Goal: Task Accomplishment & Management: Manage account settings

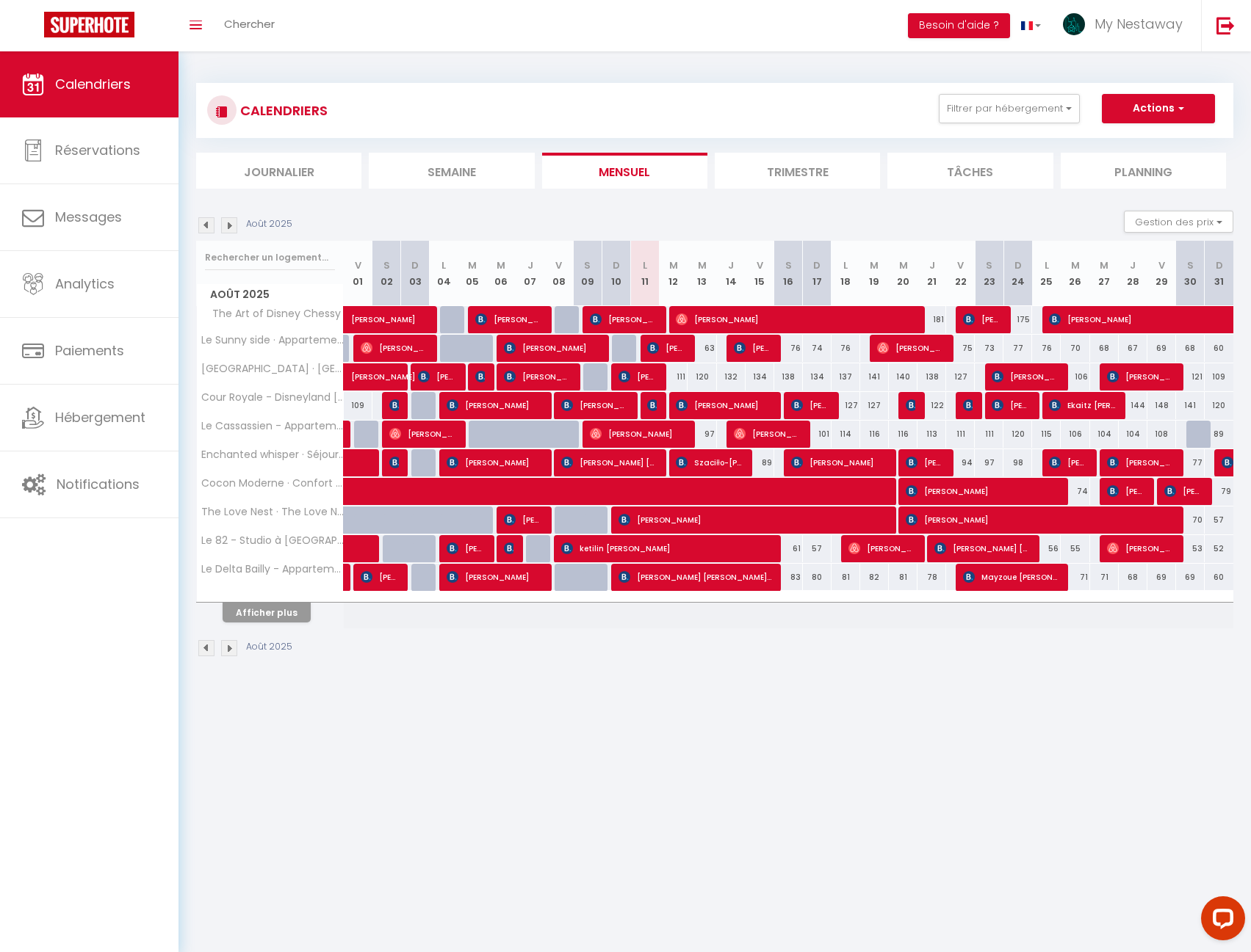
click at [290, 171] on li "Journalier" at bounding box center [278, 170] width 165 height 36
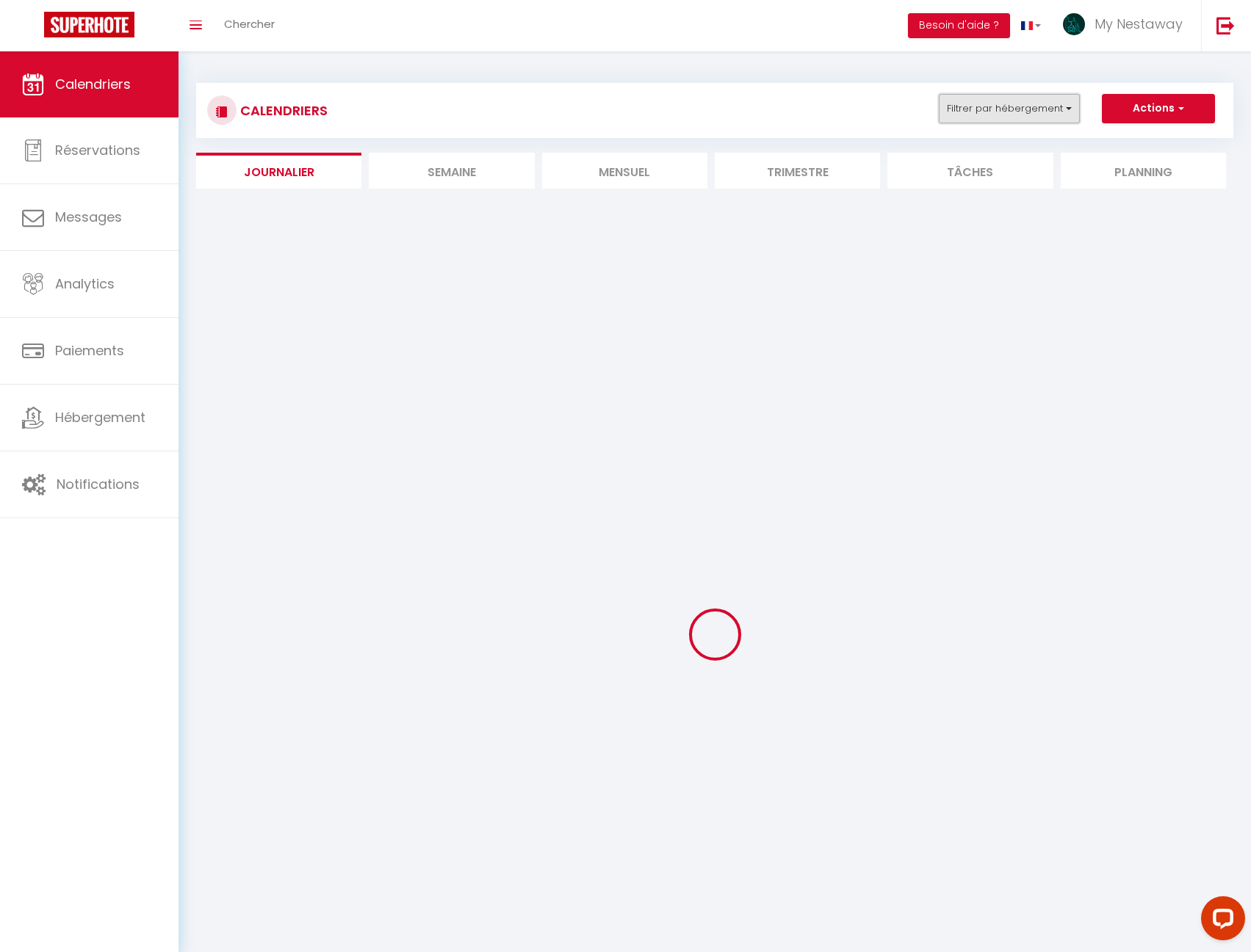
click at [999, 113] on button "Filtrer par hébergement" at bounding box center [1009, 108] width 141 height 30
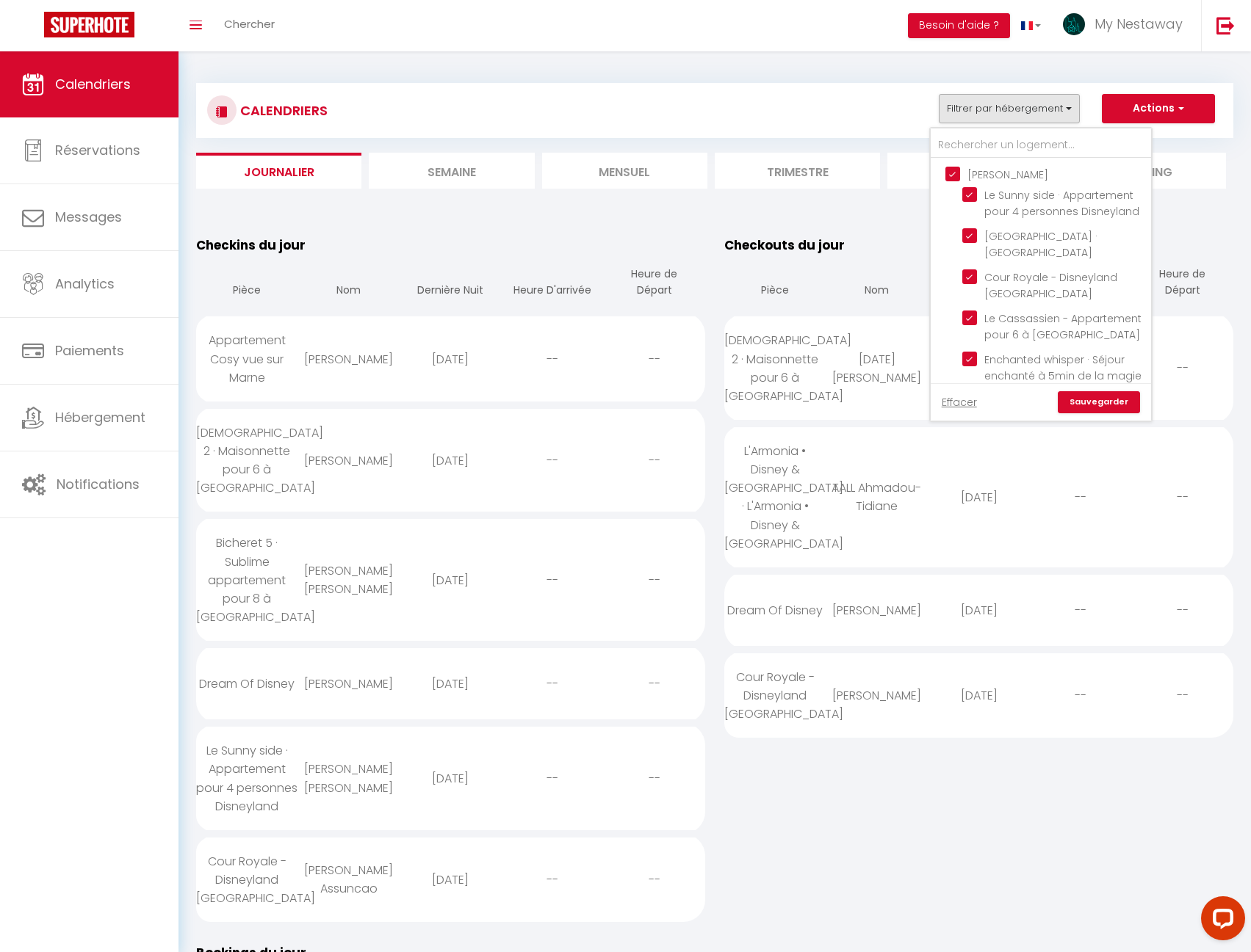
click at [977, 172] on input "[PERSON_NAME]" at bounding box center [1055, 173] width 221 height 14
checkbox input "false"
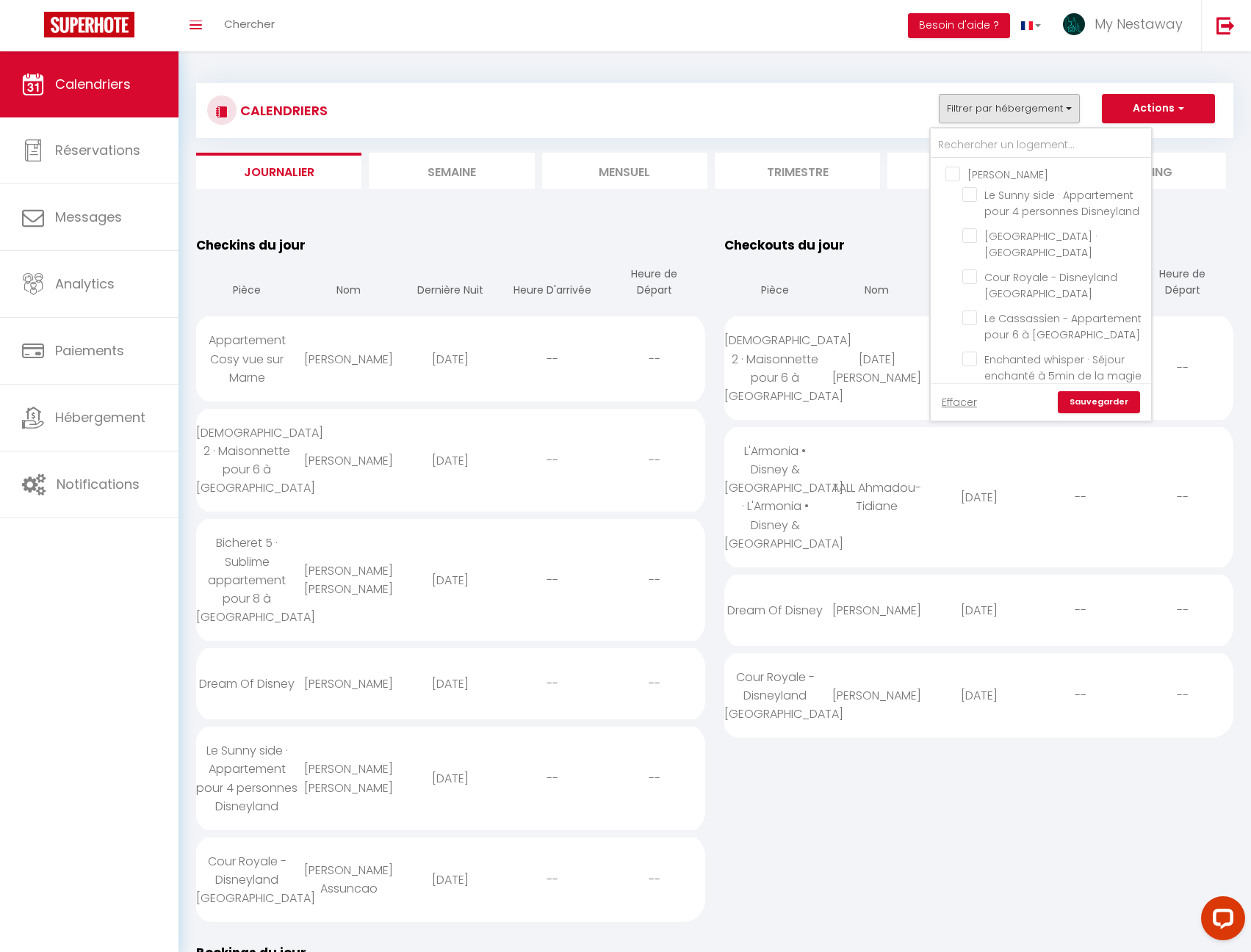
checkbox input "false"
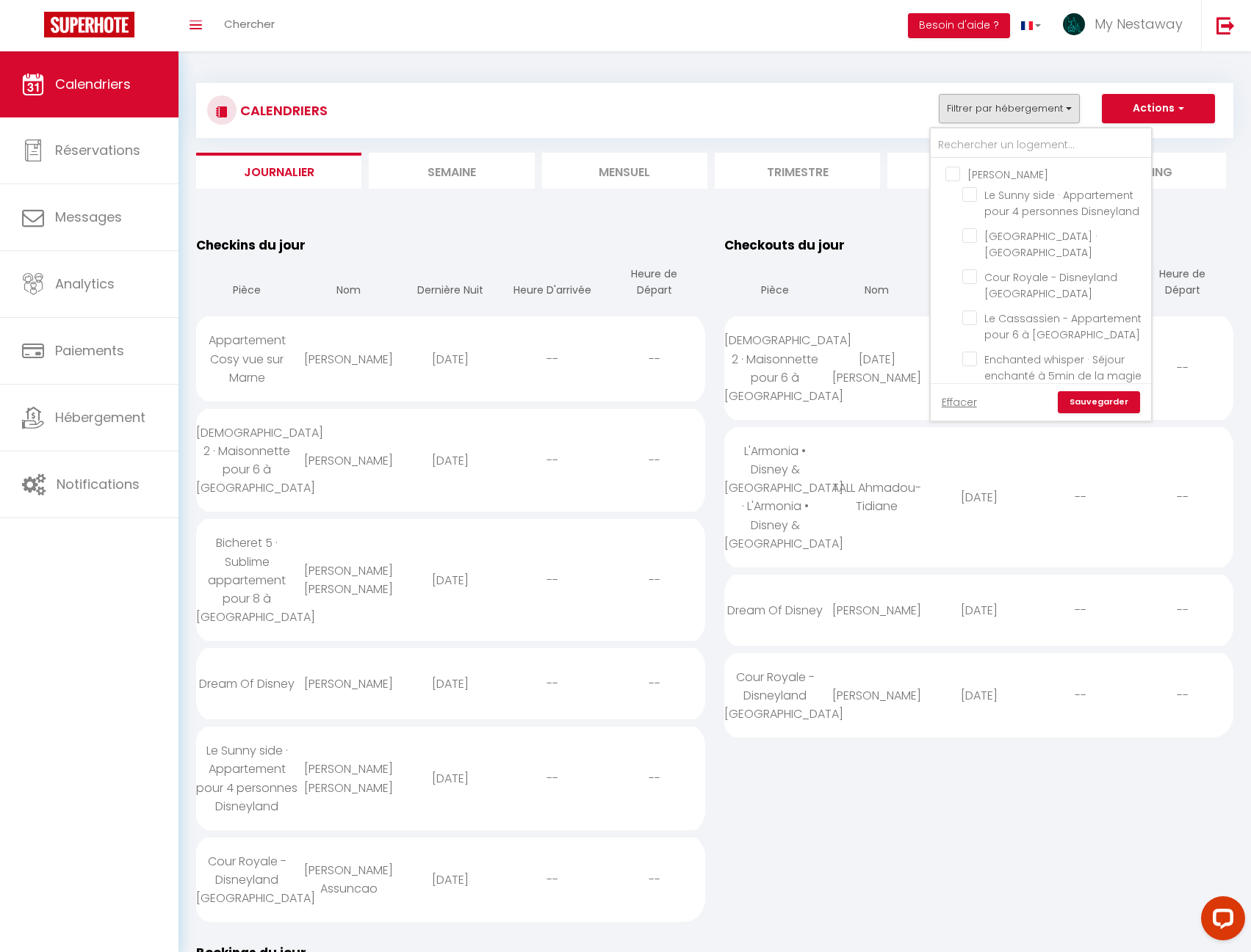
checkbox input "false"
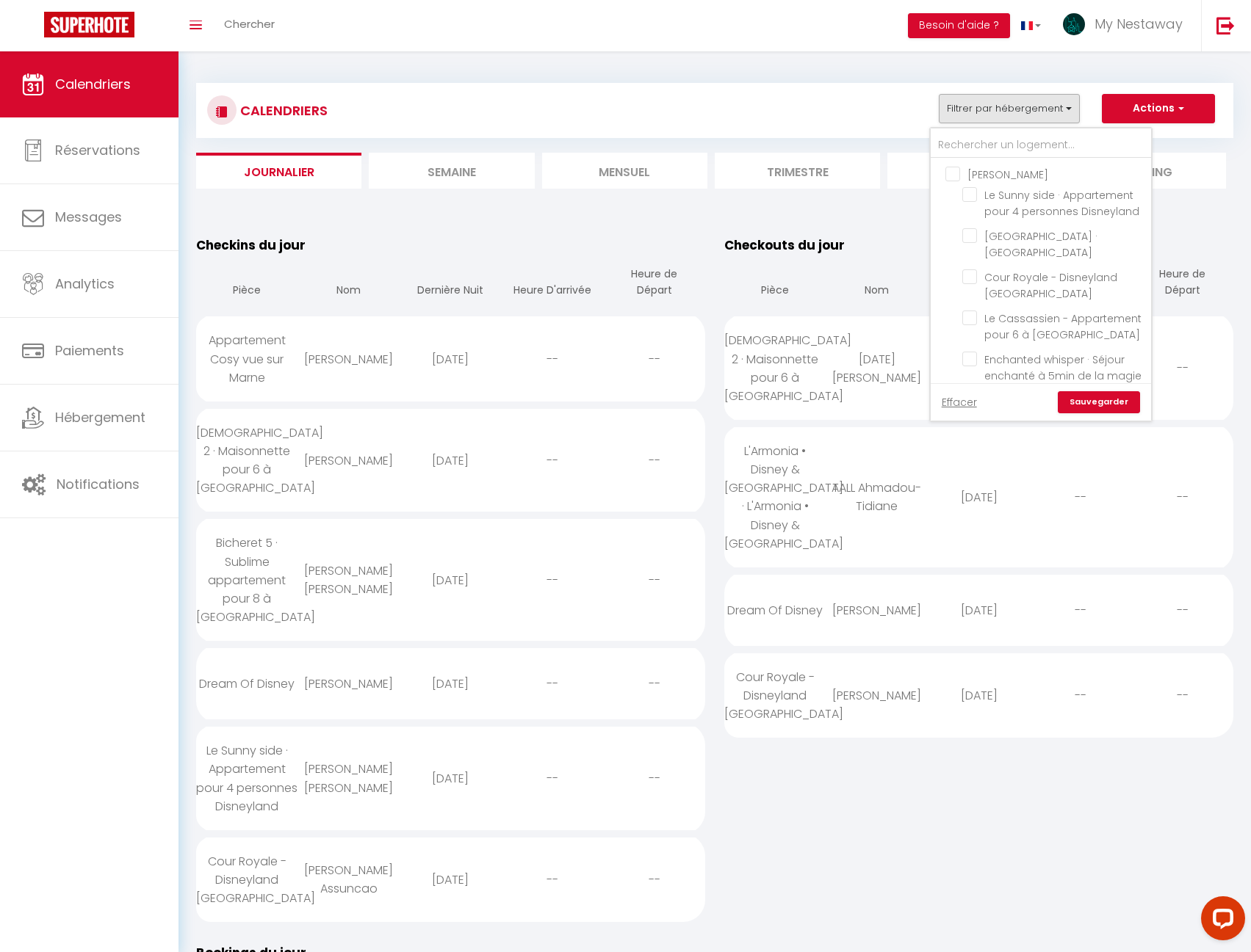
checkbox input "false"
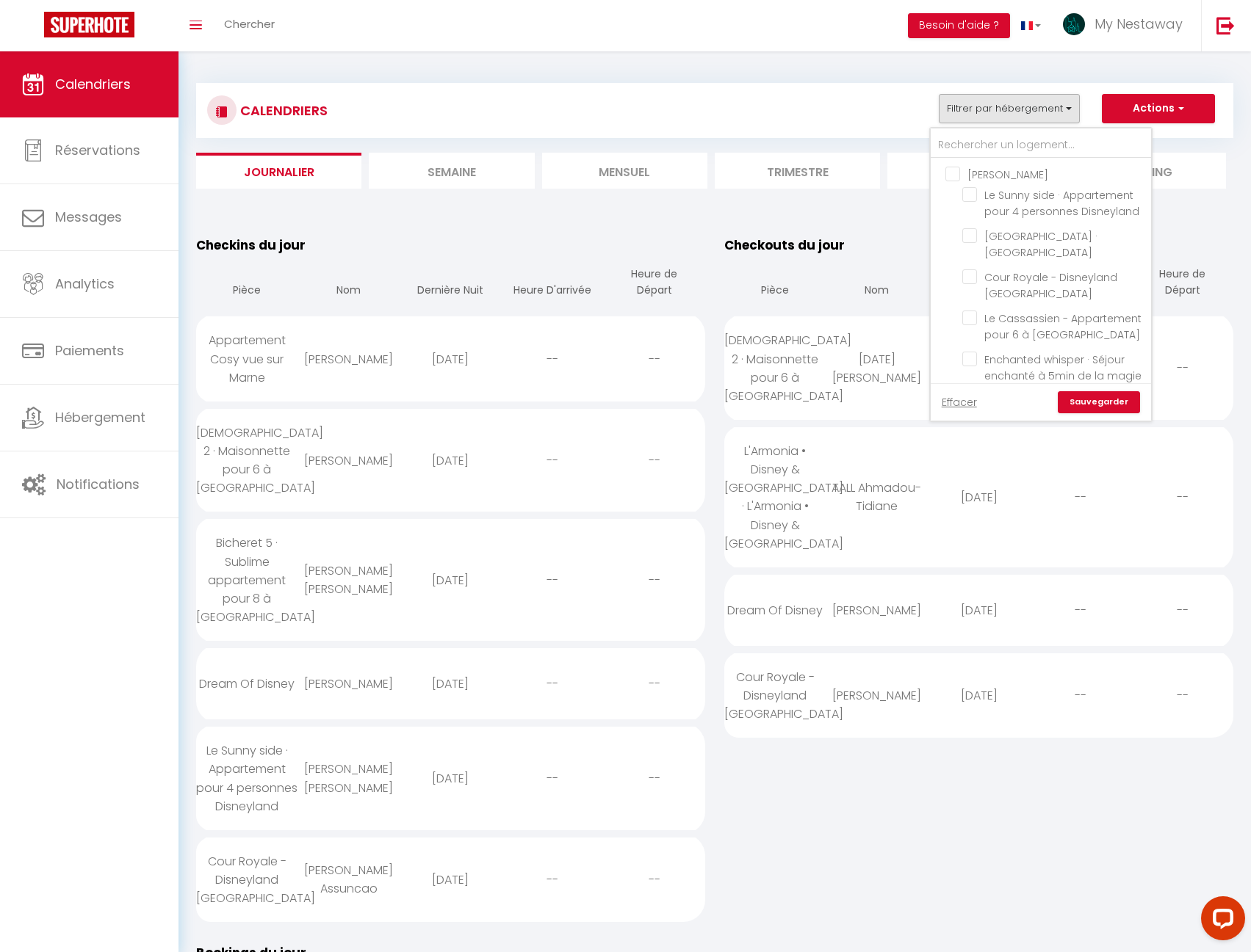
checkbox input "false"
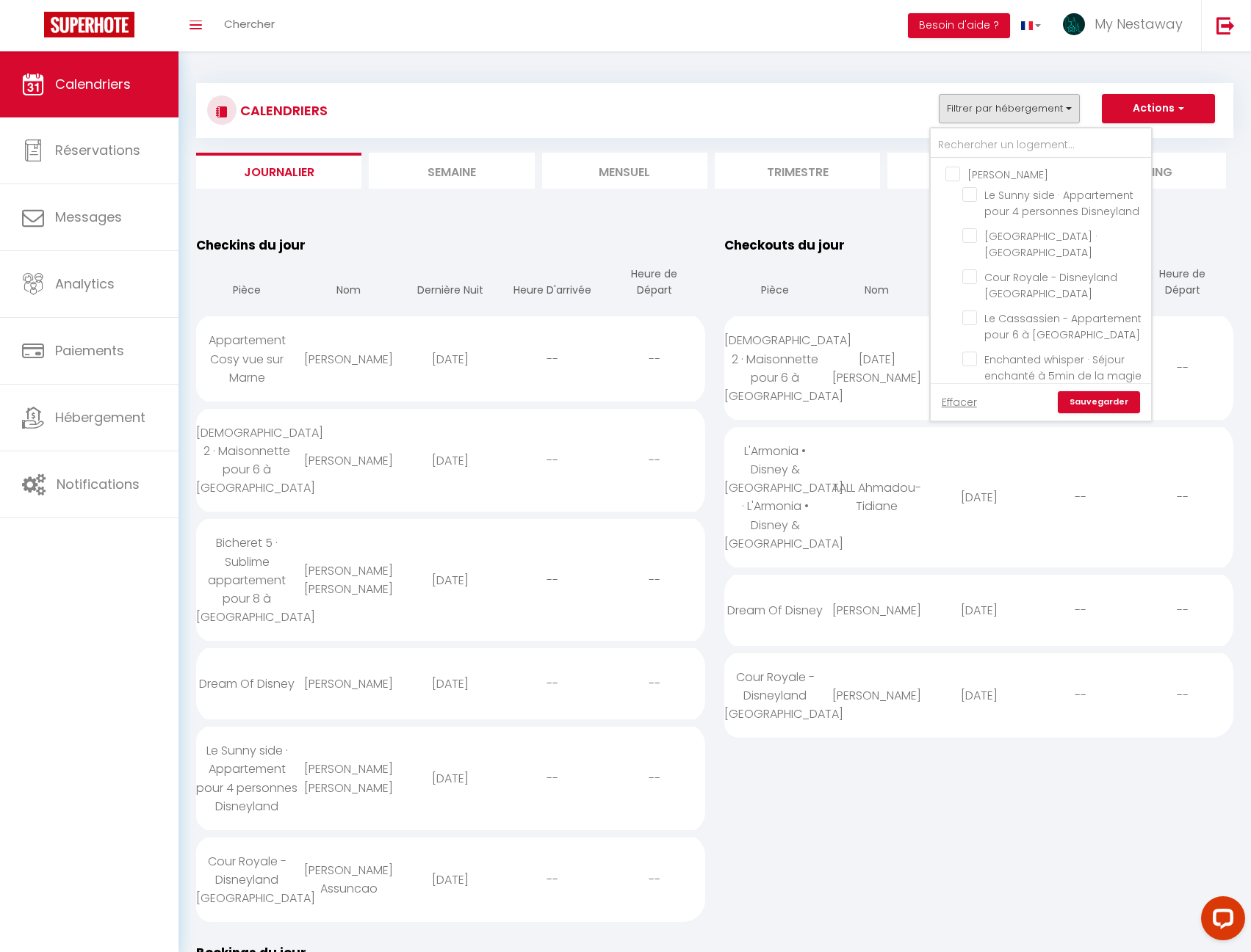
checkbox input "false"
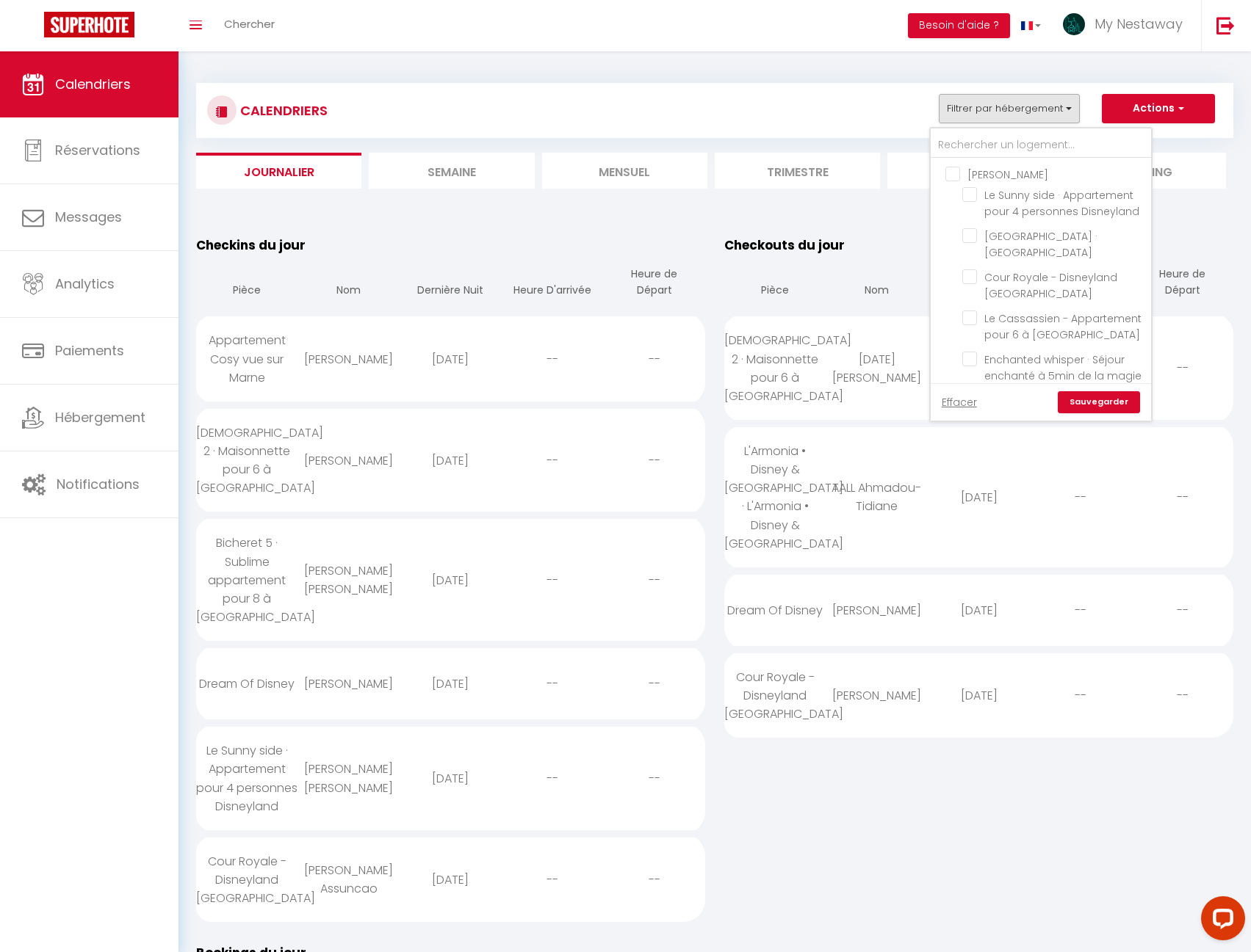
checkbox input "false"
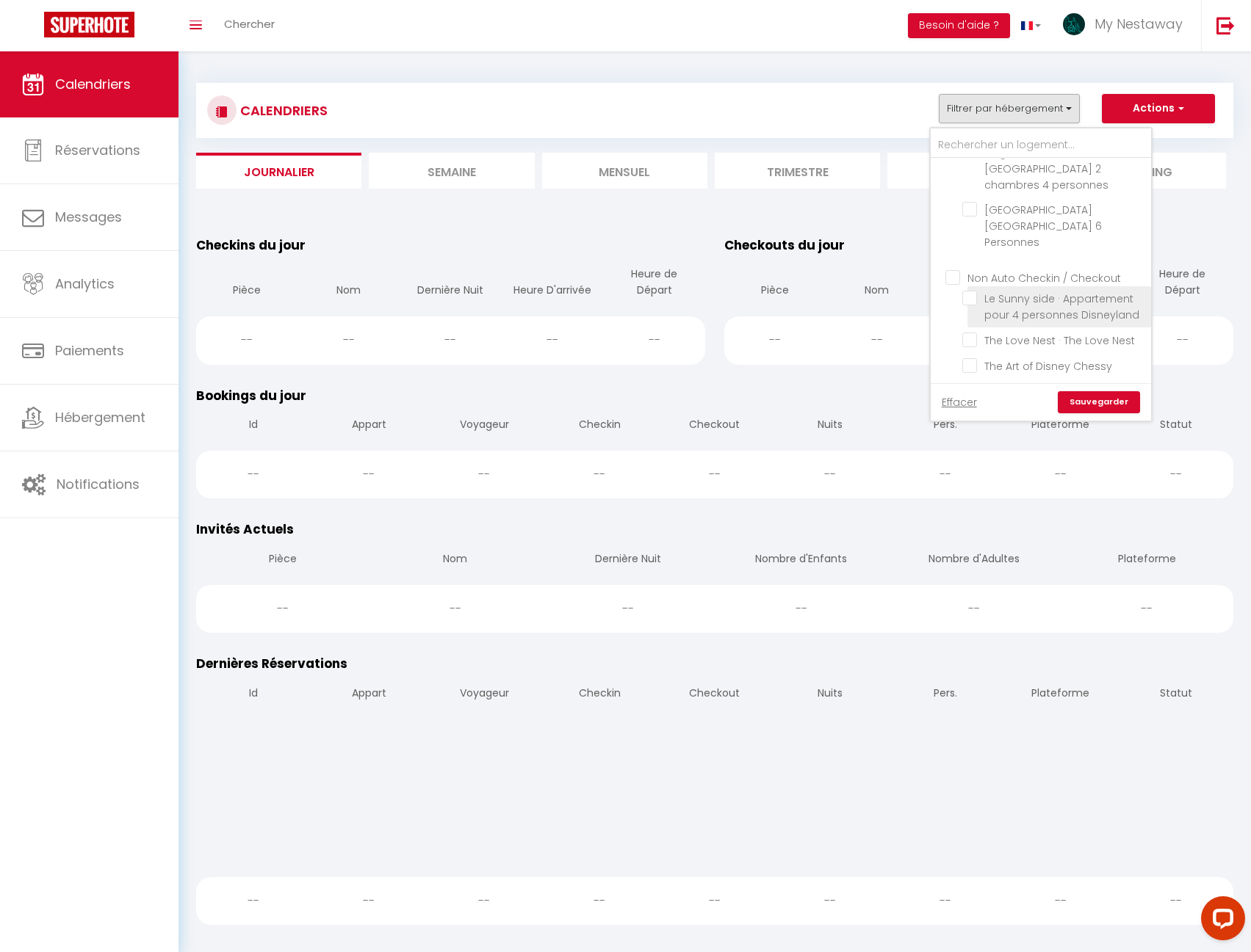
scroll to position [1021, 0]
click at [1007, 342] on input "Non Auto Checkin / Checkout" at bounding box center [1055, 350] width 221 height 14
checkbox input "true"
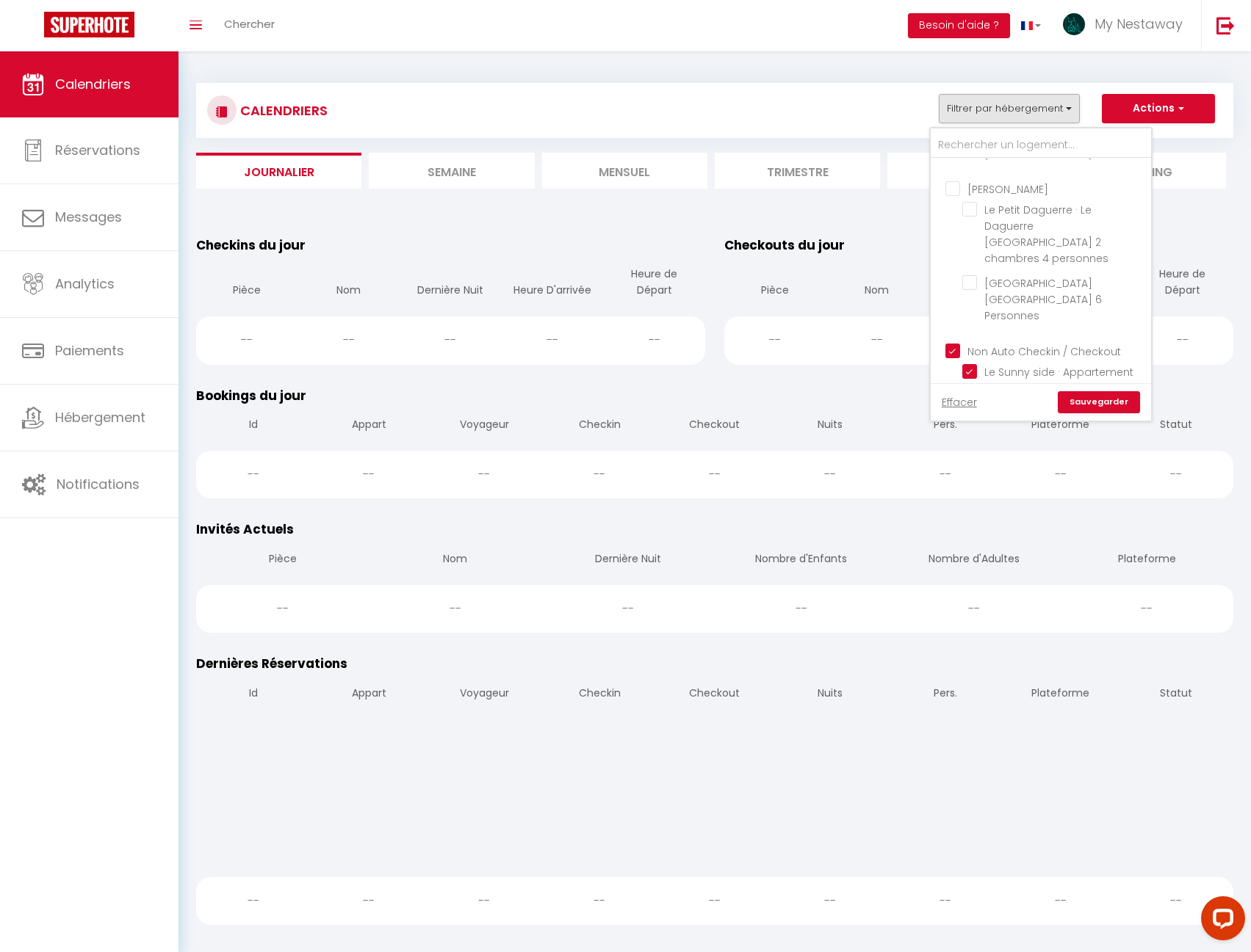
checkbox input "true"
checkbox input "false"
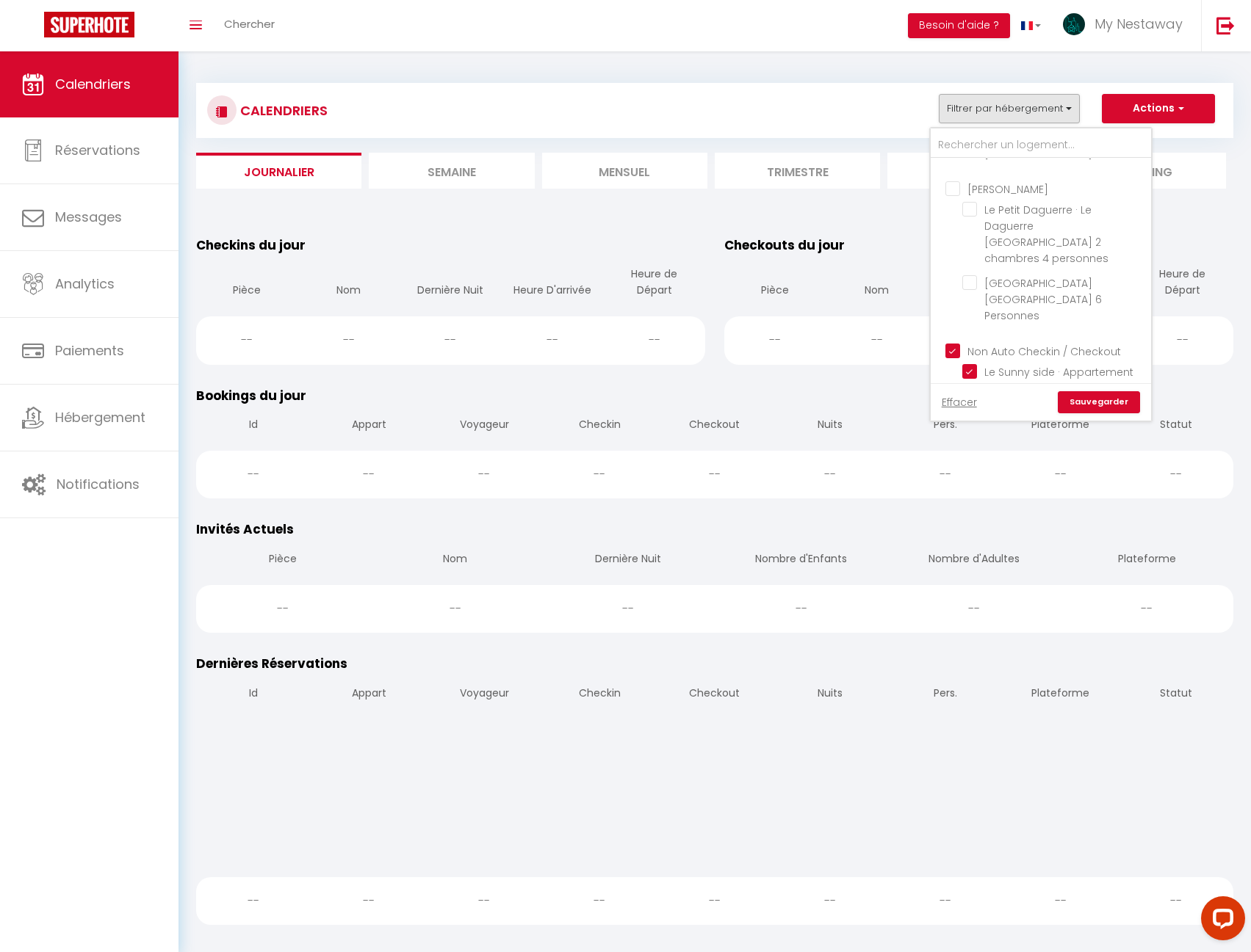
checkbox input "false"
checkbox input "true"
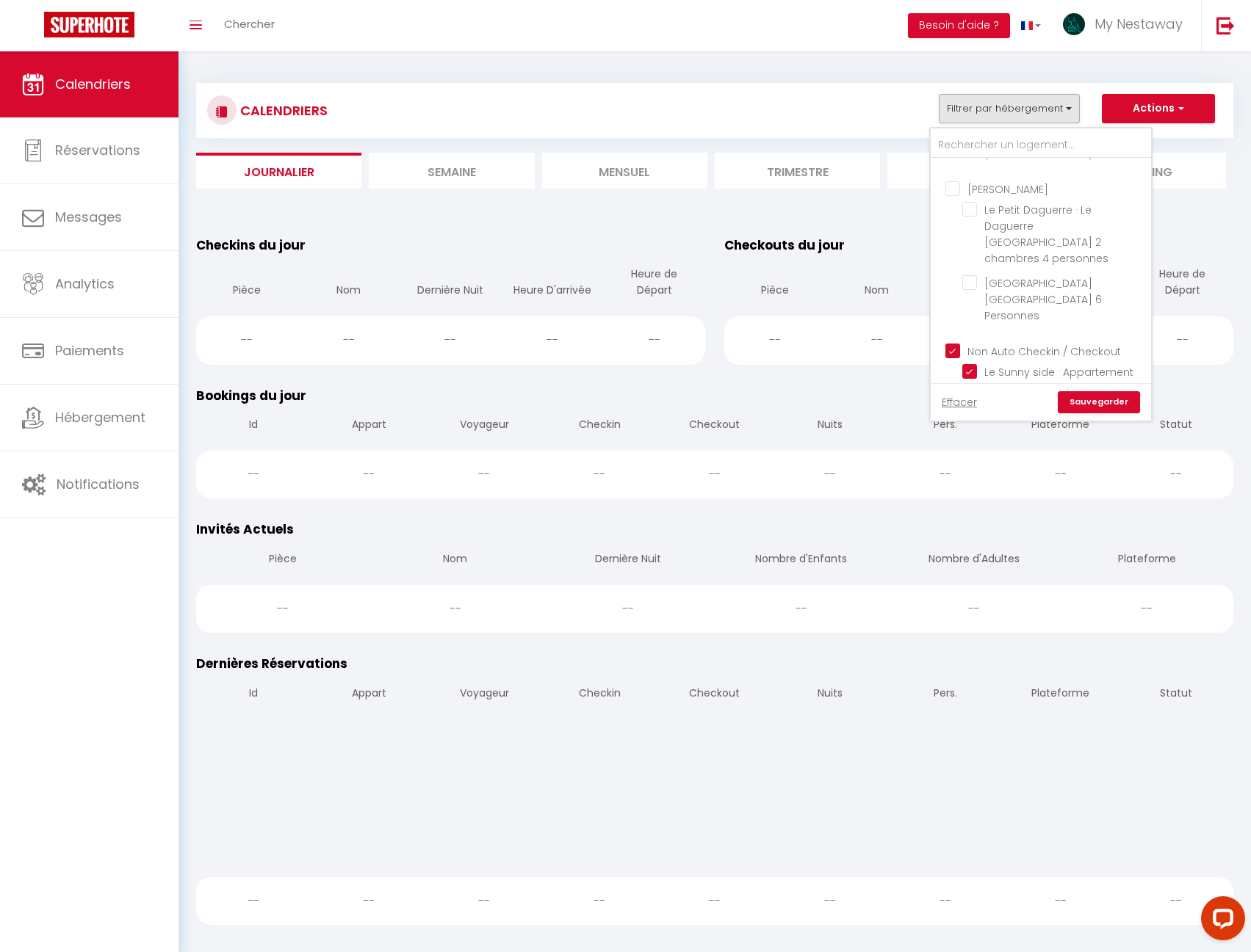
checkbox input "true"
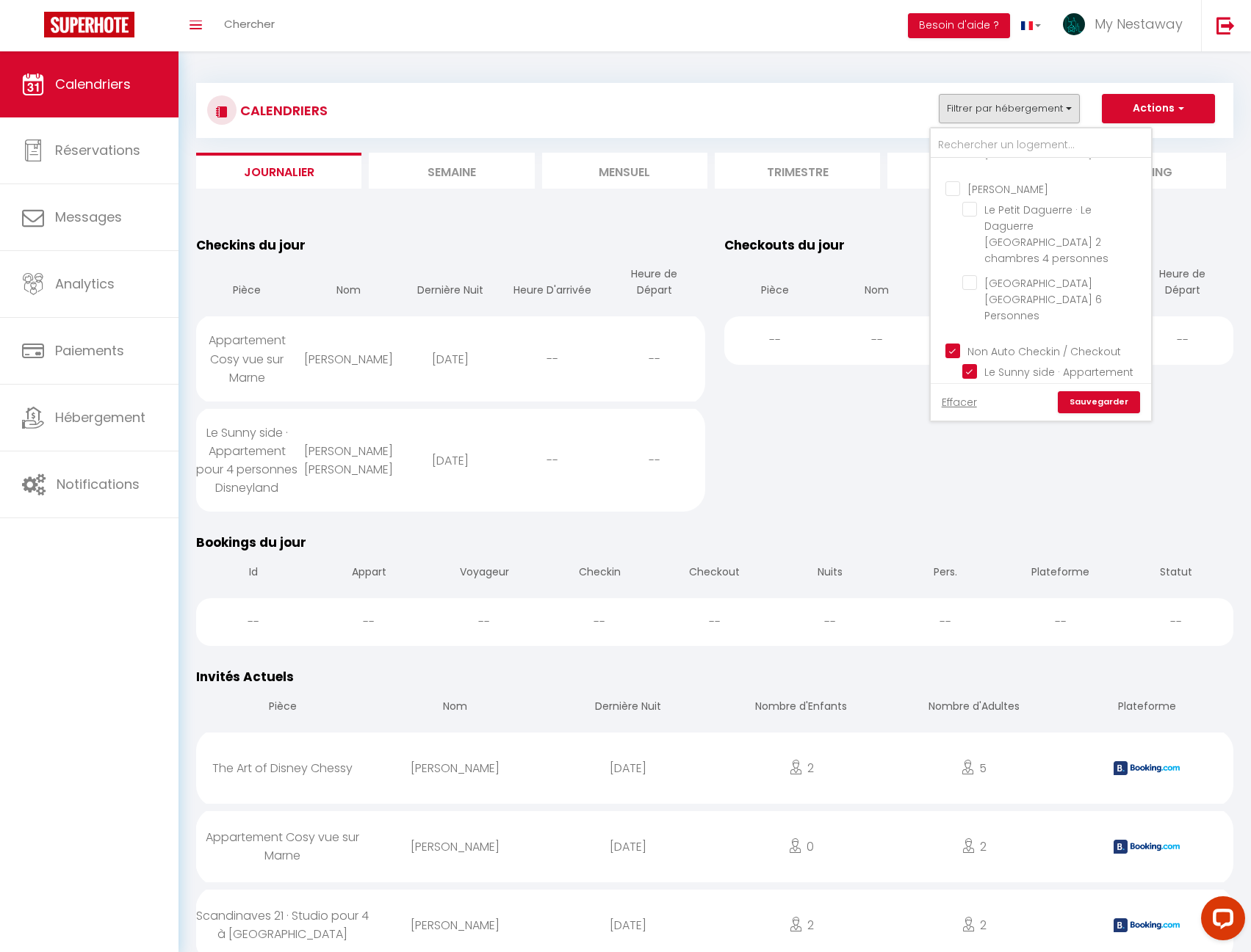
click at [1109, 403] on link "Sauvegarder" at bounding box center [1099, 402] width 83 height 22
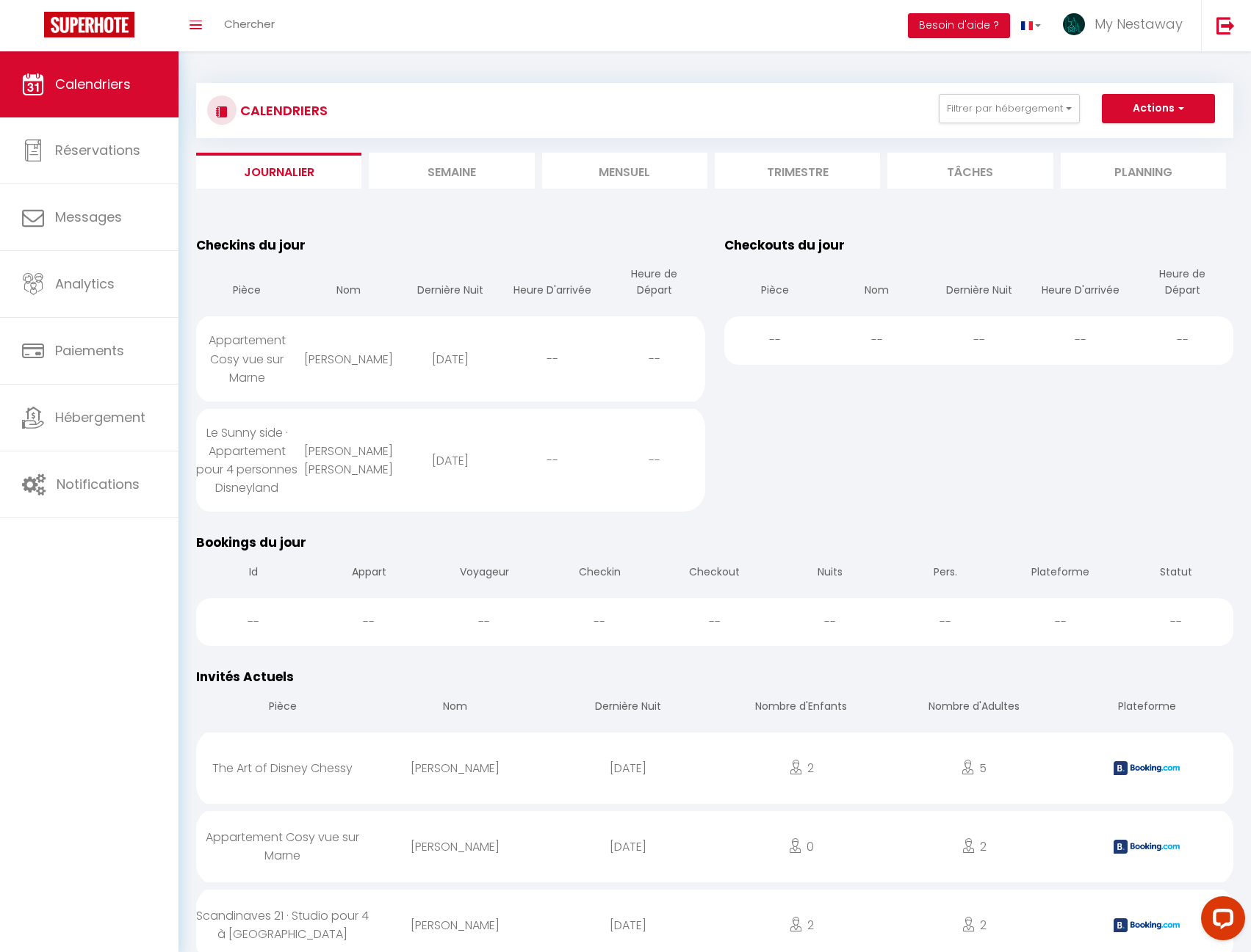
click at [363, 370] on div "[PERSON_NAME]" at bounding box center [349, 359] width 102 height 47
select select "0"
select select "1"
select select
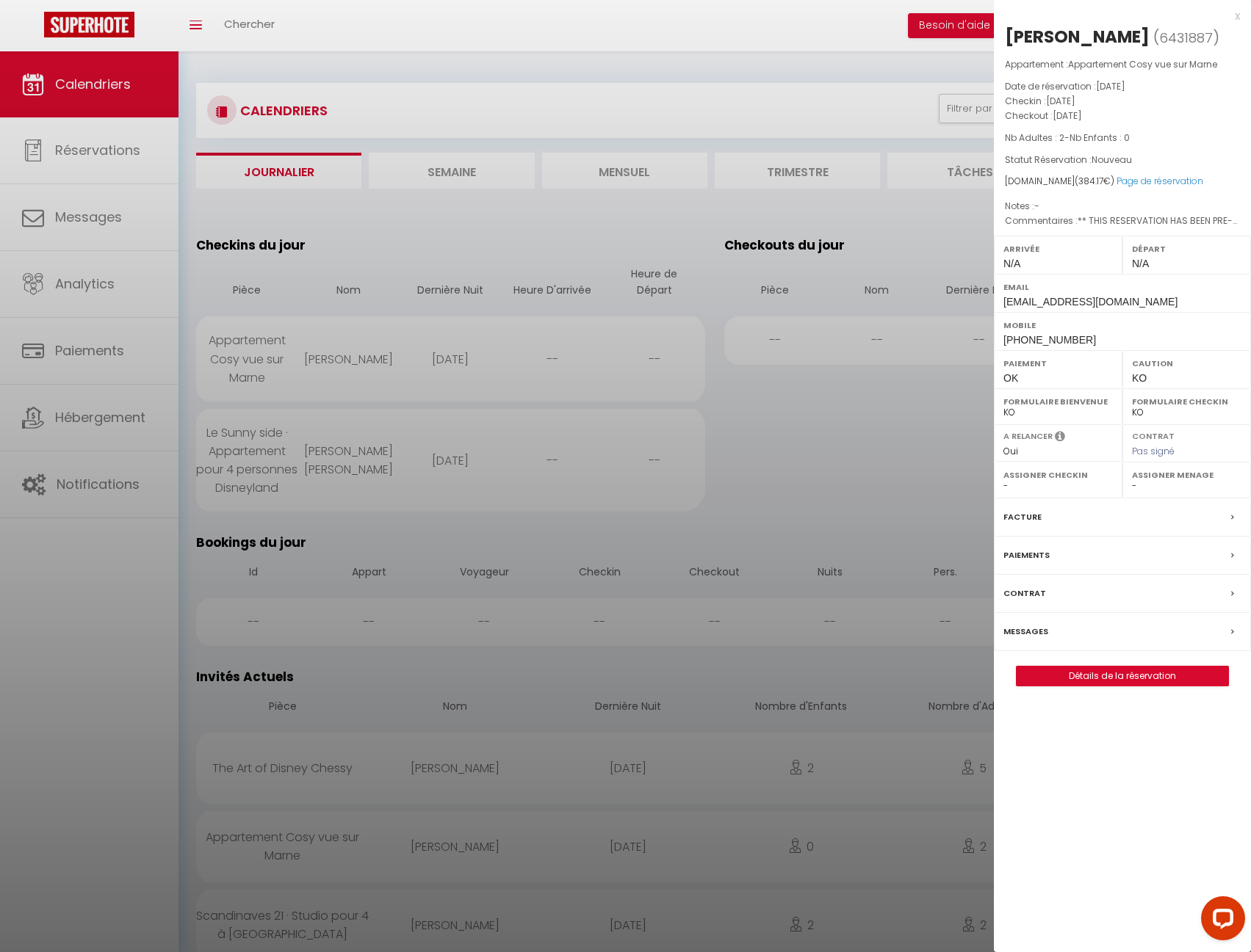
select select "19390"
click at [888, 462] on div at bounding box center [625, 476] width 1251 height 952
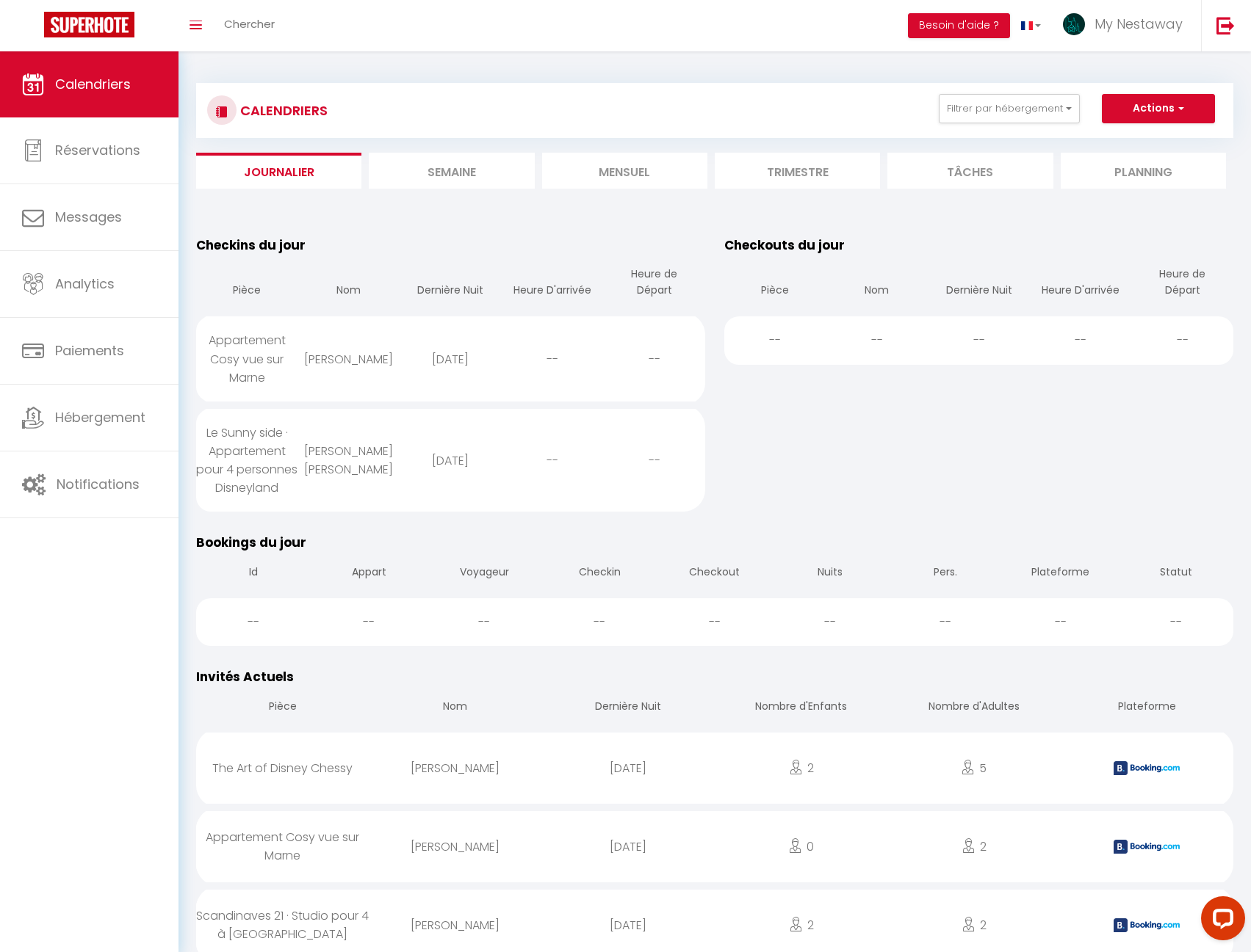
click at [486, 169] on li "Semaine" at bounding box center [451, 170] width 165 height 36
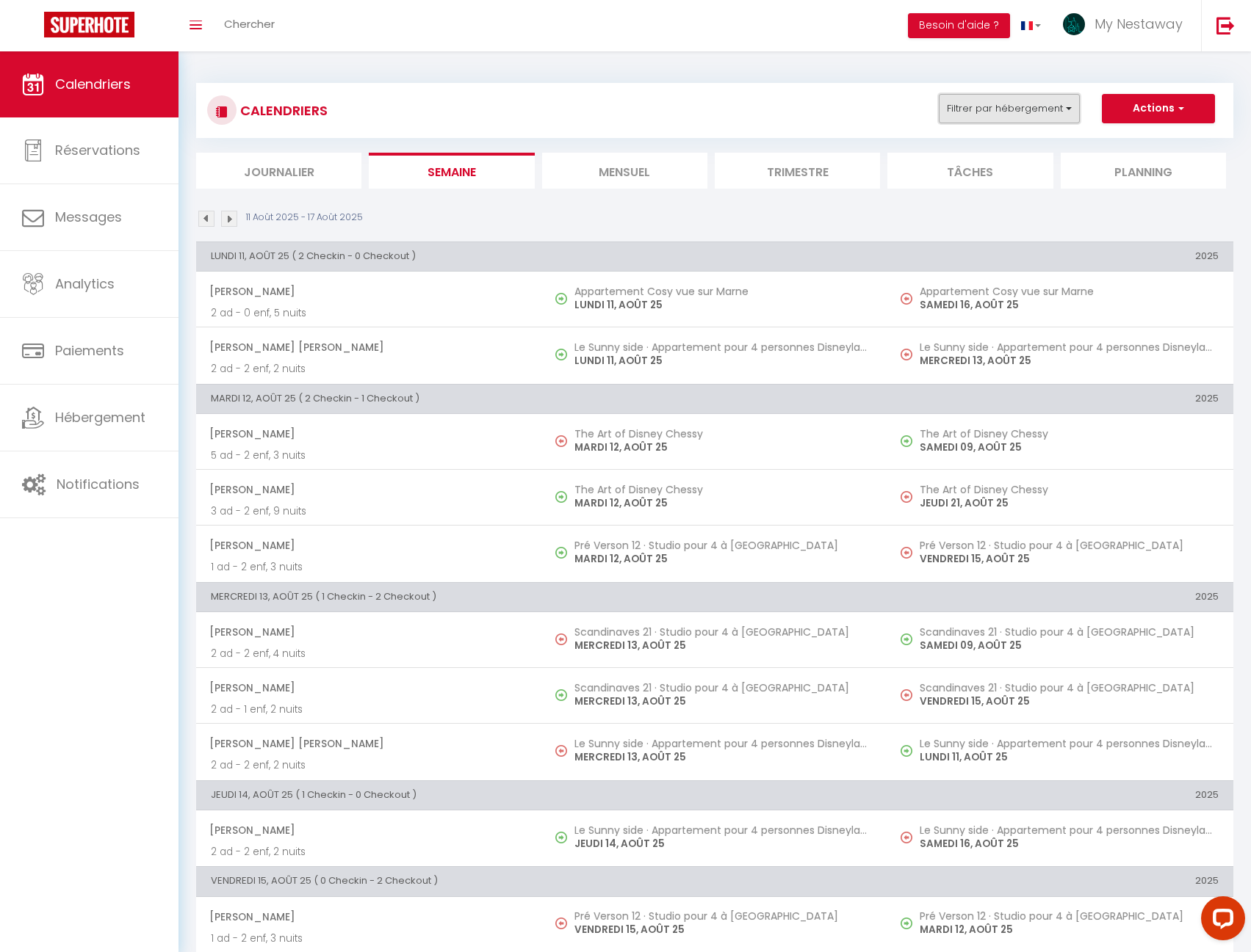
click at [1026, 117] on button "Filtrer par hébergement" at bounding box center [1009, 108] width 141 height 30
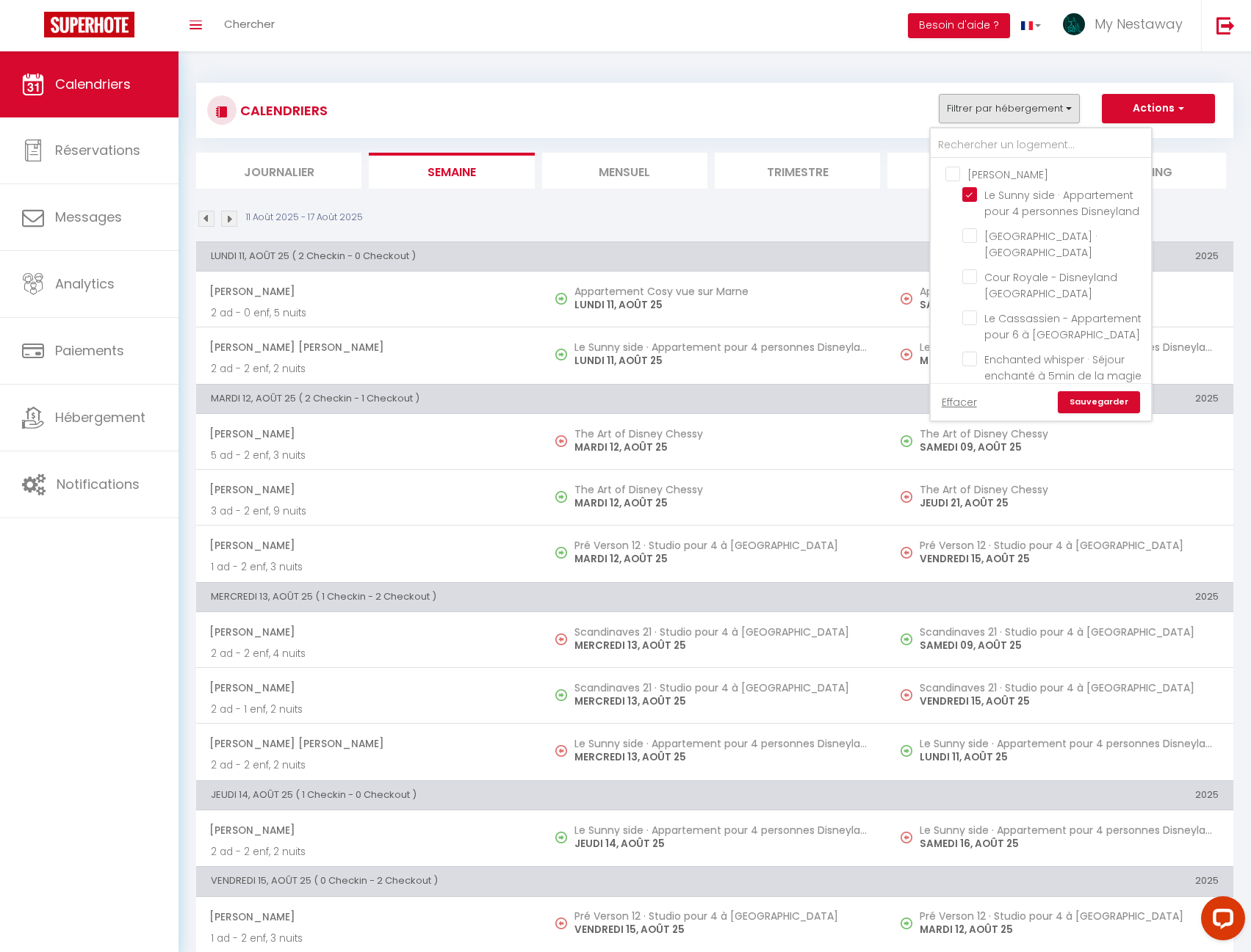
click at [979, 169] on input "[PERSON_NAME]" at bounding box center [1055, 173] width 221 height 14
checkbox input "true"
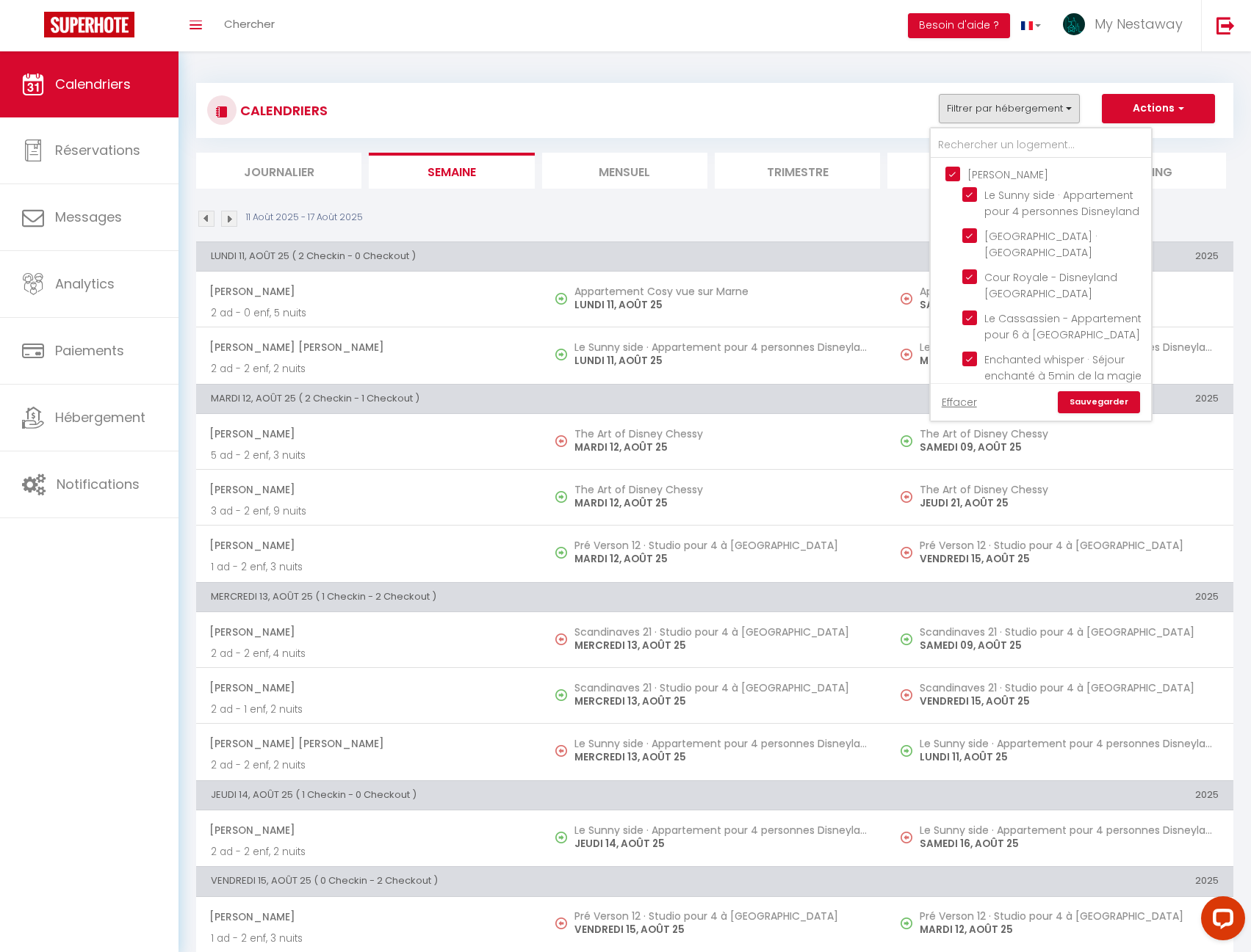
checkbox input "true"
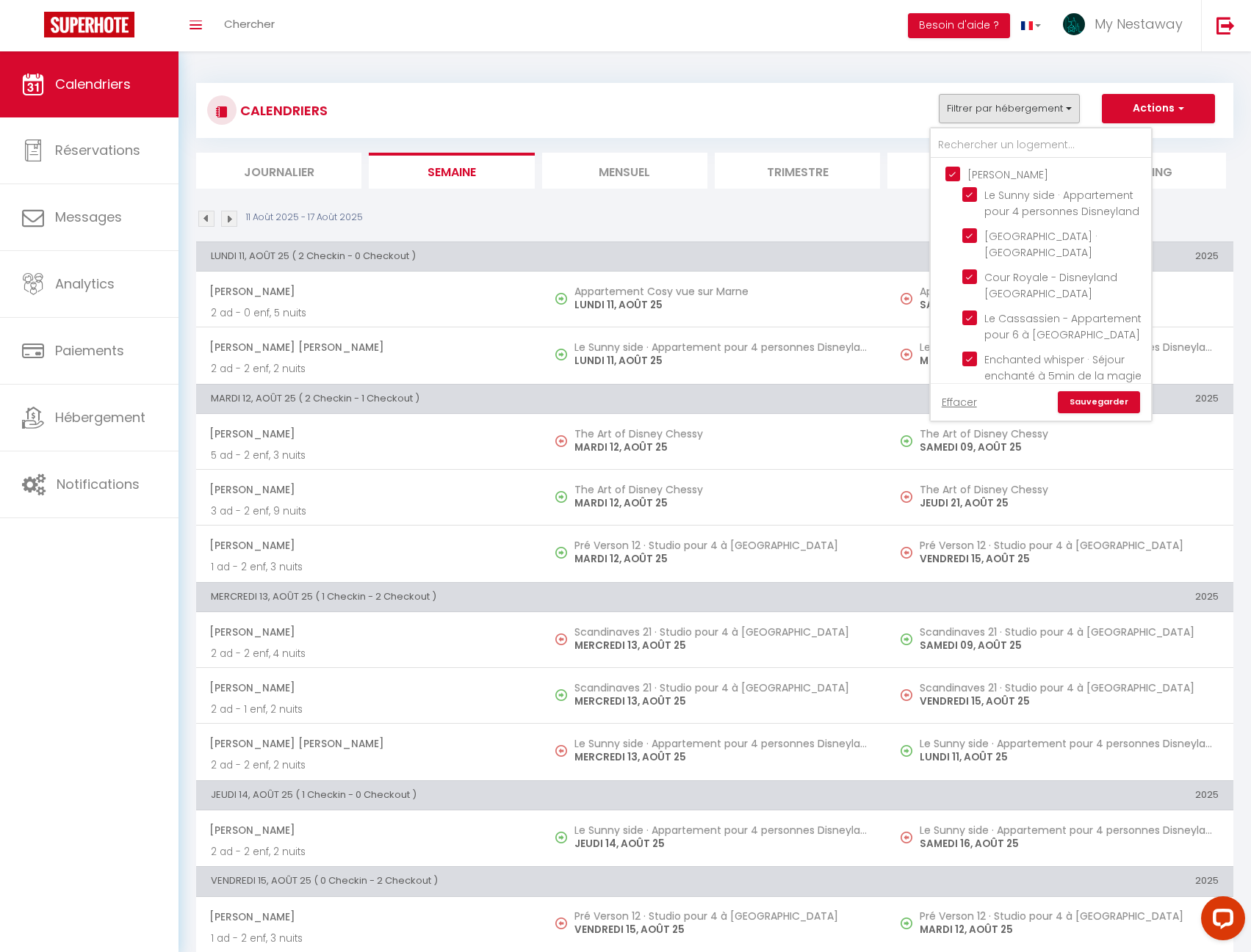
checkbox input "true"
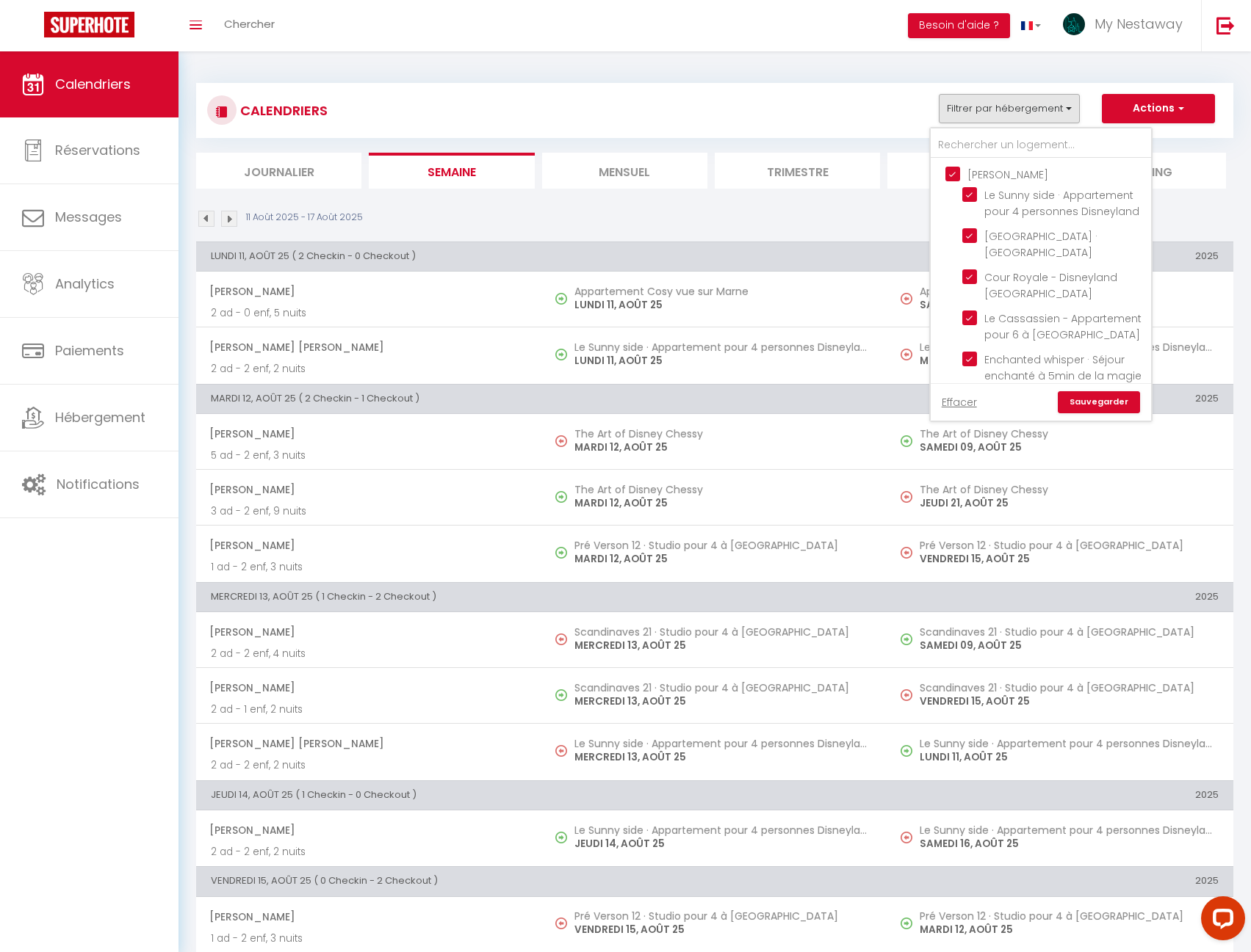
checkbox input "true"
checkbox input "false"
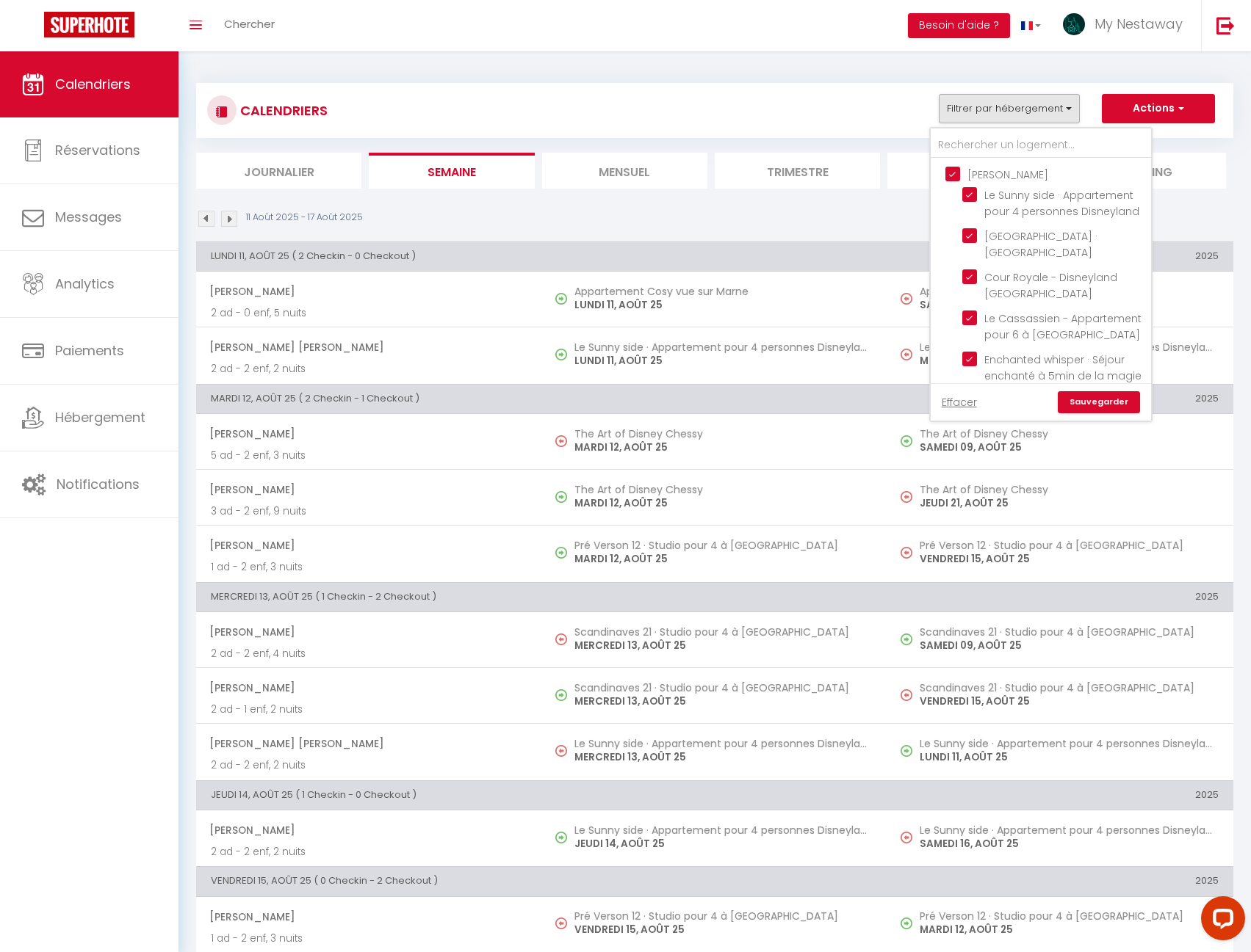
click at [1091, 403] on link "Sauvegarder" at bounding box center [1099, 402] width 83 height 22
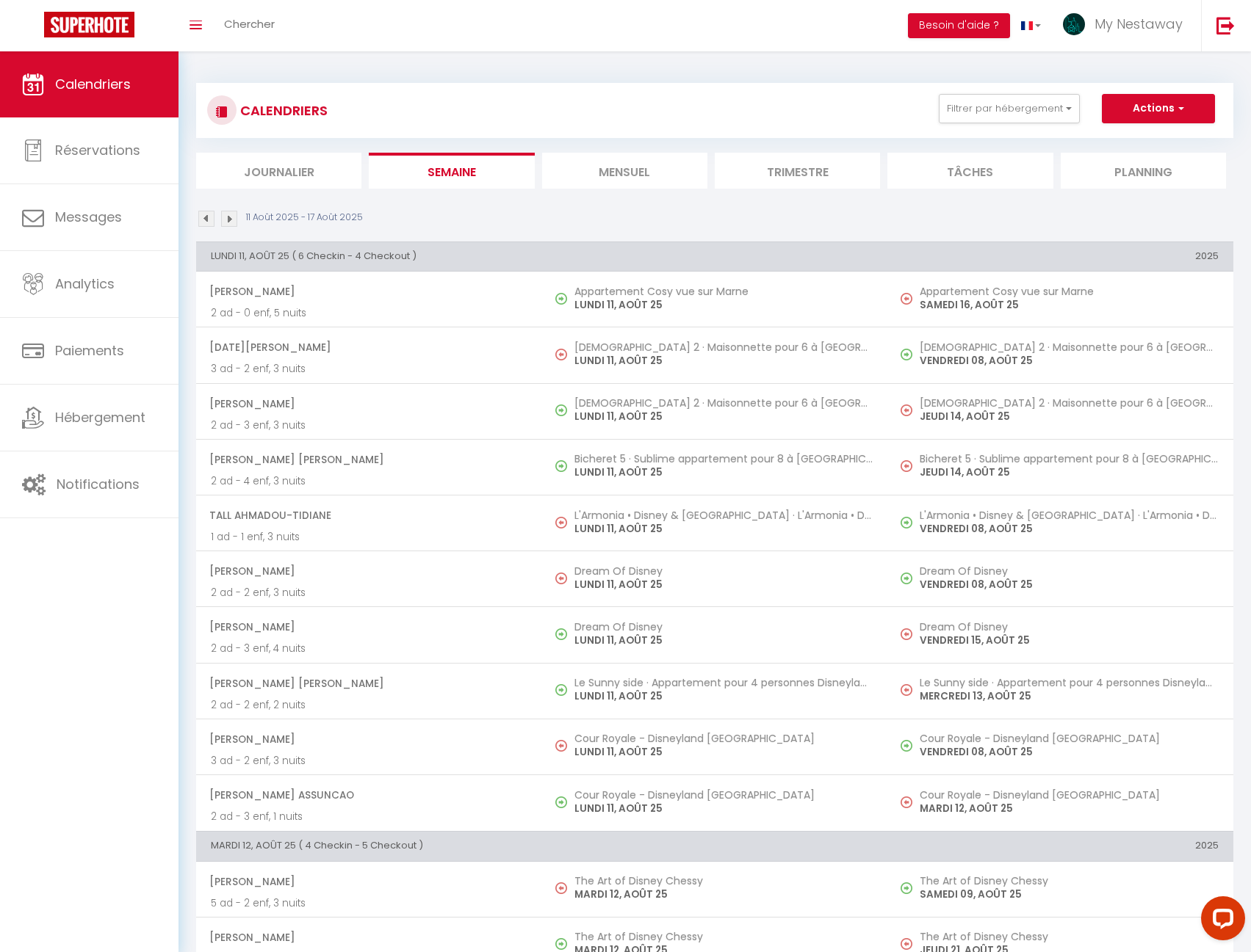
click at [647, 169] on li "Mensuel" at bounding box center [624, 170] width 165 height 36
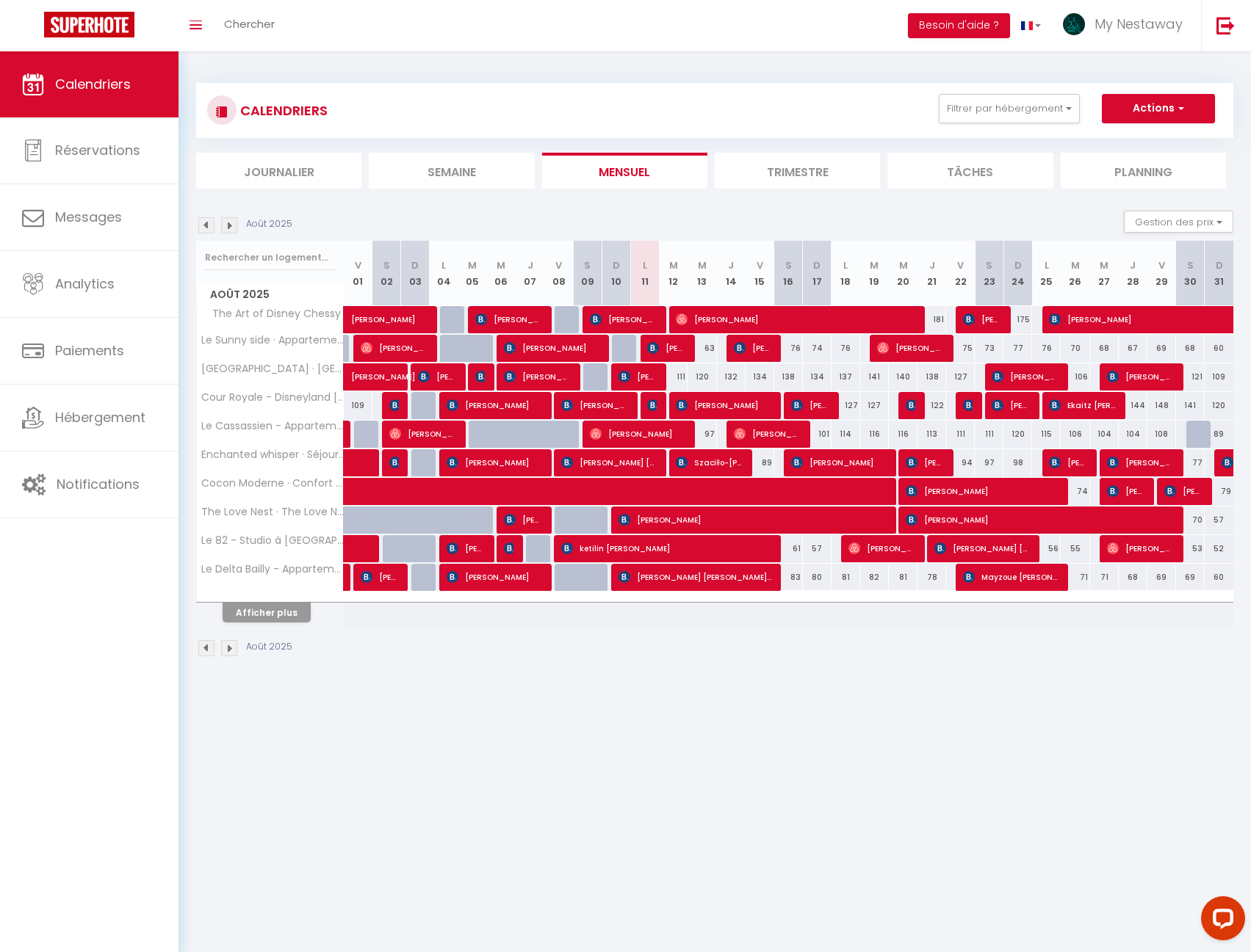
click at [227, 225] on img at bounding box center [229, 225] width 16 height 16
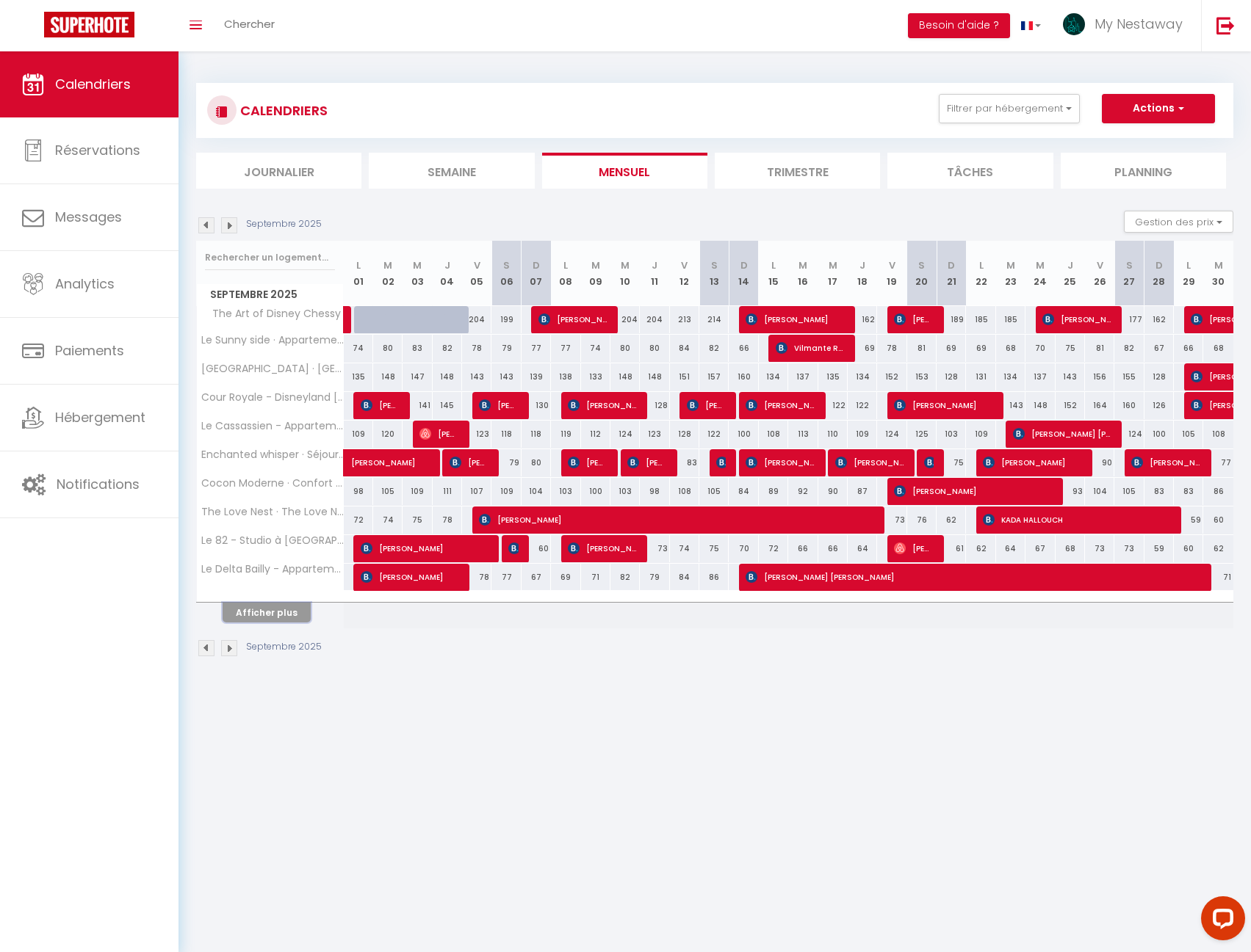
click at [272, 603] on button "Afficher plus" at bounding box center [266, 612] width 88 height 20
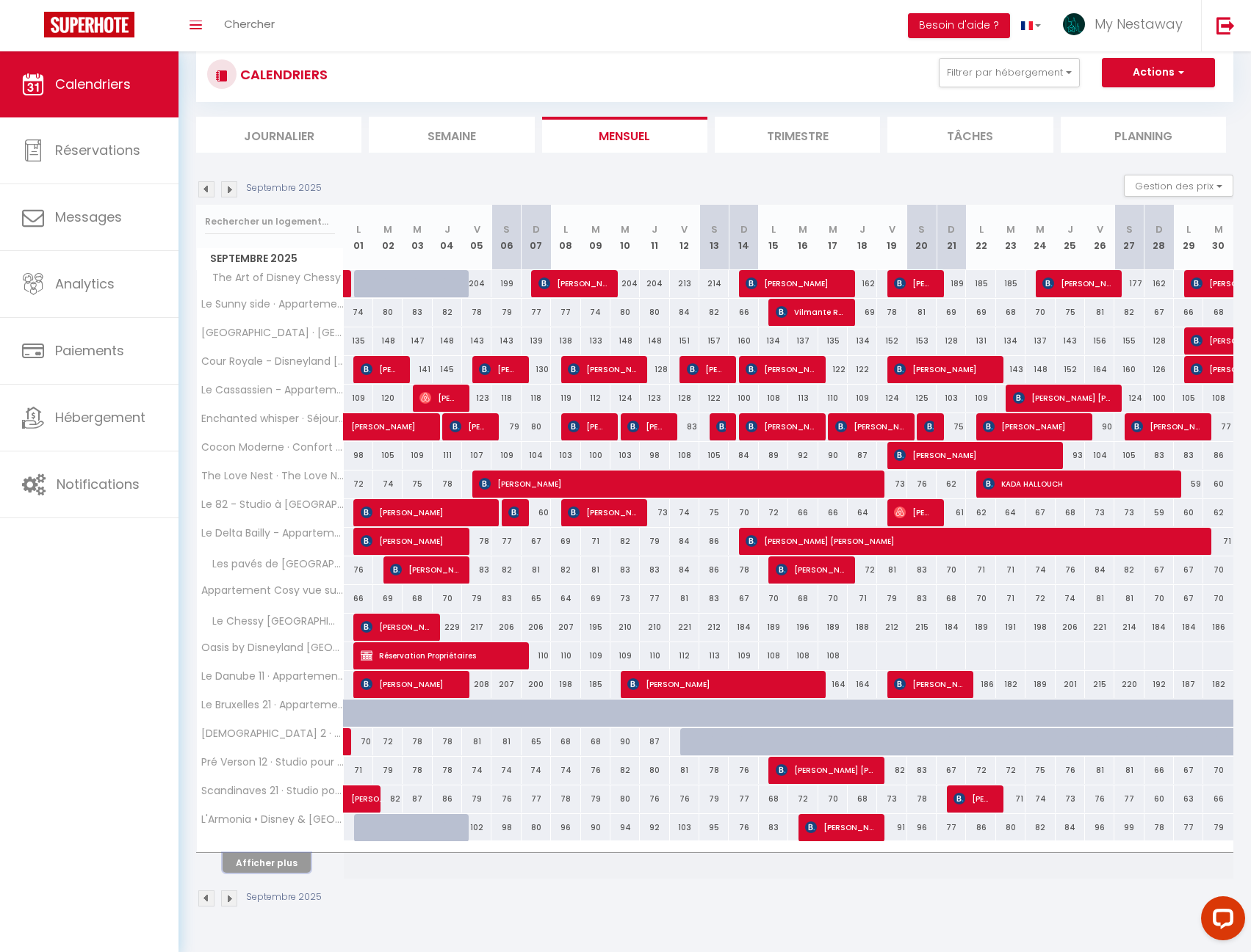
scroll to position [51, 0]
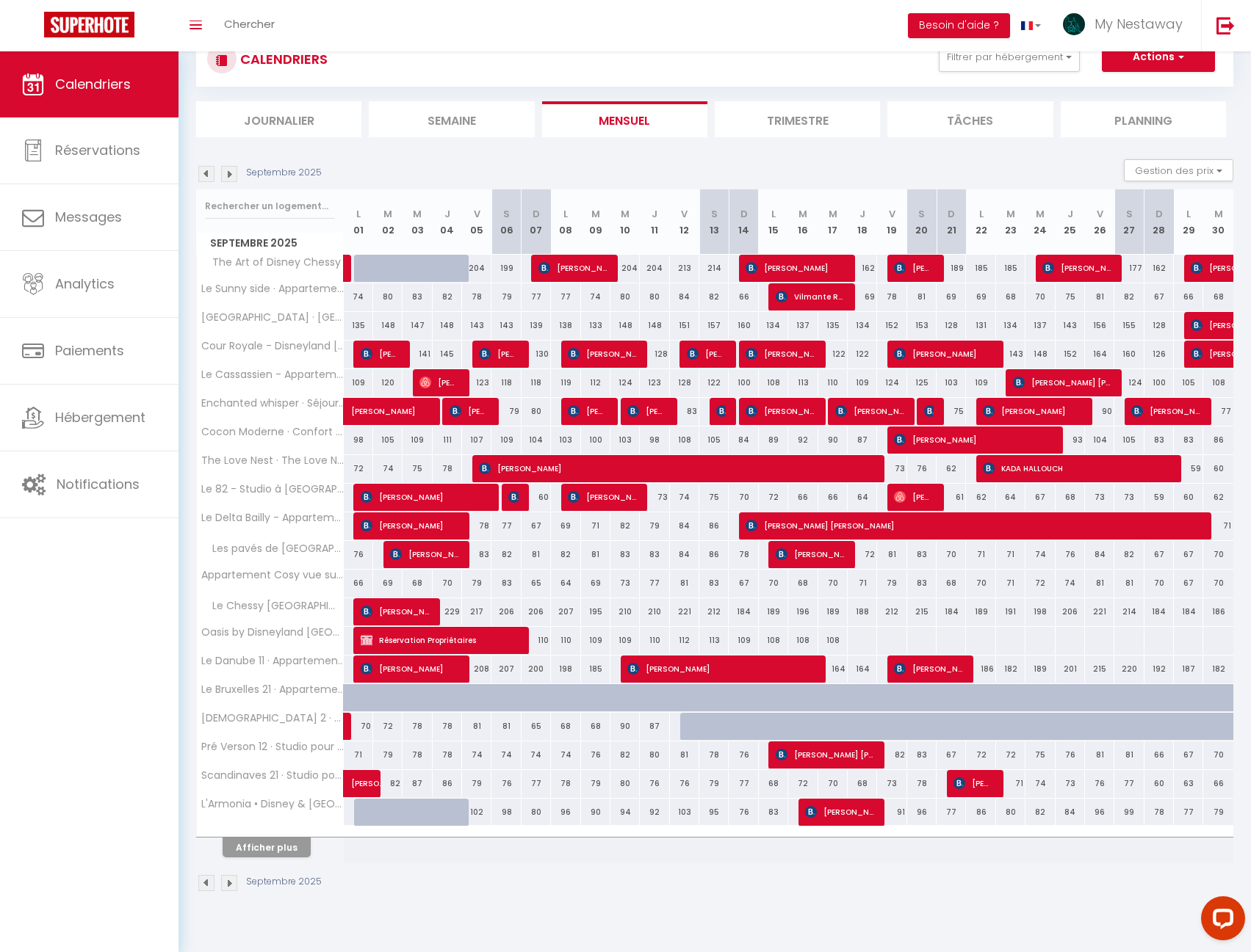
click at [366, 816] on div at bounding box center [368, 812] width 30 height 28
type input "92"
type input "Lun 01 Septembre 2025"
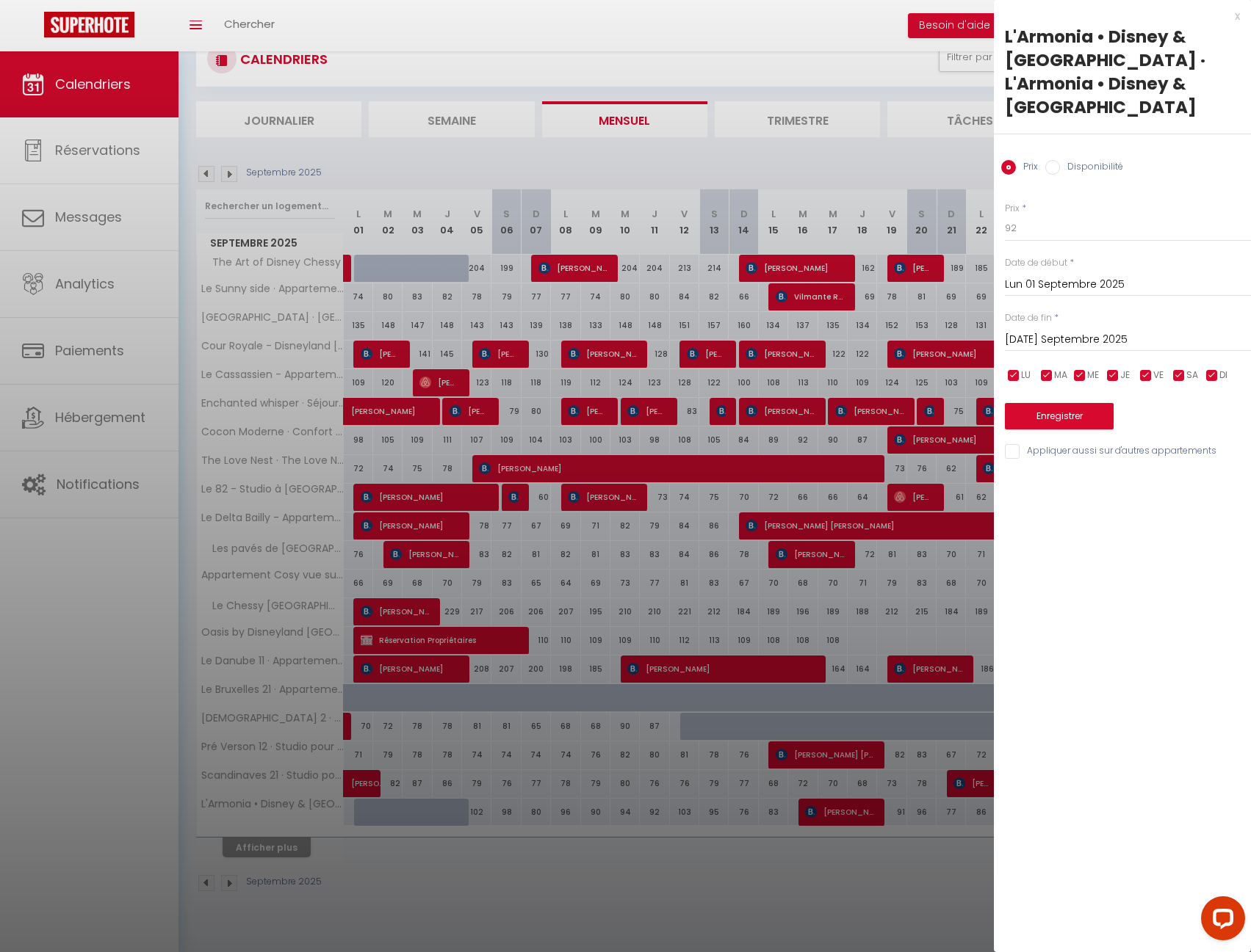
click at [1068, 330] on input "[DATE] Septembre 2025" at bounding box center [1127, 340] width 246 height 19
click at [1178, 409] on span "5" at bounding box center [1177, 423] width 31 height 30
type input "Ven 05 Septembre 2025"
click at [1094, 160] on label "Disponibilité" at bounding box center [1091, 168] width 63 height 16
click at [1060, 160] on input "Disponibilité" at bounding box center [1052, 168] width 14 height 14
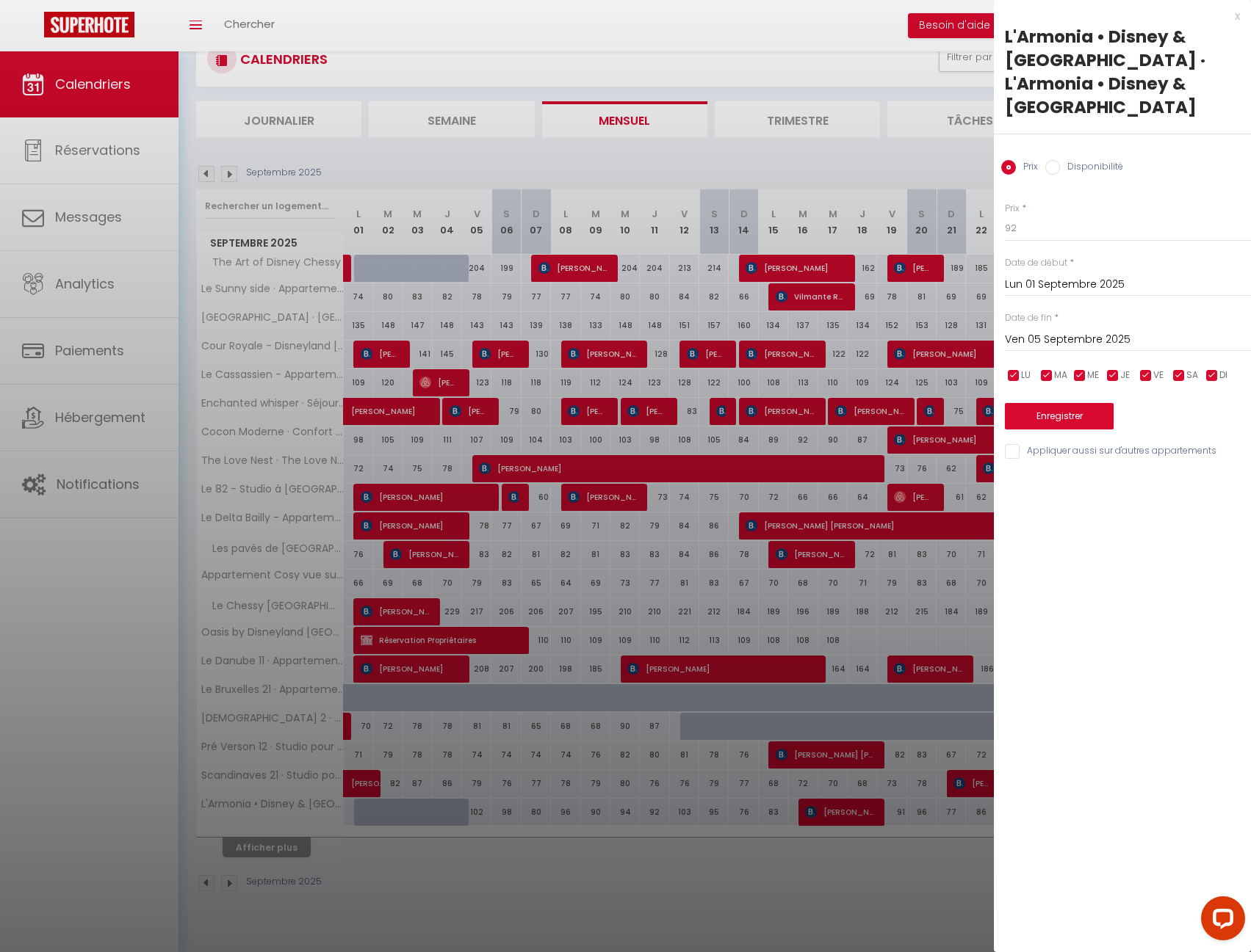
radio input "true"
radio input "false"
click at [1054, 404] on button "Enregistrer" at bounding box center [1058, 417] width 108 height 26
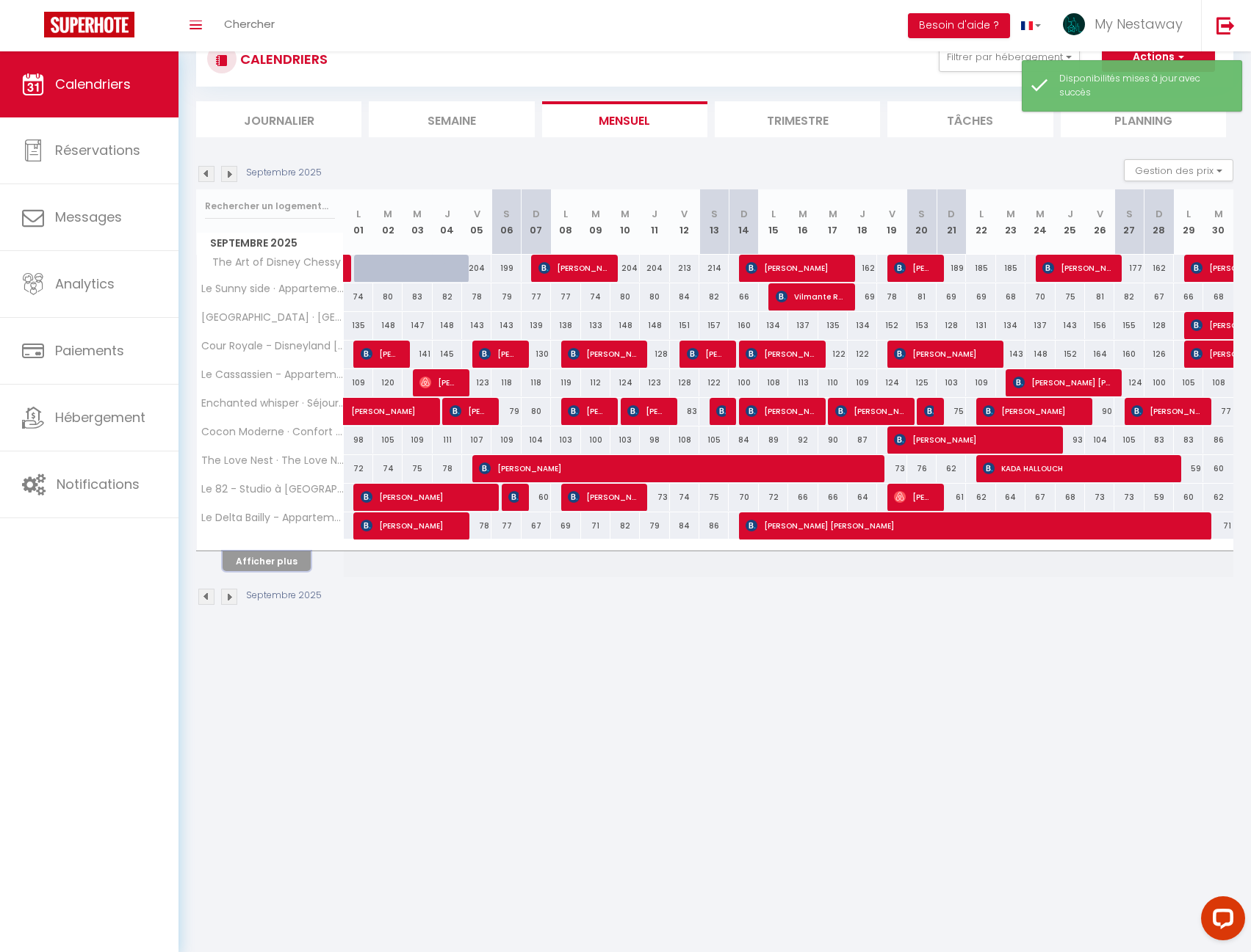
click at [292, 560] on button "Afficher plus" at bounding box center [266, 561] width 88 height 20
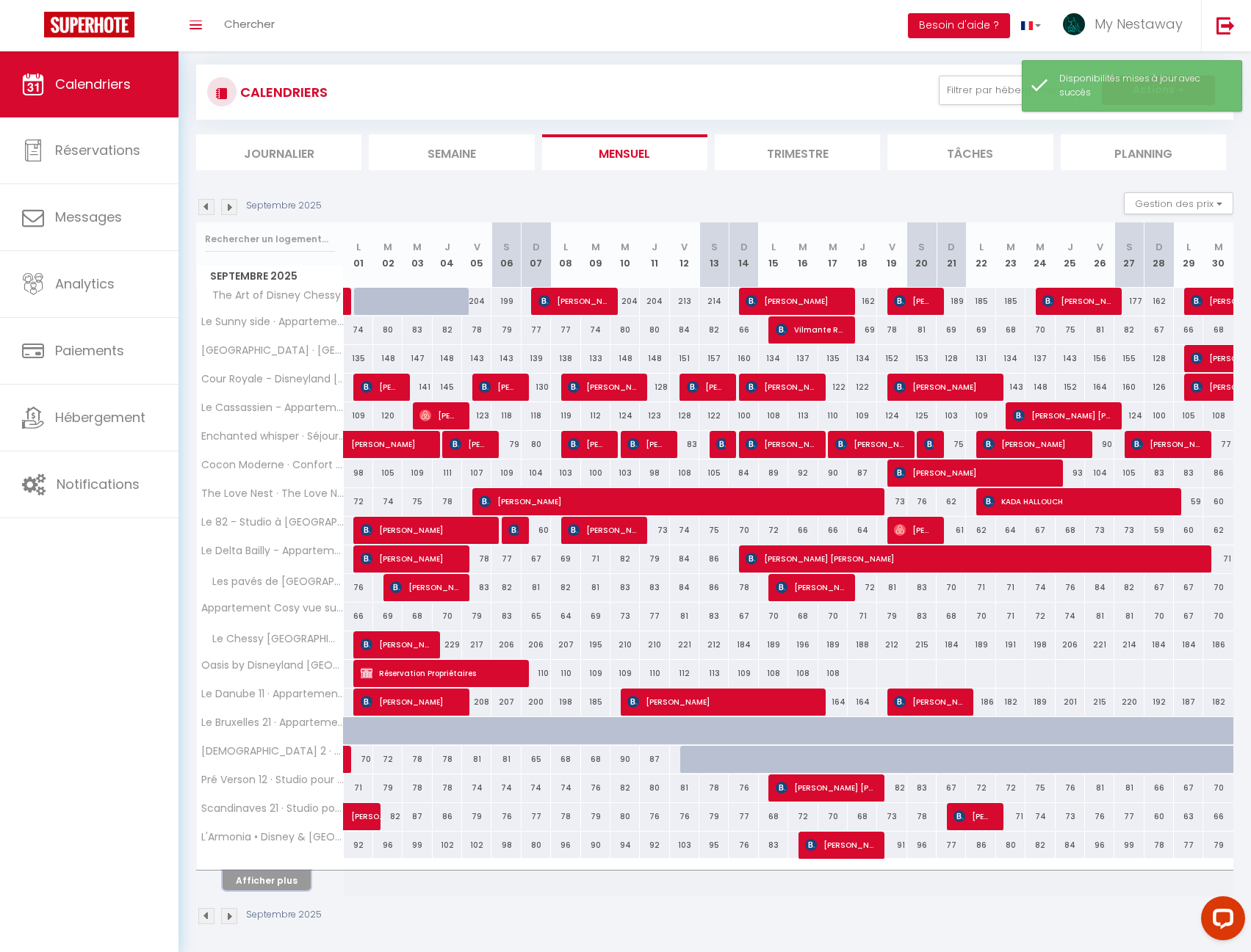
scroll to position [0, 0]
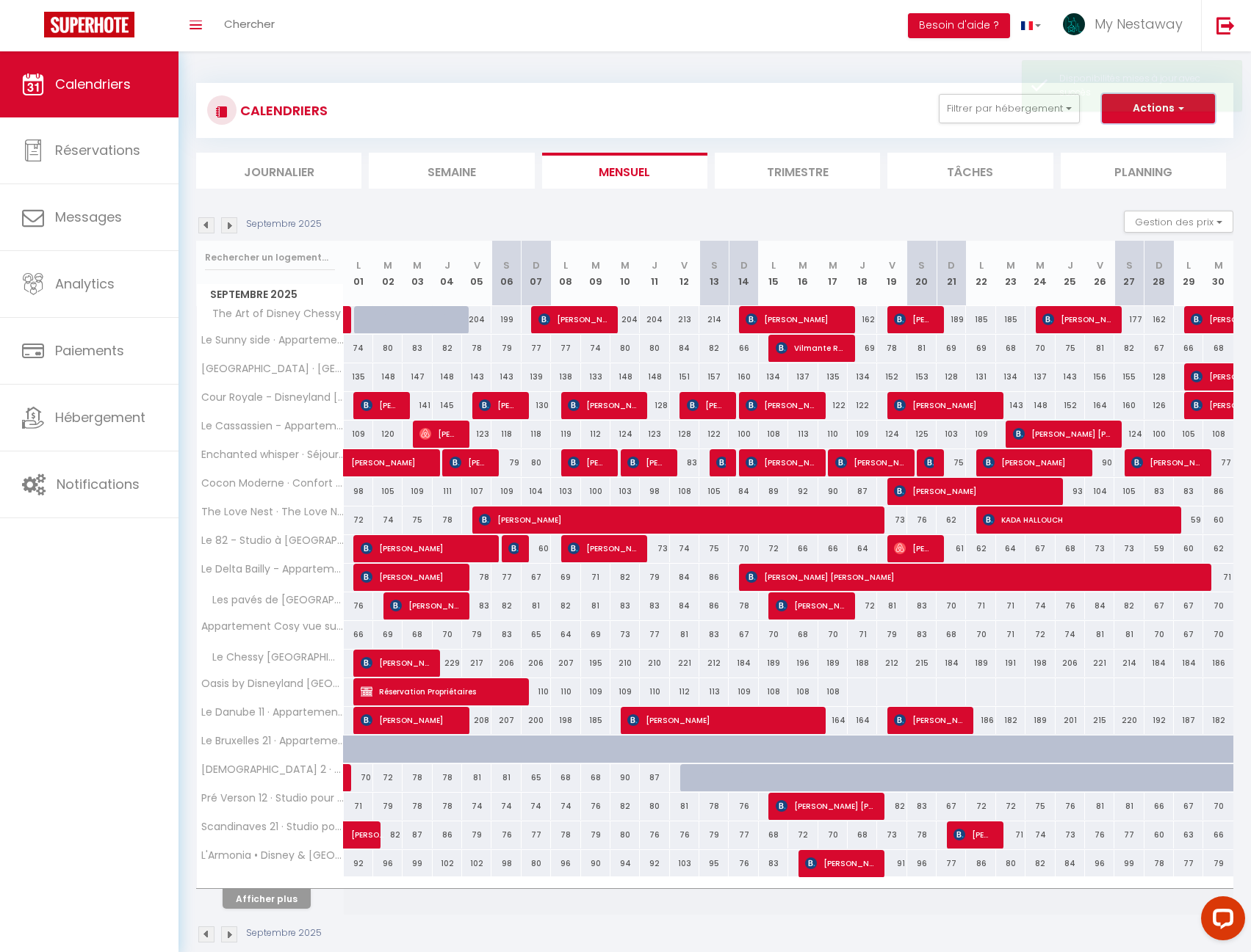
click at [1128, 117] on button "Actions" at bounding box center [1158, 108] width 113 height 30
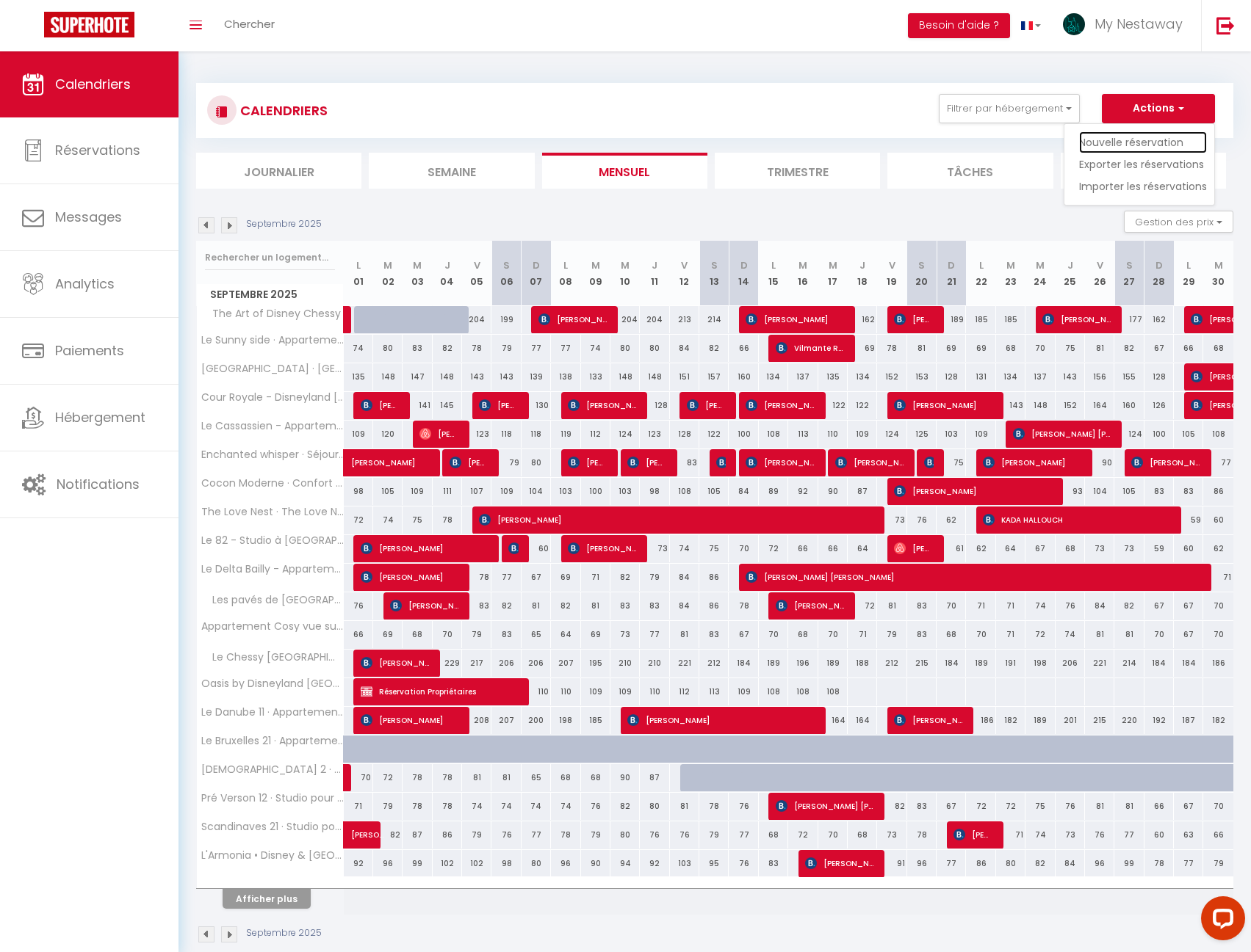
click at [1133, 139] on link "Nouvelle réservation" at bounding box center [1142, 142] width 128 height 22
select select
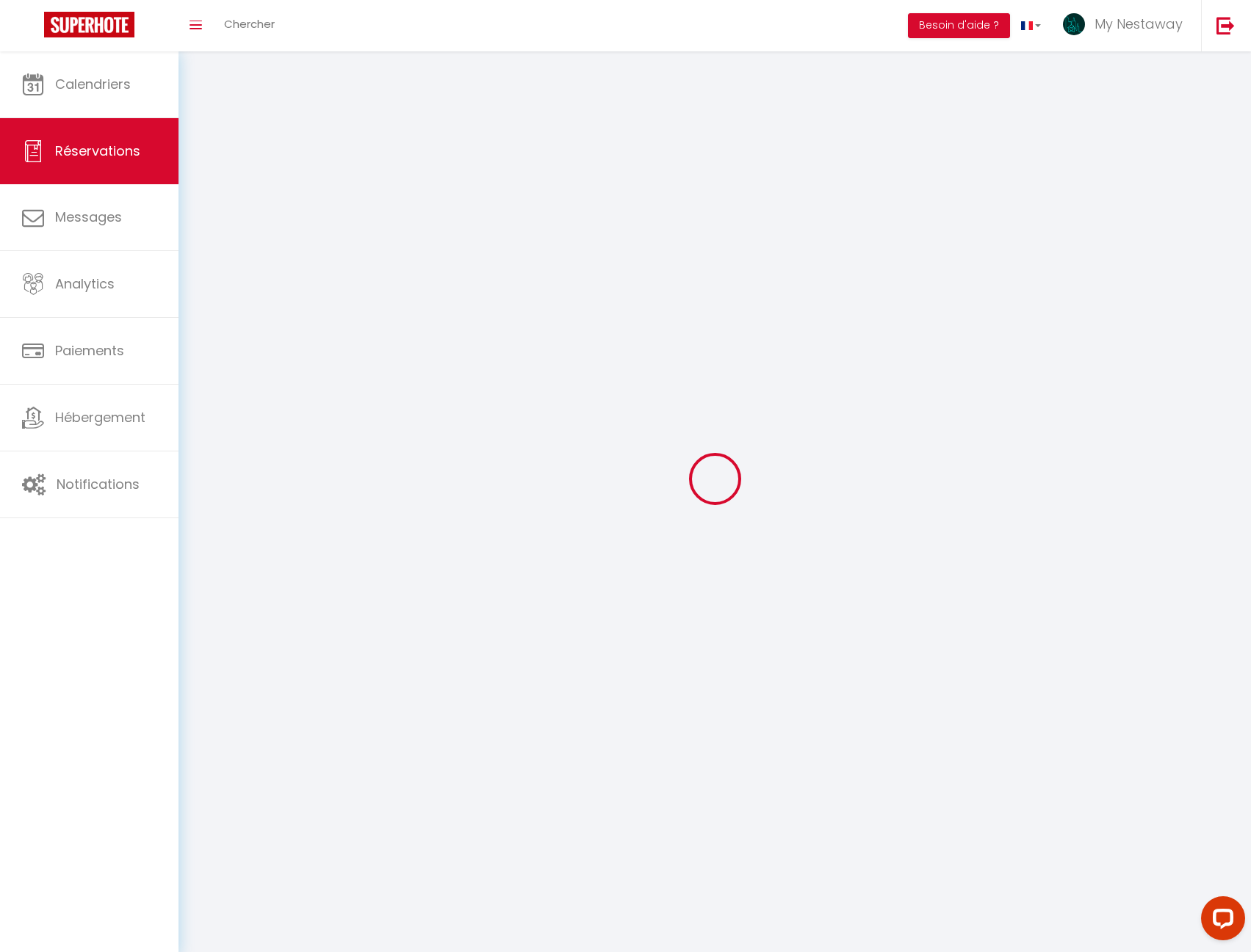
select select
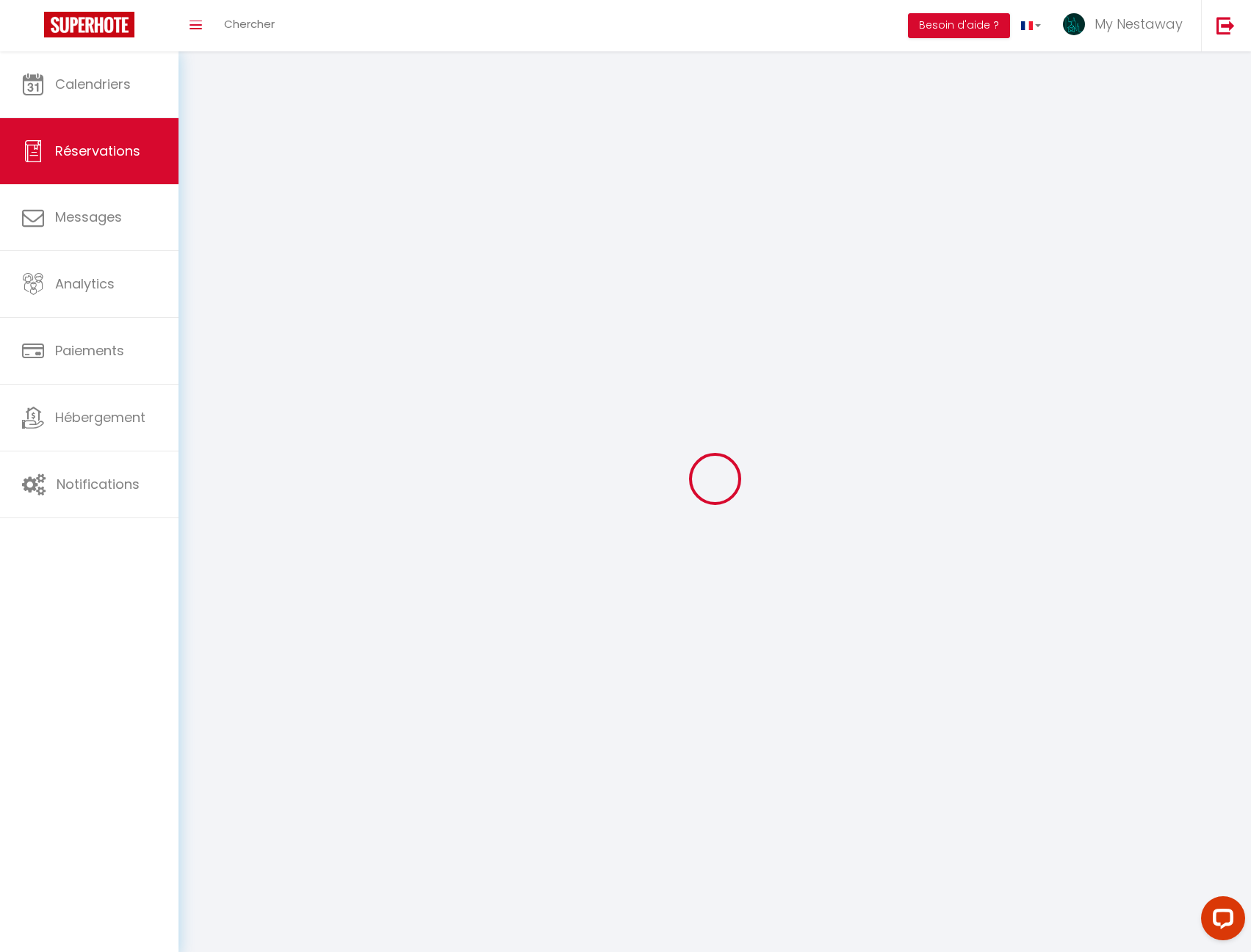
select select
checkbox input "false"
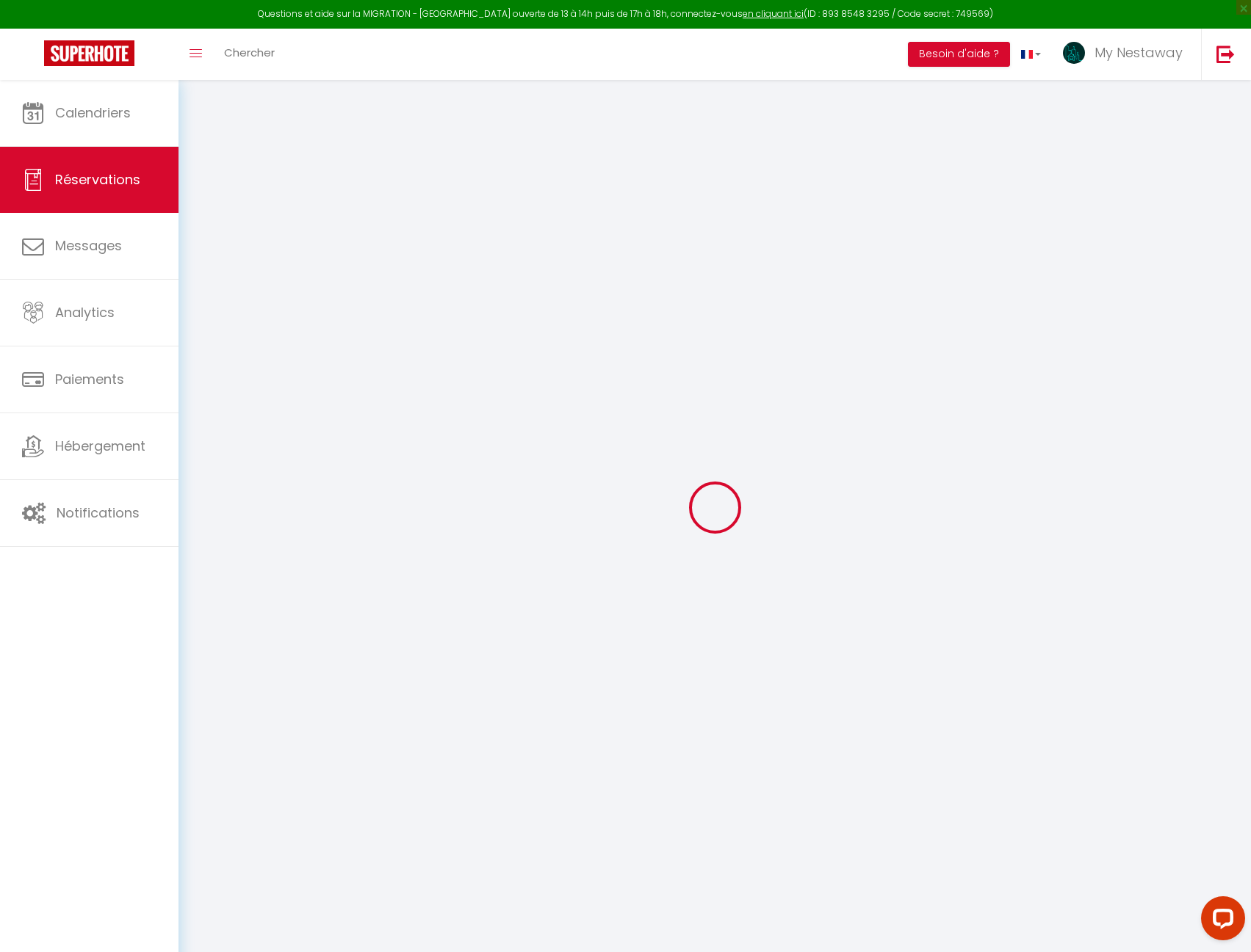
select select
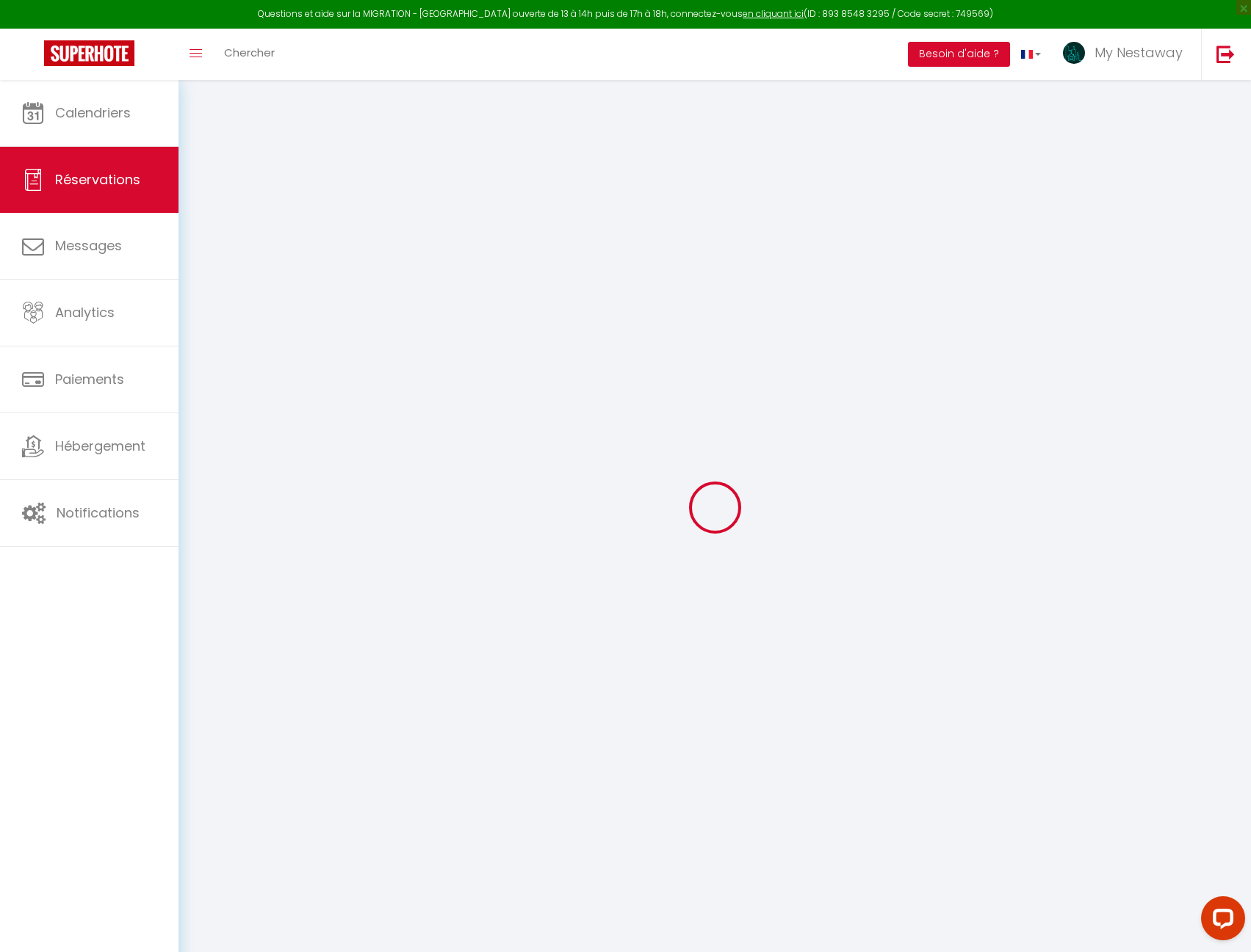
select select
checkbox input "false"
select select
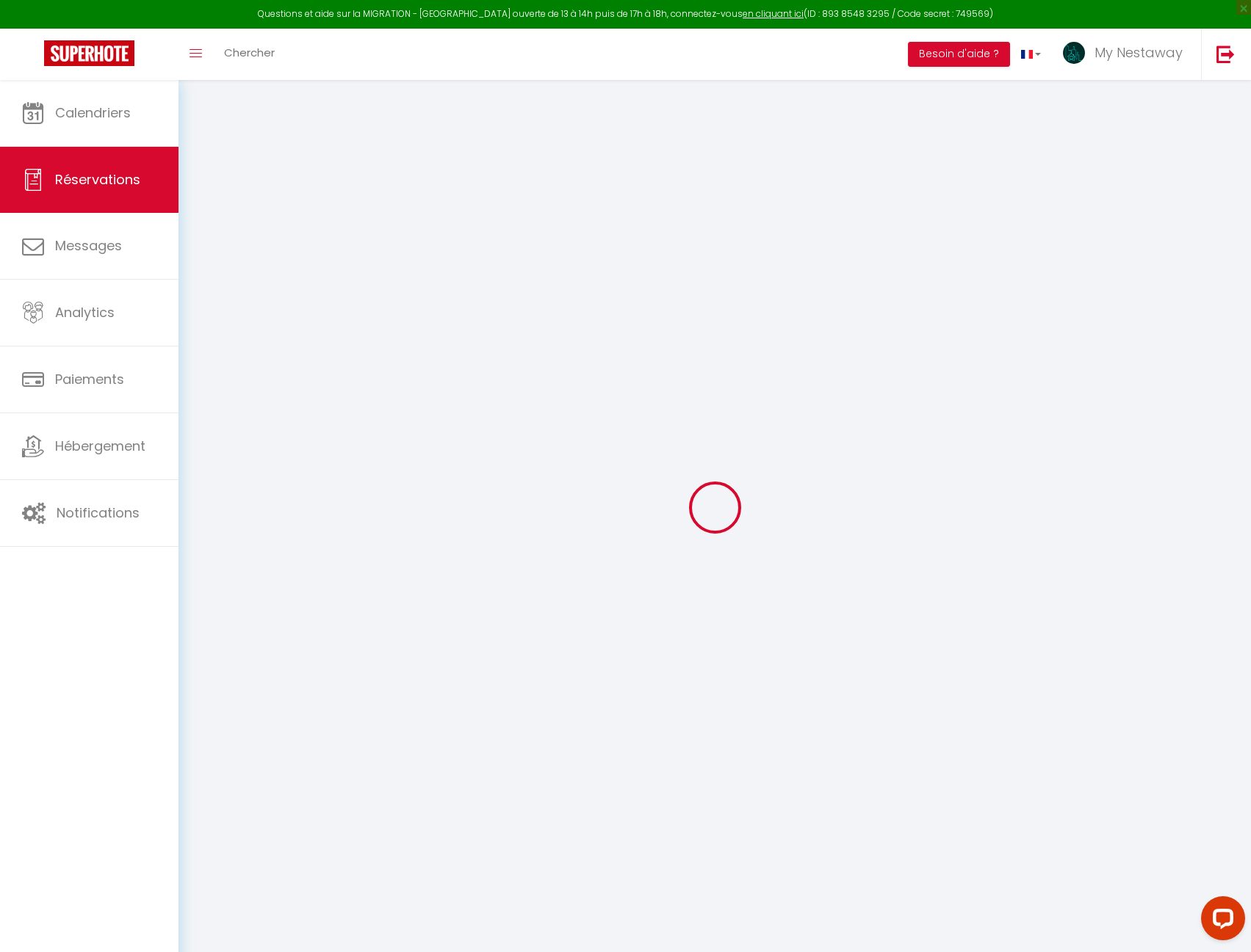
select select
checkbox input "false"
select select
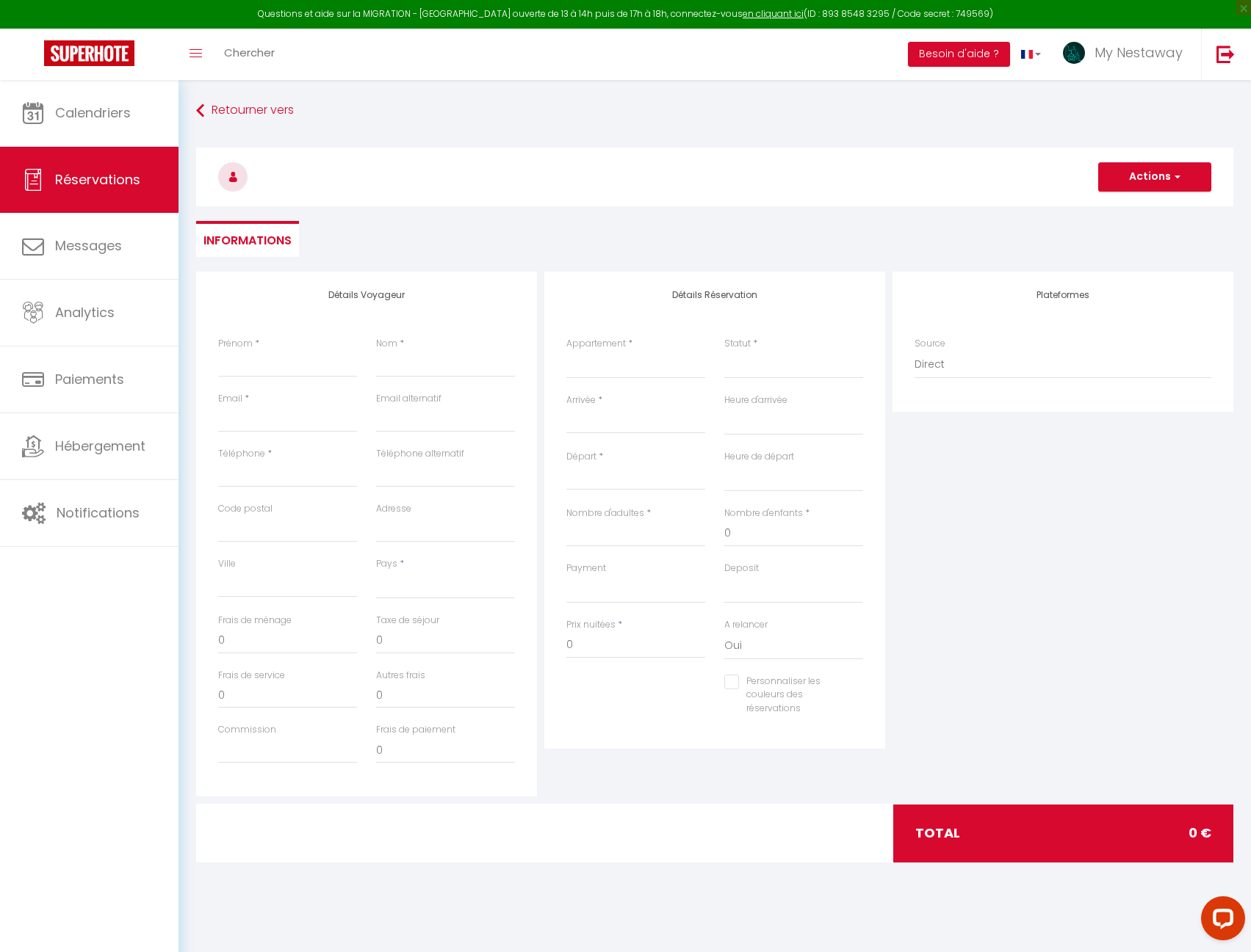
click at [618, 381] on div "Appartement * The Art of Disney Chessy Le 82 - Studio à [GEOGRAPHIC_DATA] Le De…" at bounding box center [636, 365] width 158 height 56
click at [619, 372] on select "The Art of Disney Chessy Le 82 - Studio à [GEOGRAPHIC_DATA] Le Delta Bailly - A…" at bounding box center [636, 364] width 139 height 28
select select "62886"
click at [567, 350] on select "The Art of Disney Chessy Le 82 - Studio à [GEOGRAPHIC_DATA] Le Delta Bailly - A…" at bounding box center [636, 364] width 139 height 28
select select
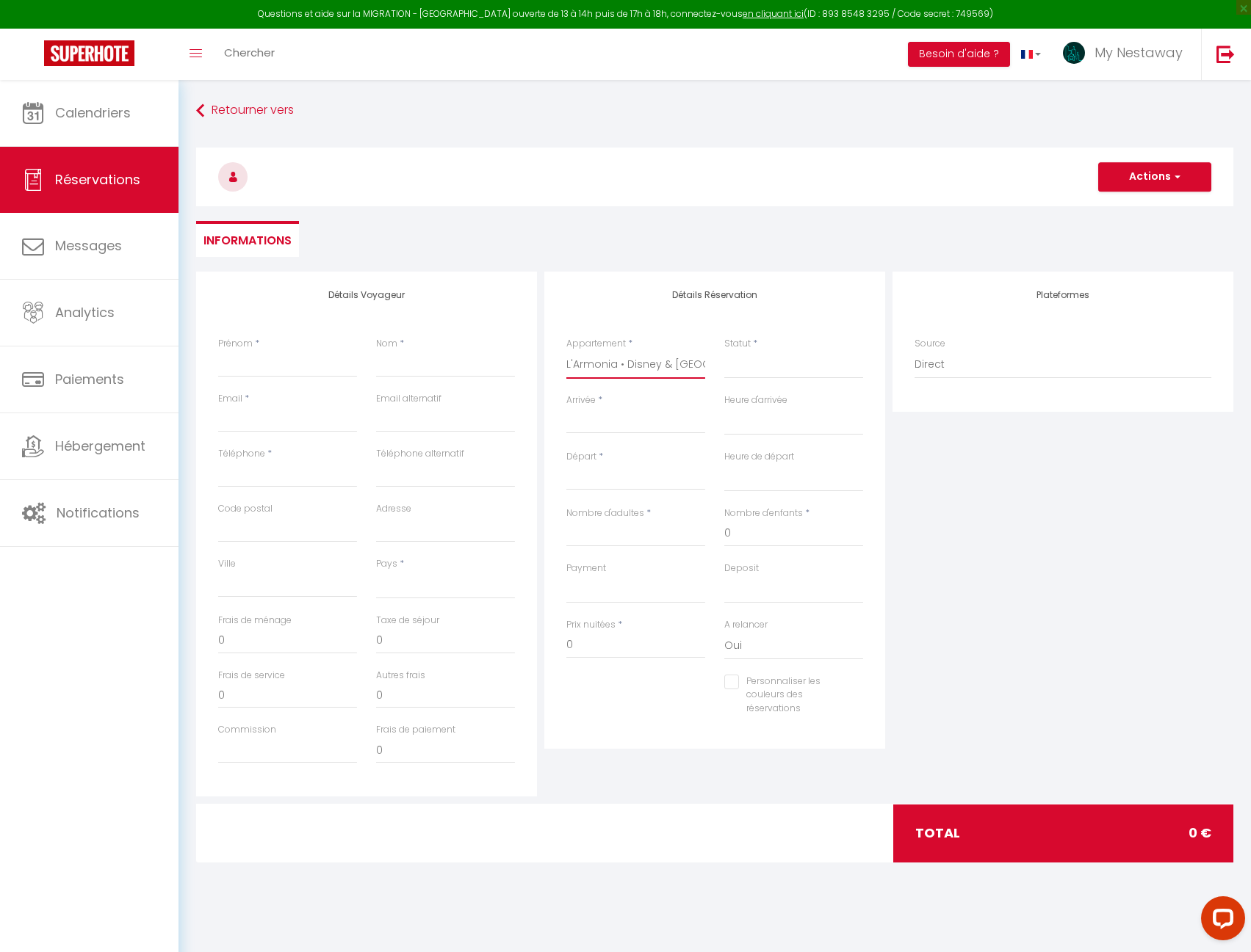
select select
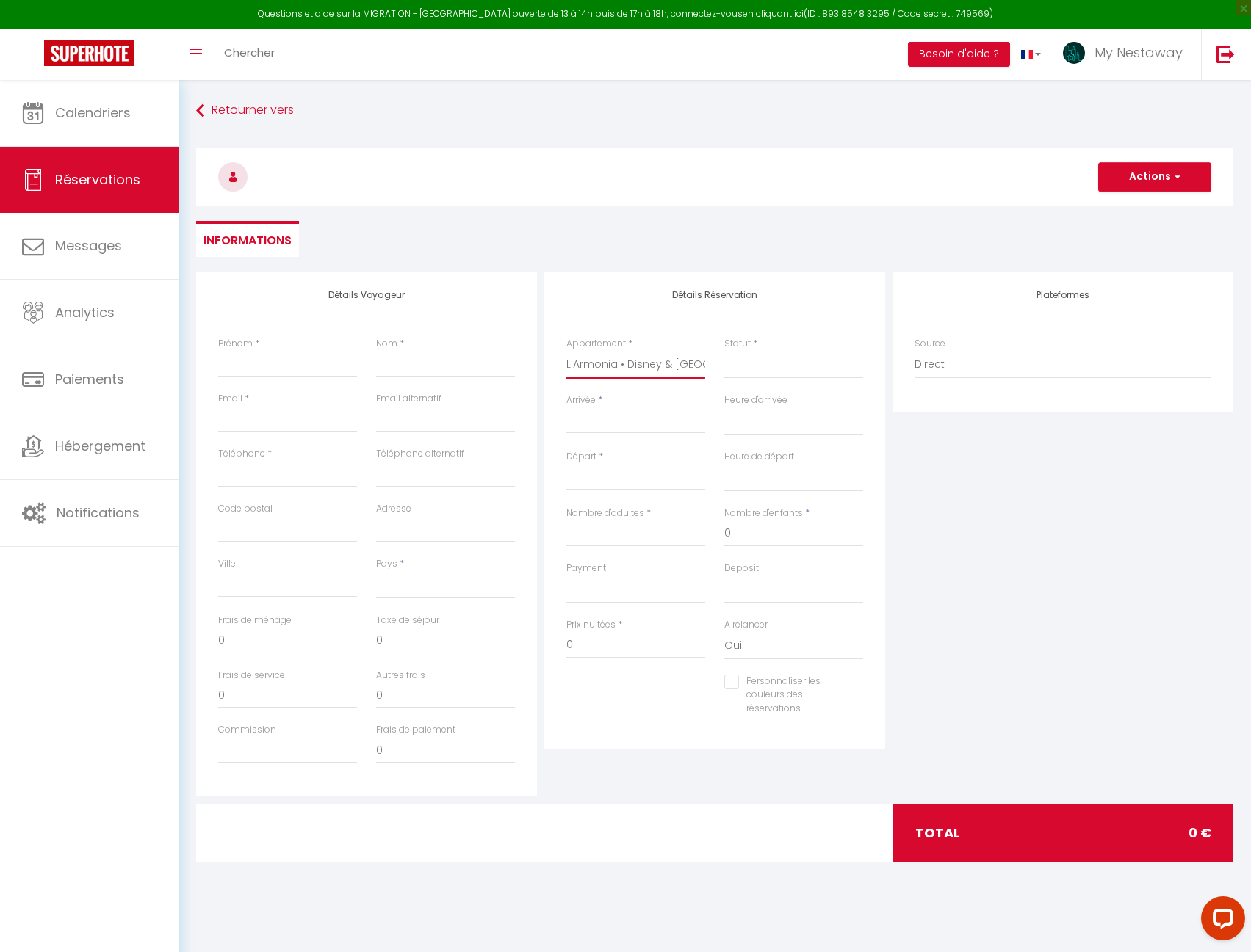
checkbox input "false"
click at [733, 364] on select "Confirmé Non Confirmé [PERSON_NAME] par le voyageur No Show Request" at bounding box center [793, 364] width 139 height 28
select select
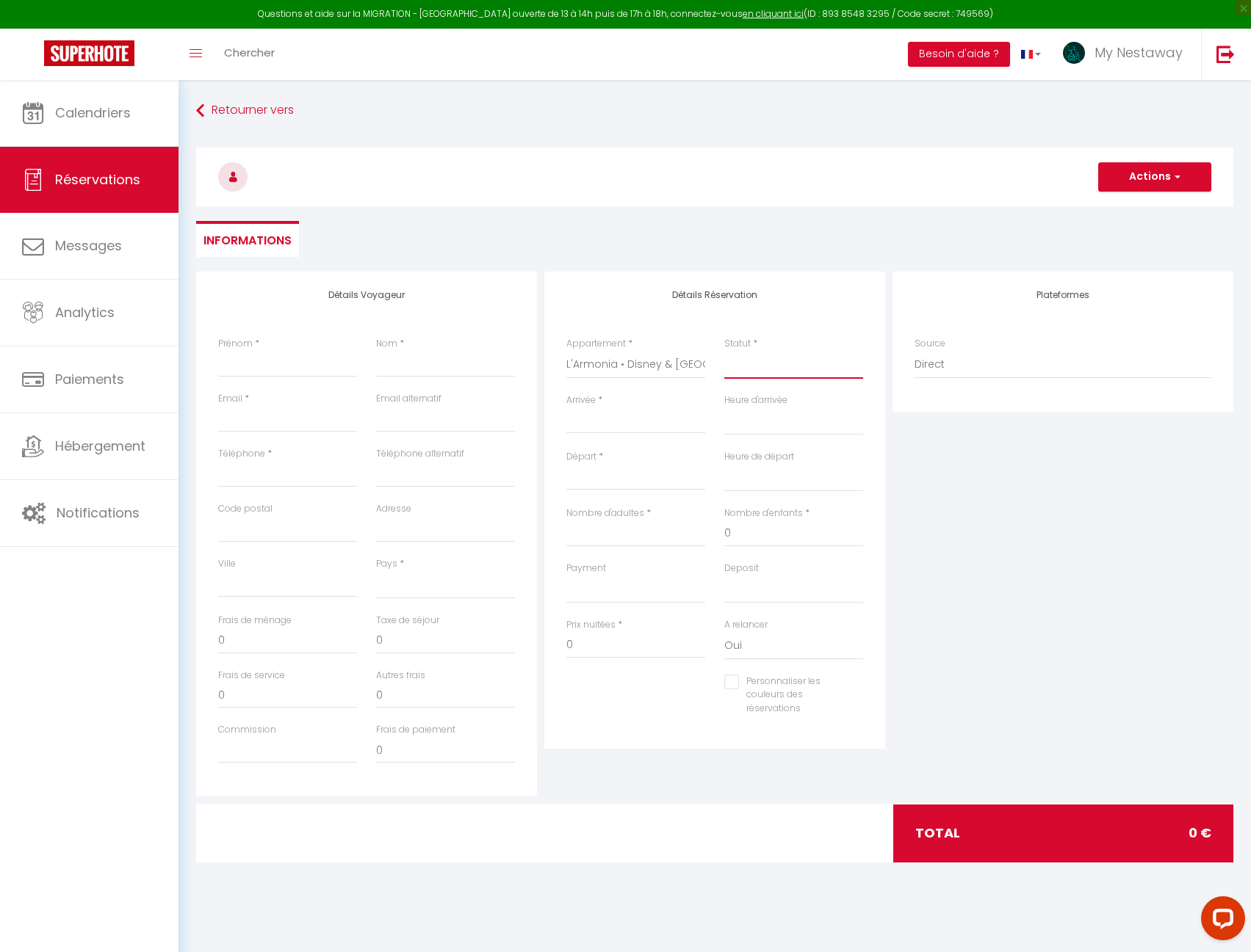
select select
checkbox input "false"
select select "1"
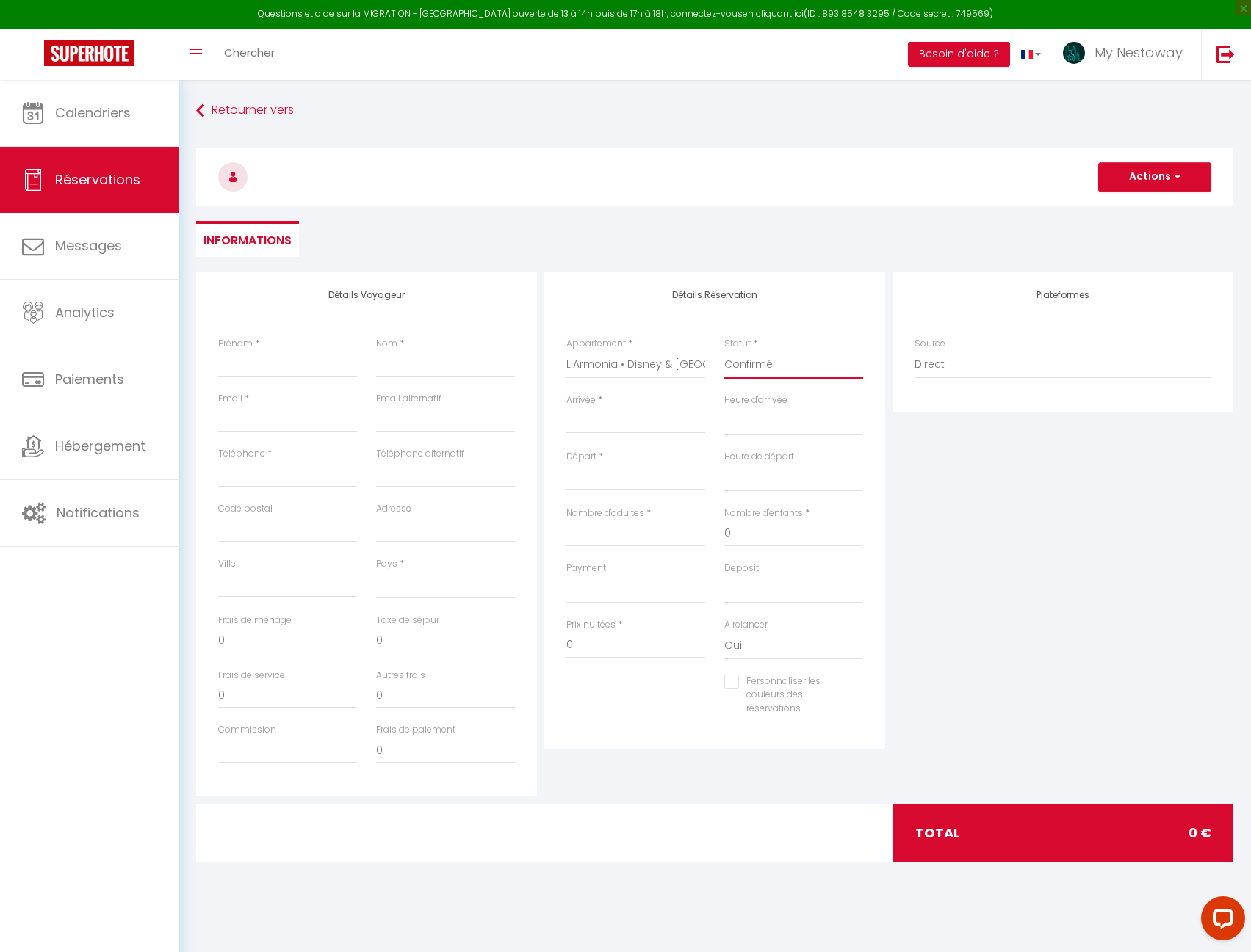
click at [724, 350] on select "Confirmé Non Confirmé [PERSON_NAME] par le voyageur No Show Request" at bounding box center [793, 364] width 139 height 28
select select
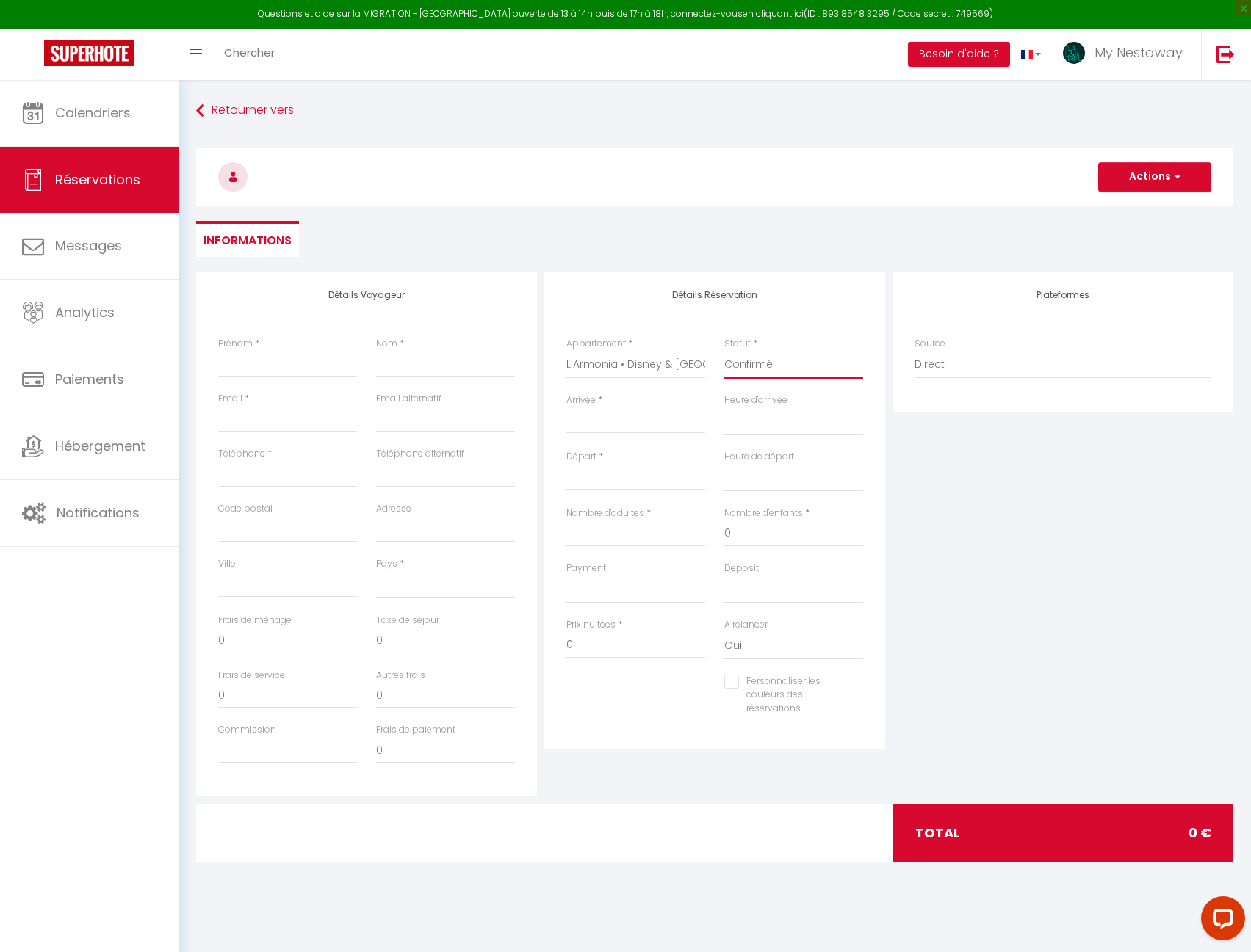
select select
checkbox input "false"
click at [695, 417] on input "Arrivée" at bounding box center [636, 422] width 139 height 19
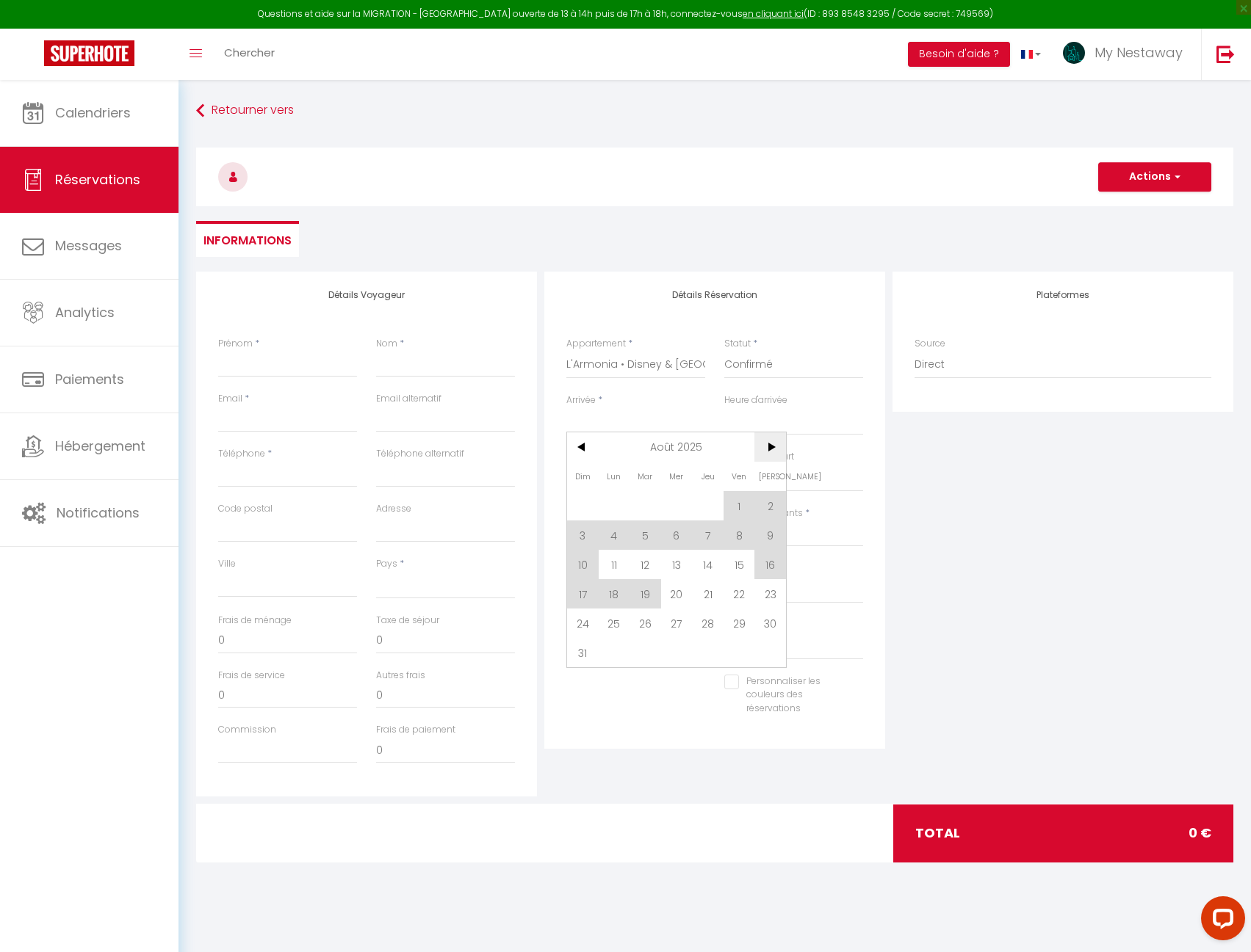
click at [770, 444] on span ">" at bounding box center [770, 447] width 31 height 30
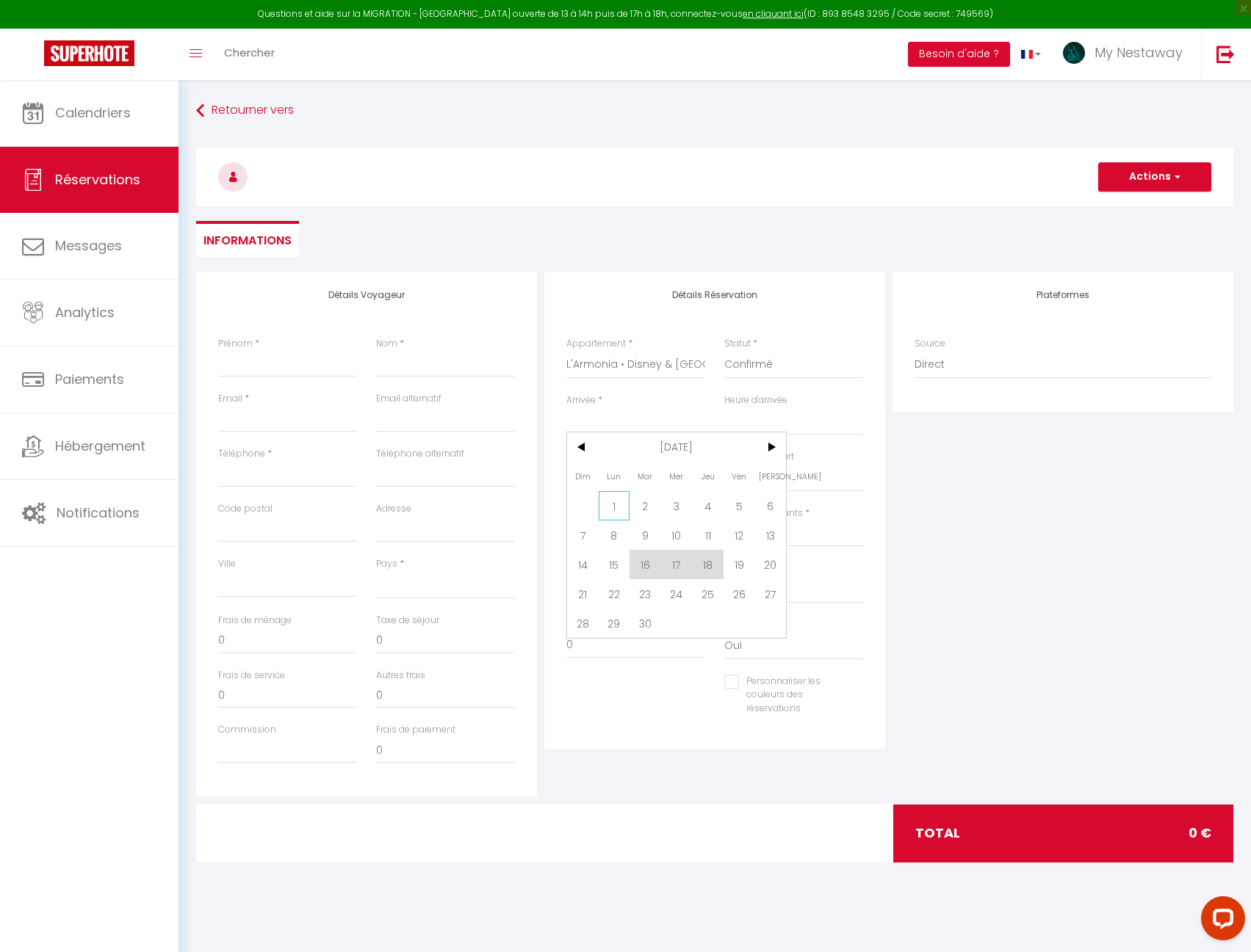
click at [611, 504] on span "1" at bounding box center [614, 505] width 31 height 30
select select
type input "Lun 01 Septembre 2025"
select select
type input "[DATE] Septembre 2025"
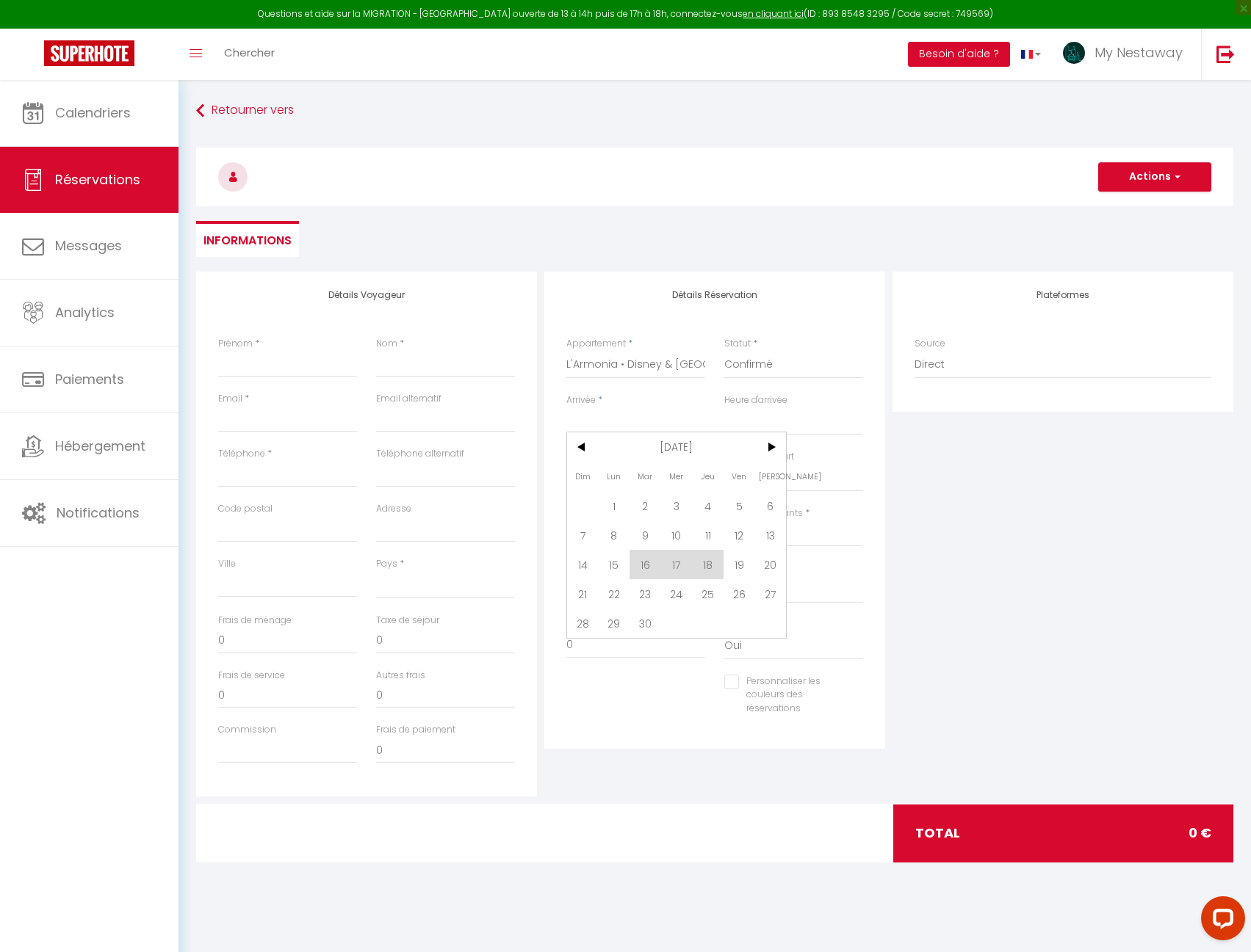
select select
checkbox input "false"
click at [623, 486] on input "[DATE] Septembre 2025" at bounding box center [636, 479] width 139 height 19
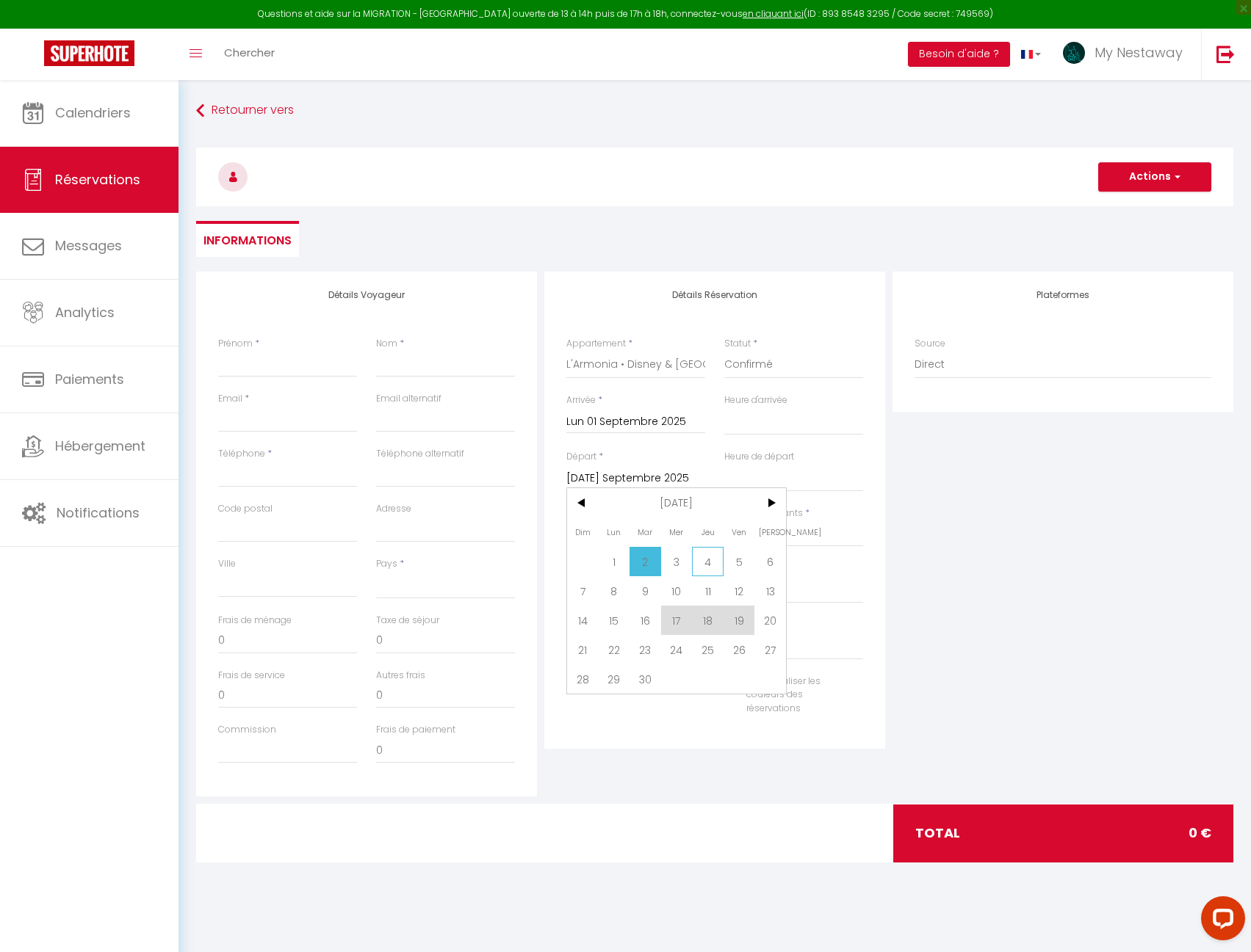
click at [714, 557] on span "4" at bounding box center [707, 561] width 31 height 30
select select
type input "Jeu 04 Septembre 2025"
select select
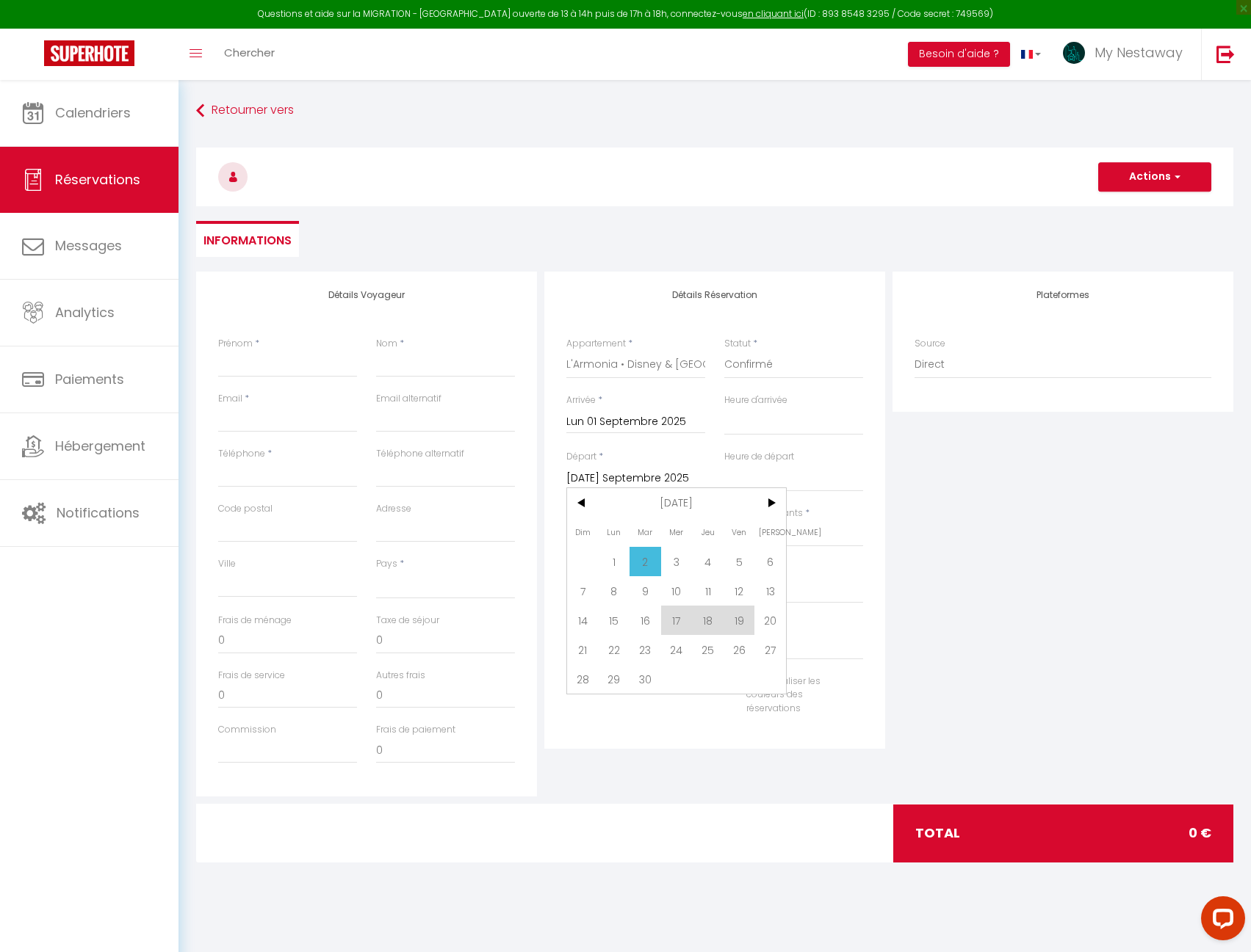
select select
checkbox input "false"
click at [669, 537] on input "Nombre d'adultes" at bounding box center [636, 533] width 139 height 26
type input "2"
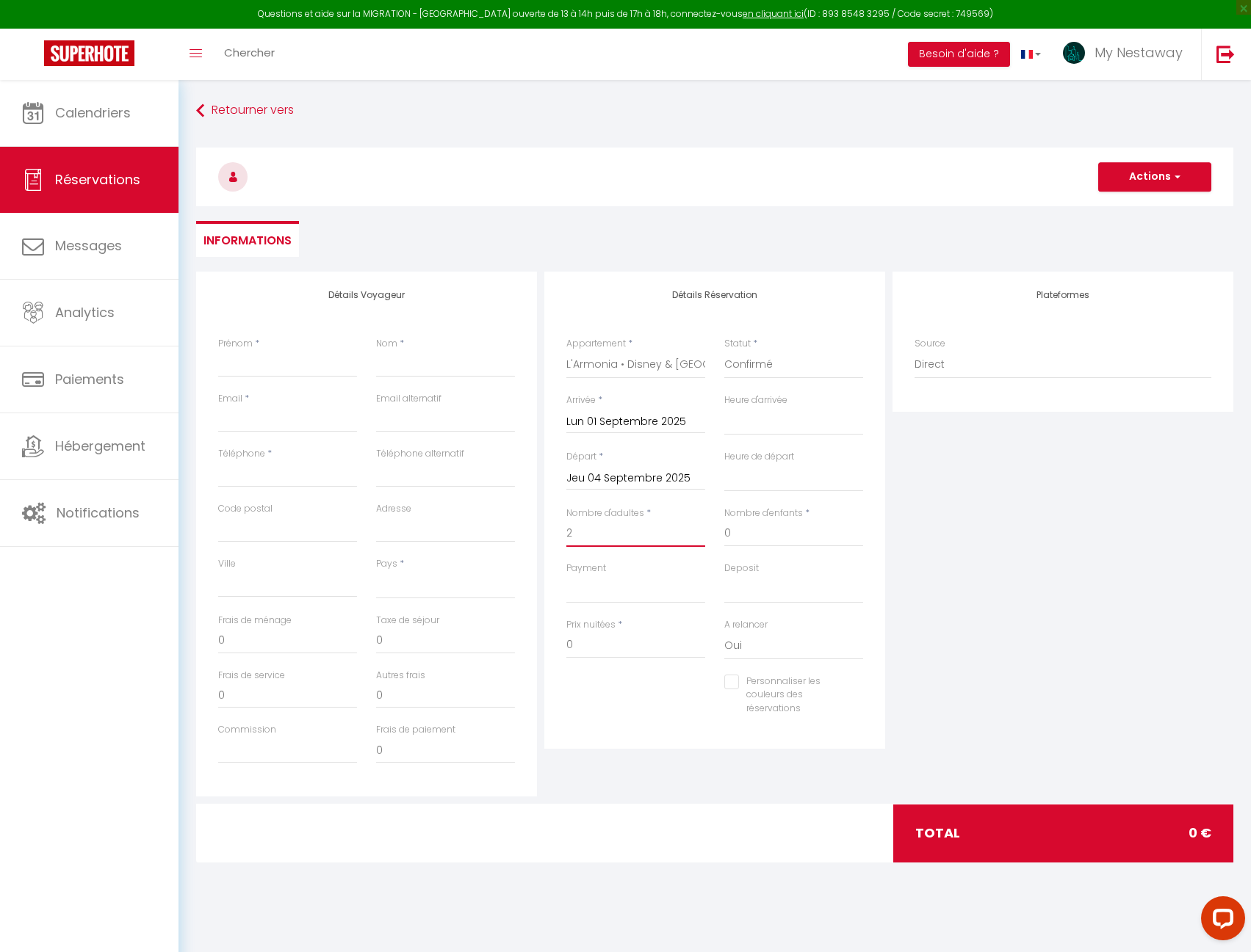
select select
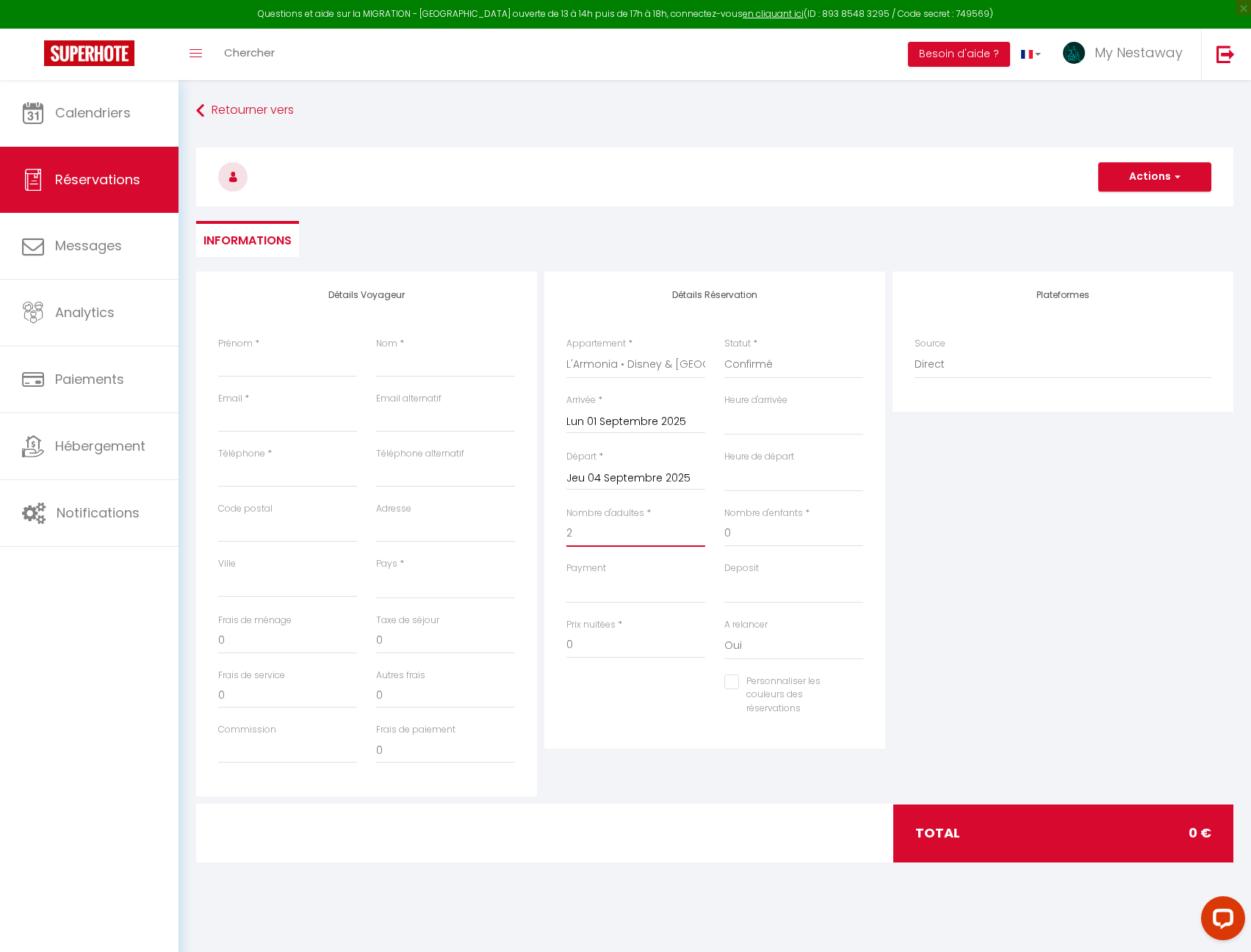
checkbox input "false"
type input "2"
select select
type input "45"
select select
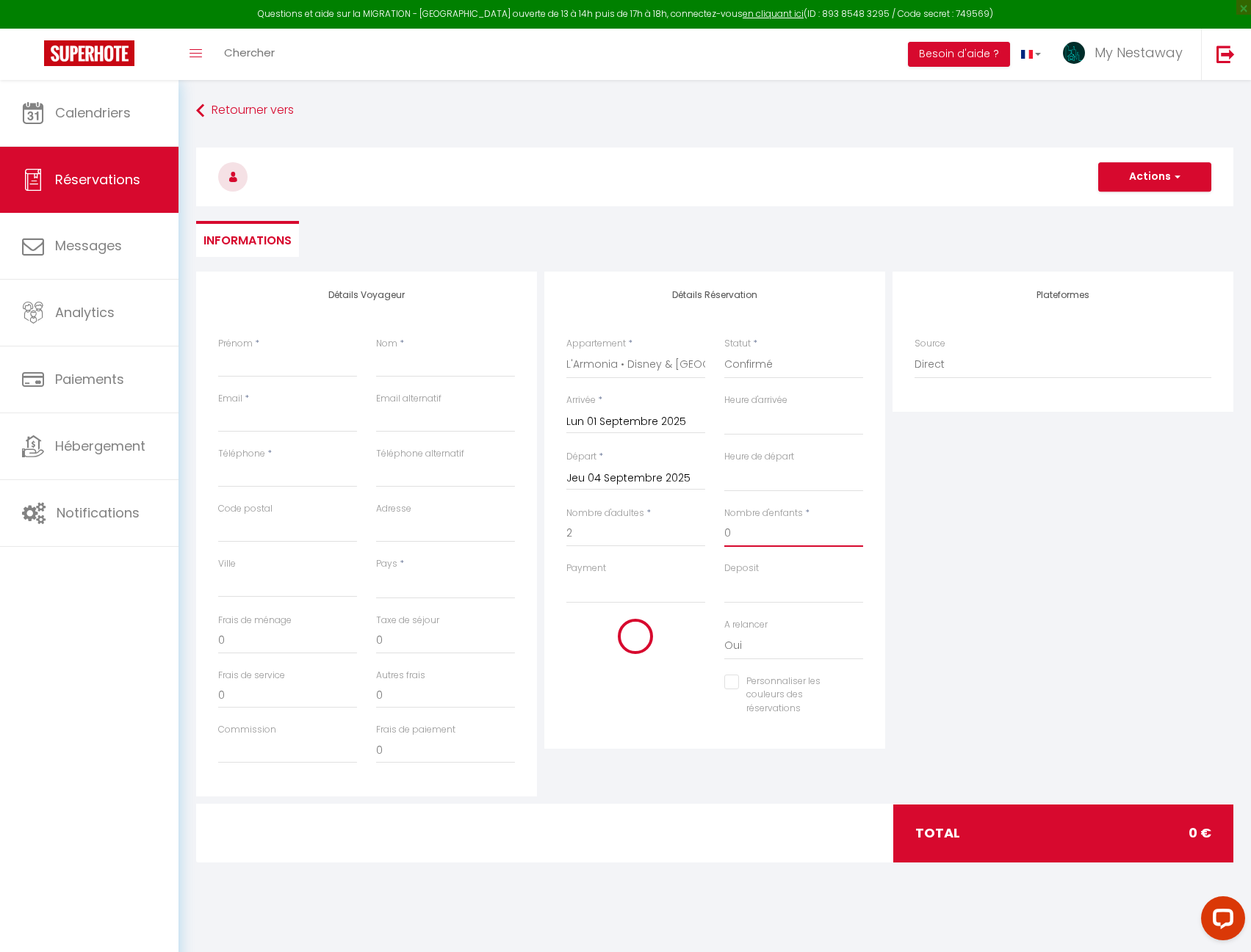
select select
type input "287"
checkbox input "false"
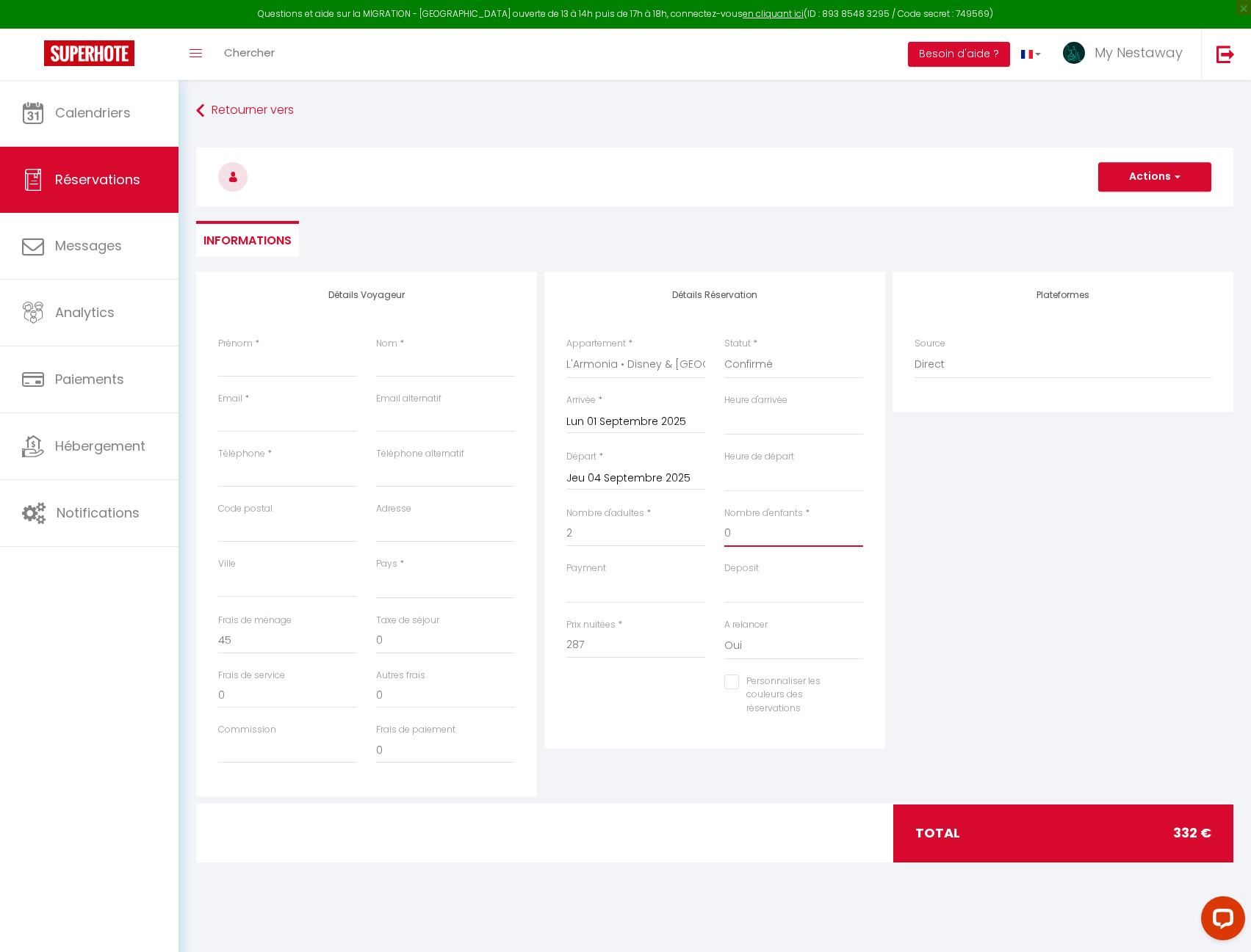
type input "2"
select select
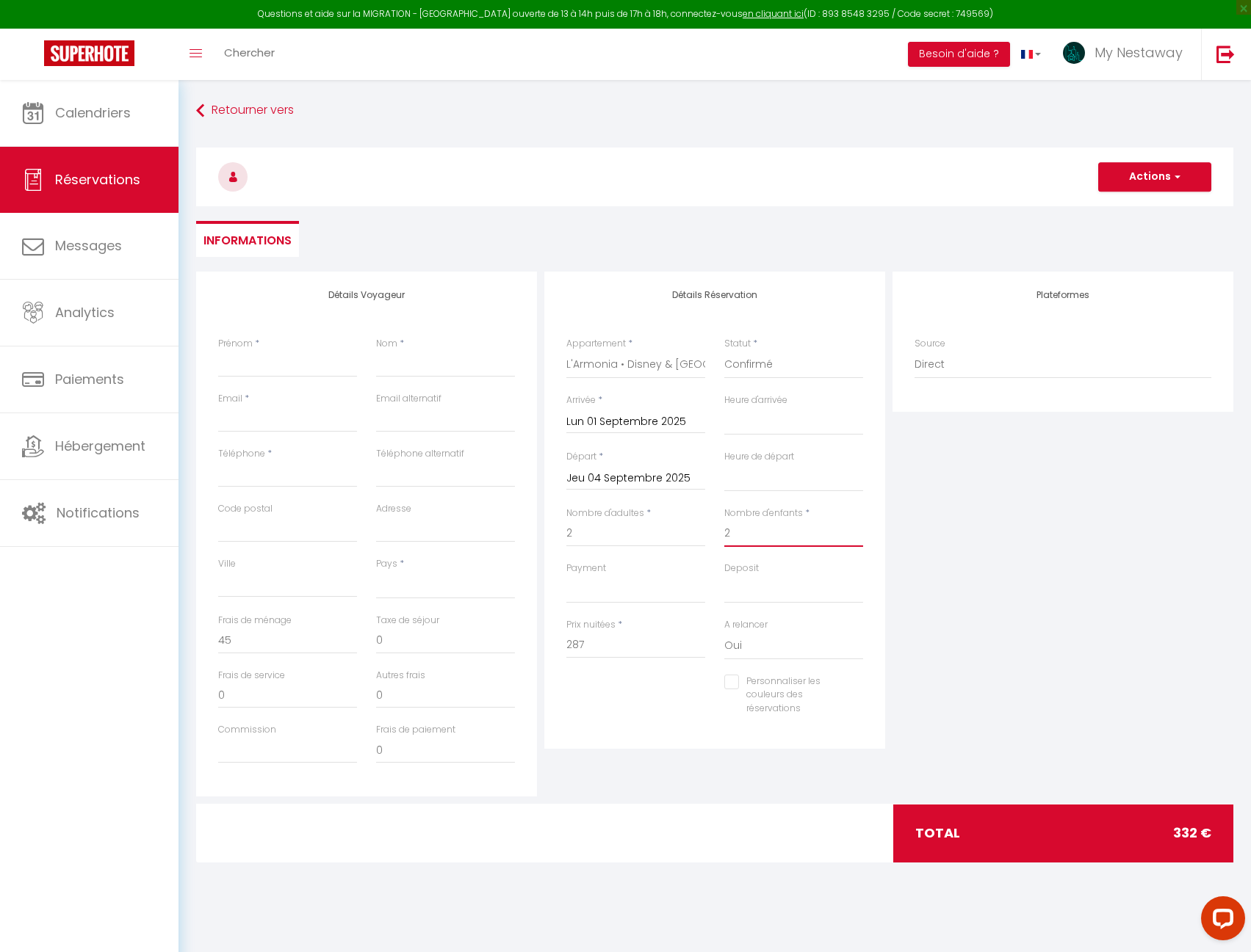
select select
checkbox input "false"
select select
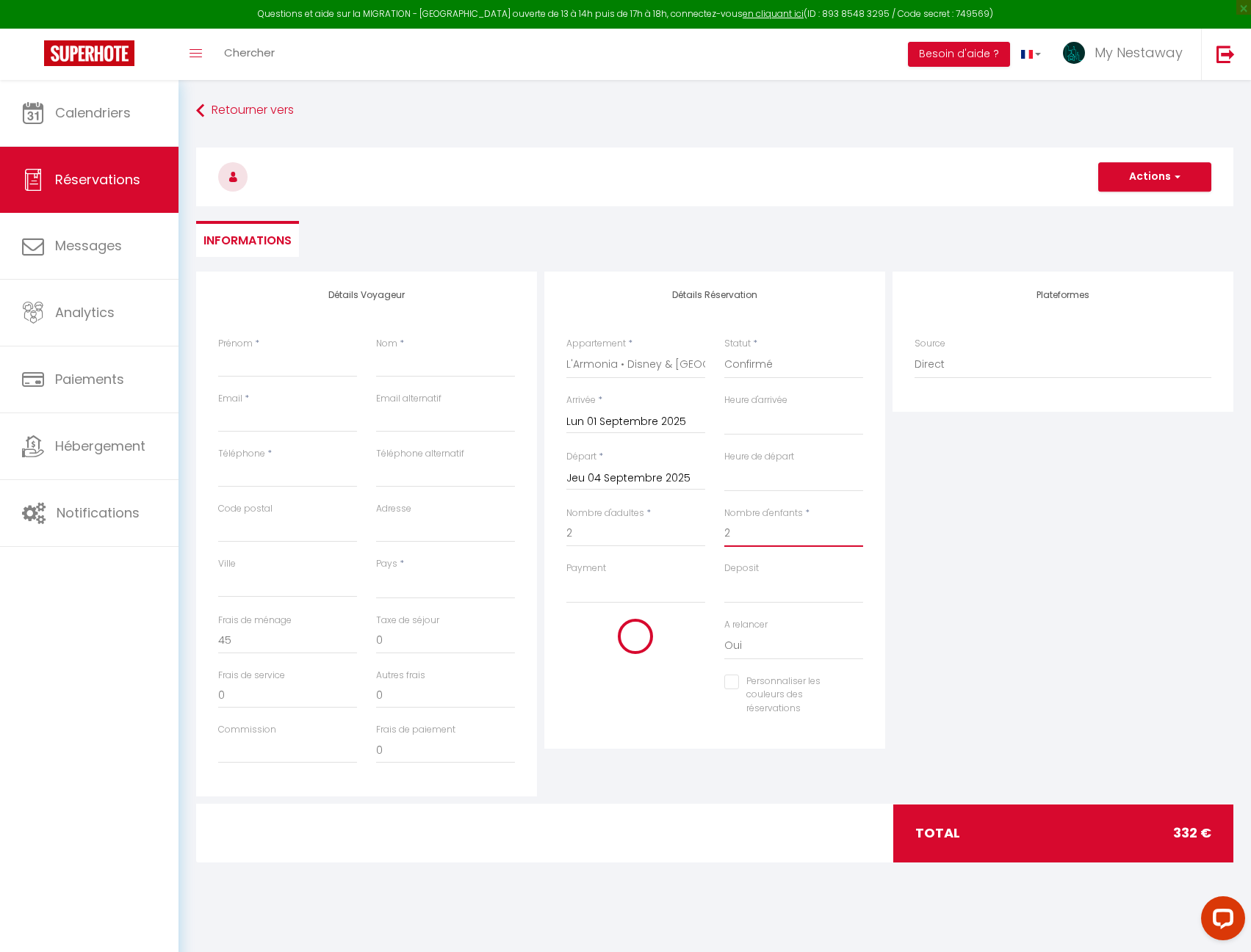
select select
checkbox input "false"
select select
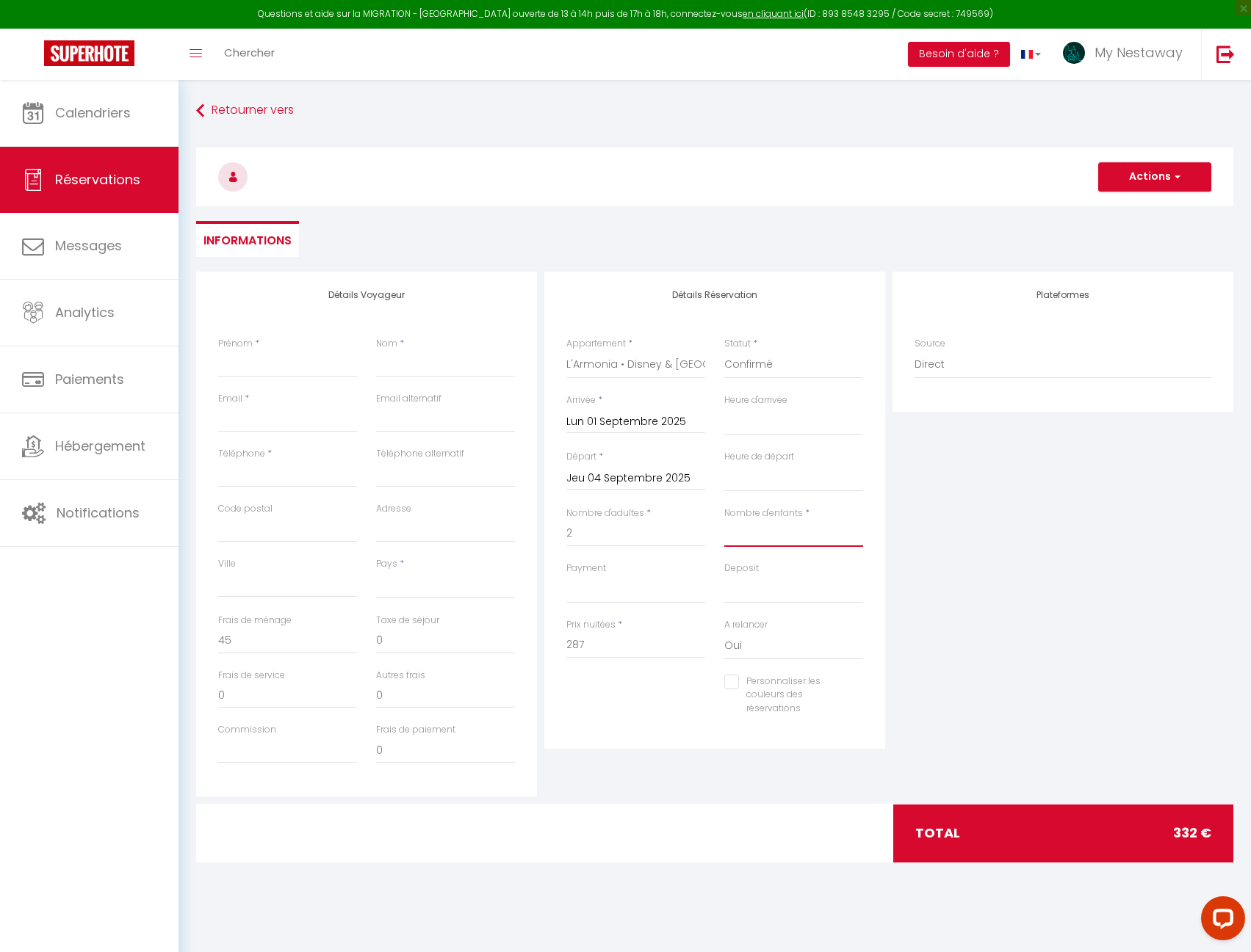
select select
checkbox input "false"
select select
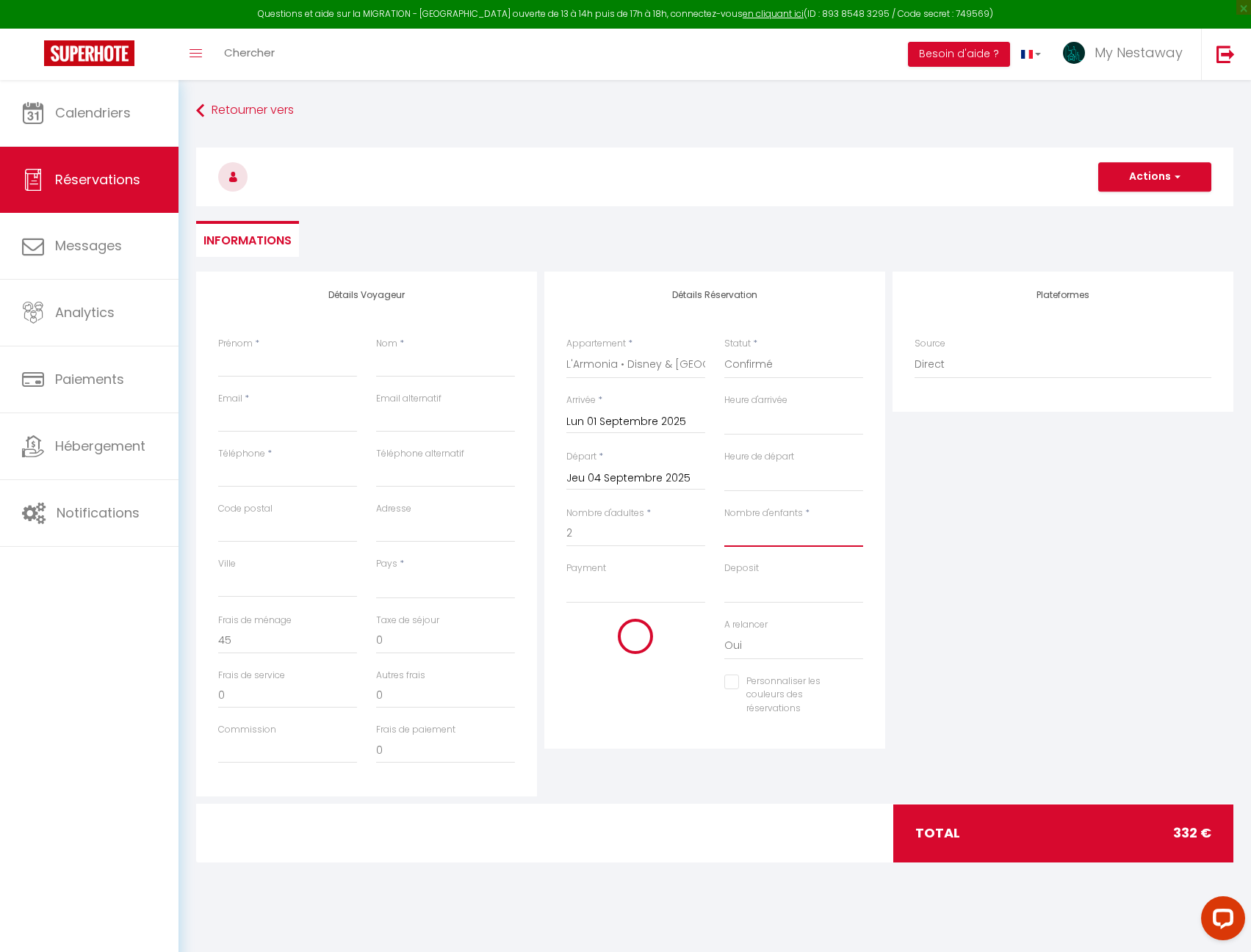
select select
checkbox input "false"
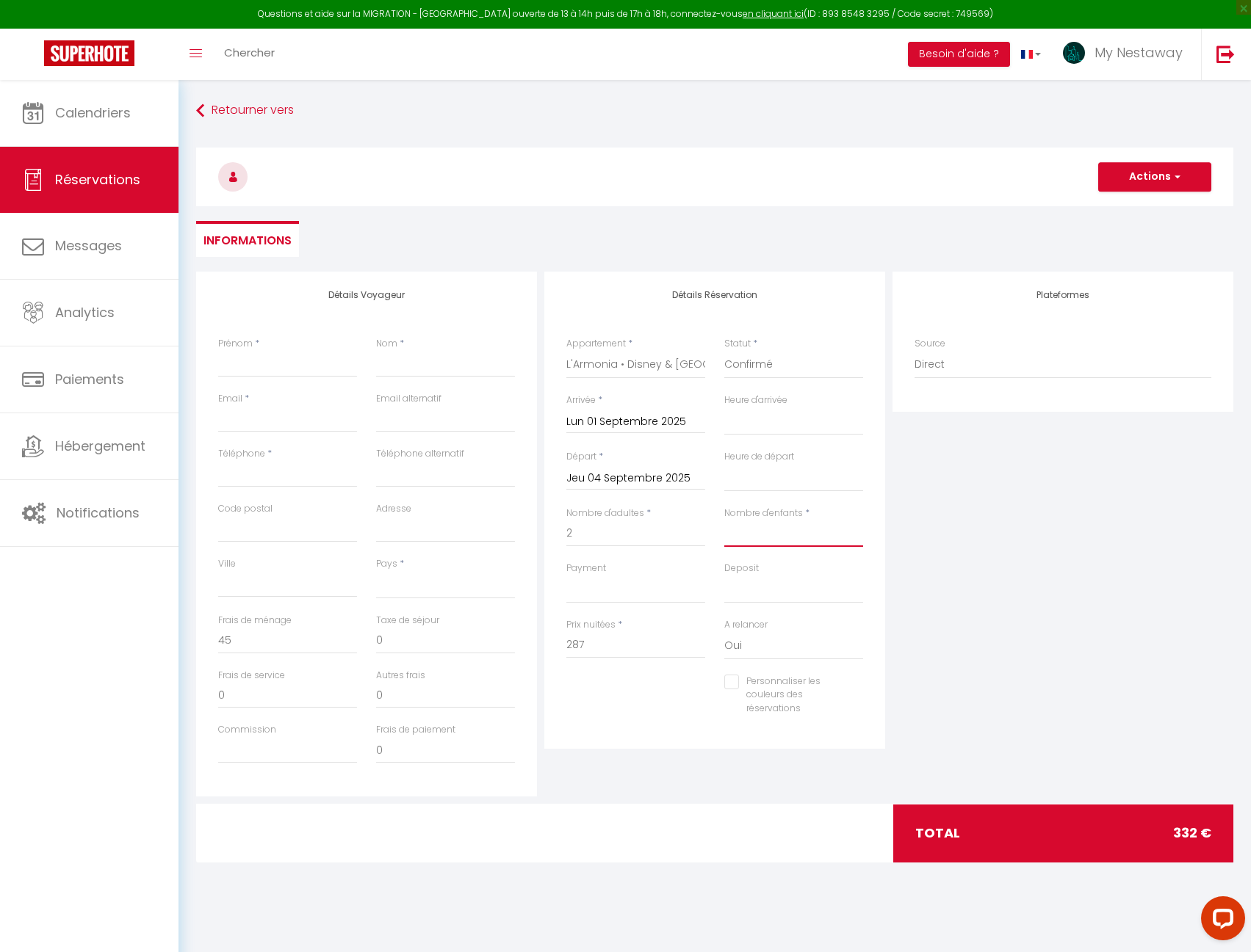
type input "0"
select select
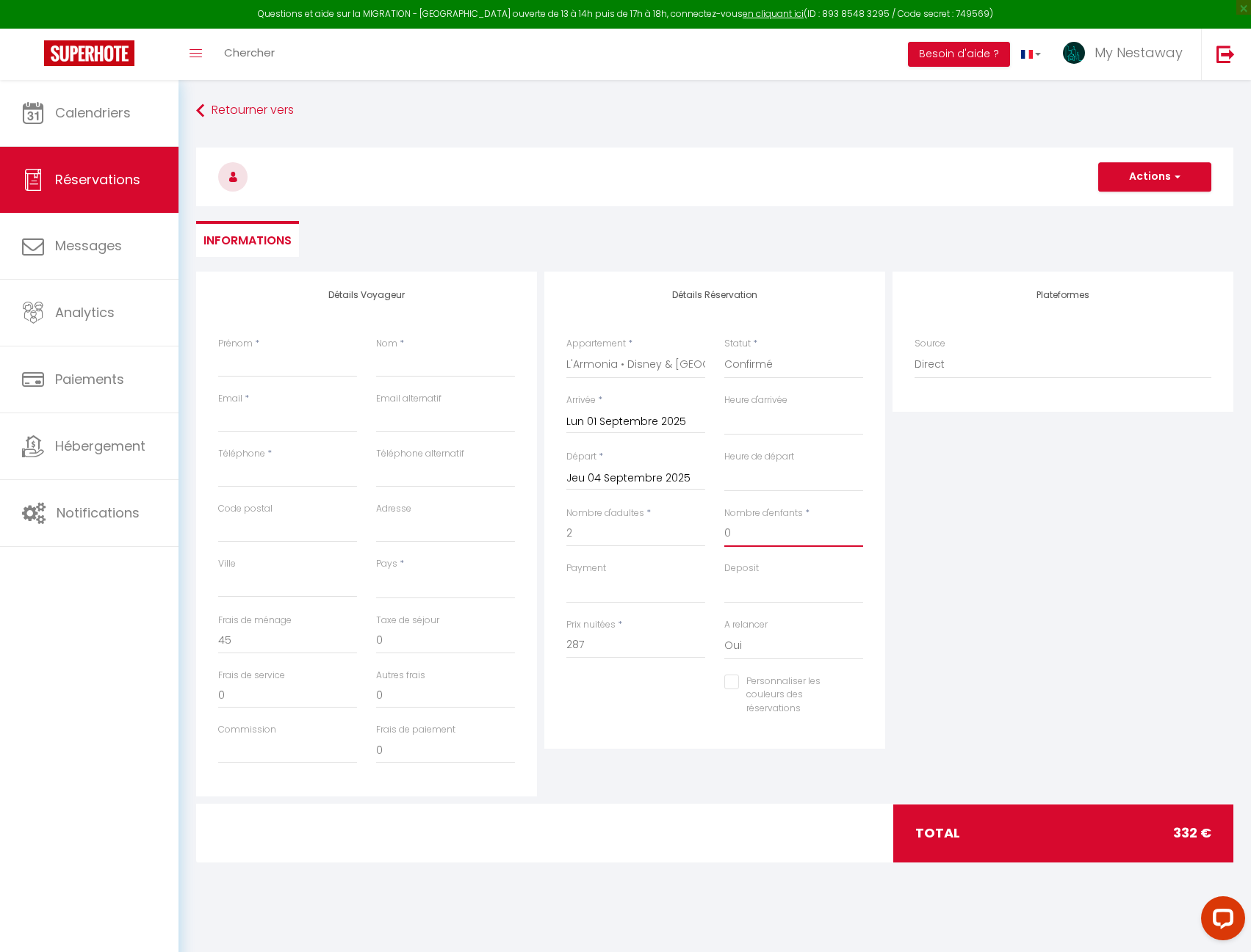
select select
checkbox input "false"
select select
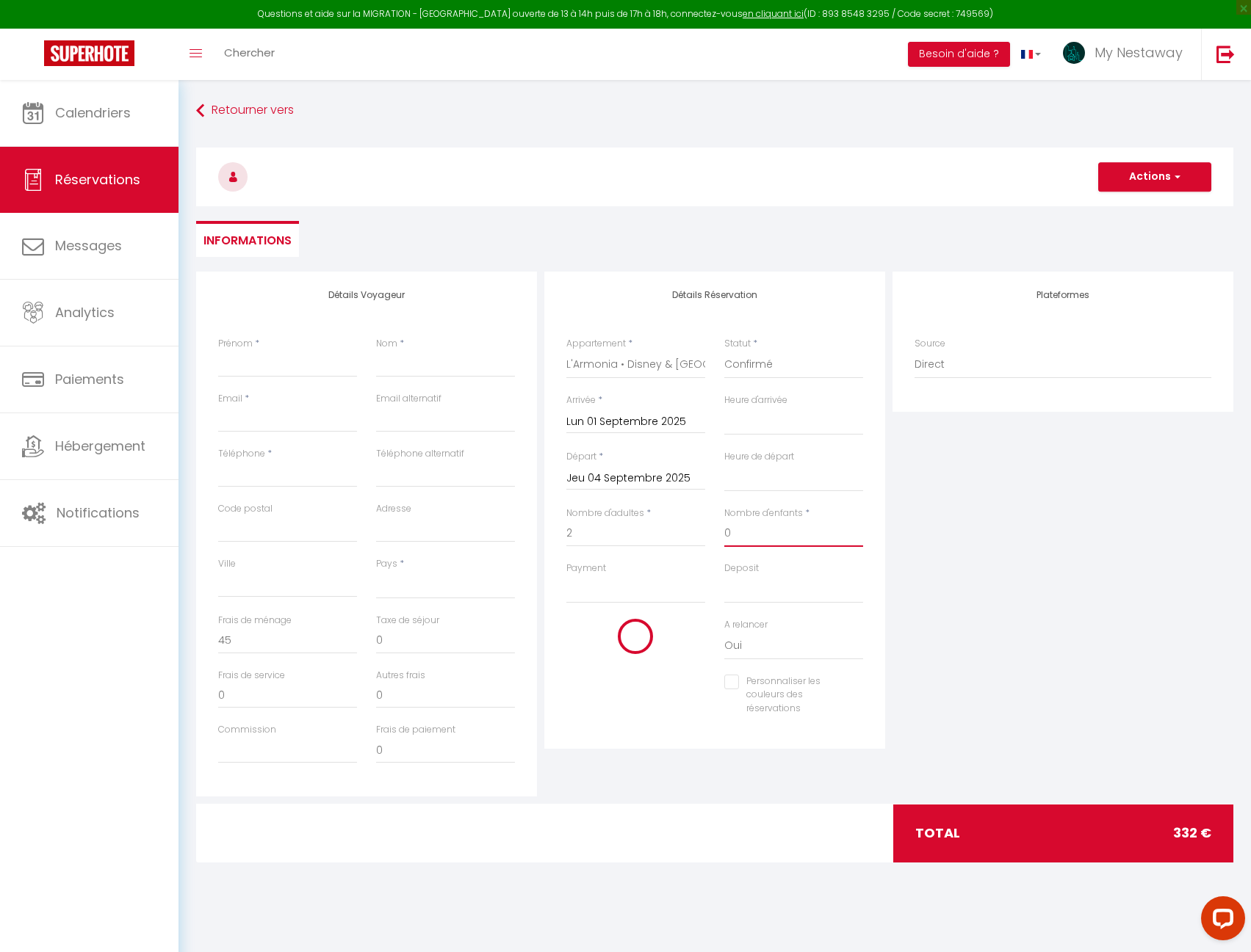
select select
checkbox input "false"
type input "0"
select select
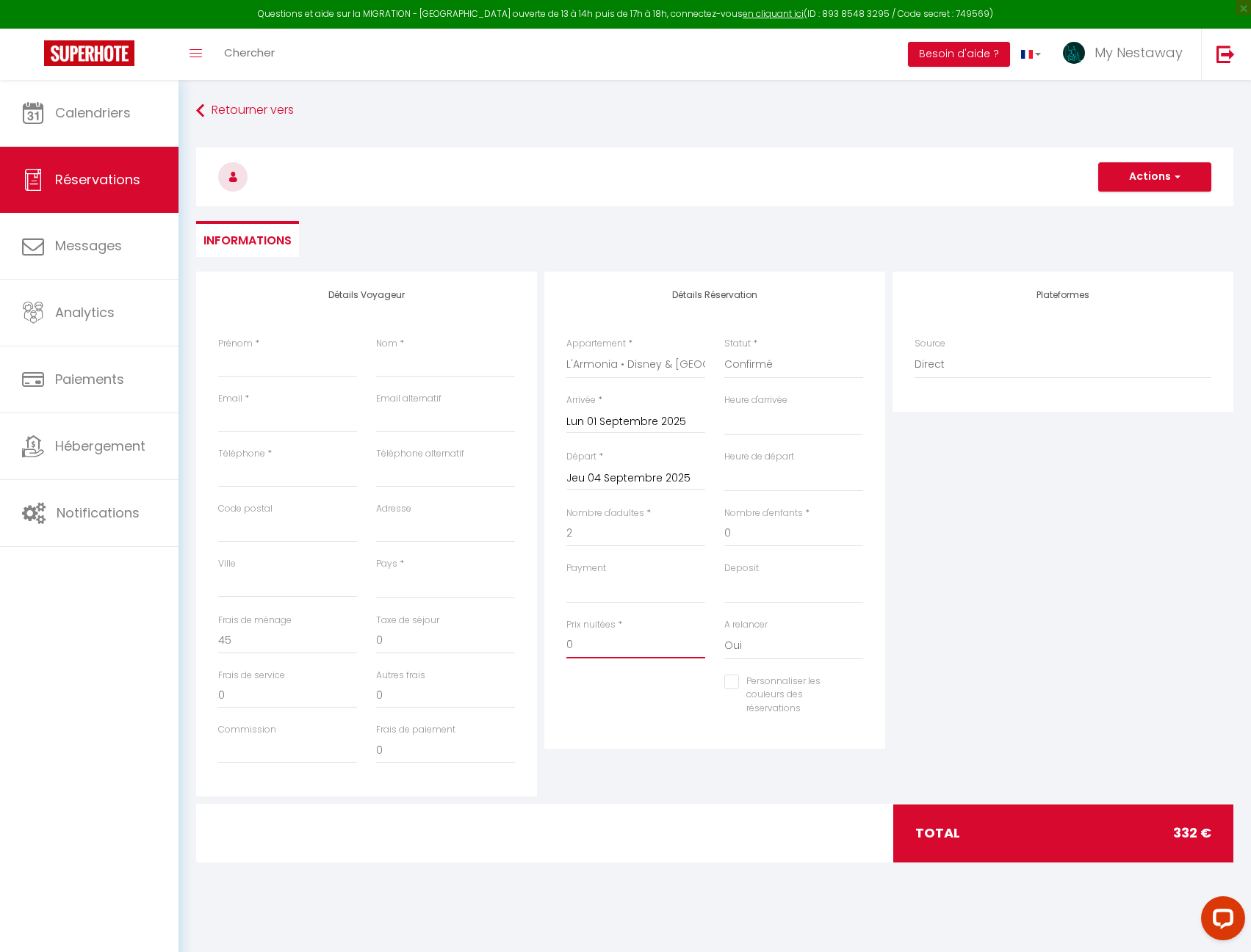
select select
click at [324, 630] on input "0" at bounding box center [287, 641] width 139 height 26
click at [248, 363] on input "Prénom" at bounding box center [287, 363] width 139 height 26
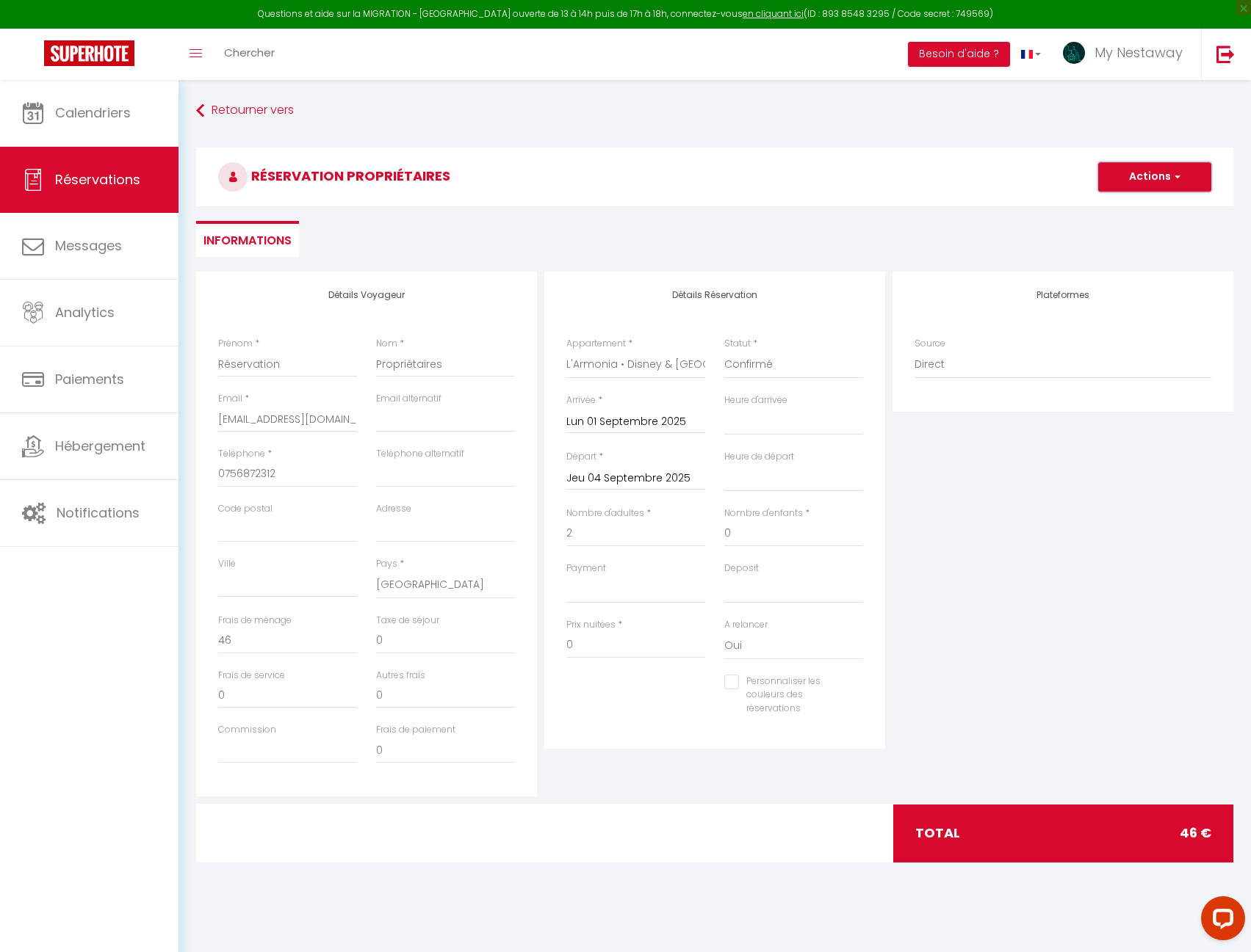
click at [1158, 180] on button "Actions" at bounding box center [1154, 176] width 113 height 30
click at [1139, 207] on link "Enregistrer" at bounding box center [1139, 209] width 116 height 19
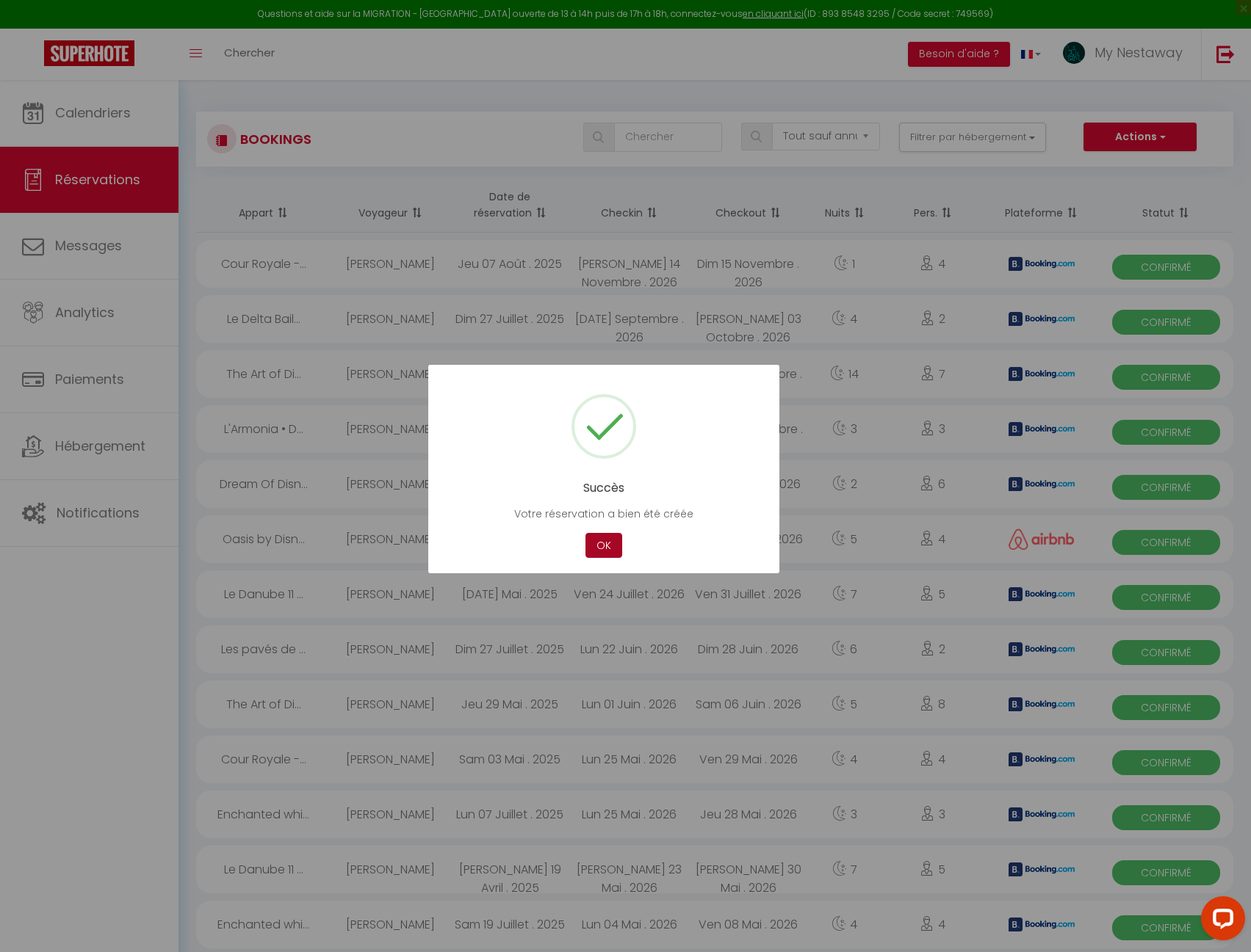
click at [612, 553] on button "OK" at bounding box center [603, 545] width 37 height 26
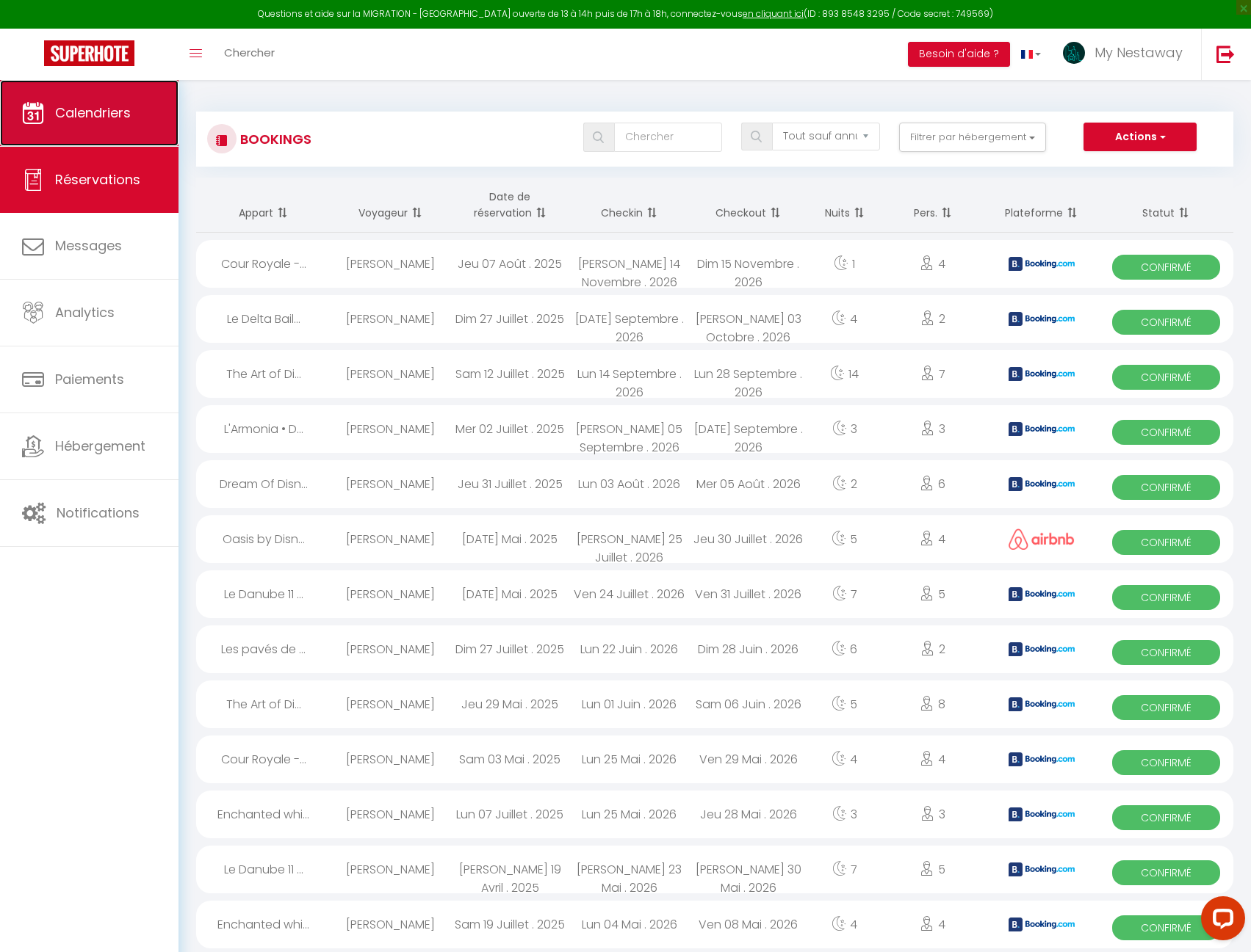
click at [112, 116] on span "Calendriers" at bounding box center [93, 112] width 75 height 18
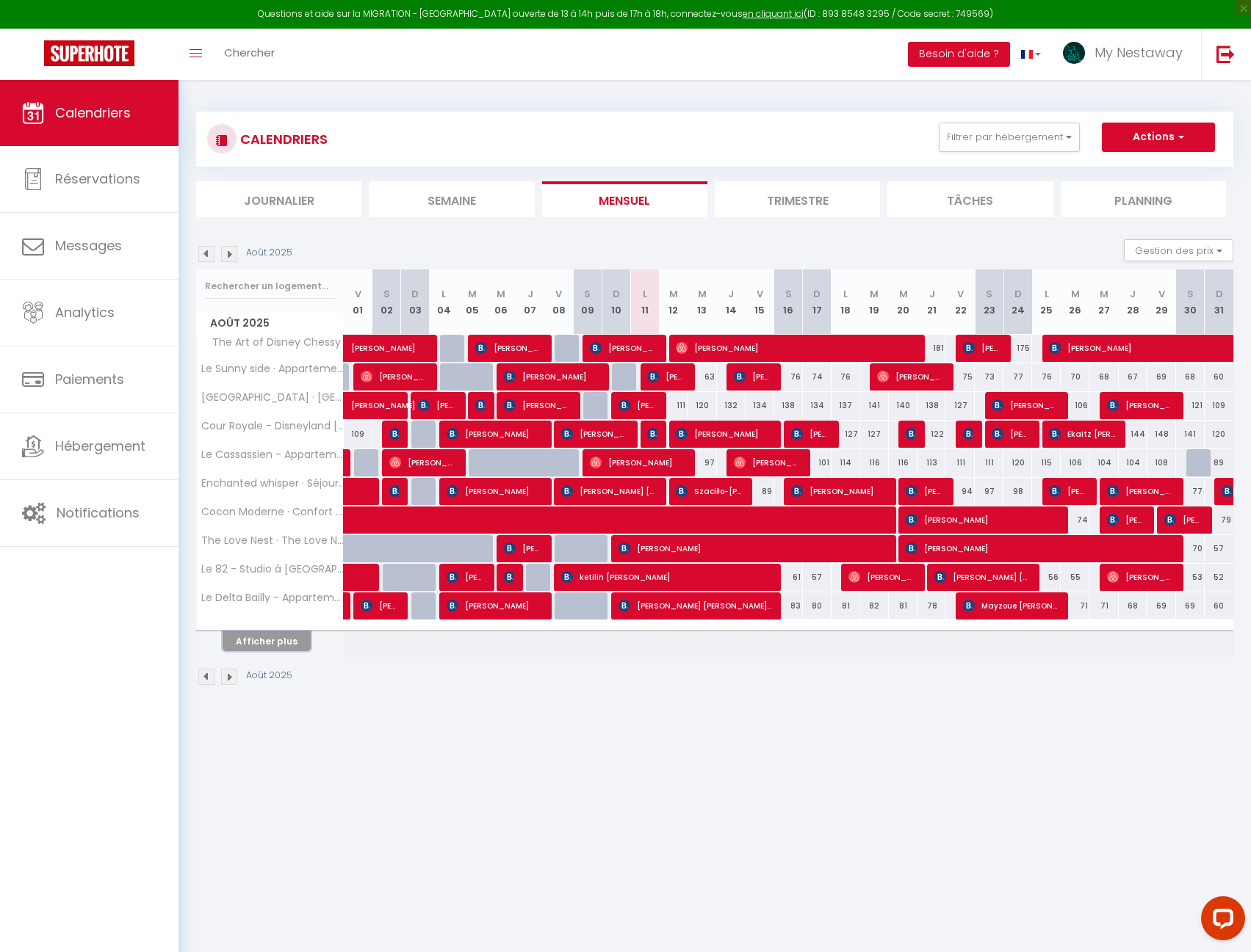
click at [274, 645] on button "Afficher plus" at bounding box center [266, 641] width 88 height 20
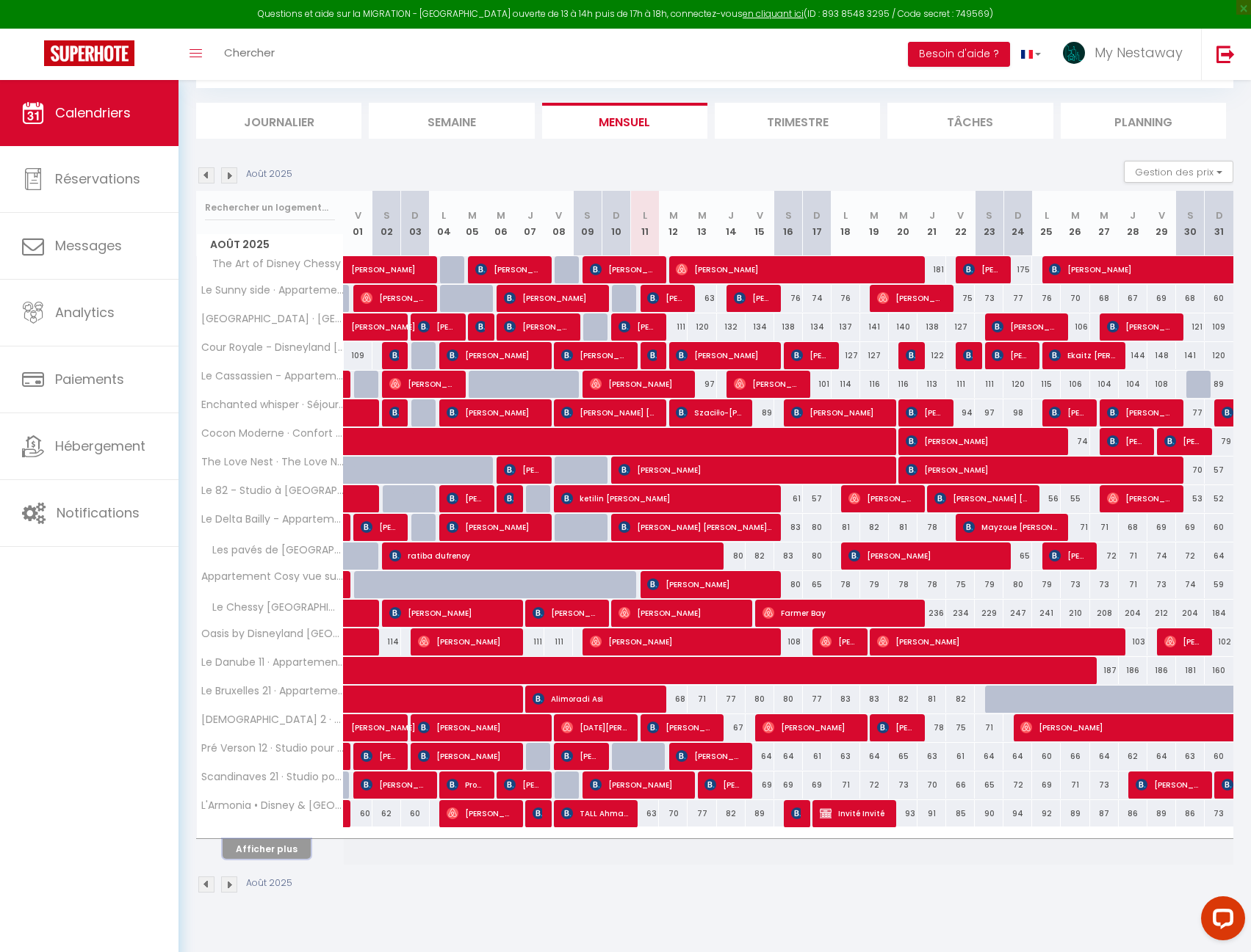
scroll to position [80, 0]
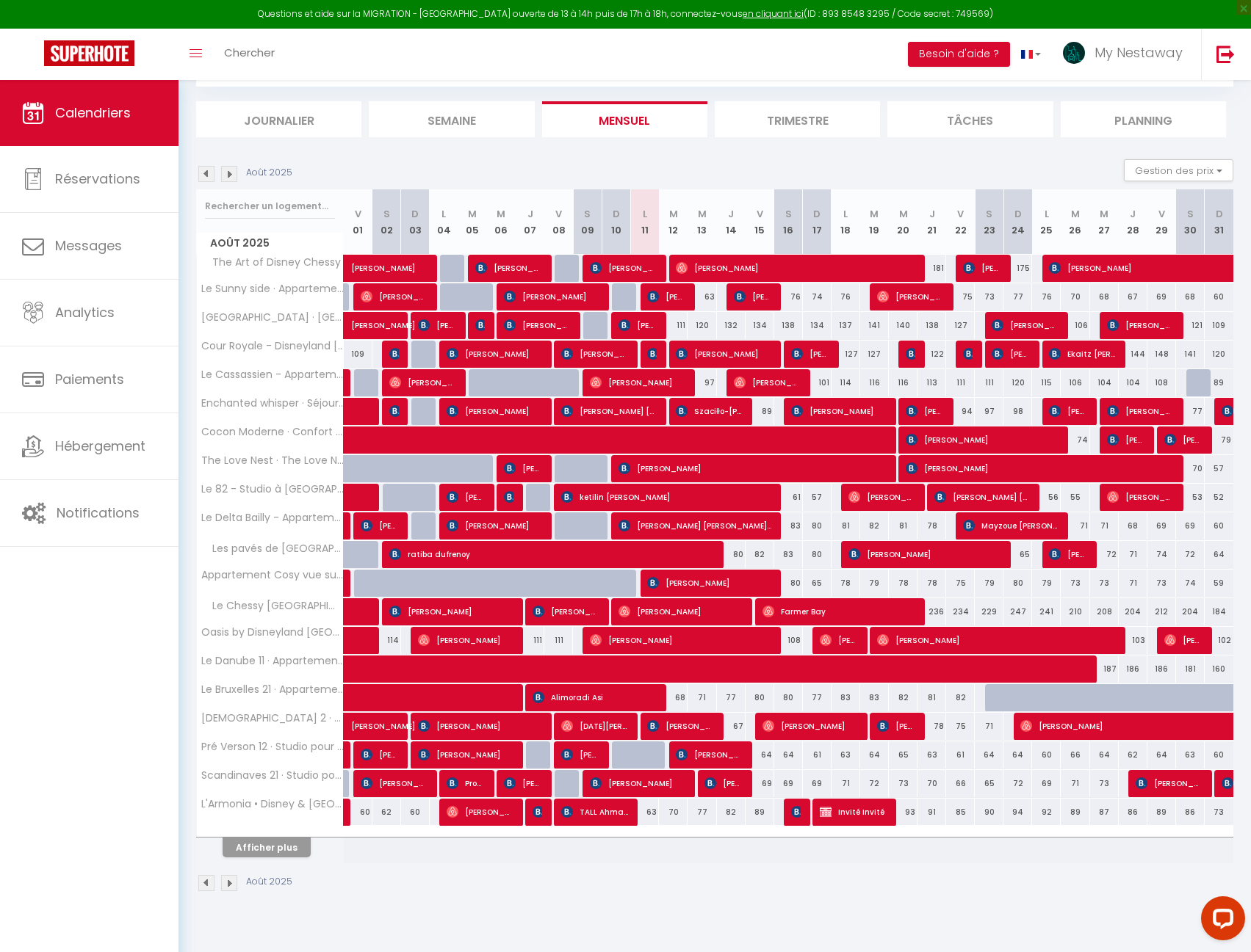
click at [227, 179] on img at bounding box center [229, 174] width 16 height 16
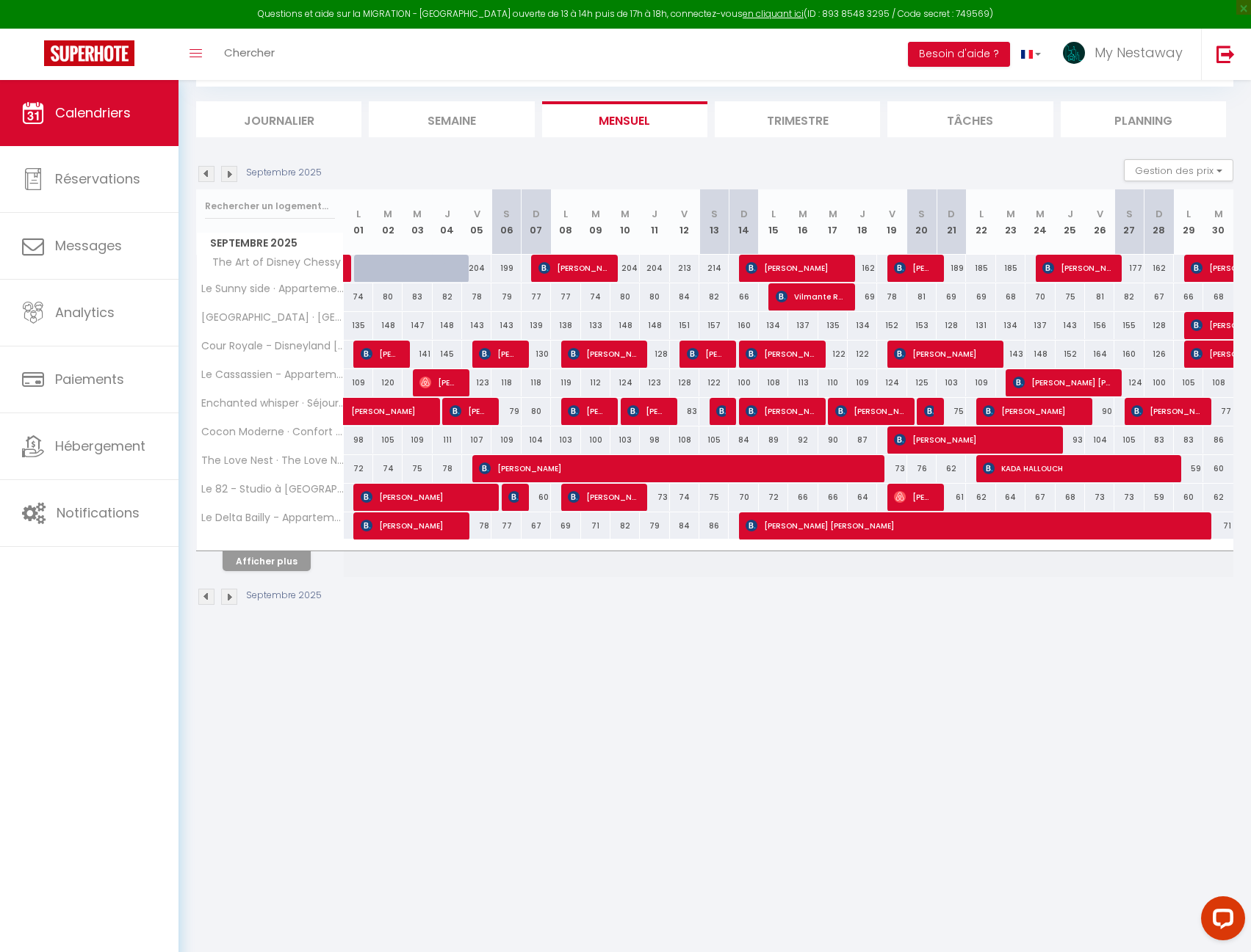
click at [245, 572] on th "Afficher plus" at bounding box center [270, 559] width 147 height 37
click at [248, 565] on button "Afficher plus" at bounding box center [266, 561] width 88 height 20
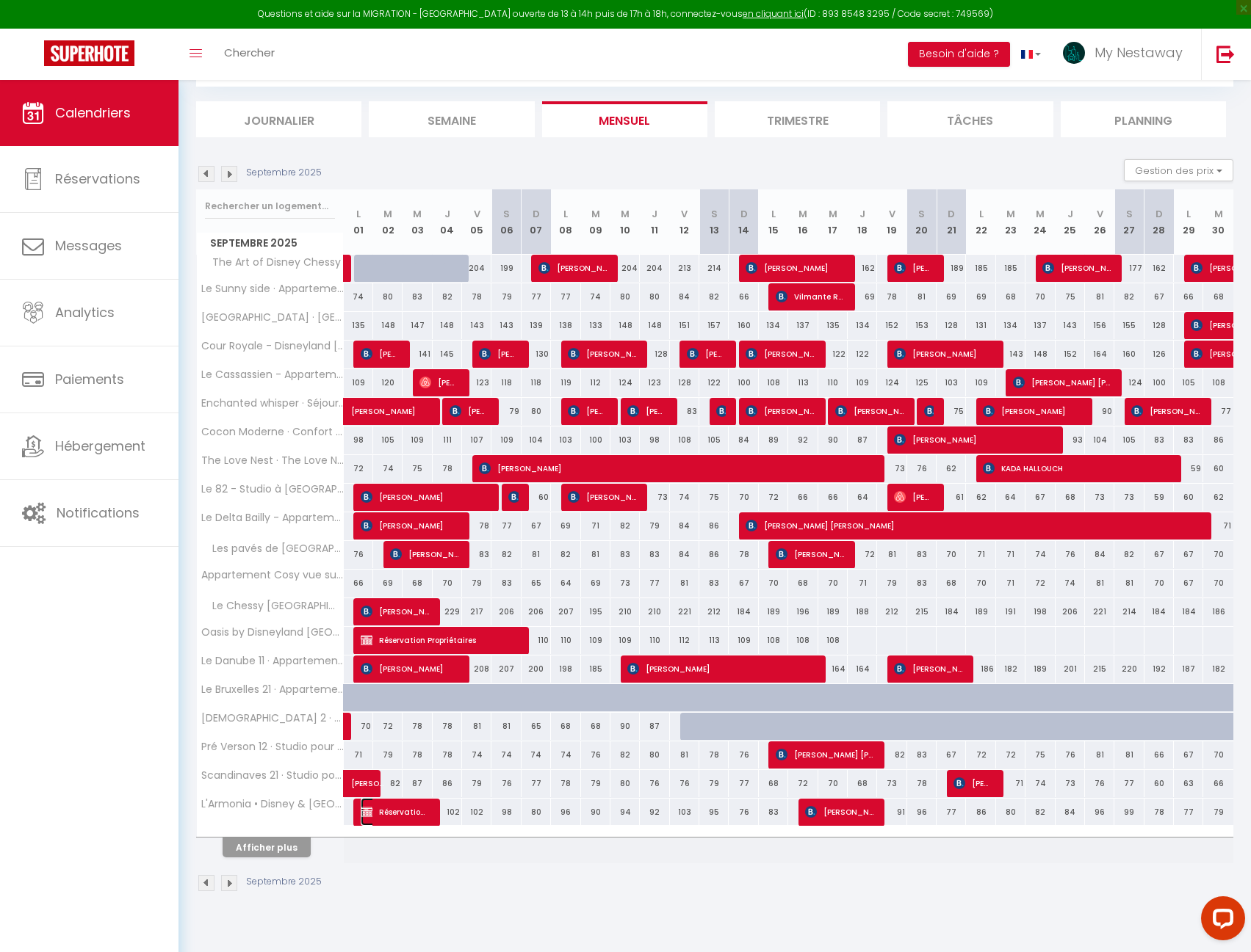
click at [381, 813] on span "Réservation Propriétaires" at bounding box center [394, 812] width 68 height 28
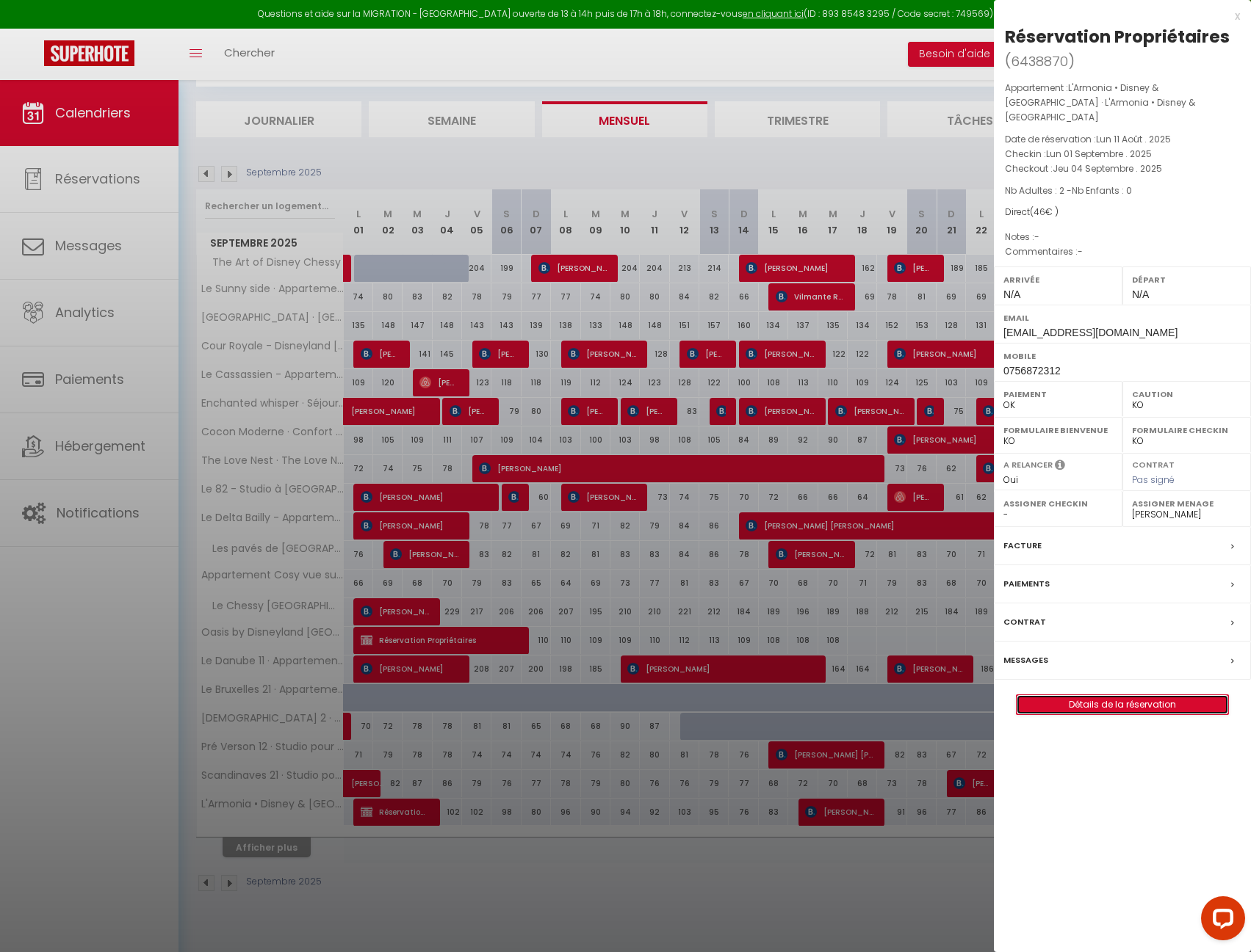
click at [1103, 695] on link "Détails de la réservation" at bounding box center [1123, 705] width 212 height 19
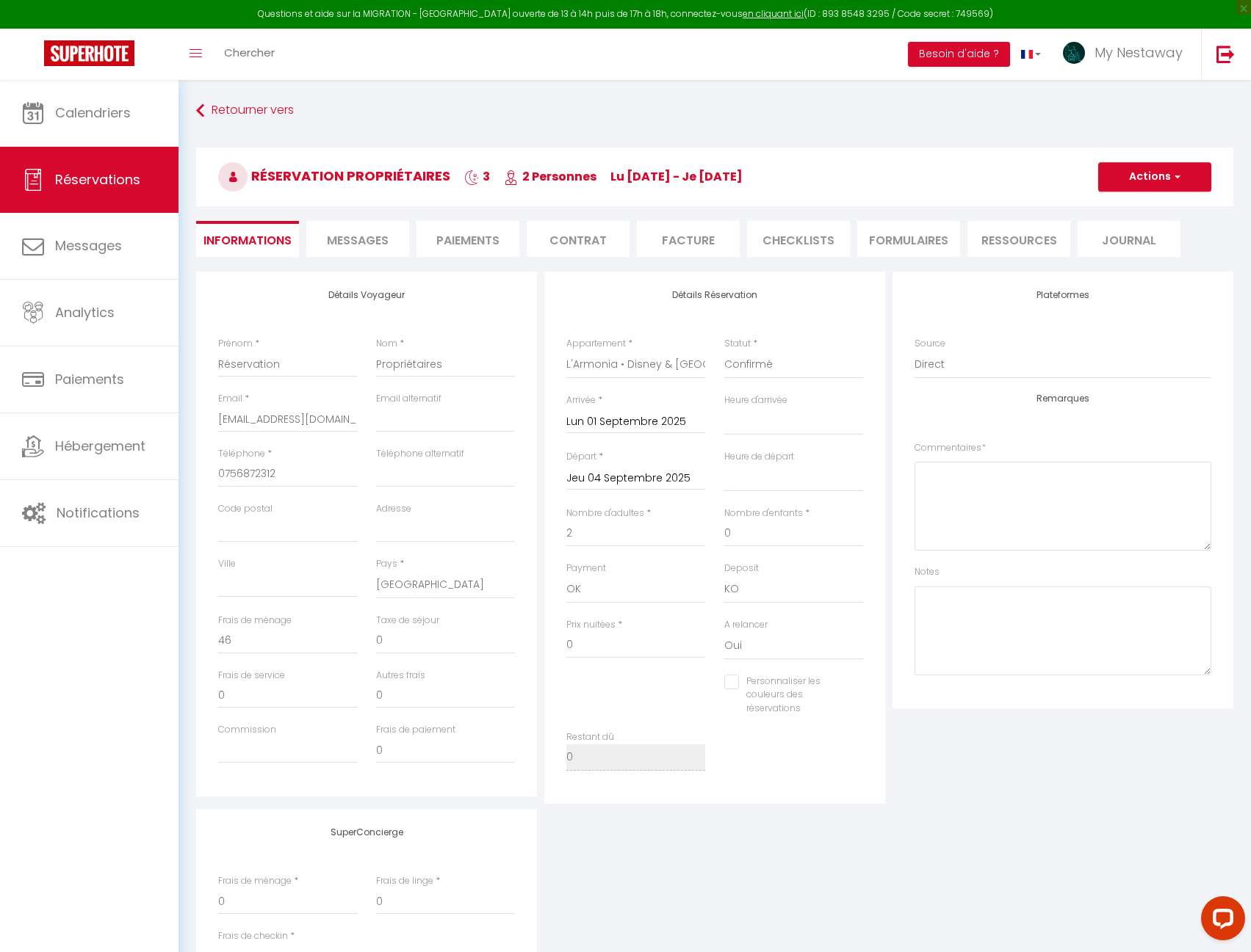
click at [601, 478] on input "Jeu 04 Septembre 2025" at bounding box center [636, 479] width 139 height 19
click at [741, 562] on span "5" at bounding box center [739, 561] width 31 height 30
click at [600, 638] on input "389" at bounding box center [636, 645] width 139 height 26
click at [233, 638] on input "0" at bounding box center [287, 641] width 139 height 26
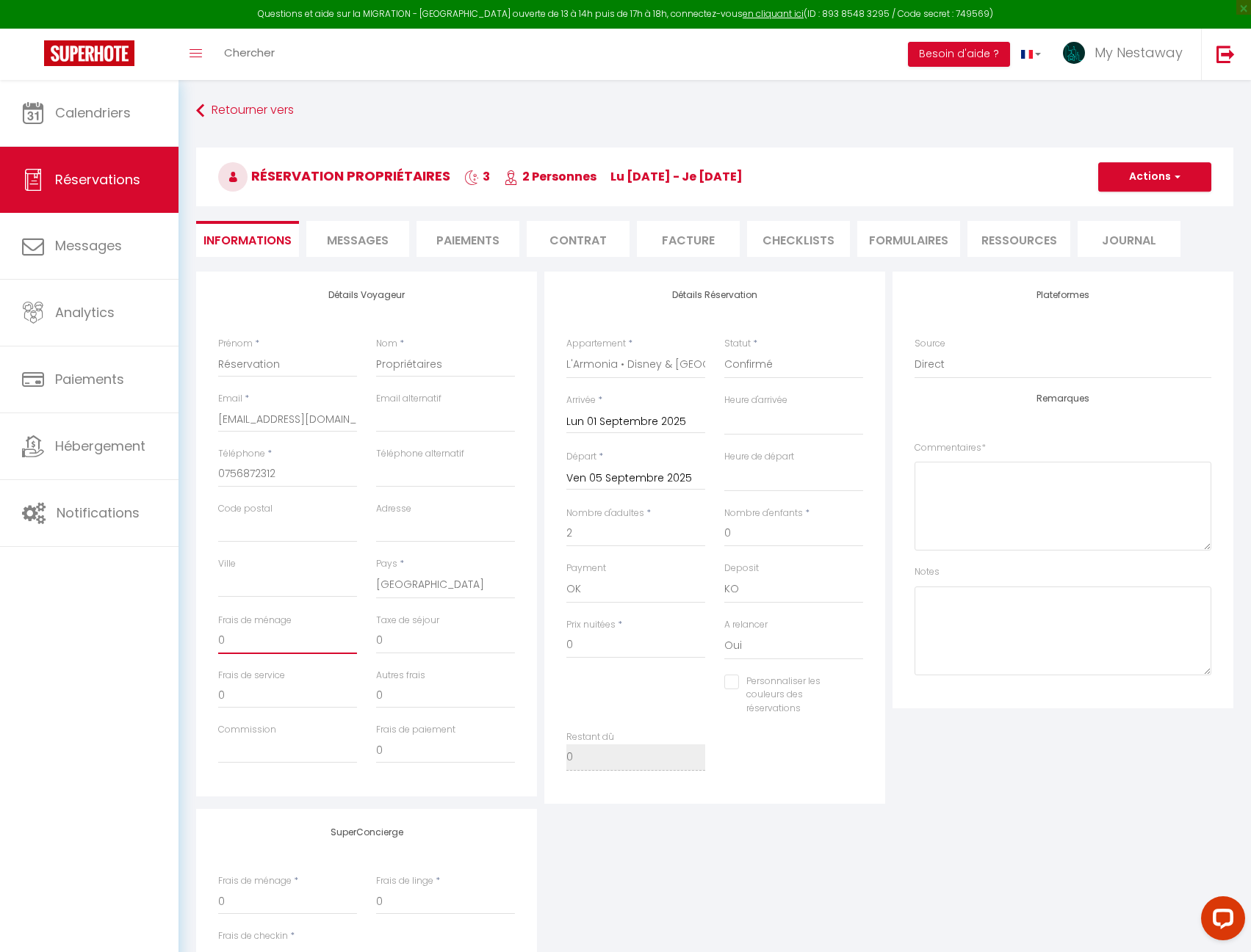
click at [233, 638] on input "0" at bounding box center [287, 641] width 139 height 26
click at [726, 834] on div "SuperConcierge Frais de ménage * 0 Frais de linge * 0 Frais de checkin * 0" at bounding box center [714, 906] width 1044 height 194
click at [1110, 195] on h3 "Réservation Propriétaires 3 2 Personnes lu [DATE] - je [DATE]" at bounding box center [714, 176] width 1037 height 59
click at [1115, 184] on button "Actions" at bounding box center [1154, 176] width 113 height 30
click at [1123, 213] on link "Enregistrer" at bounding box center [1139, 209] width 116 height 19
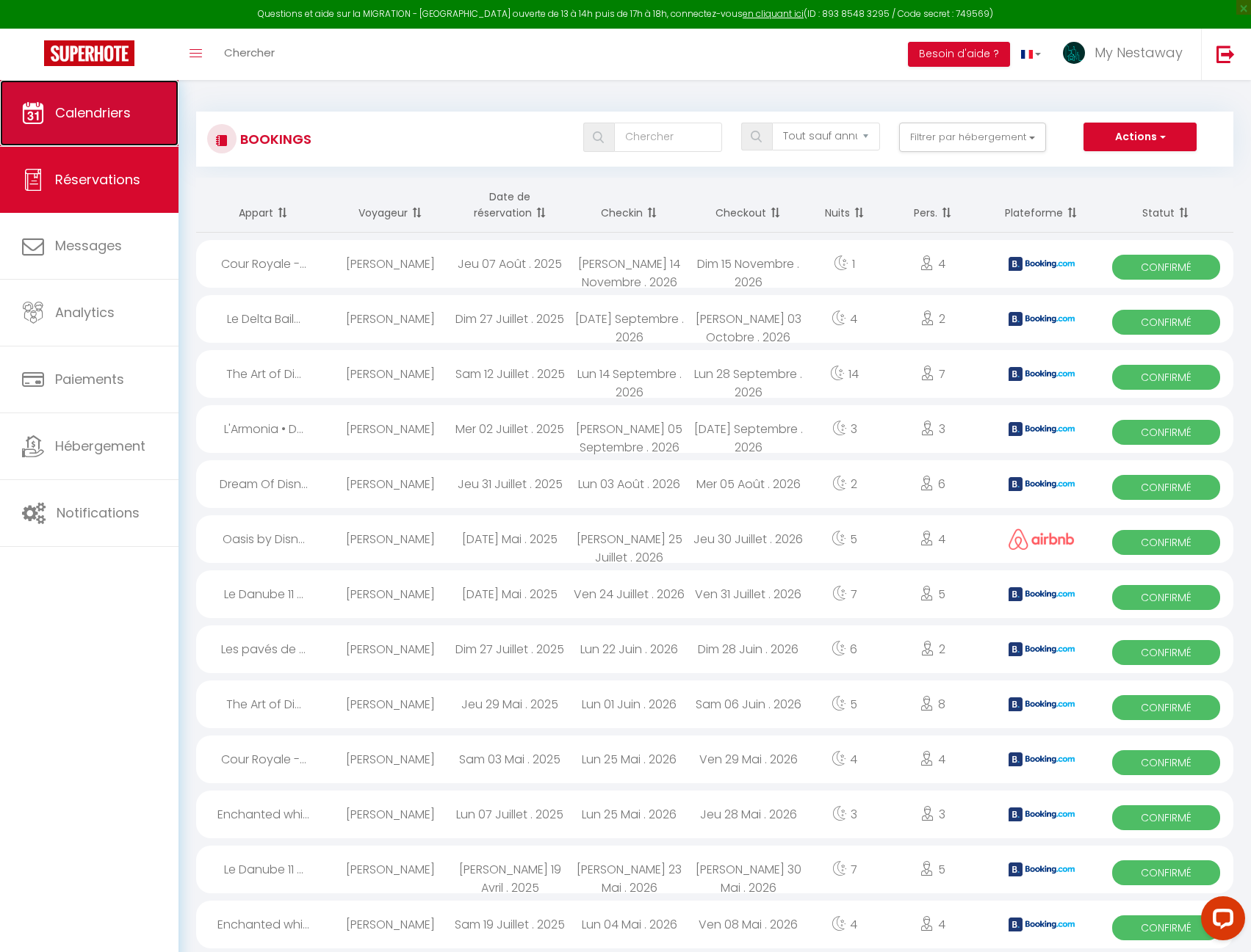
click at [72, 114] on span "Calendriers" at bounding box center [93, 112] width 75 height 18
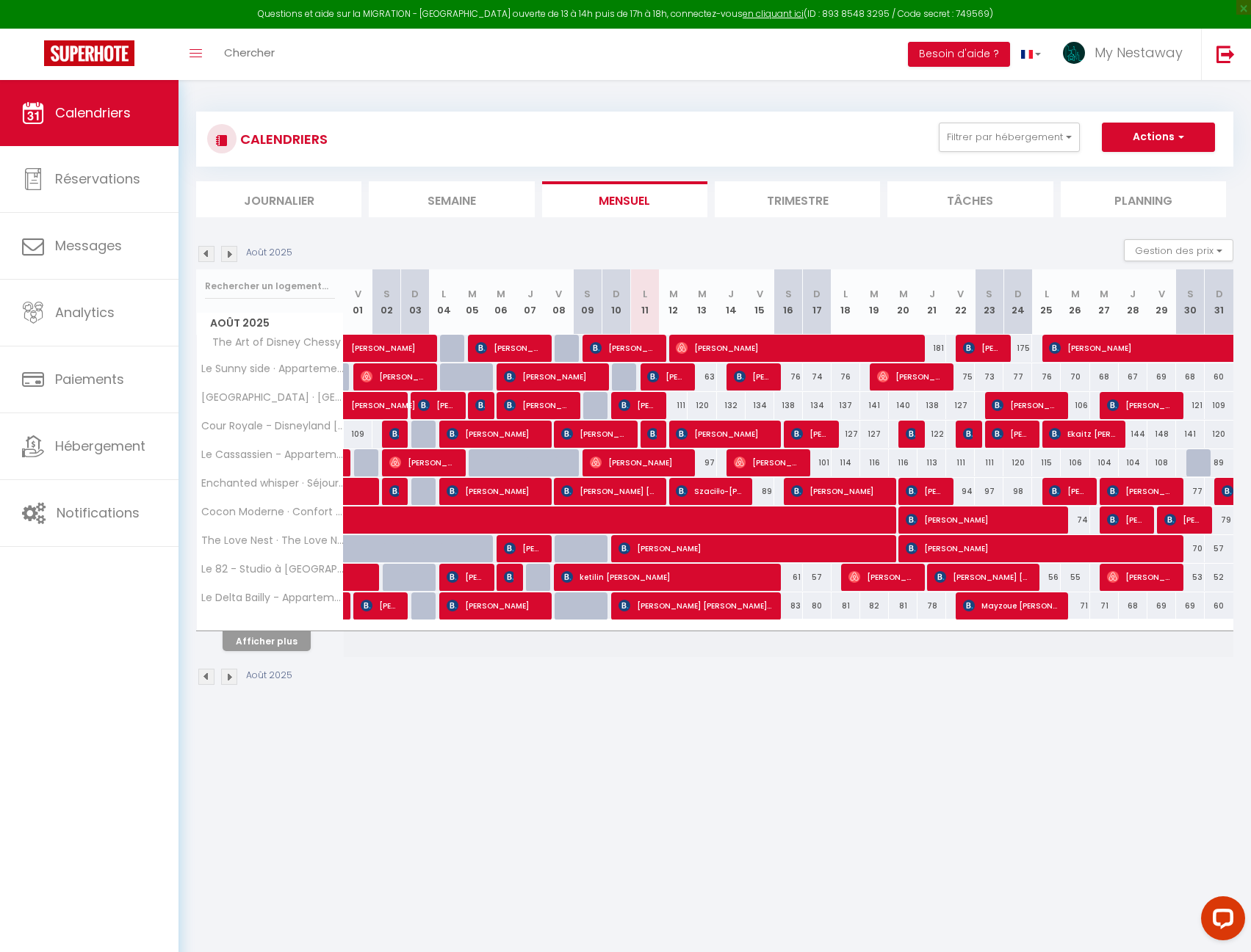
click at [229, 253] on img at bounding box center [229, 254] width 16 height 16
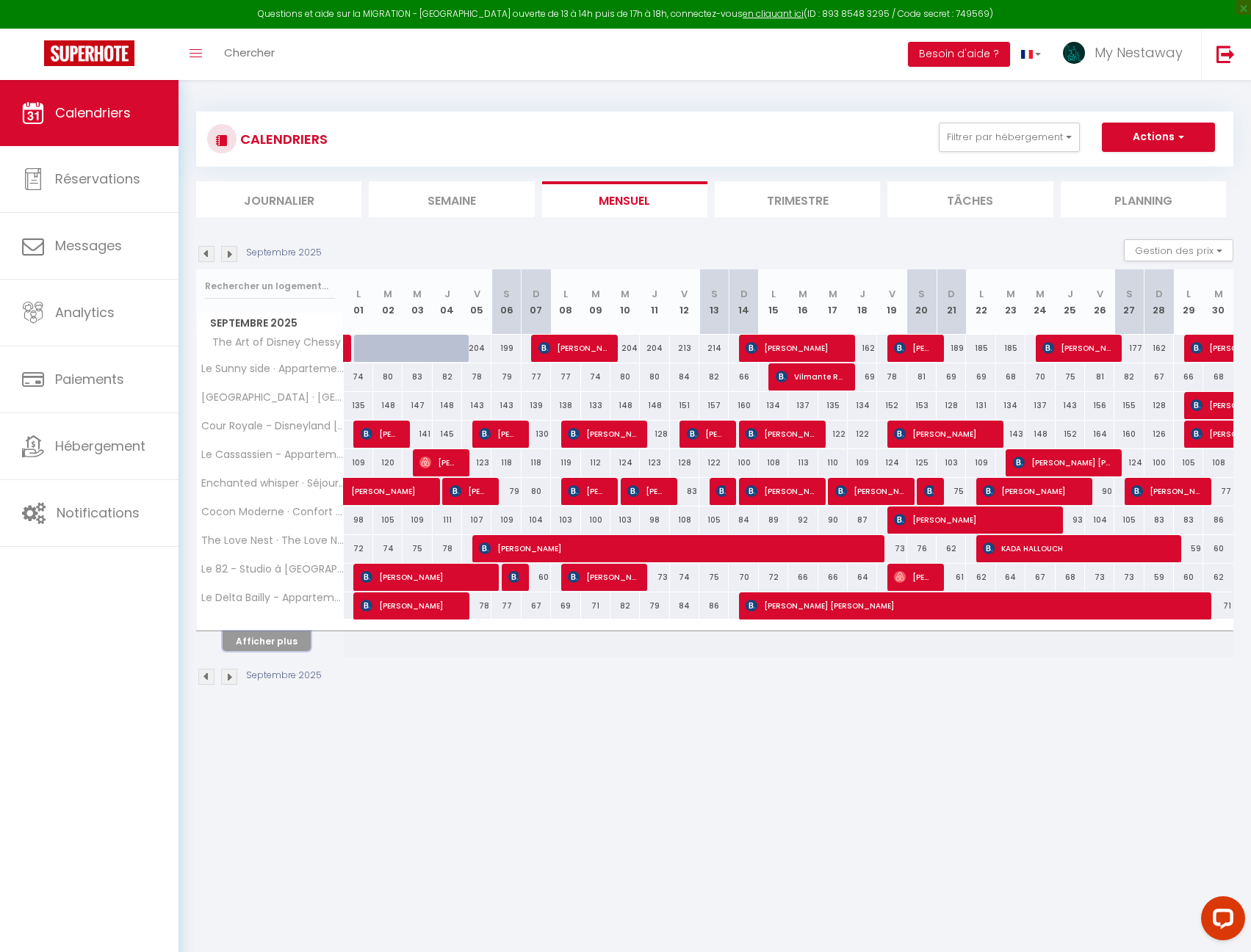
click at [247, 646] on button "Afficher plus" at bounding box center [266, 641] width 88 height 20
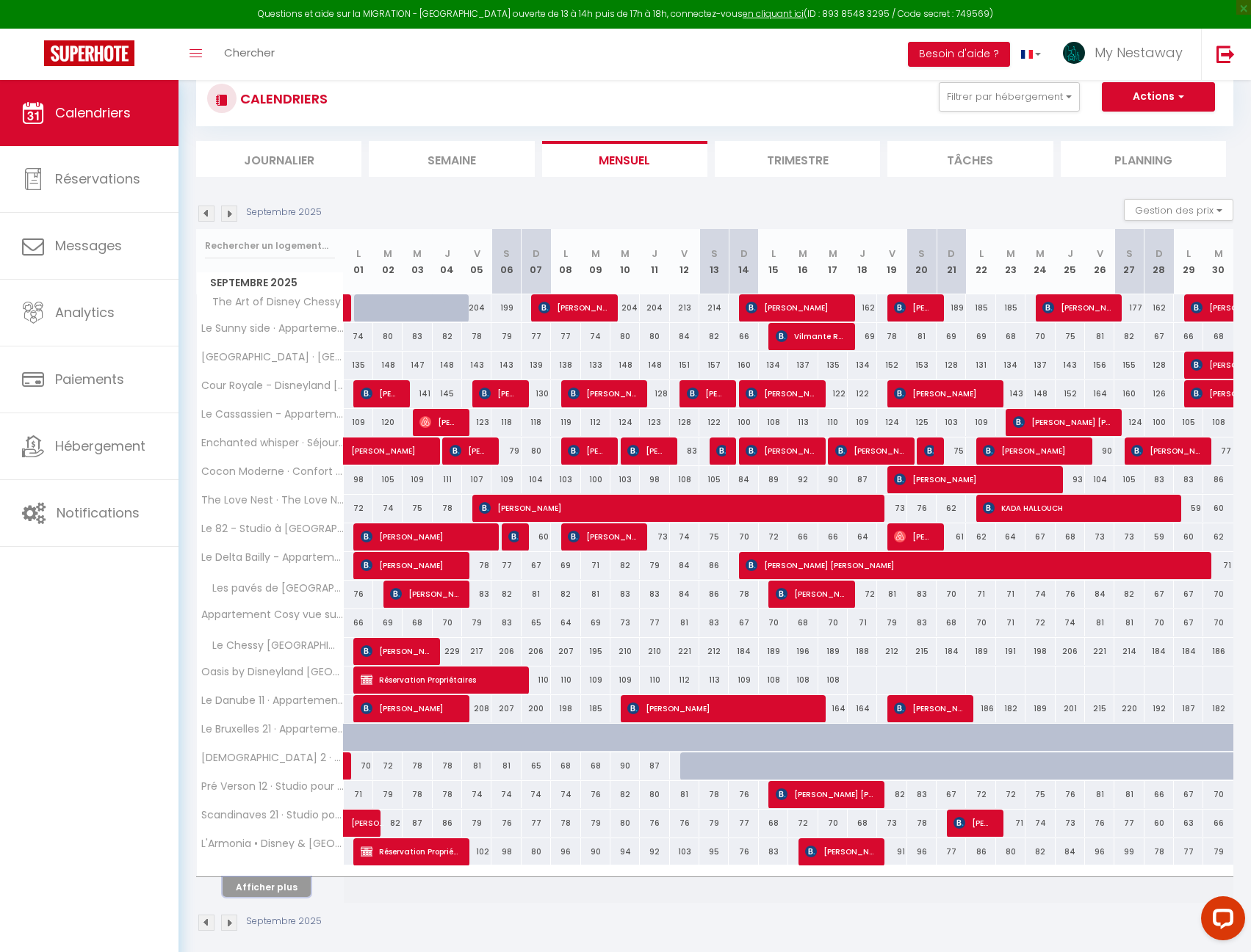
scroll to position [80, 0]
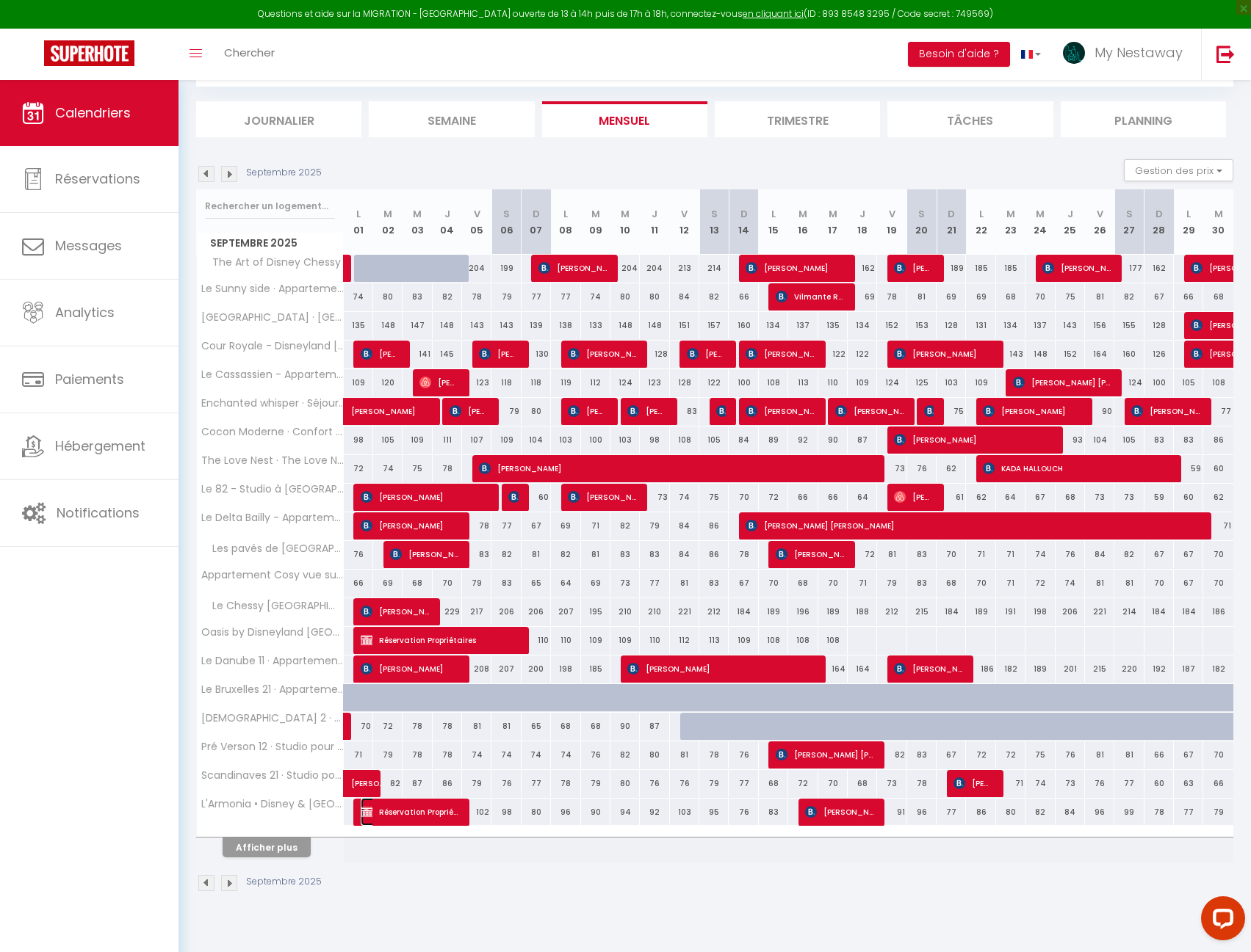
click at [385, 813] on span "Réservation Propriétaires" at bounding box center [409, 812] width 98 height 28
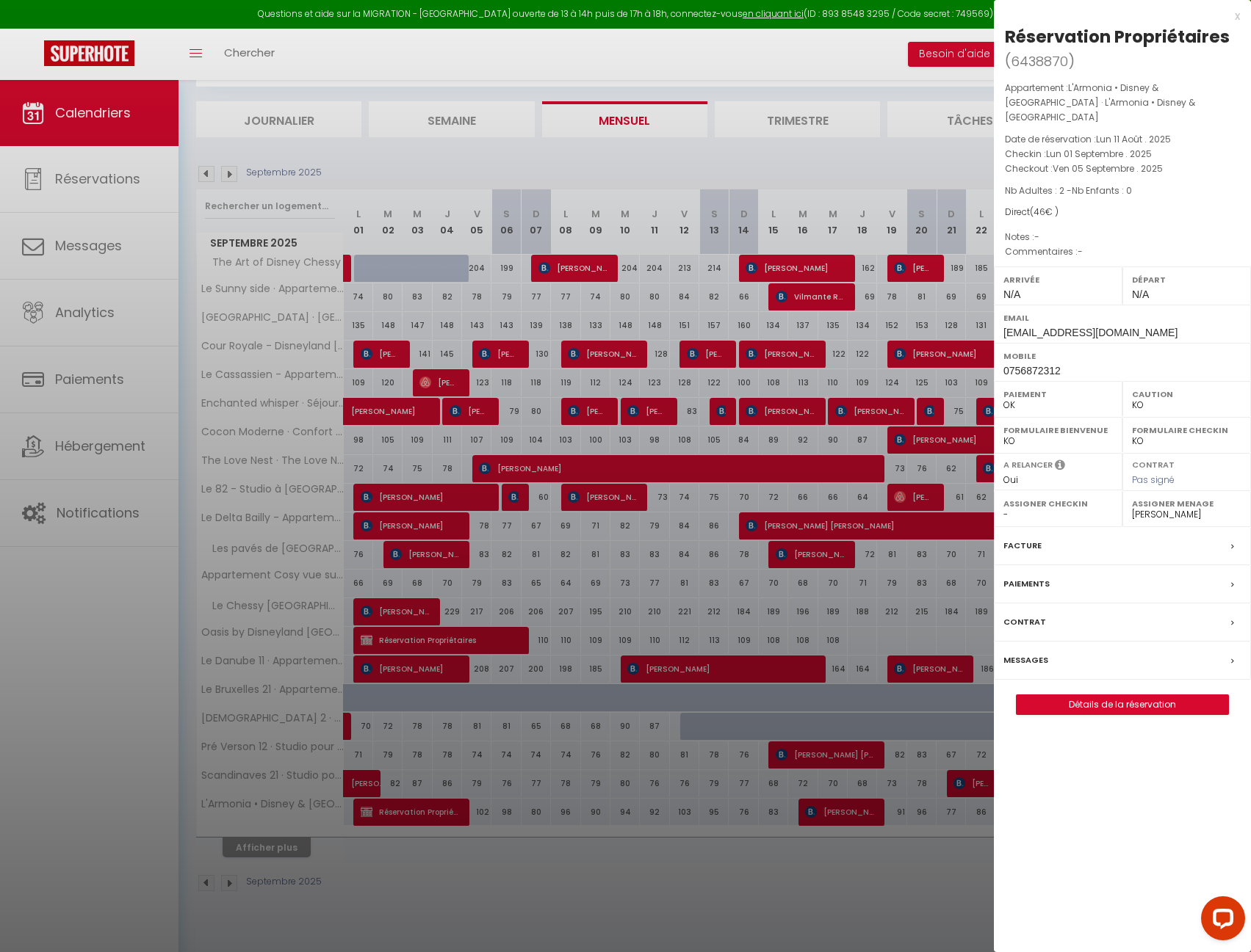
drag, startPoint x: 36, startPoint y: 174, endPoint x: 56, endPoint y: 236, distance: 65.1
click at [37, 174] on div at bounding box center [625, 476] width 1251 height 952
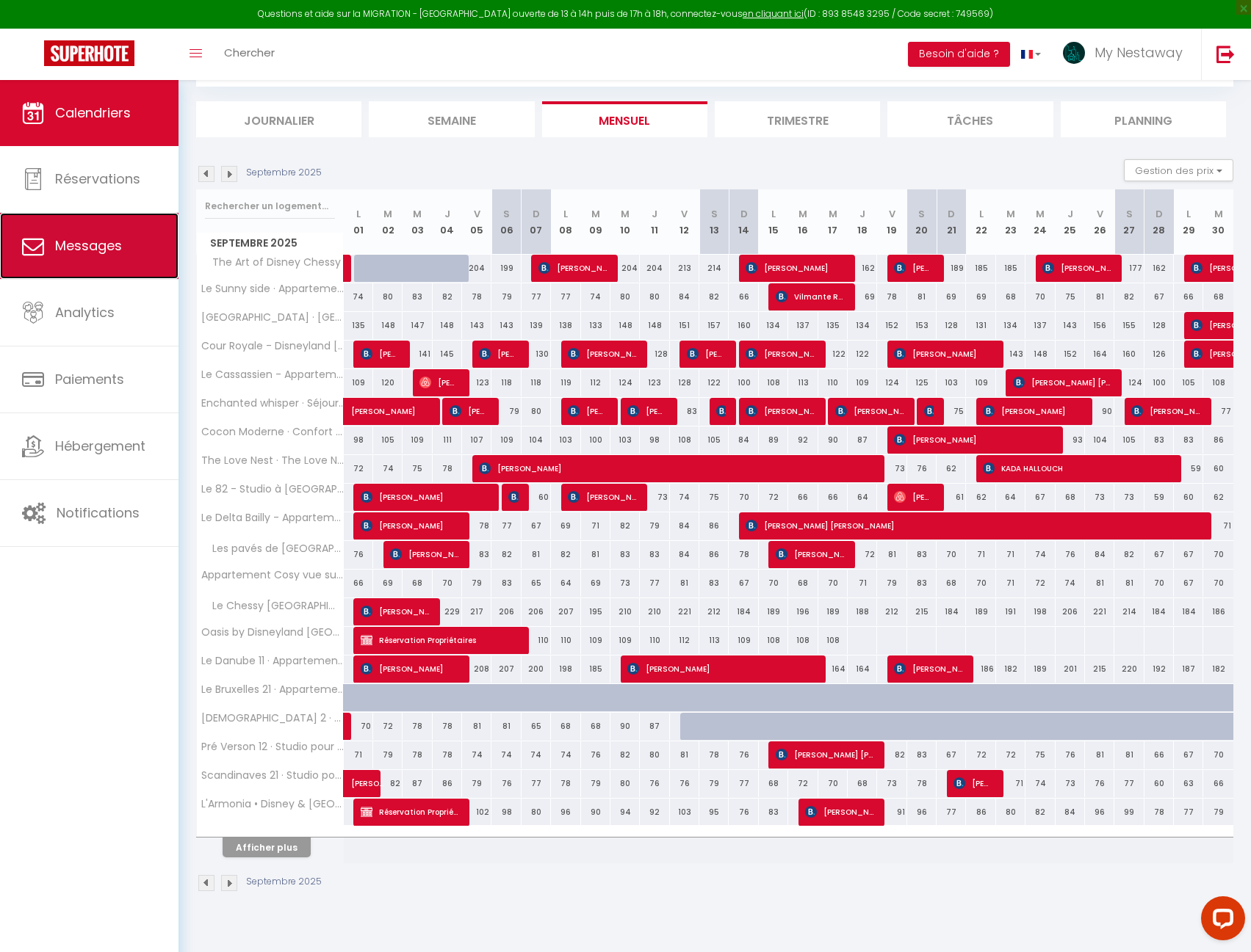
click at [56, 265] on link "Messages" at bounding box center [89, 245] width 178 height 66
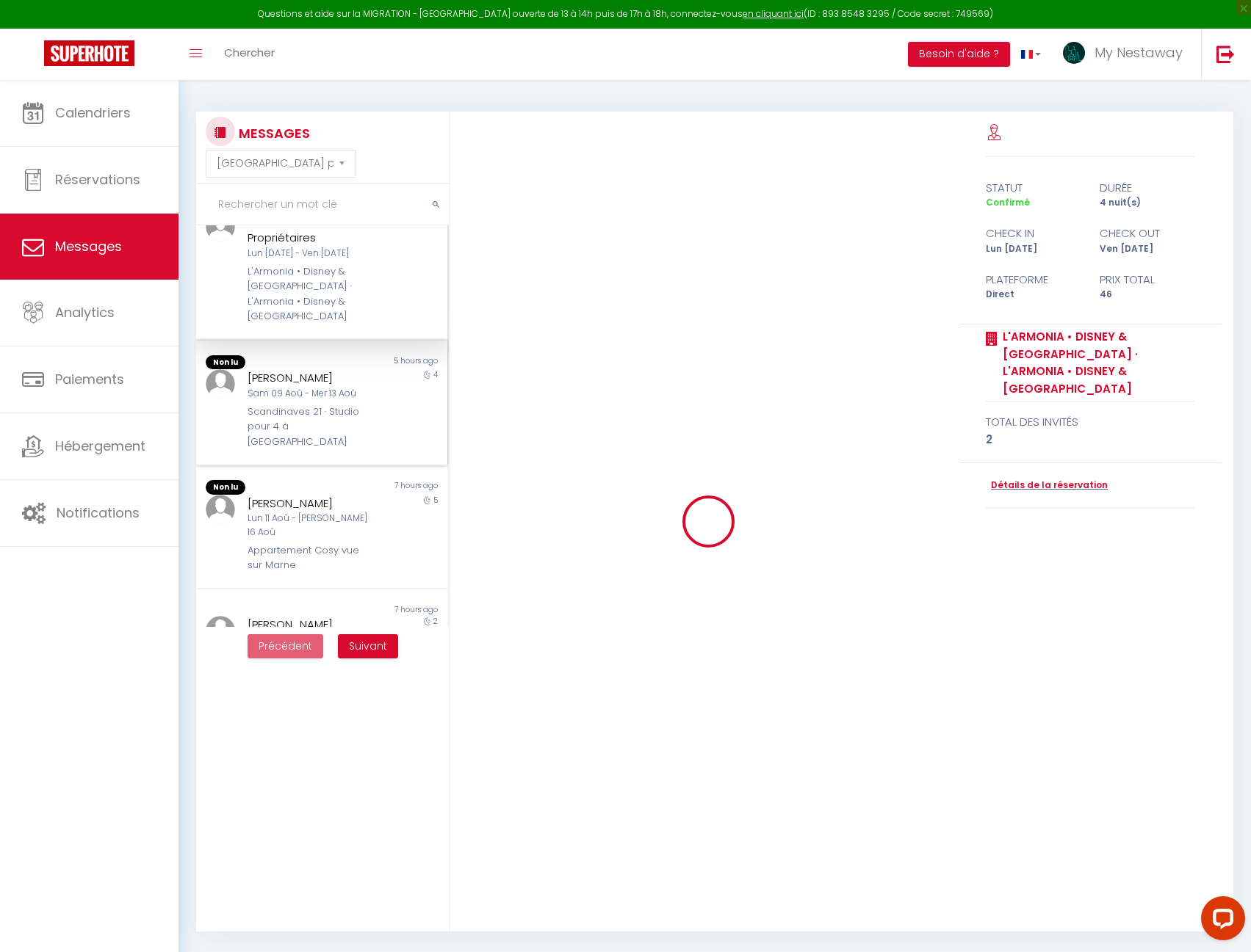
scroll to position [74, 0]
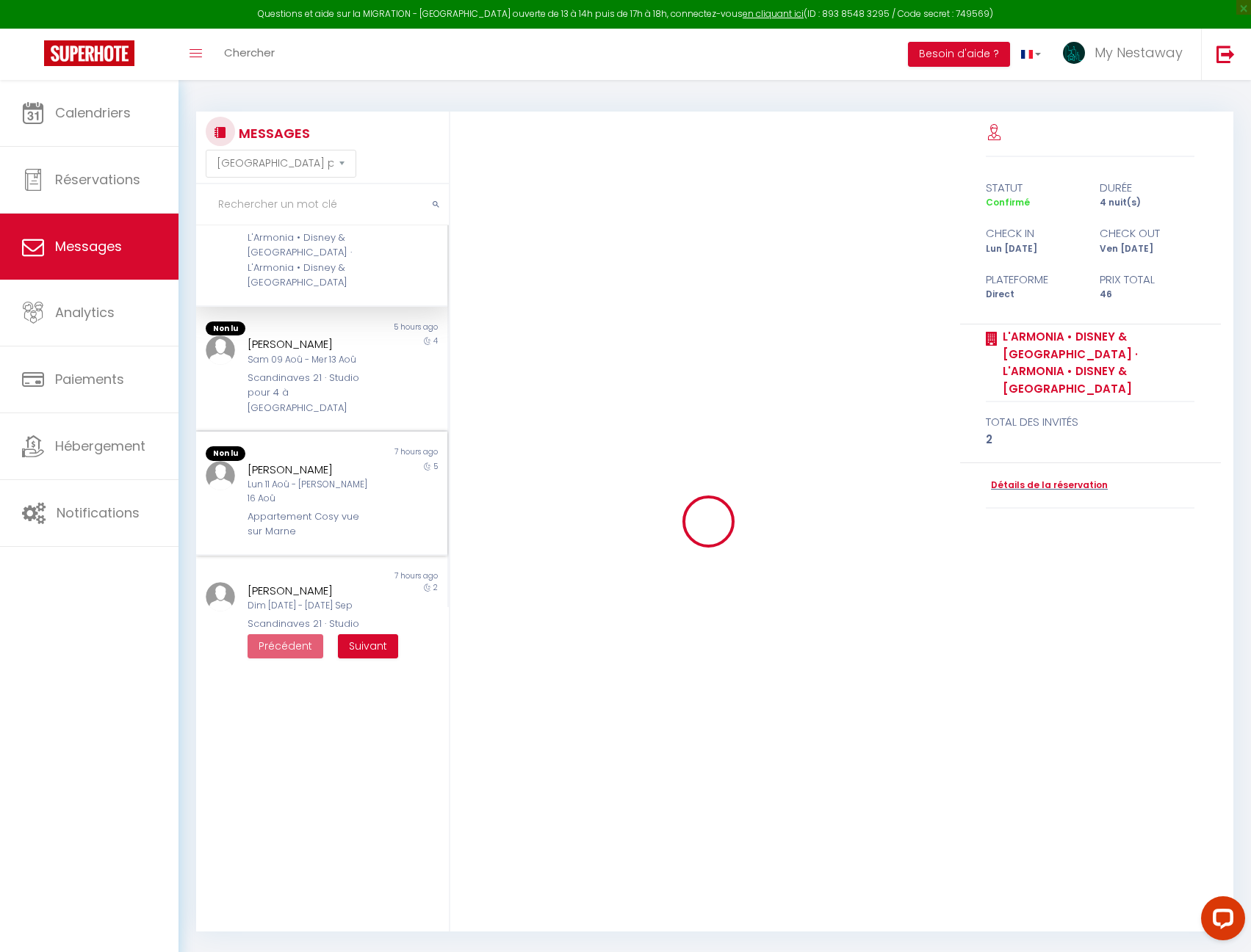
click at [319, 478] on div "Lun 11 Aoû - [PERSON_NAME] 16 Aoû" at bounding box center [311, 492] width 128 height 28
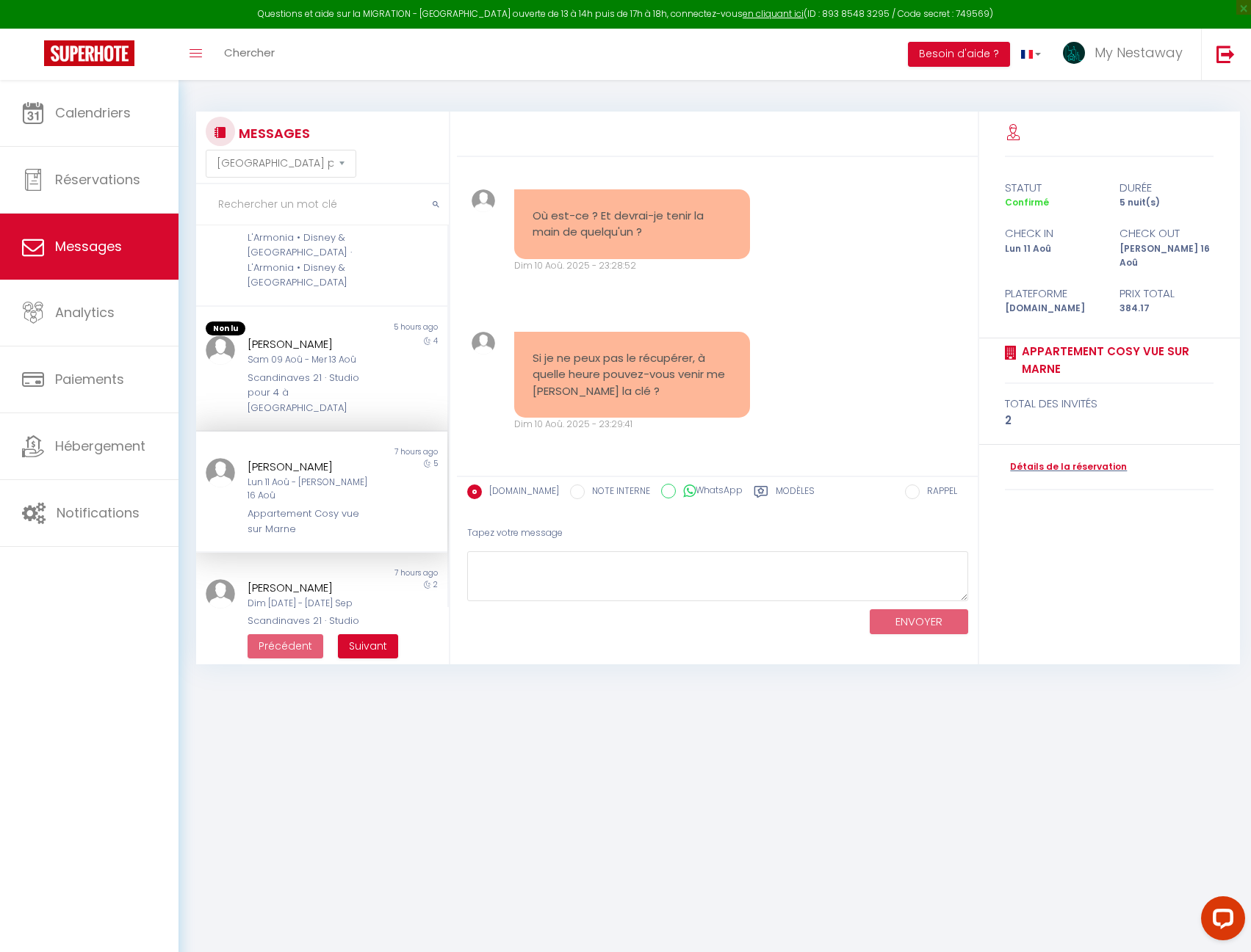
scroll to position [4261, 0]
click at [590, 567] on textarea at bounding box center [717, 576] width 501 height 51
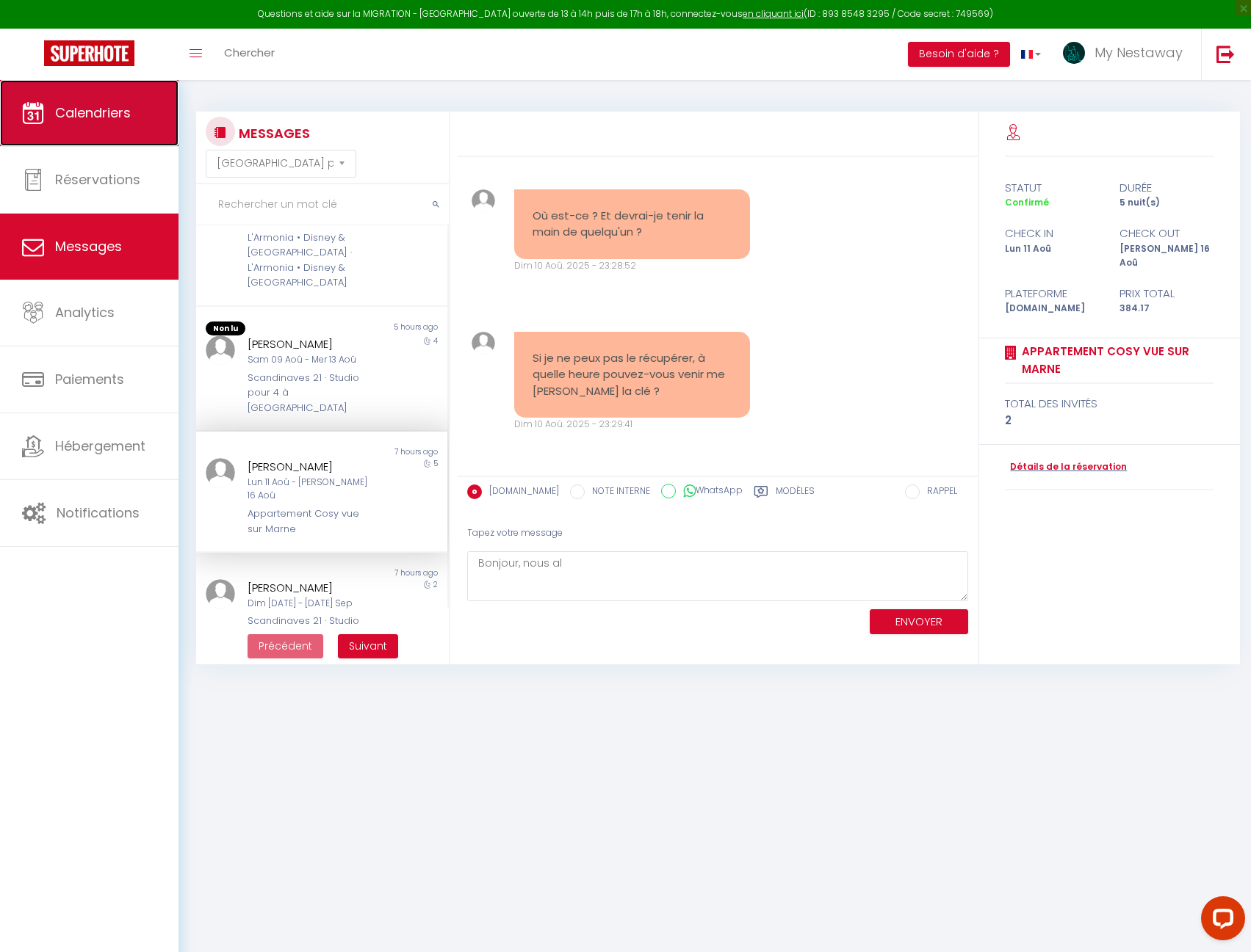
click at [87, 112] on span "Calendriers" at bounding box center [93, 112] width 75 height 18
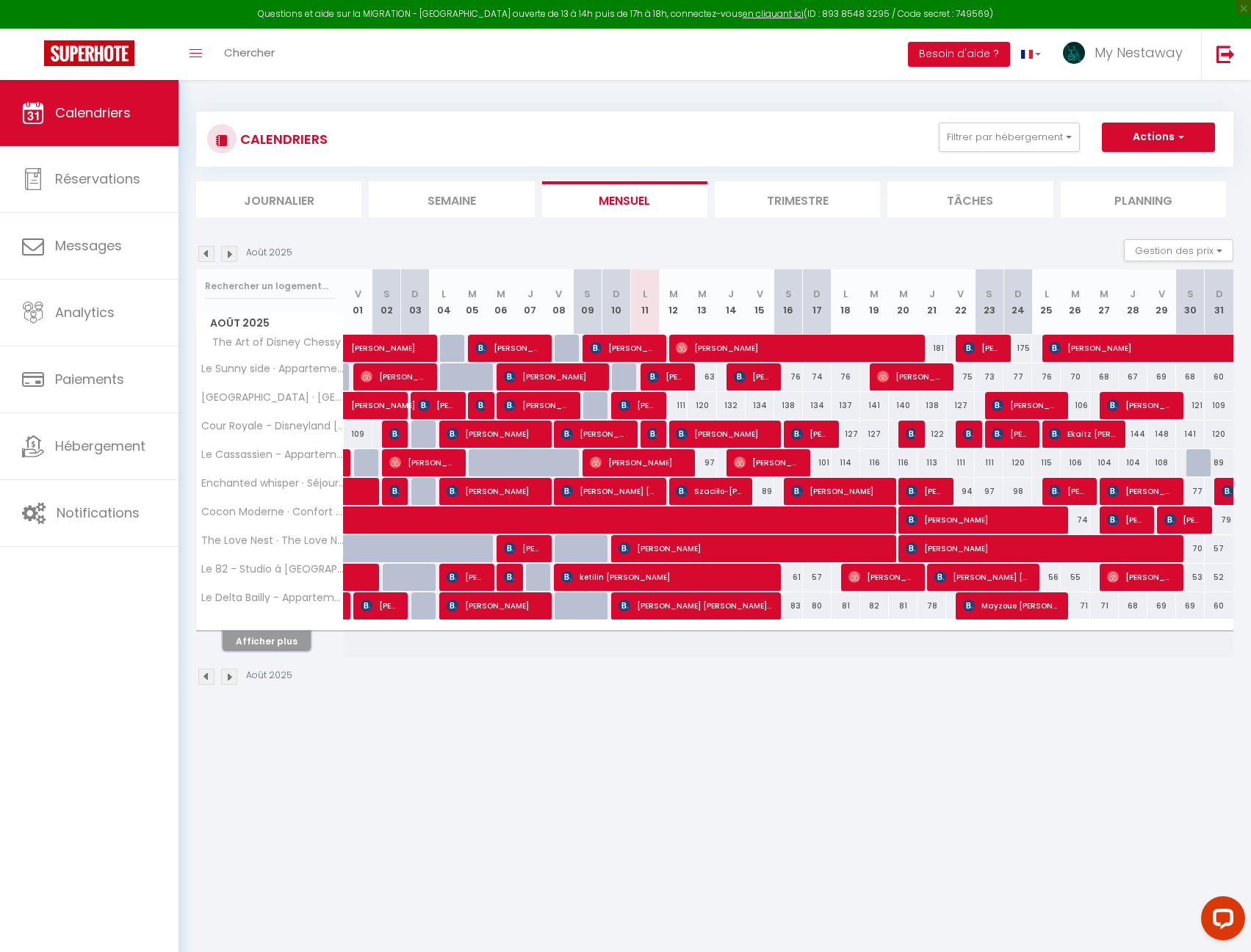
click at [290, 640] on button "Afficher plus" at bounding box center [266, 641] width 88 height 20
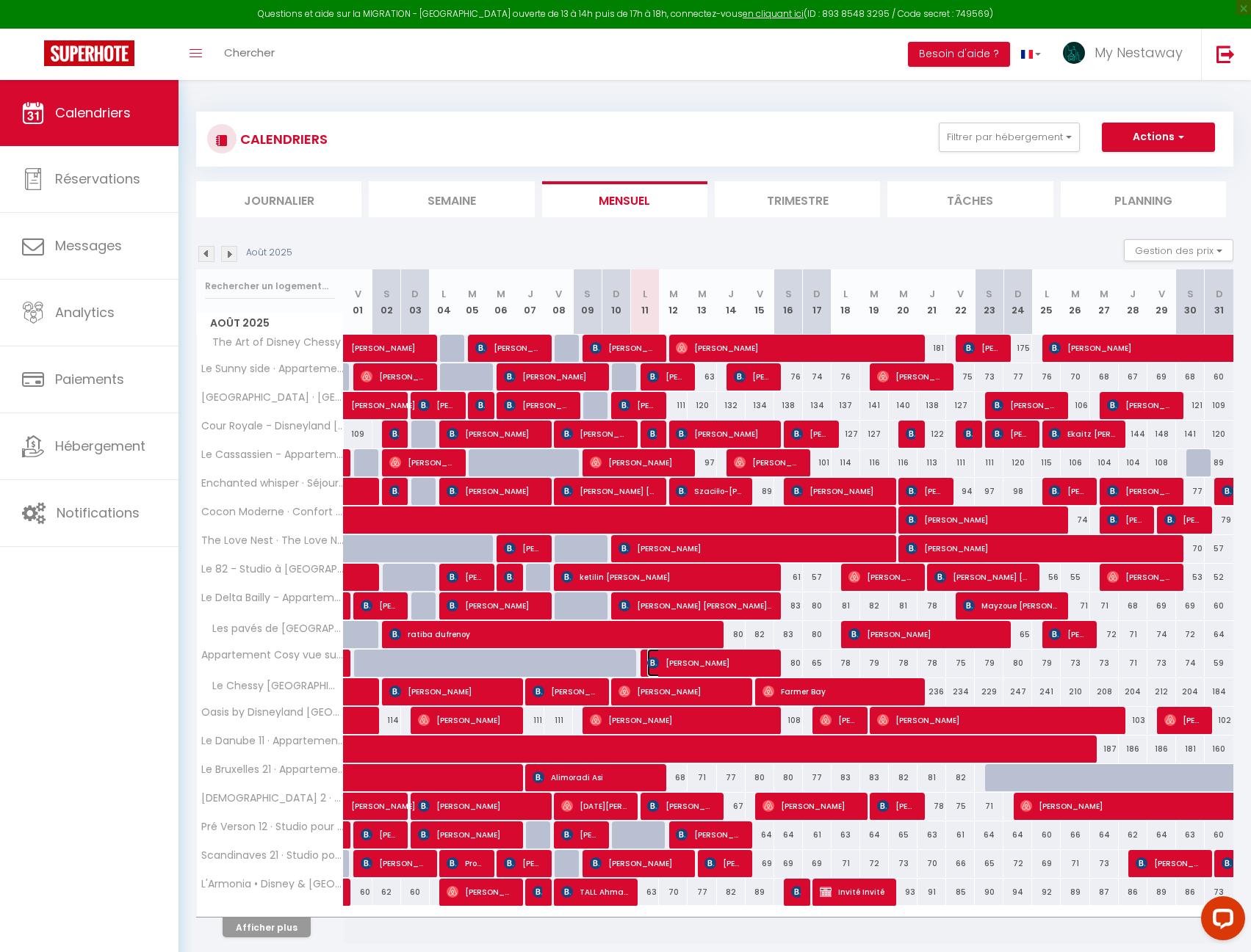
click at [656, 657] on img at bounding box center [652, 662] width 12 height 12
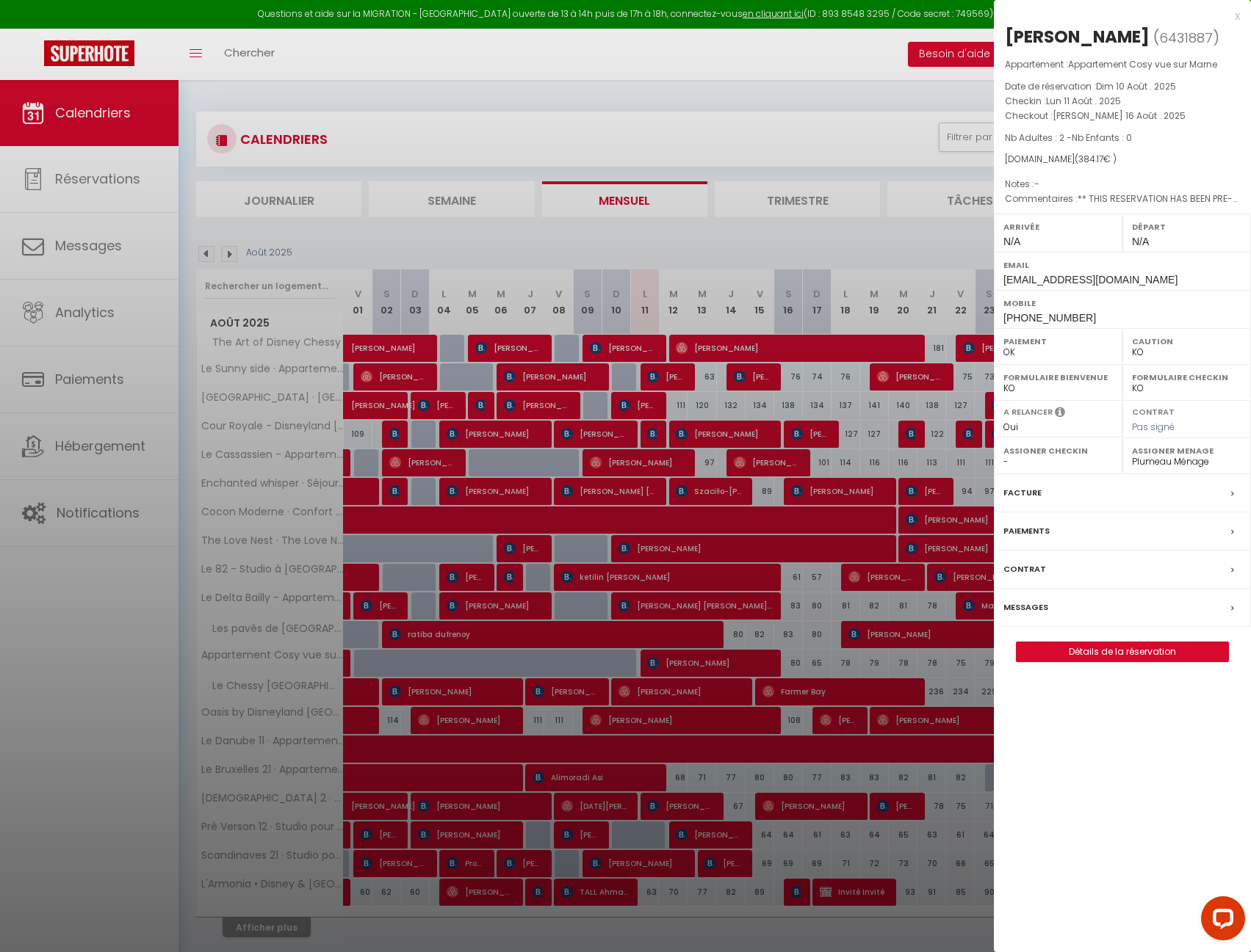
click at [1033, 608] on label "Messages" at bounding box center [1026, 607] width 45 height 15
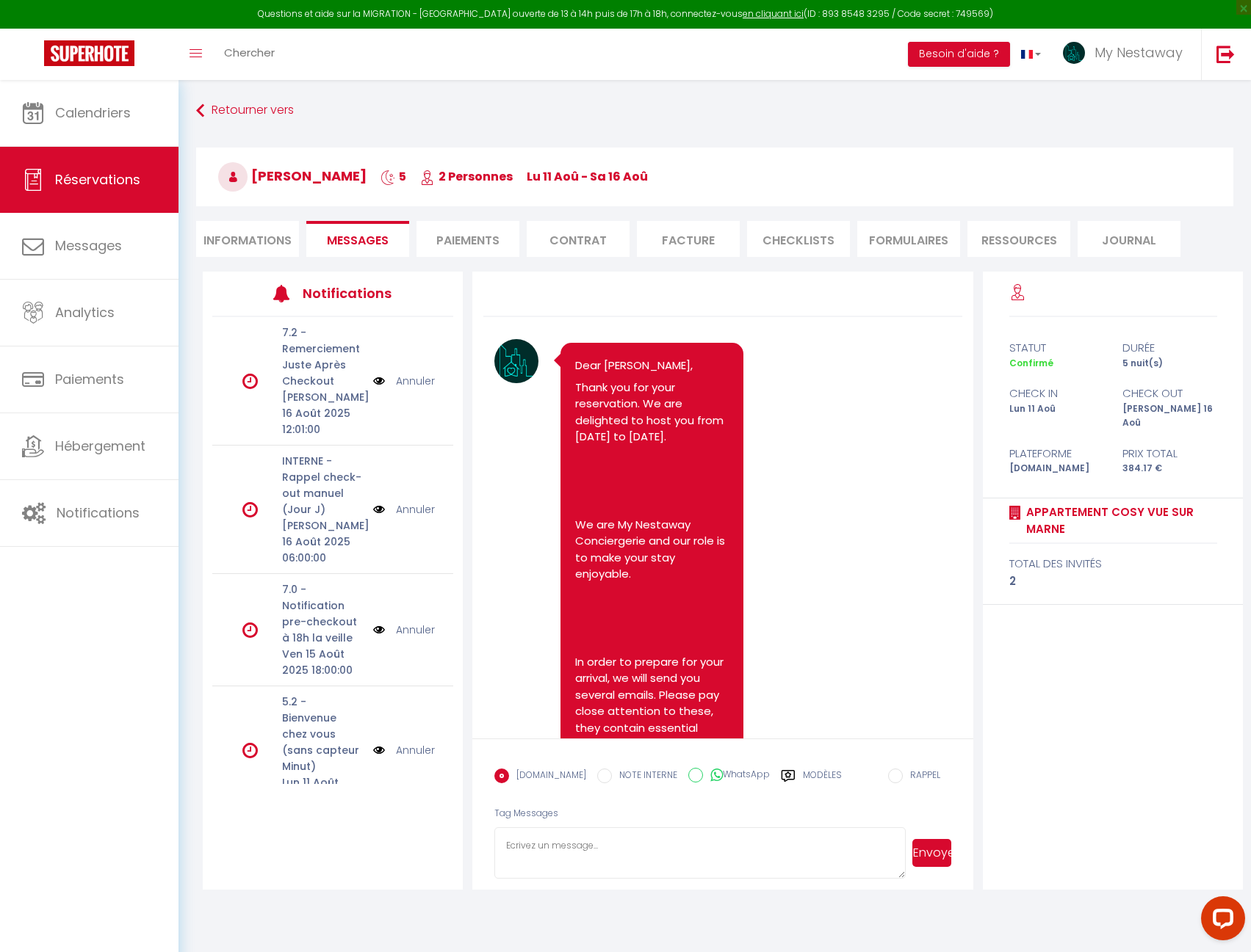
scroll to position [4842, 0]
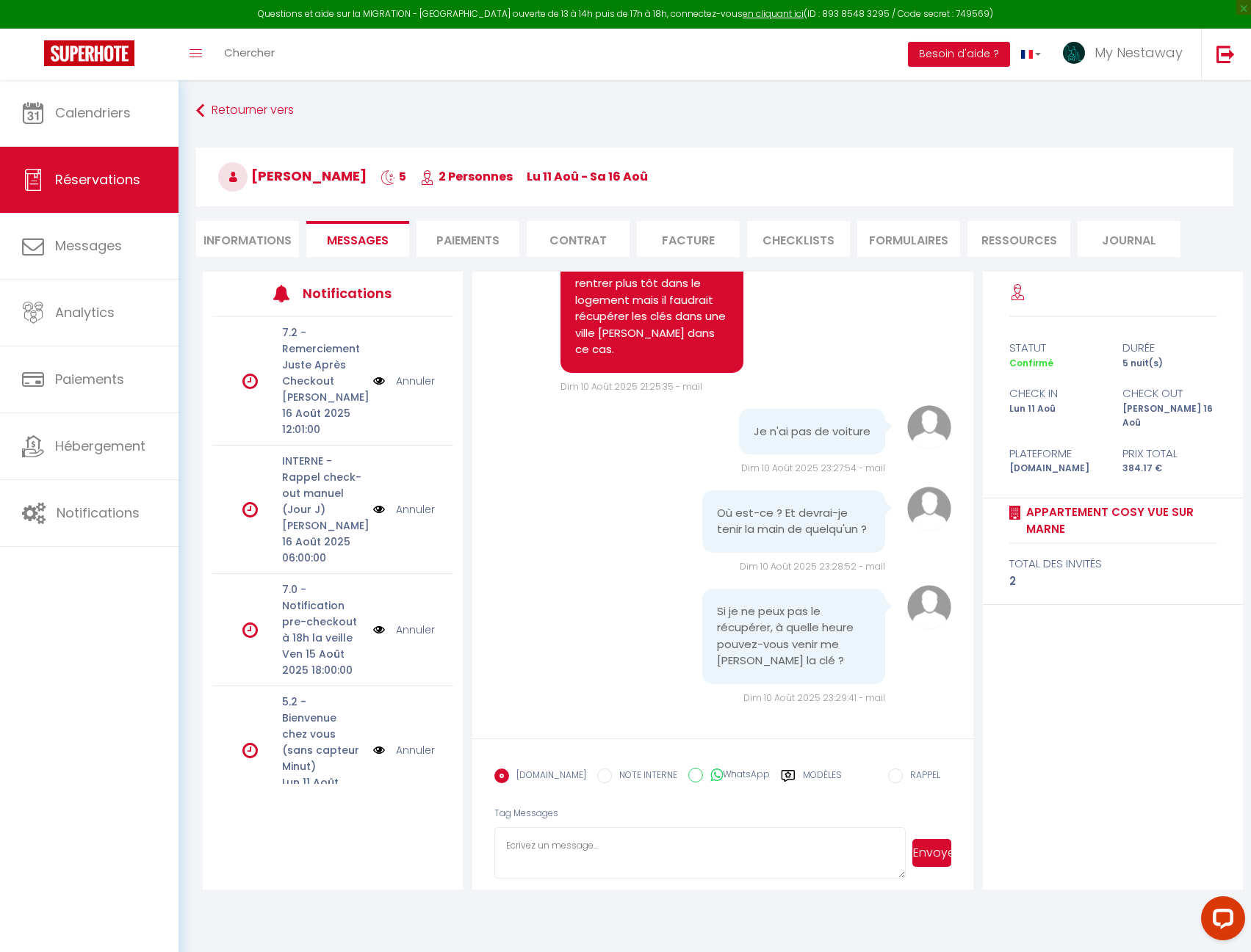
click at [623, 849] on textarea at bounding box center [700, 853] width 412 height 51
click at [935, 848] on button "Envoyer" at bounding box center [932, 853] width 39 height 28
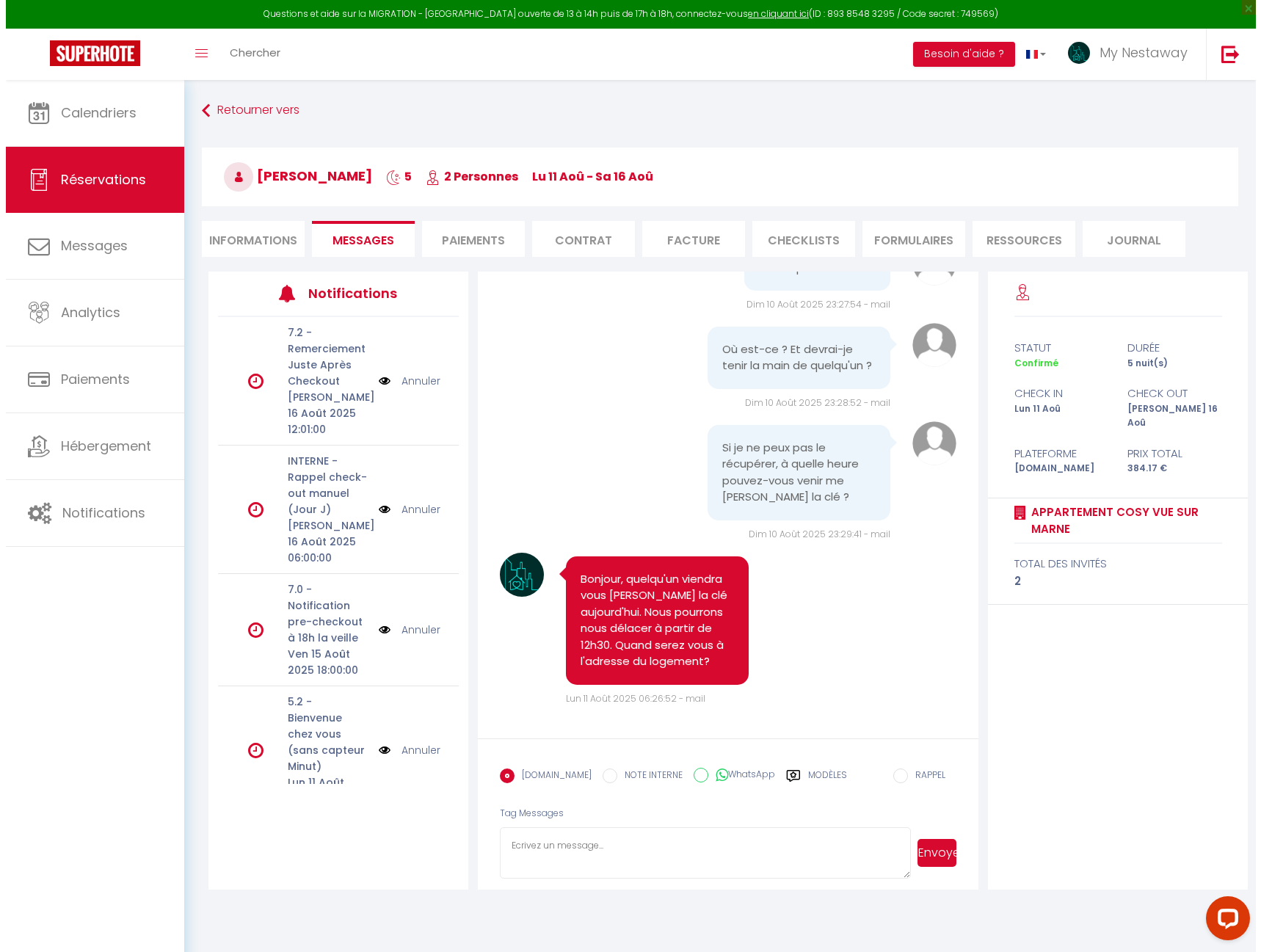
scroll to position [5005, 0]
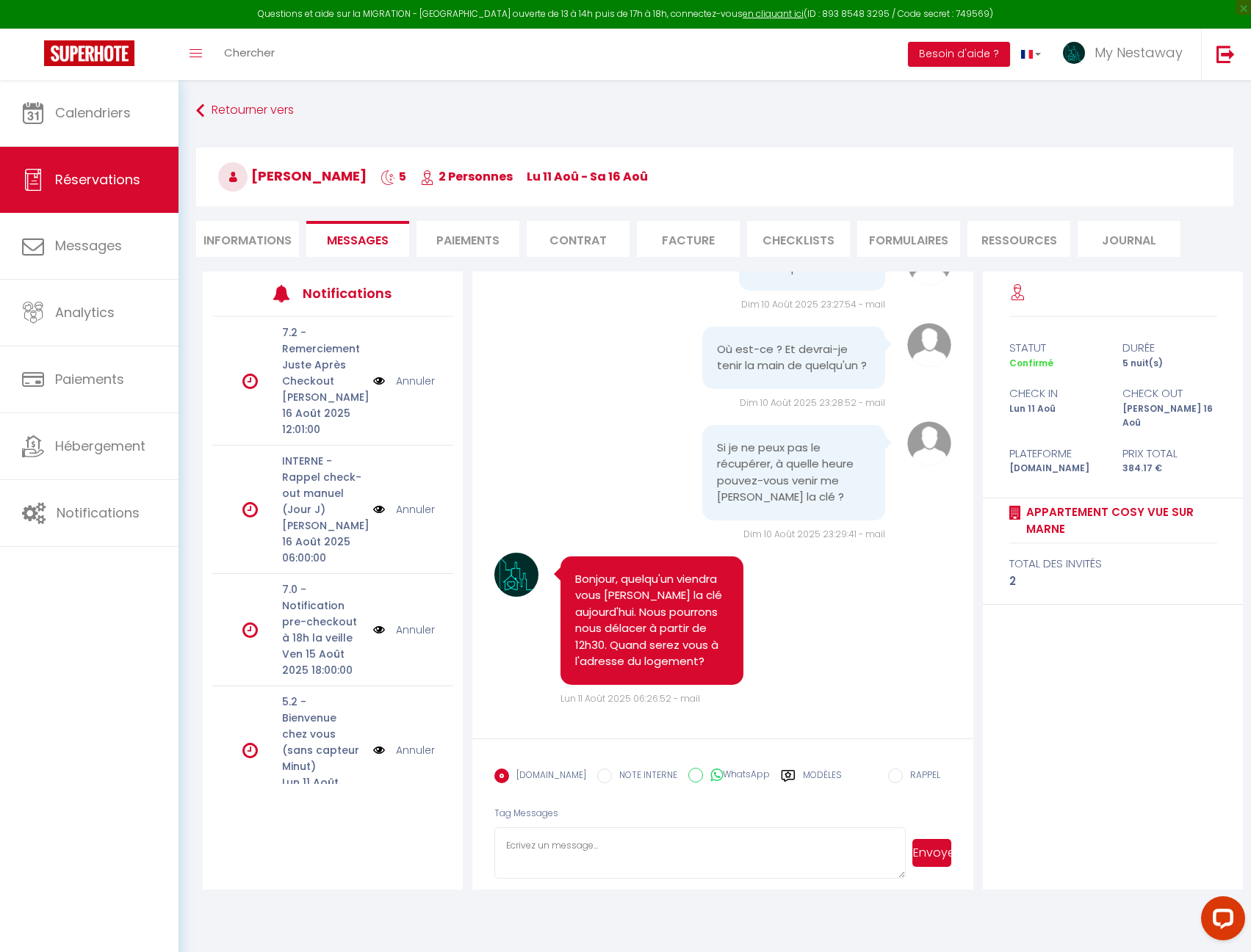
click at [619, 624] on pre "Bonjour, quelqu'un viendra vous [PERSON_NAME] la clé aujourd'hui. Nous pourrons…" at bounding box center [652, 621] width 153 height 99
click at [79, 512] on span "Notifications" at bounding box center [97, 512] width 83 height 18
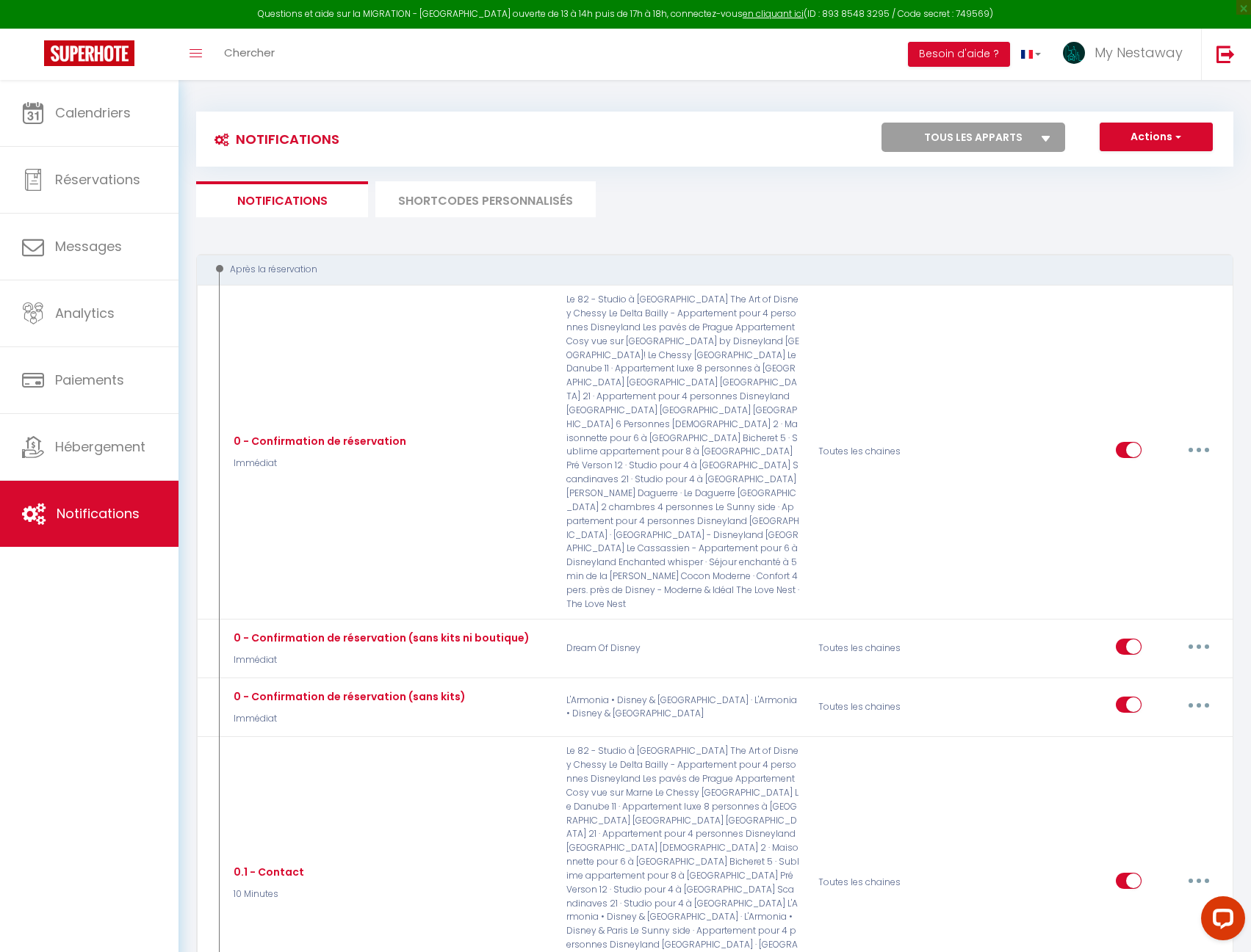
click at [455, 206] on li "SHORTCODES PERSONNALISÉS" at bounding box center [485, 199] width 221 height 36
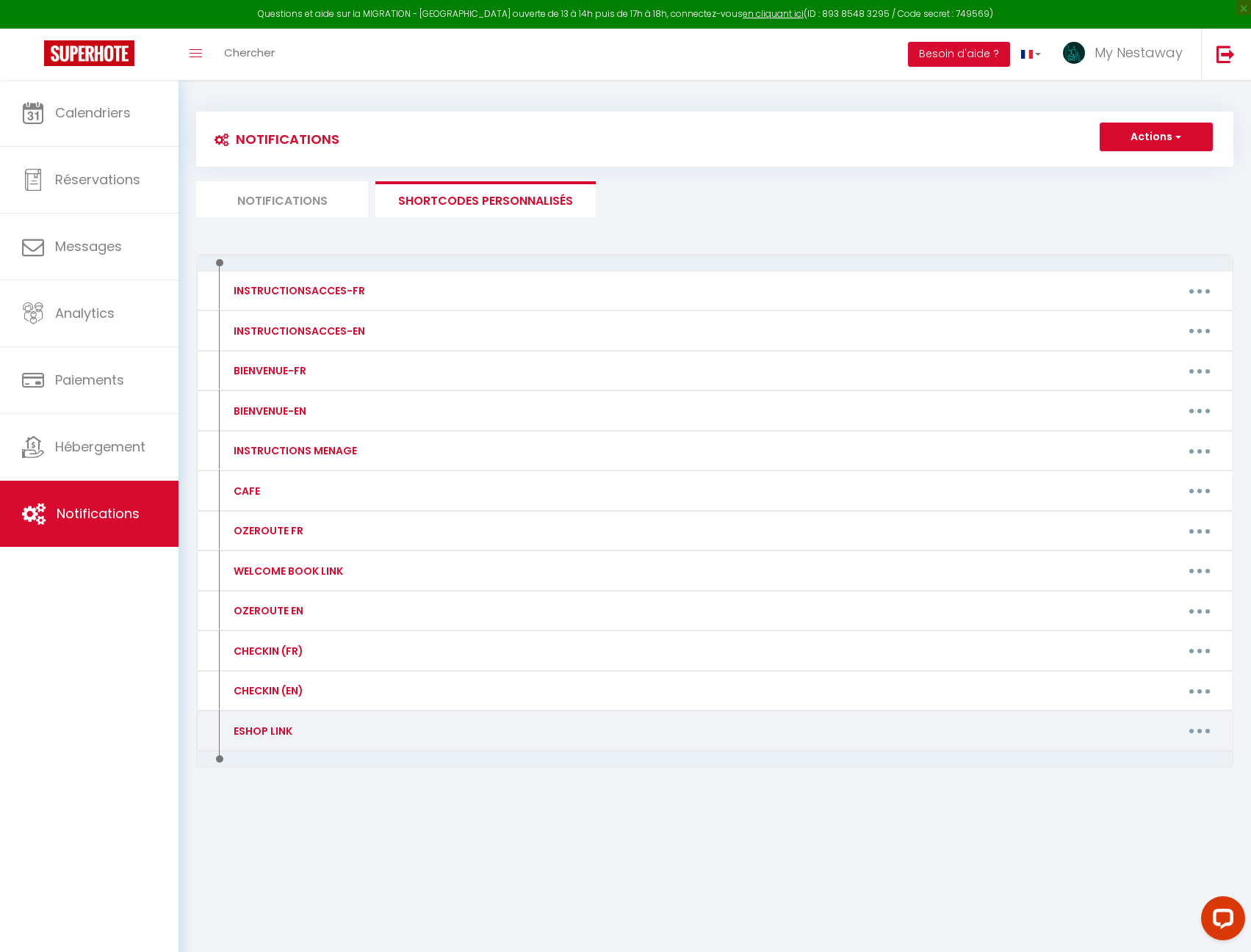
click at [1204, 734] on button "button" at bounding box center [1199, 731] width 41 height 23
click at [1177, 762] on link "Editer" at bounding box center [1160, 764] width 108 height 25
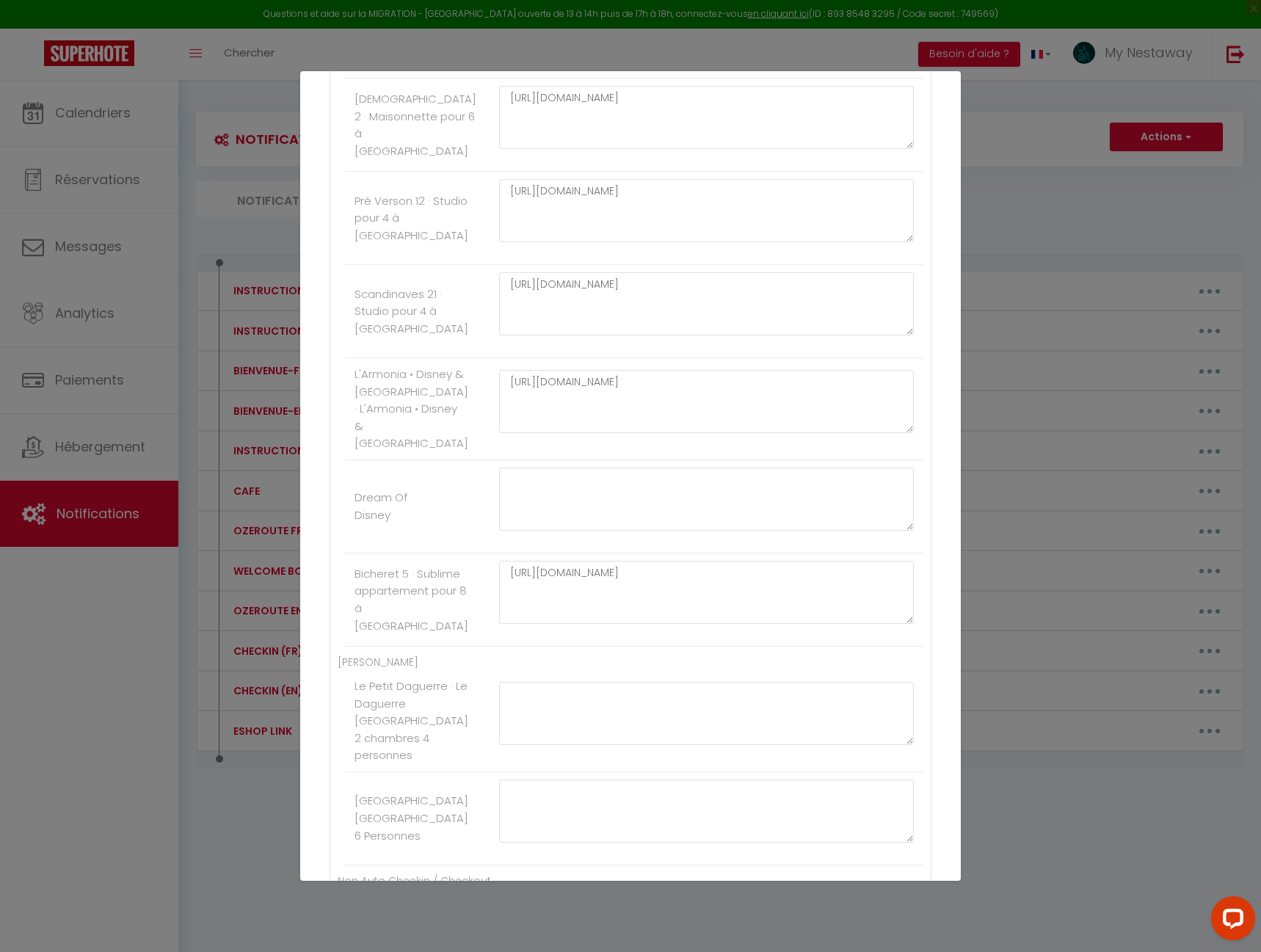
scroll to position [2056, 0]
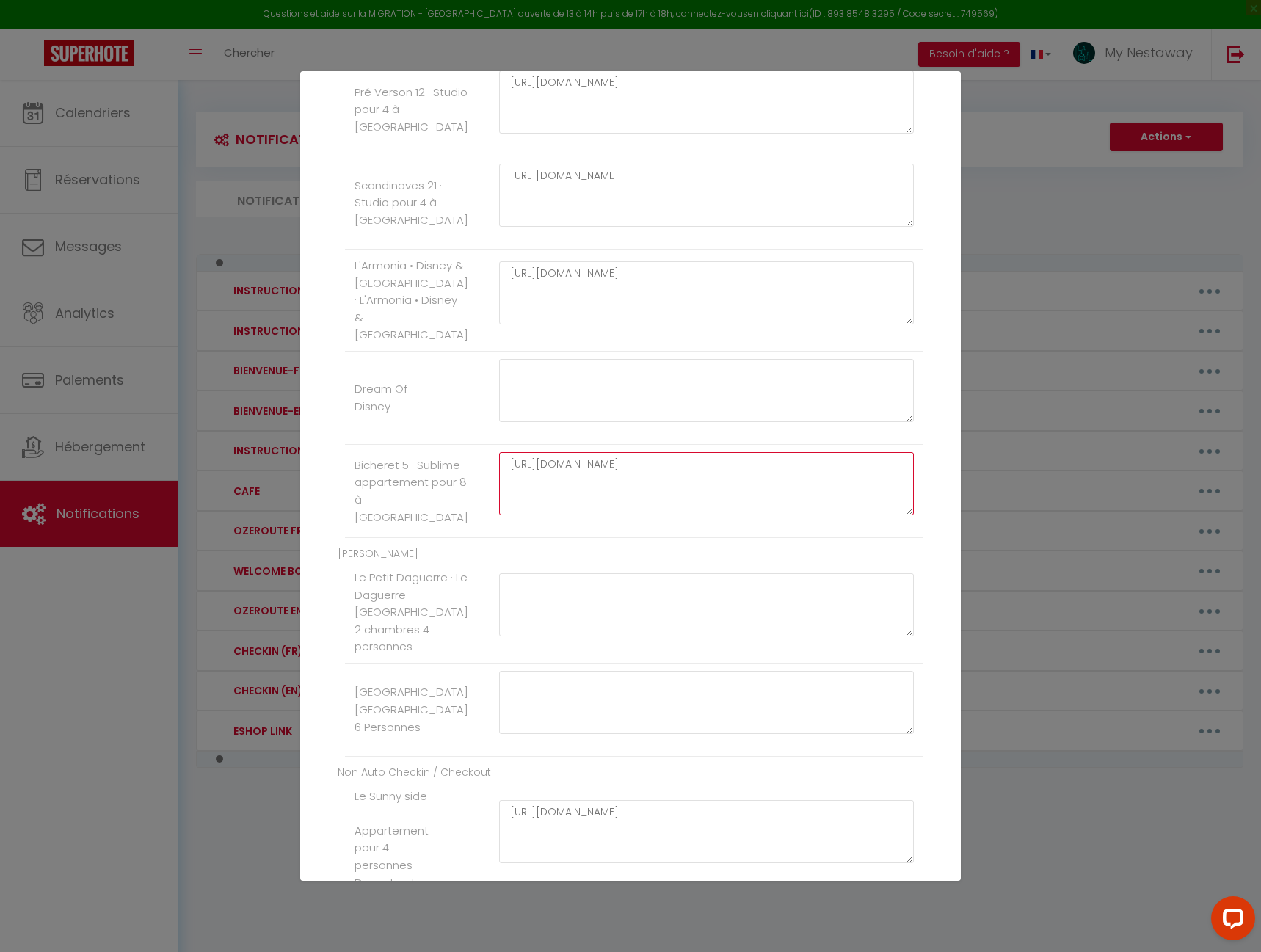
click at [574, 515] on textarea "[URL][DOMAIN_NAME]" at bounding box center [706, 484] width 415 height 63
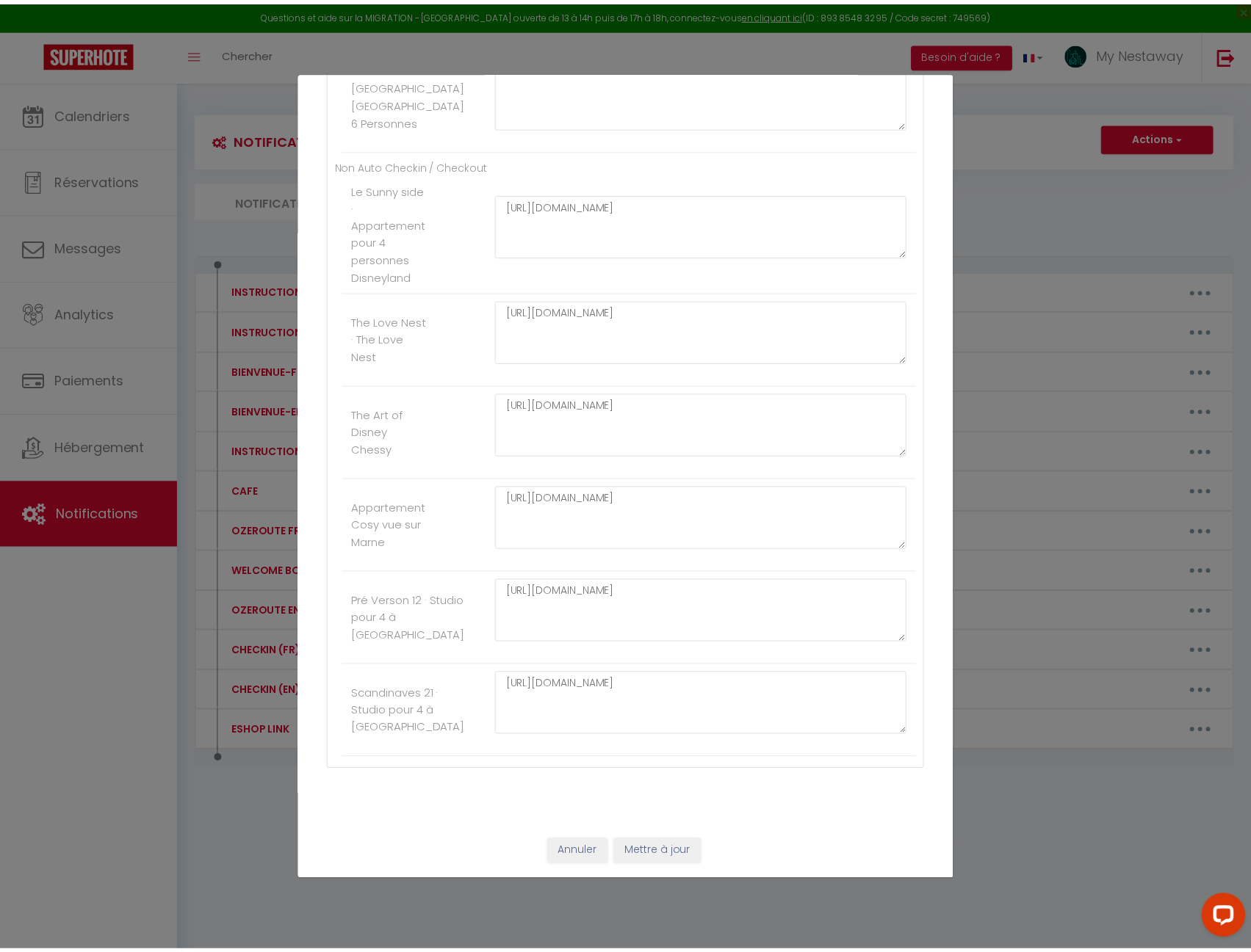
scroll to position [2826, 0]
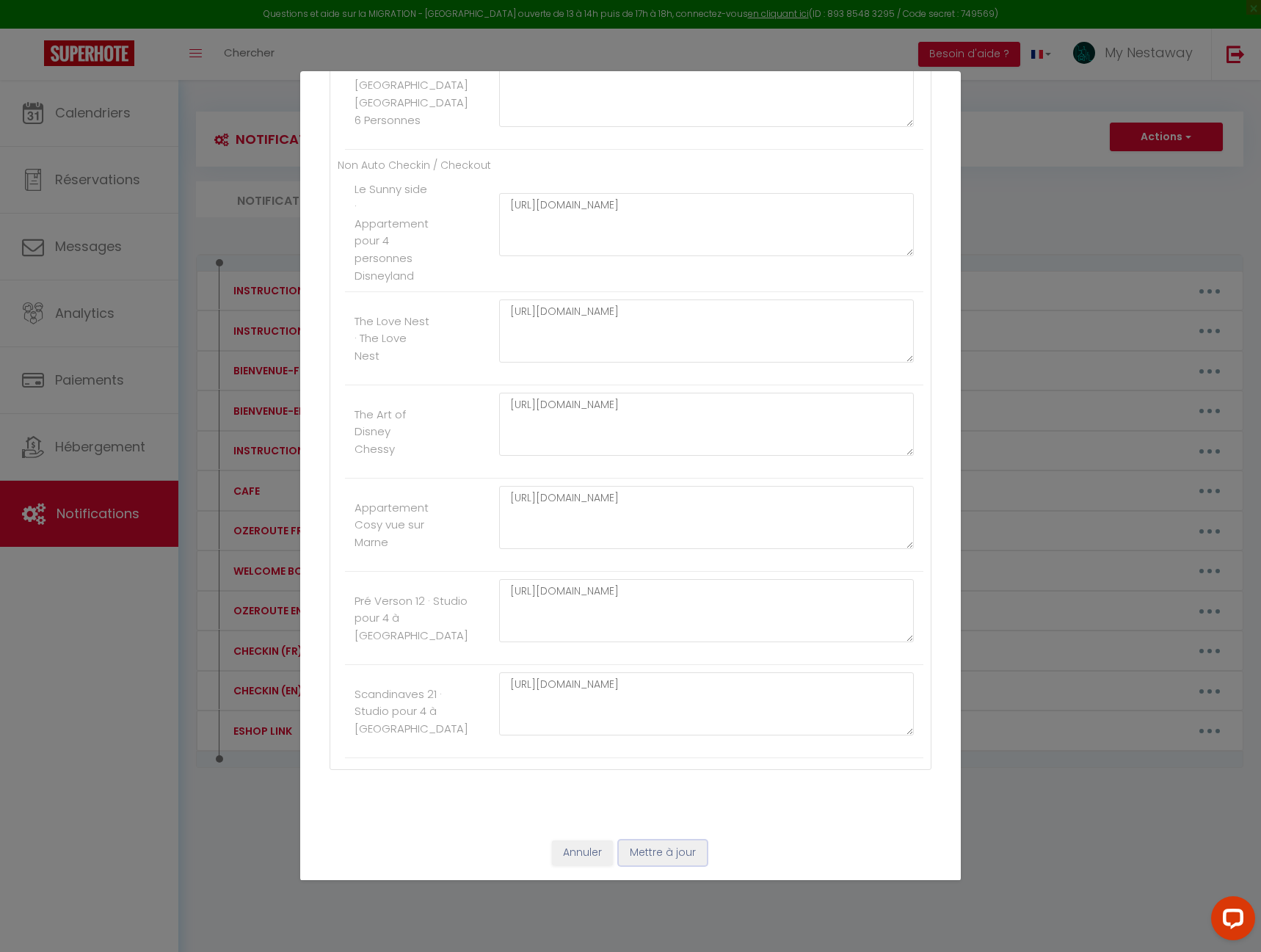
drag, startPoint x: 635, startPoint y: 856, endPoint x: 626, endPoint y: 817, distance: 40.0
click at [636, 856] on button "Mettre à jour" at bounding box center [663, 853] width 88 height 25
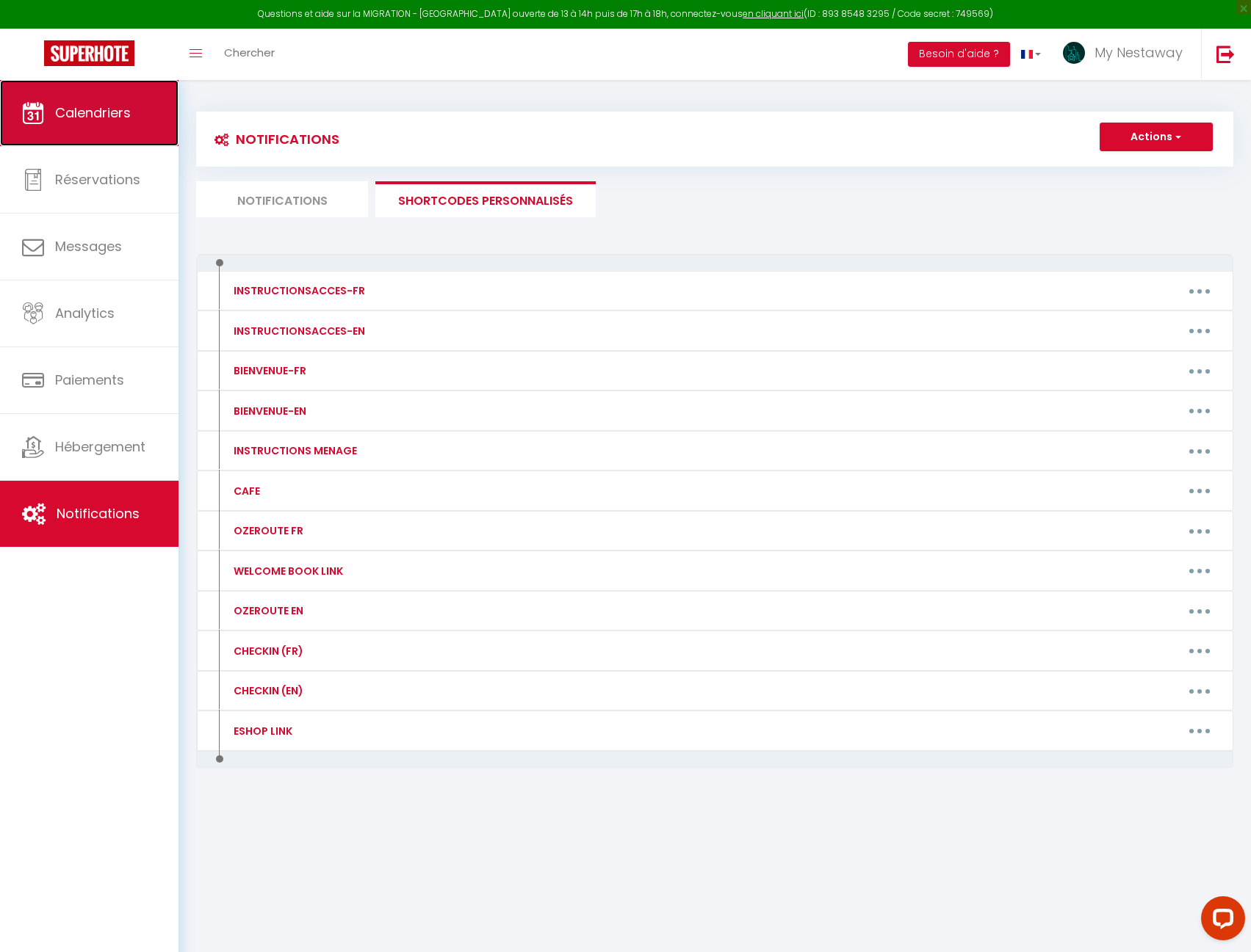
click at [125, 132] on link "Calendriers" at bounding box center [89, 113] width 178 height 66
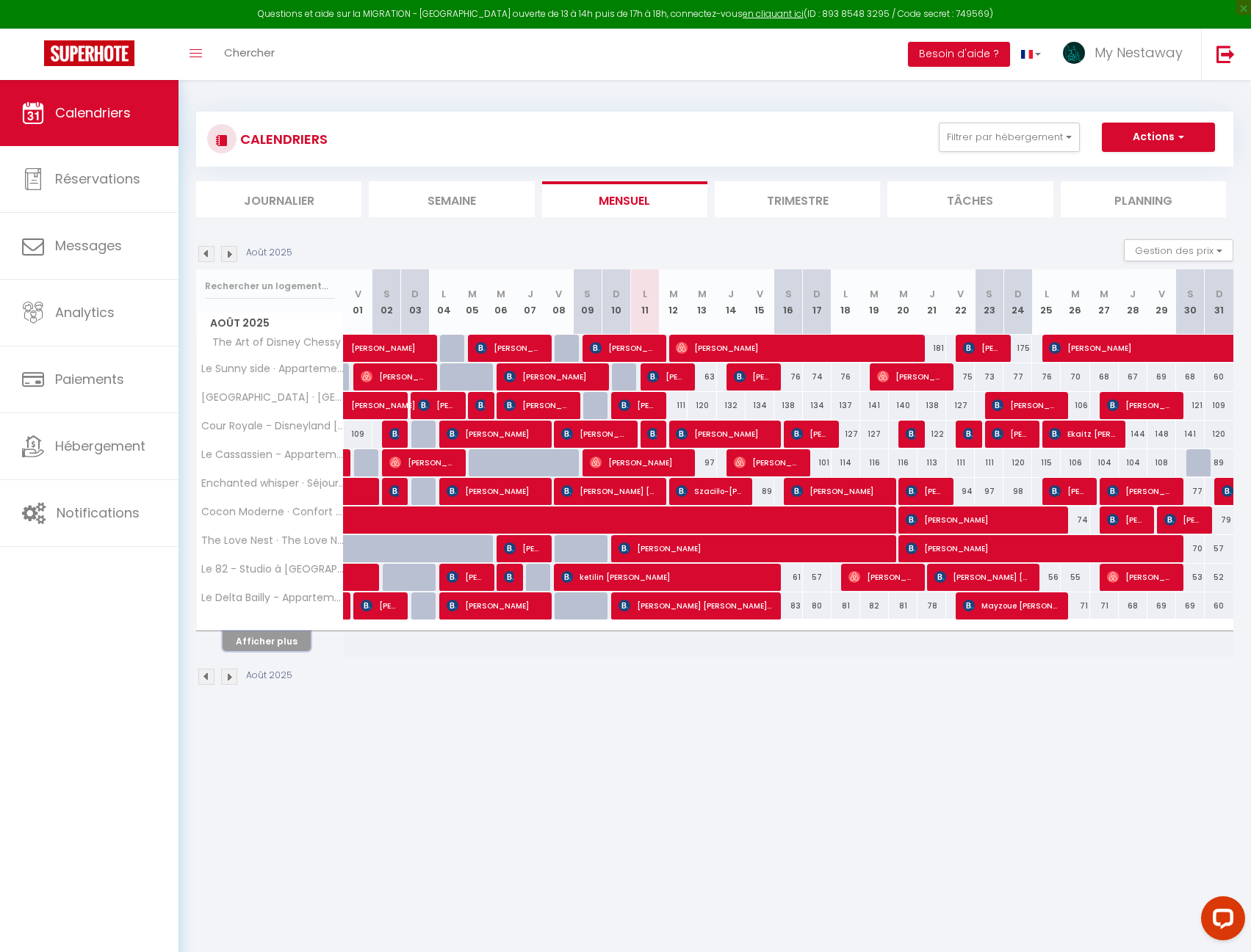
click at [259, 645] on button "Afficher plus" at bounding box center [266, 641] width 88 height 20
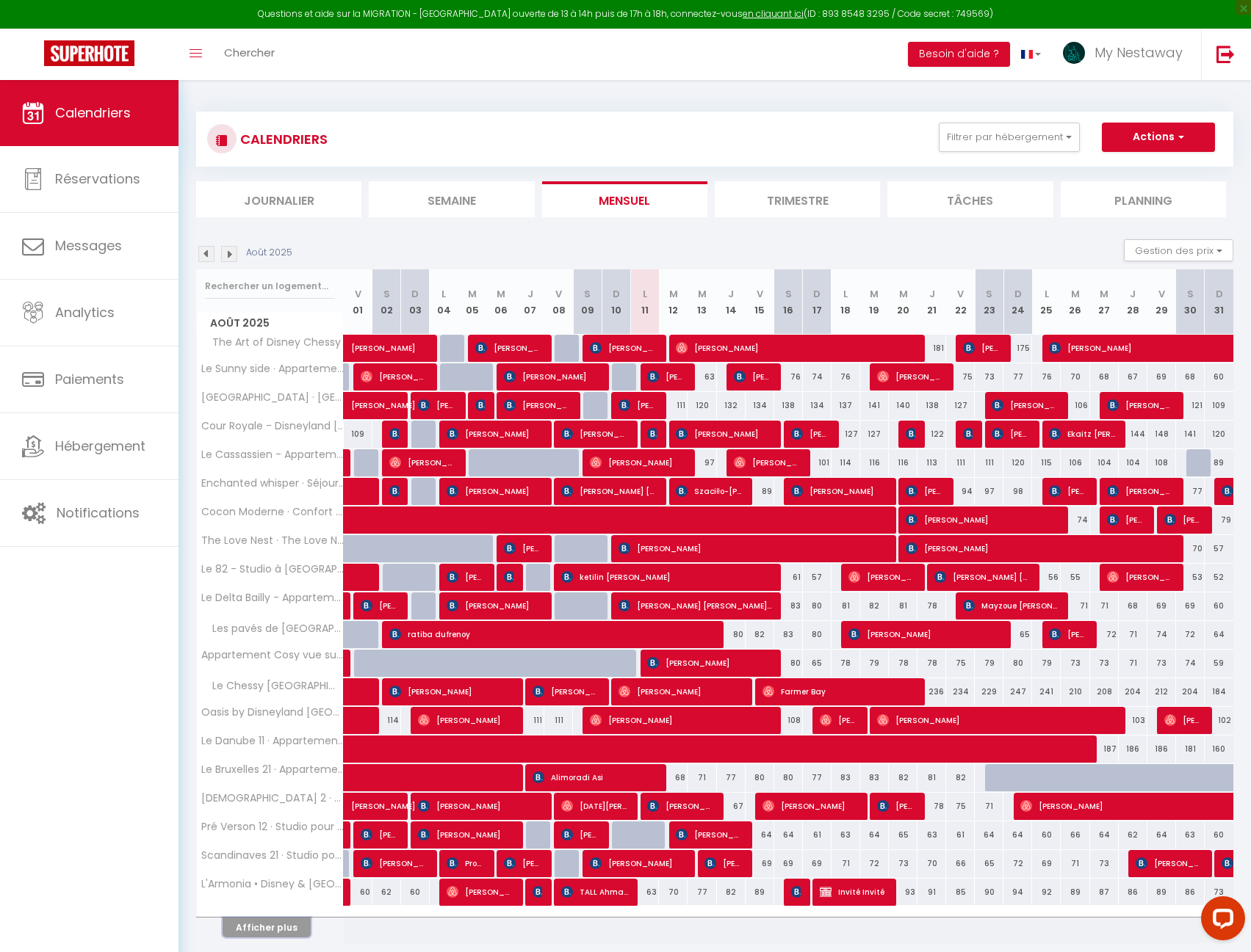
click at [270, 933] on button "Afficher plus" at bounding box center [266, 927] width 88 height 20
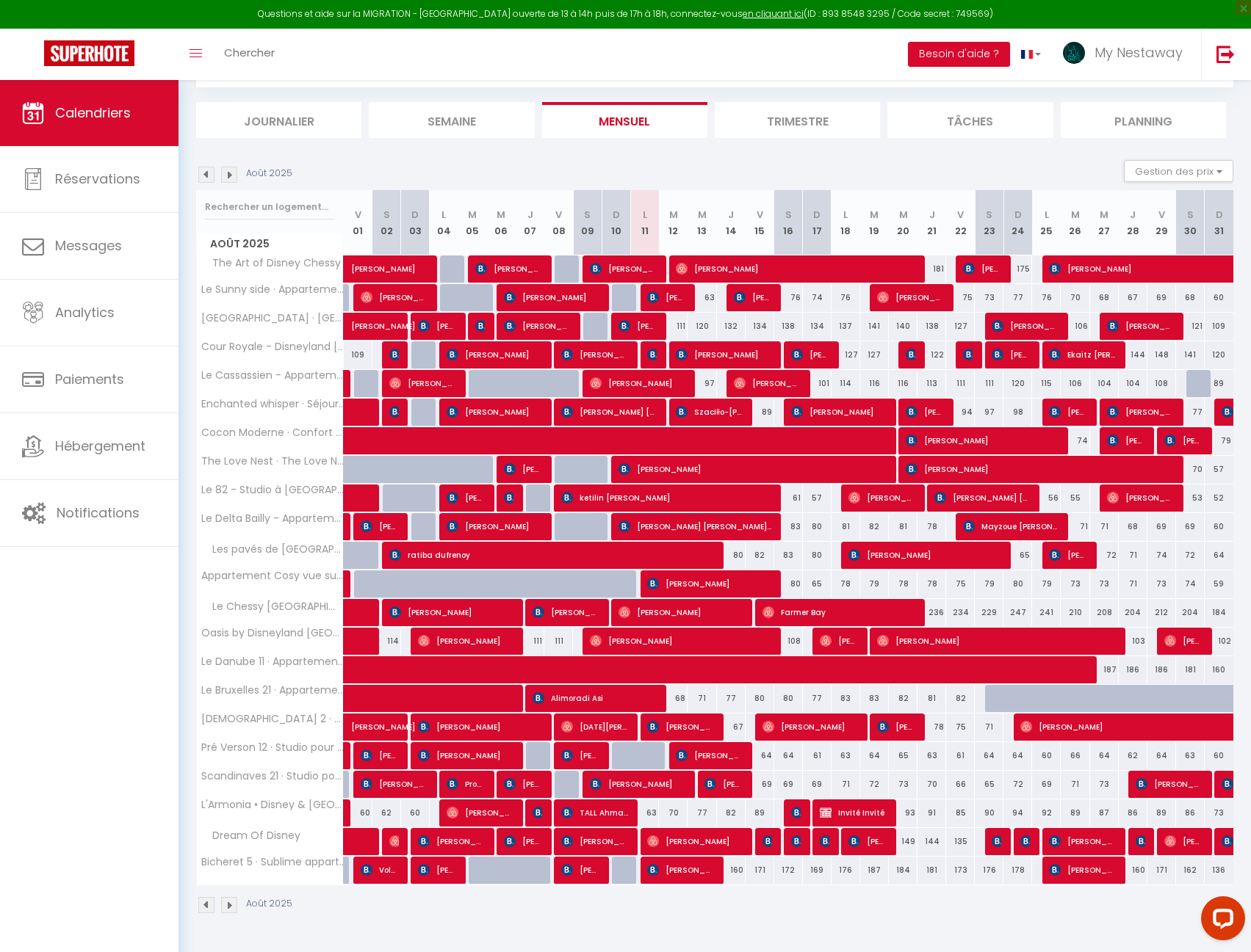
scroll to position [80, 0]
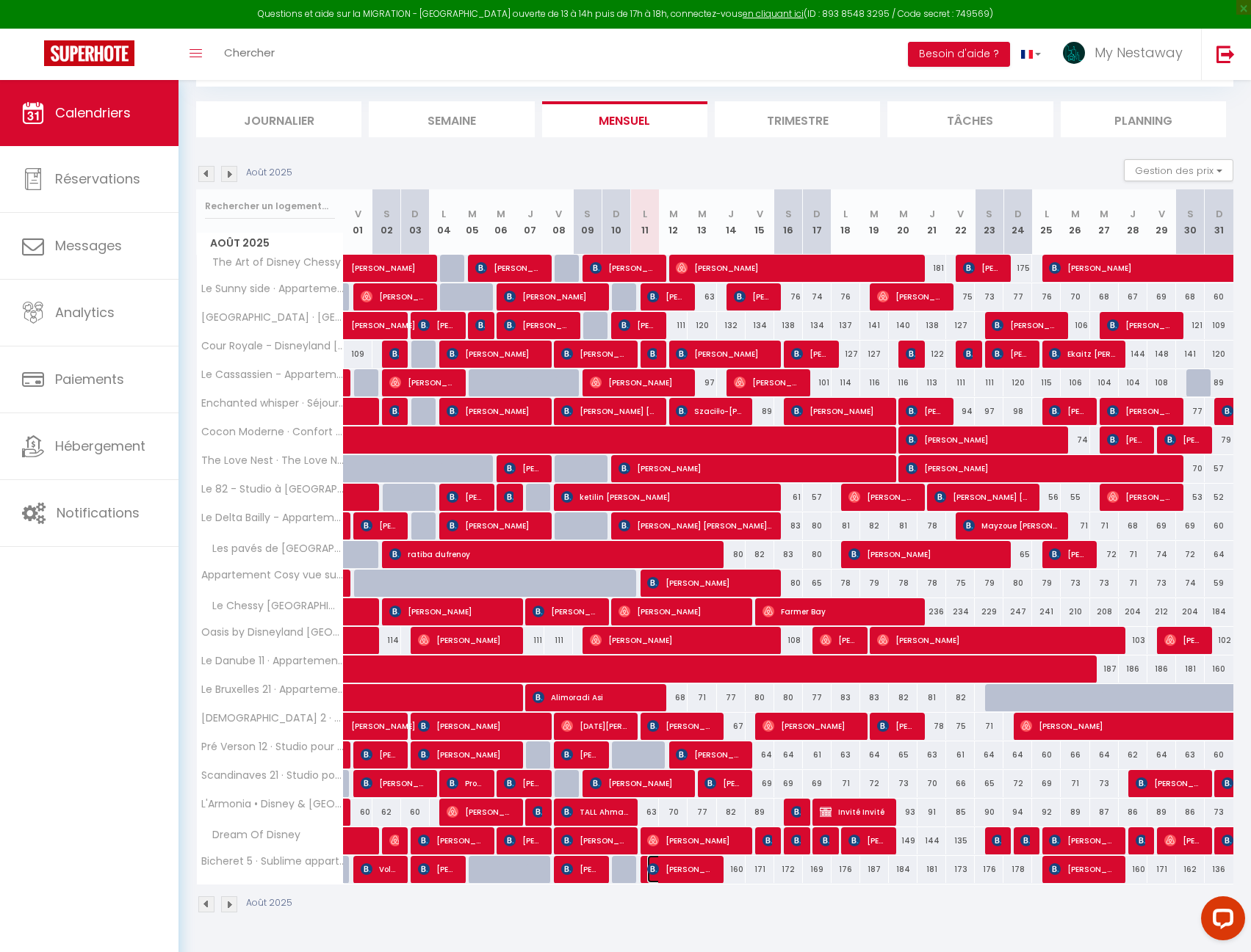
click at [680, 871] on span "[PERSON_NAME] [PERSON_NAME]" at bounding box center [680, 869] width 67 height 28
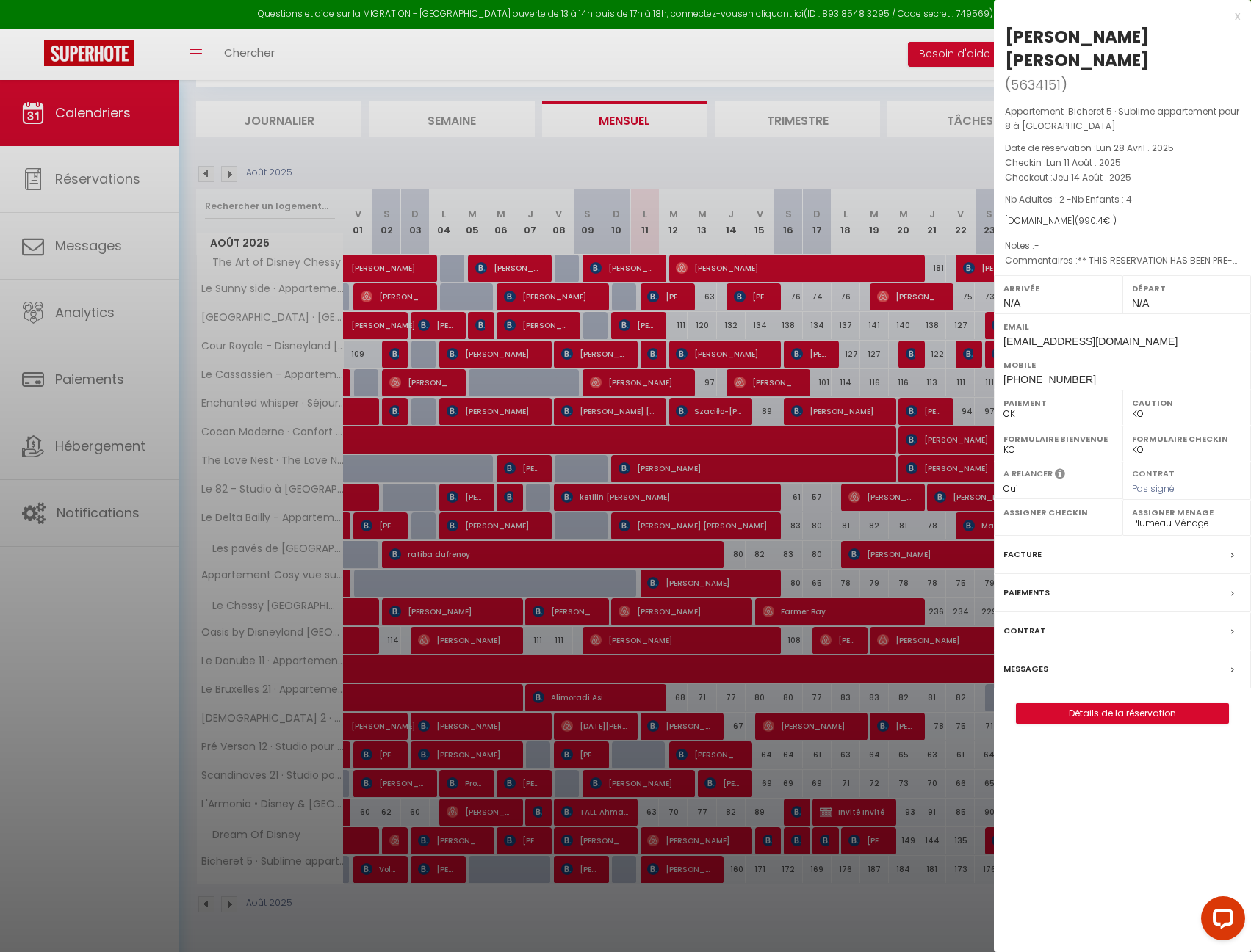
click at [605, 169] on div at bounding box center [625, 476] width 1251 height 952
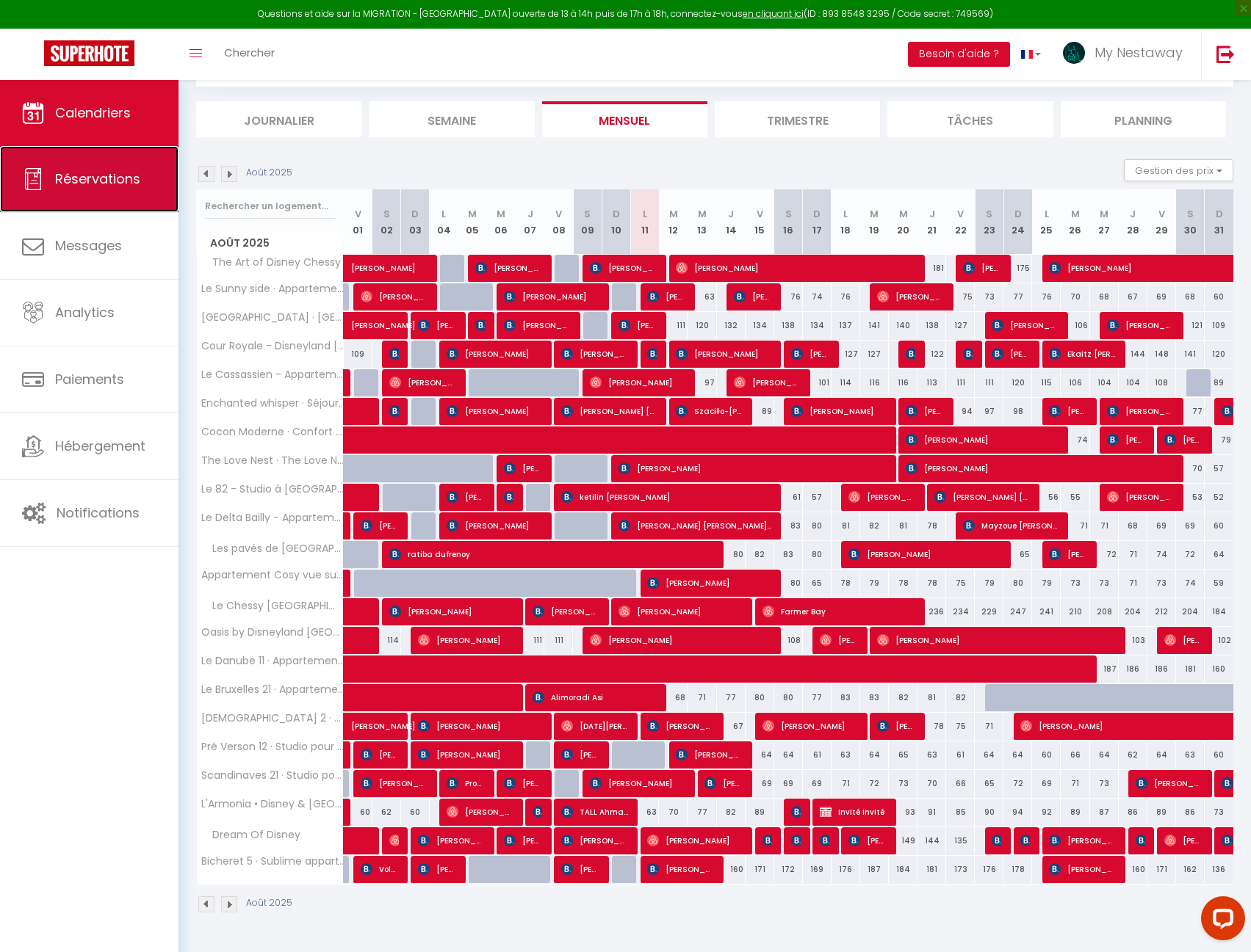
click at [93, 181] on span "Réservations" at bounding box center [98, 178] width 85 height 18
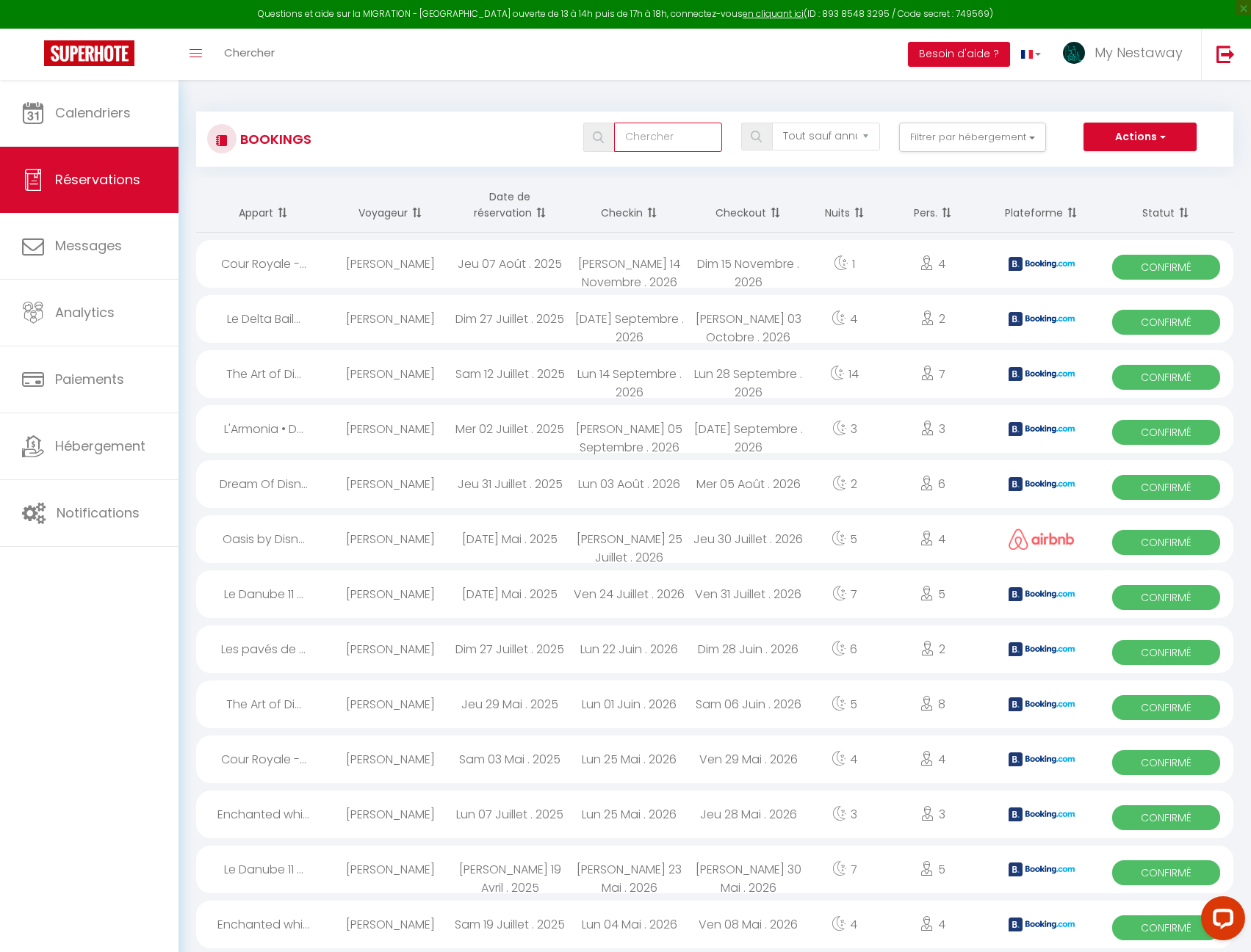
click at [654, 139] on input "text" at bounding box center [668, 137] width 108 height 30
paste input "6591632358"
click at [559, 103] on div "Bookings 6591632358 Tous les statuts Annulé Confirmé Non Confirmé Tout sauf ann…" at bounding box center [714, 132] width 1037 height 69
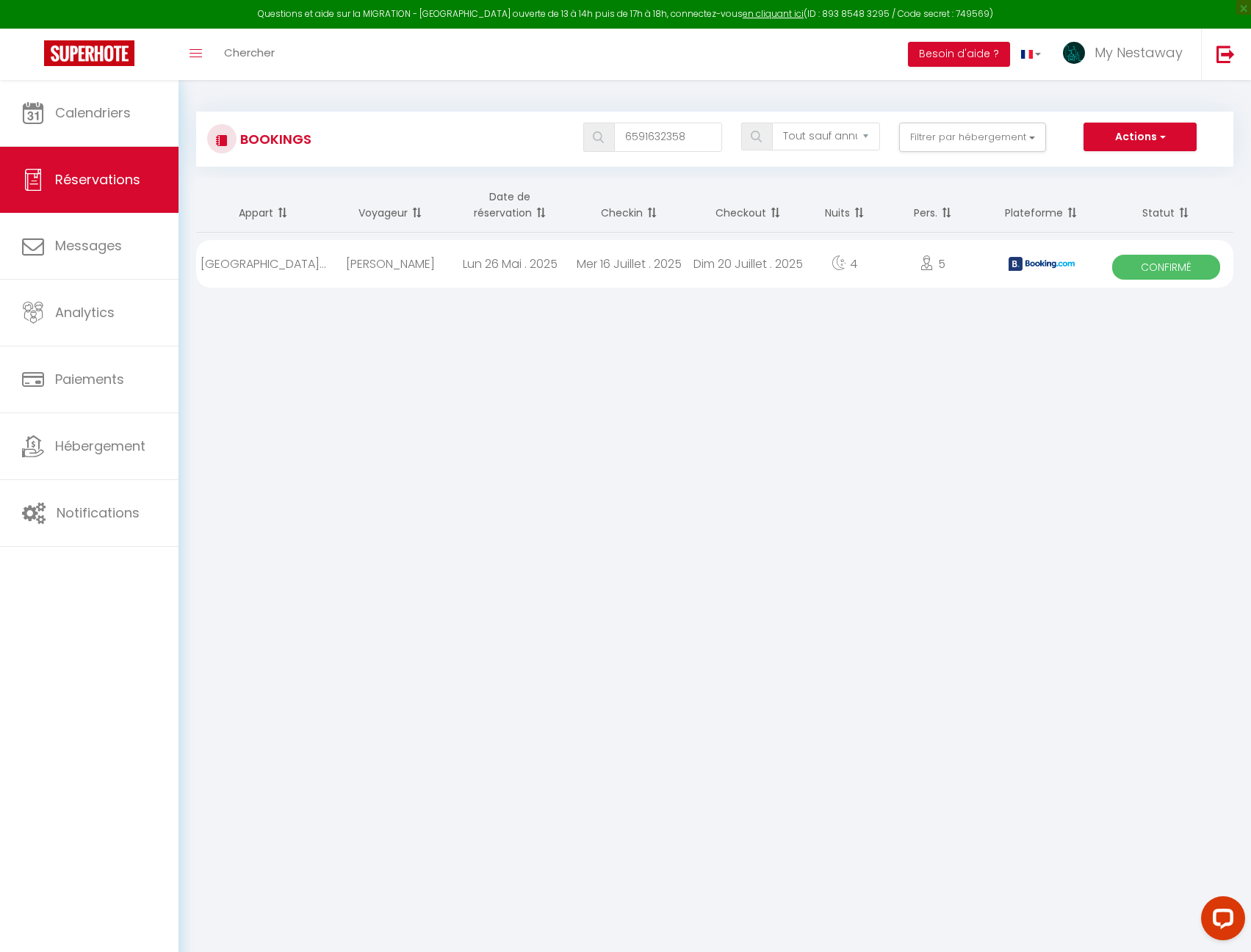
click at [420, 272] on div "[PERSON_NAME]" at bounding box center [391, 263] width 119 height 47
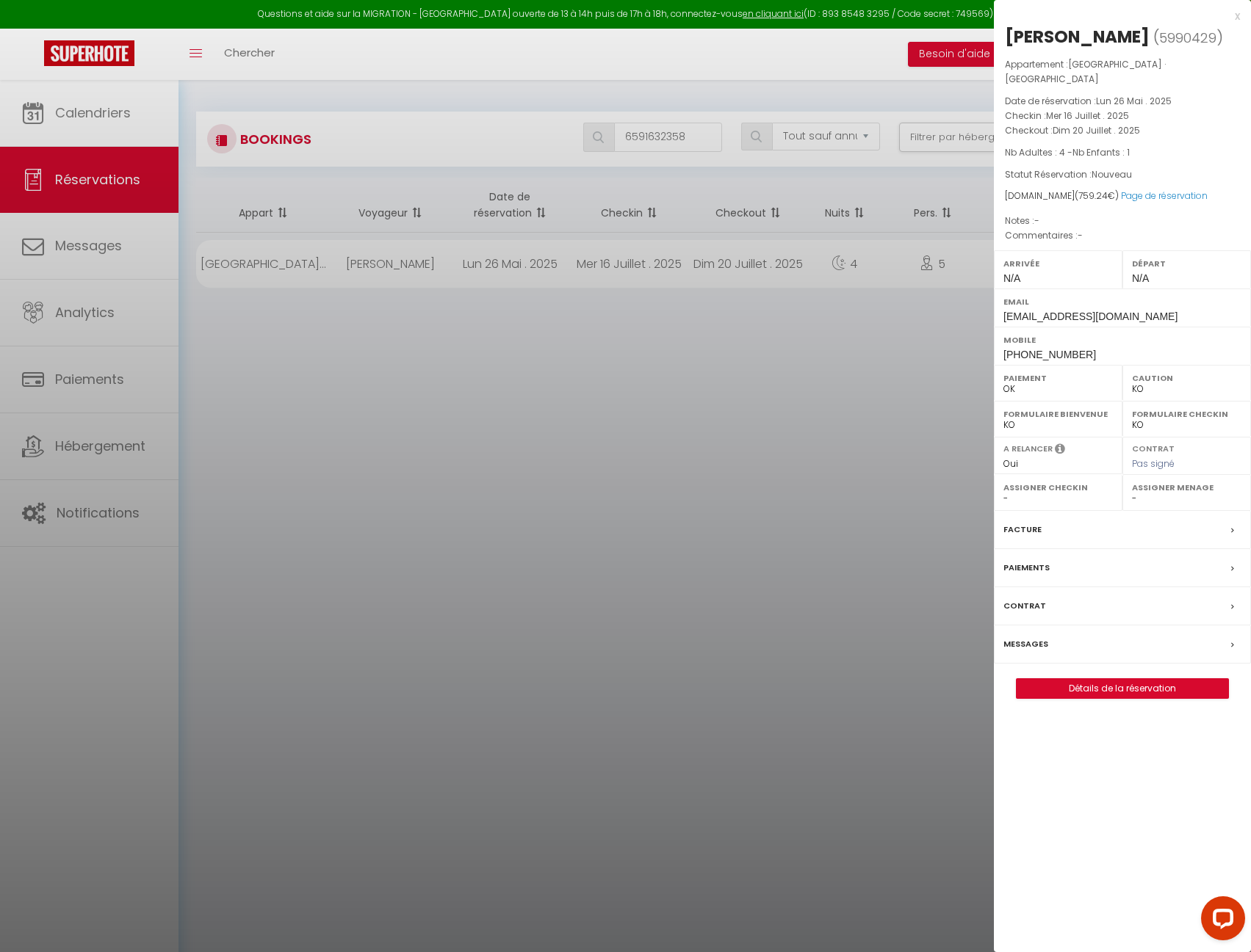
click at [1028, 522] on label "Facture" at bounding box center [1022, 529] width 39 height 15
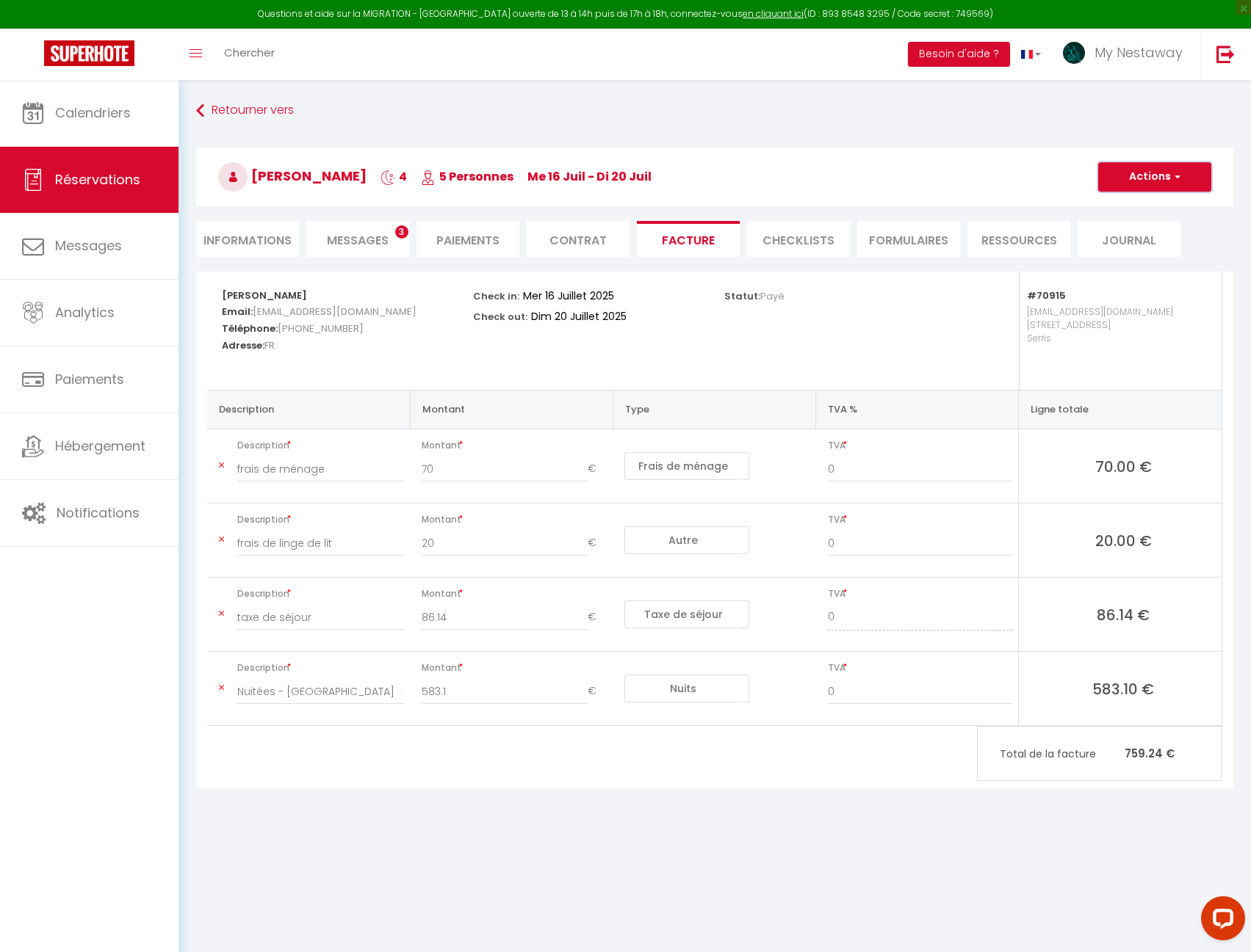
click at [1157, 164] on button "Actions" at bounding box center [1154, 176] width 113 height 30
click at [1141, 245] on link "Envoyer la facture" at bounding box center [1143, 248] width 124 height 19
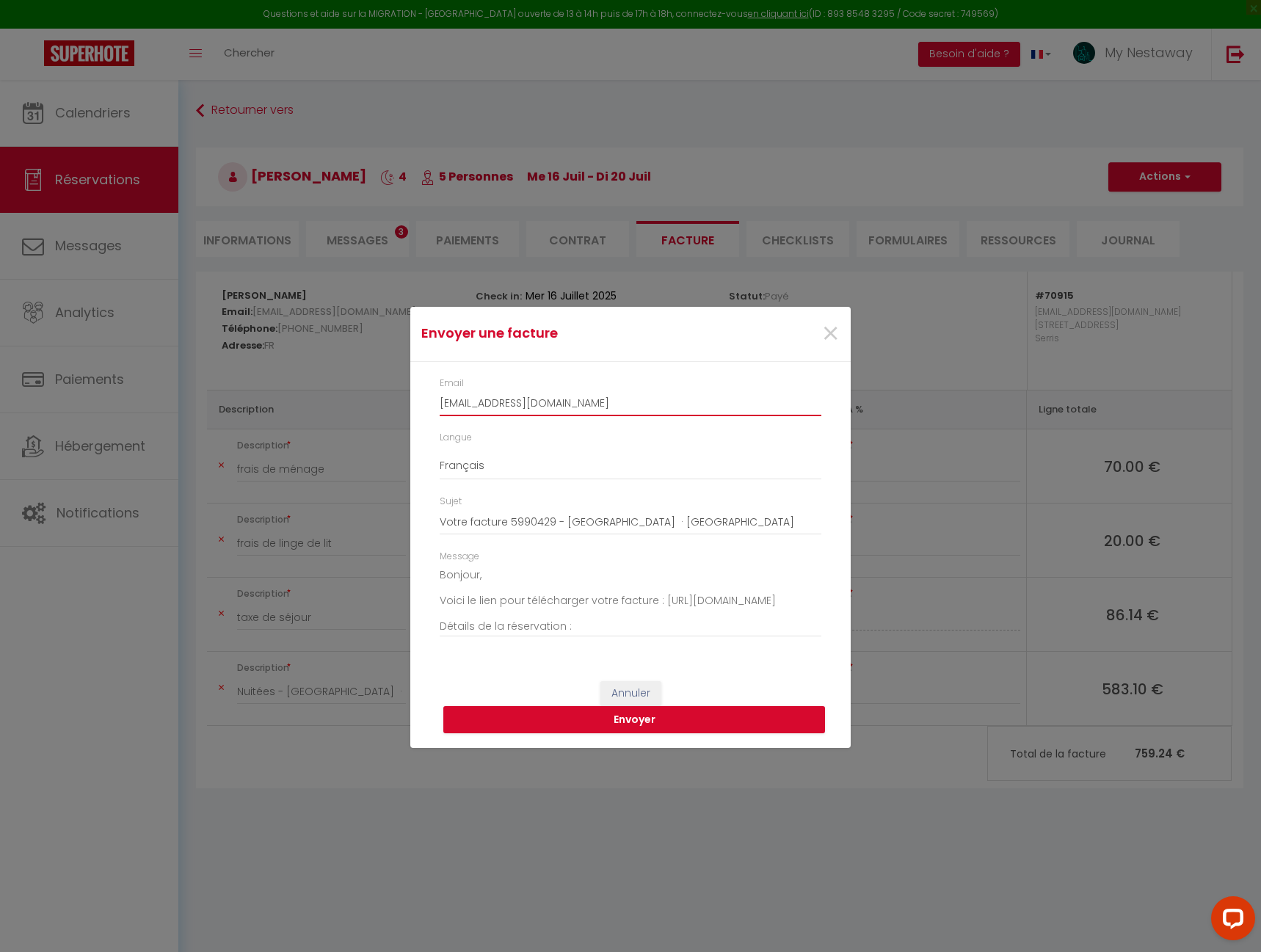
click at [487, 403] on input "[EMAIL_ADDRESS][DOMAIN_NAME]" at bounding box center [630, 403] width 382 height 26
paste input "[EMAIL_ADDRESS]"
click at [617, 722] on button "Envoyer" at bounding box center [635, 719] width 382 height 28
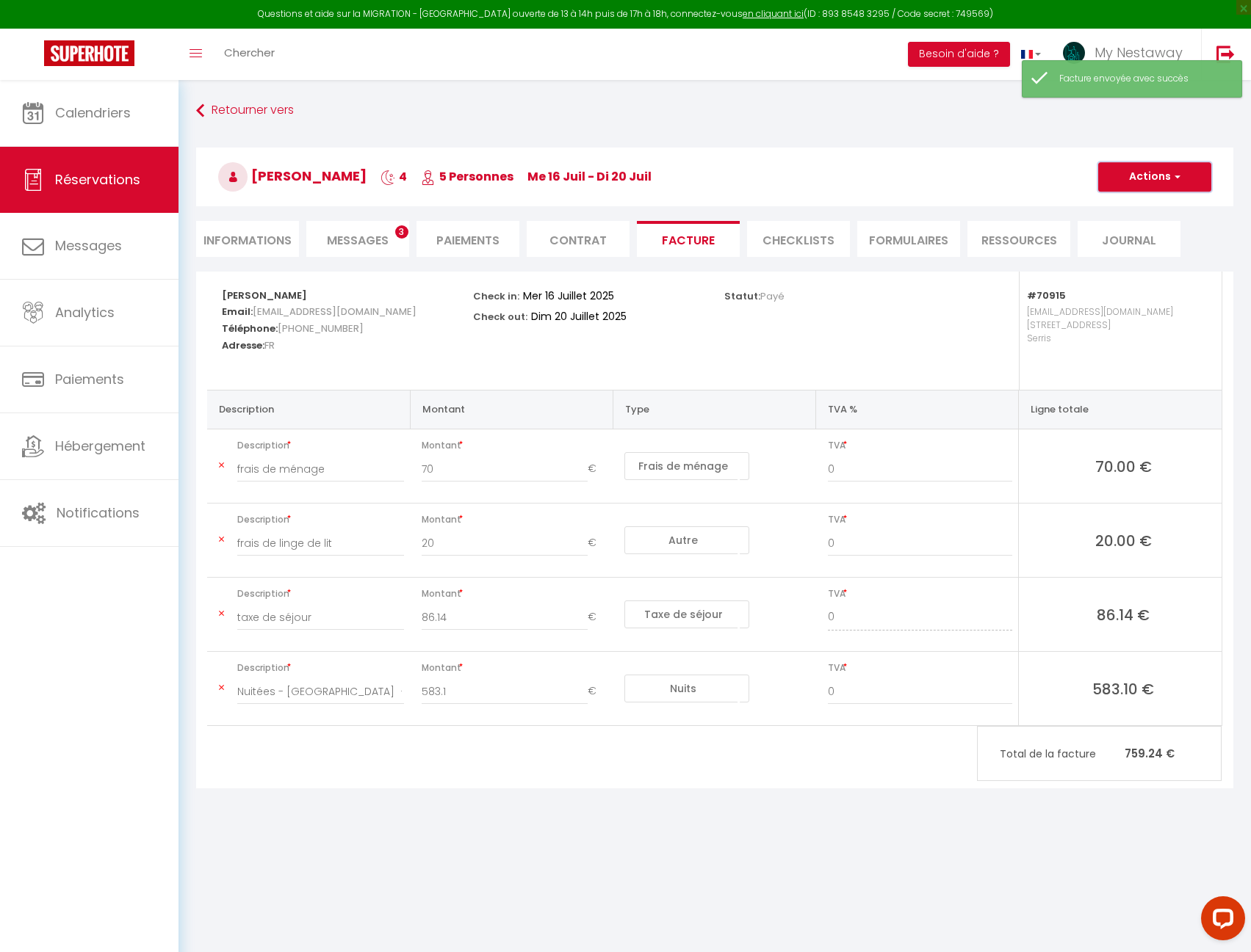
click at [1118, 188] on button "Actions" at bounding box center [1154, 176] width 113 height 30
click at [1124, 247] on link "Envoyer la facture" at bounding box center [1143, 248] width 124 height 19
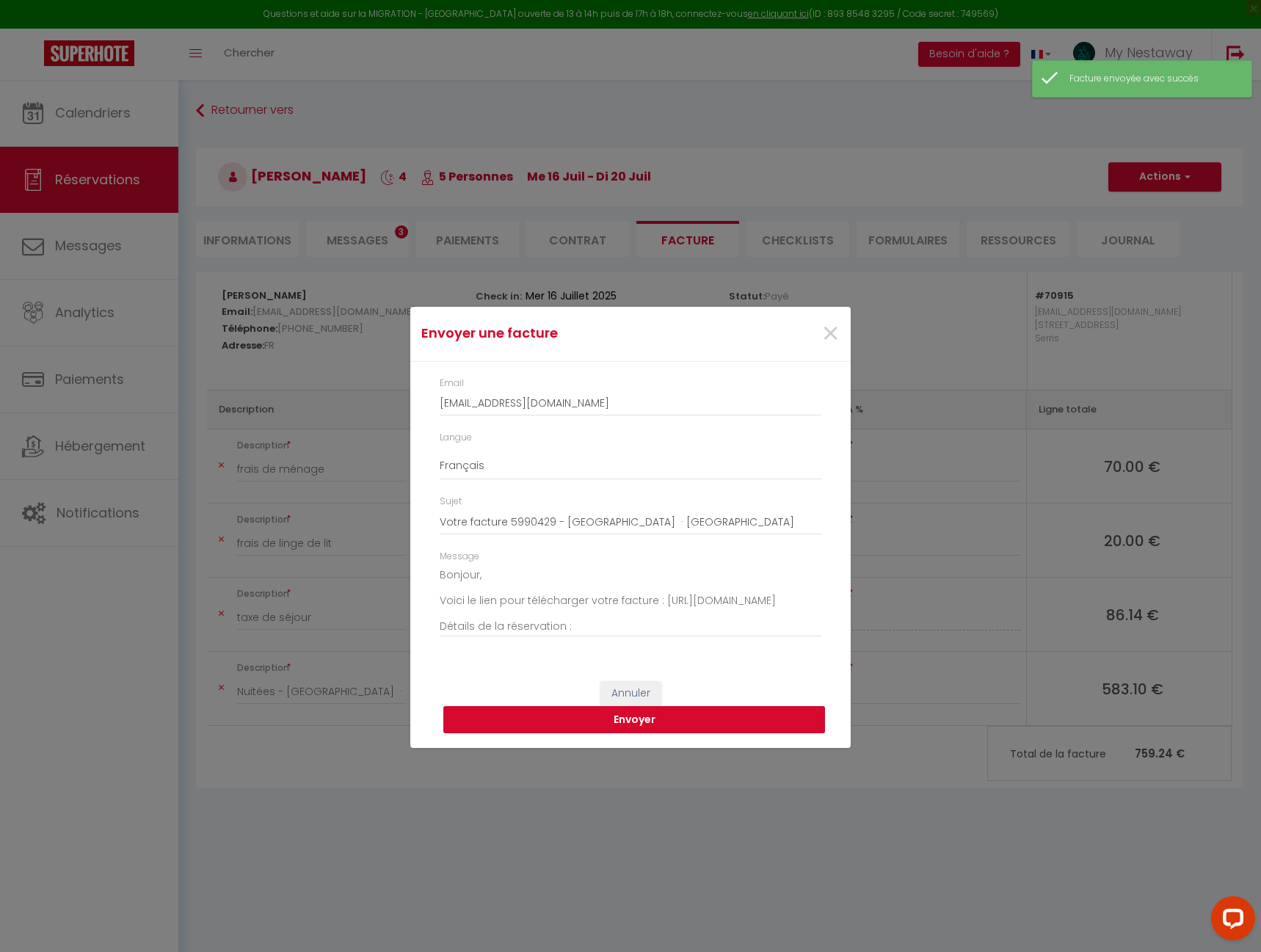
click at [569, 717] on button "Envoyer" at bounding box center [635, 719] width 382 height 28
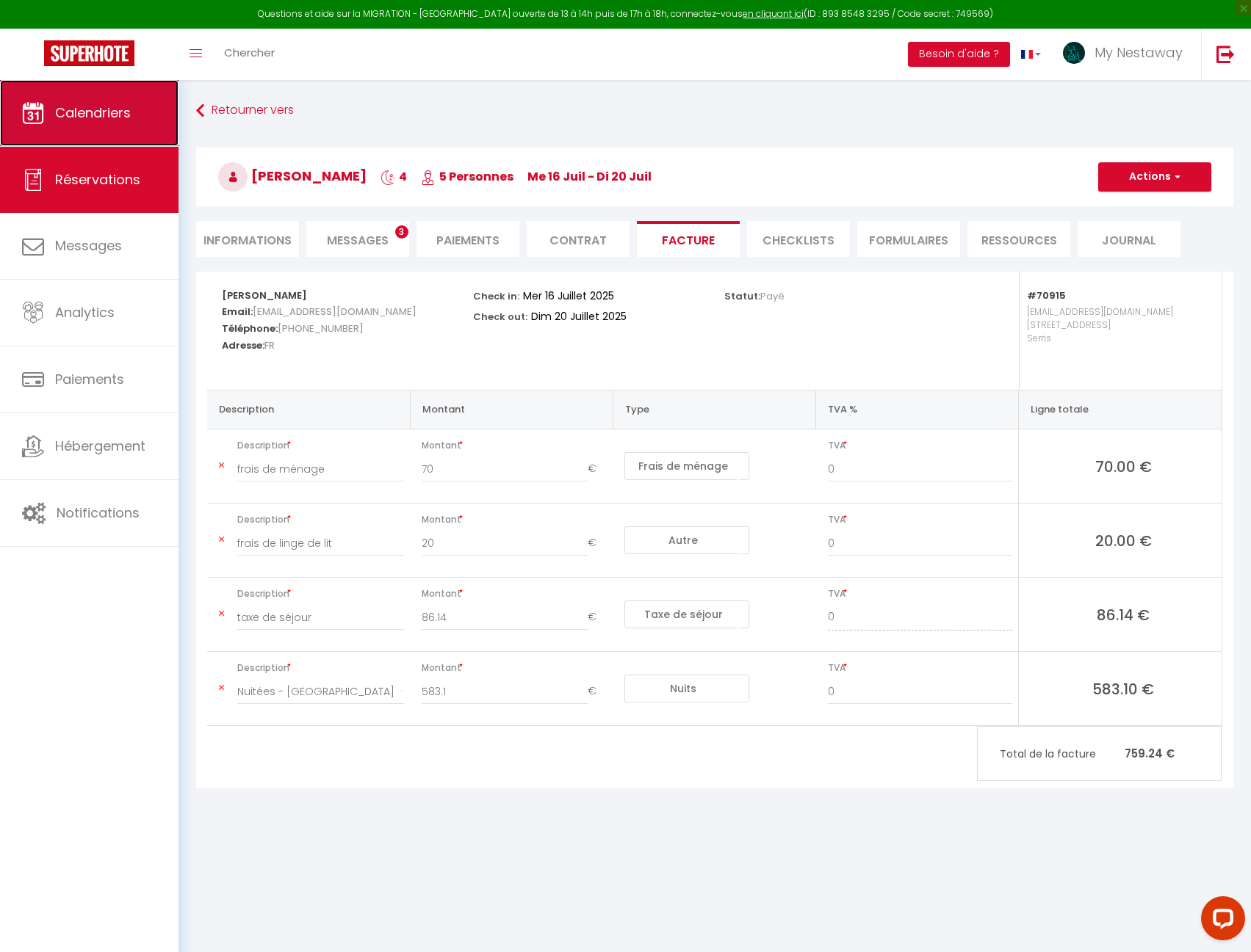
click at [124, 120] on span "Calendriers" at bounding box center [93, 112] width 75 height 18
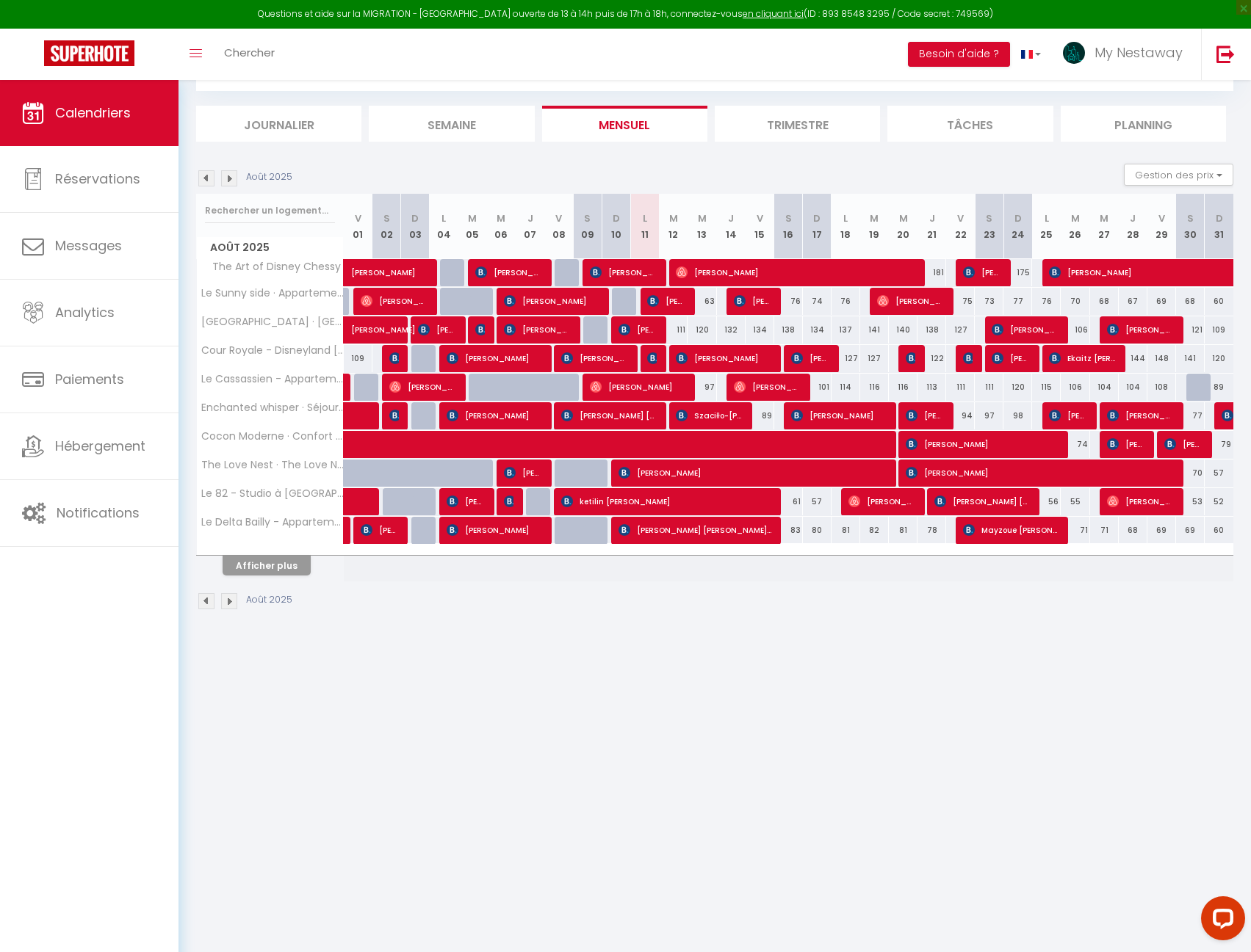
scroll to position [80, 0]
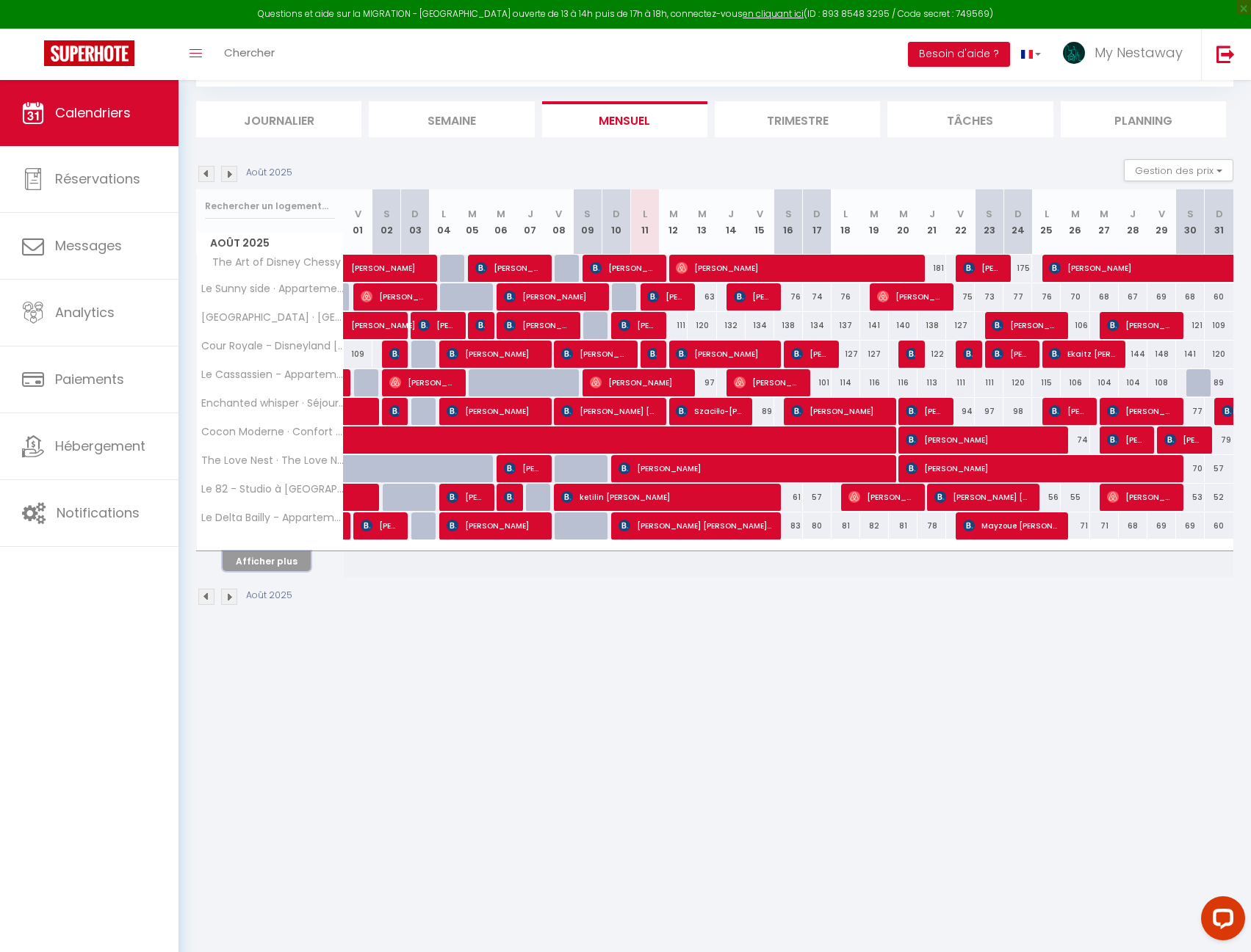
click at [290, 554] on button "Afficher plus" at bounding box center [266, 561] width 88 height 20
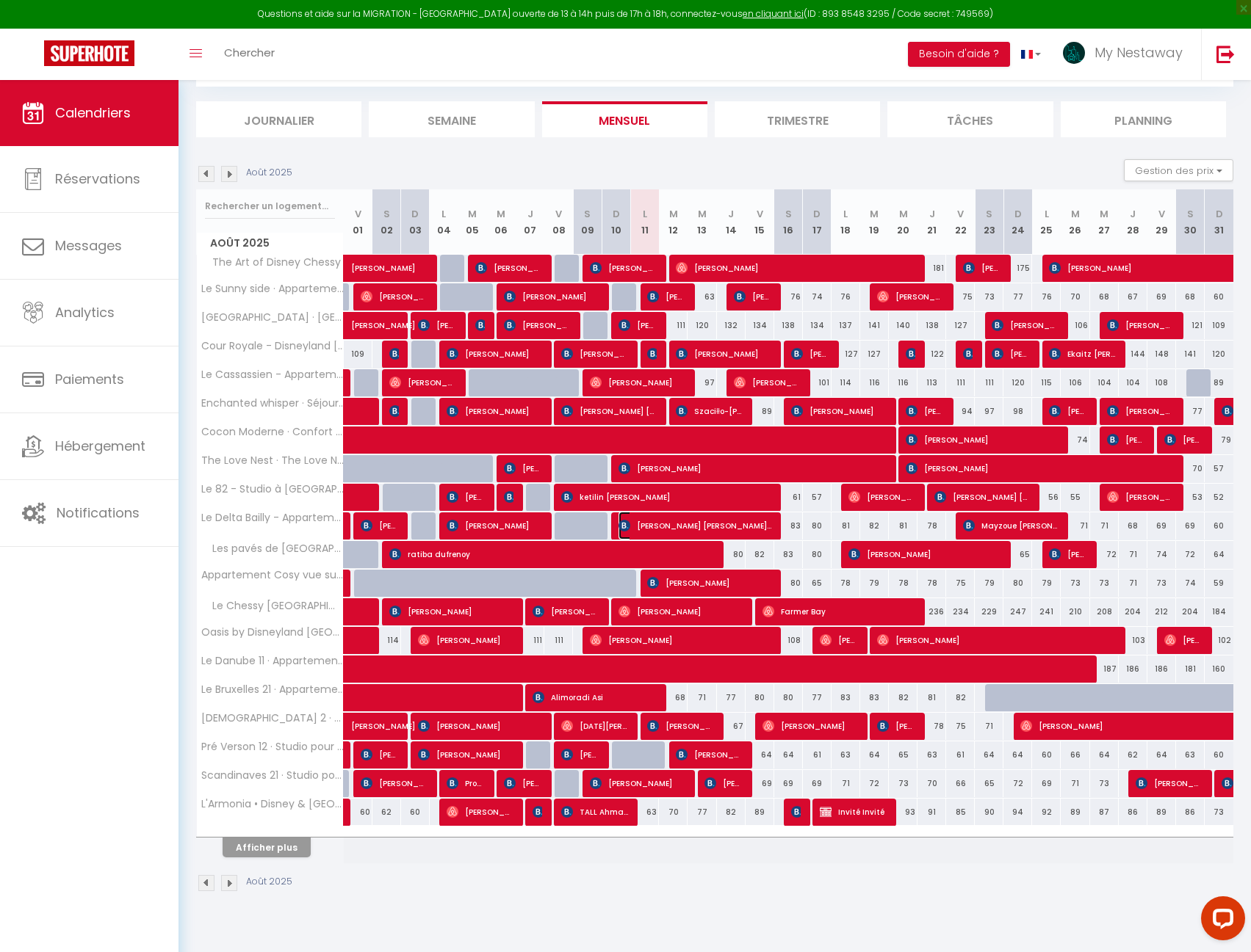
click at [722, 525] on span "[PERSON_NAME] [PERSON_NAME] [PERSON_NAME]" at bounding box center [695, 525] width 152 height 28
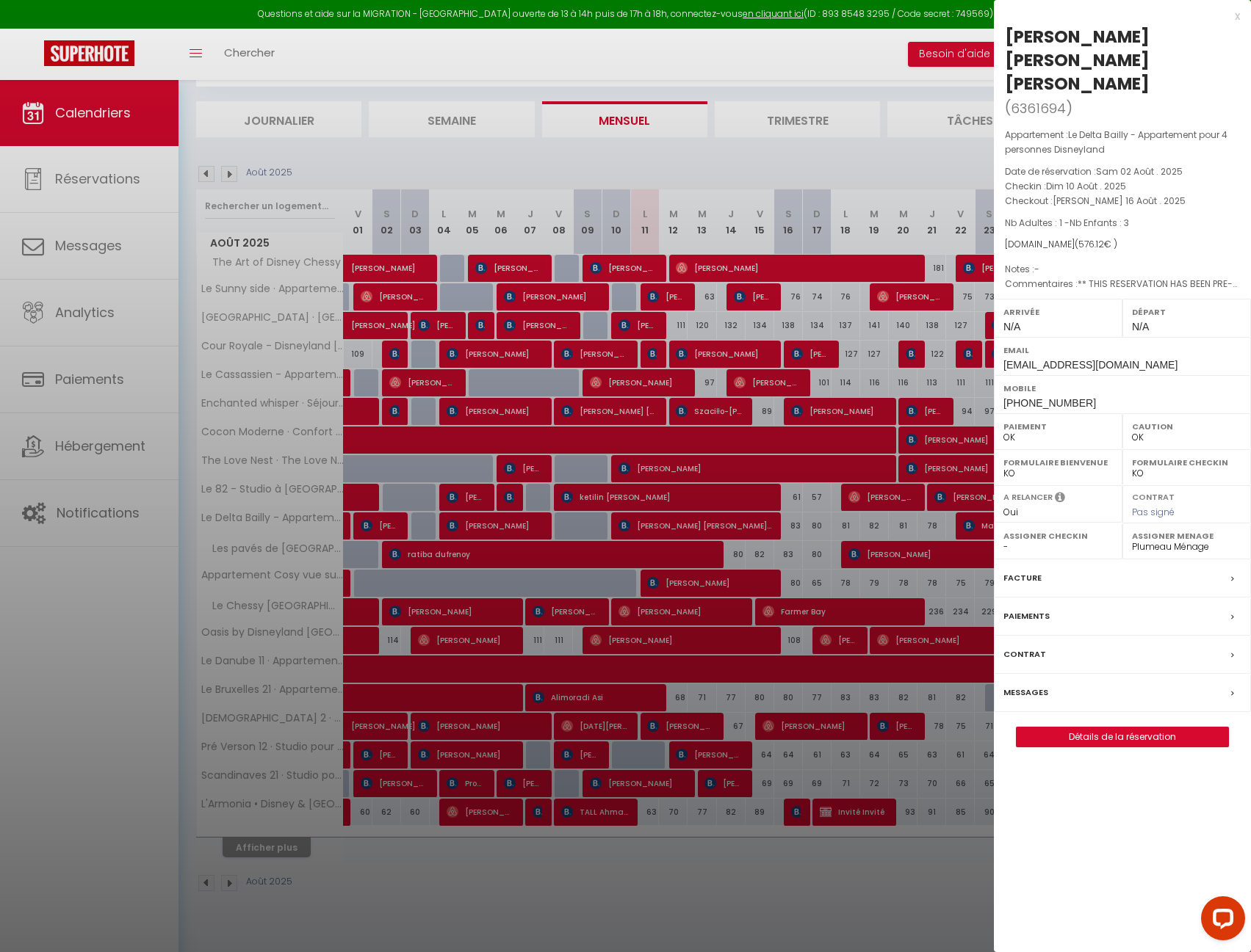
click at [220, 177] on div at bounding box center [625, 476] width 1251 height 952
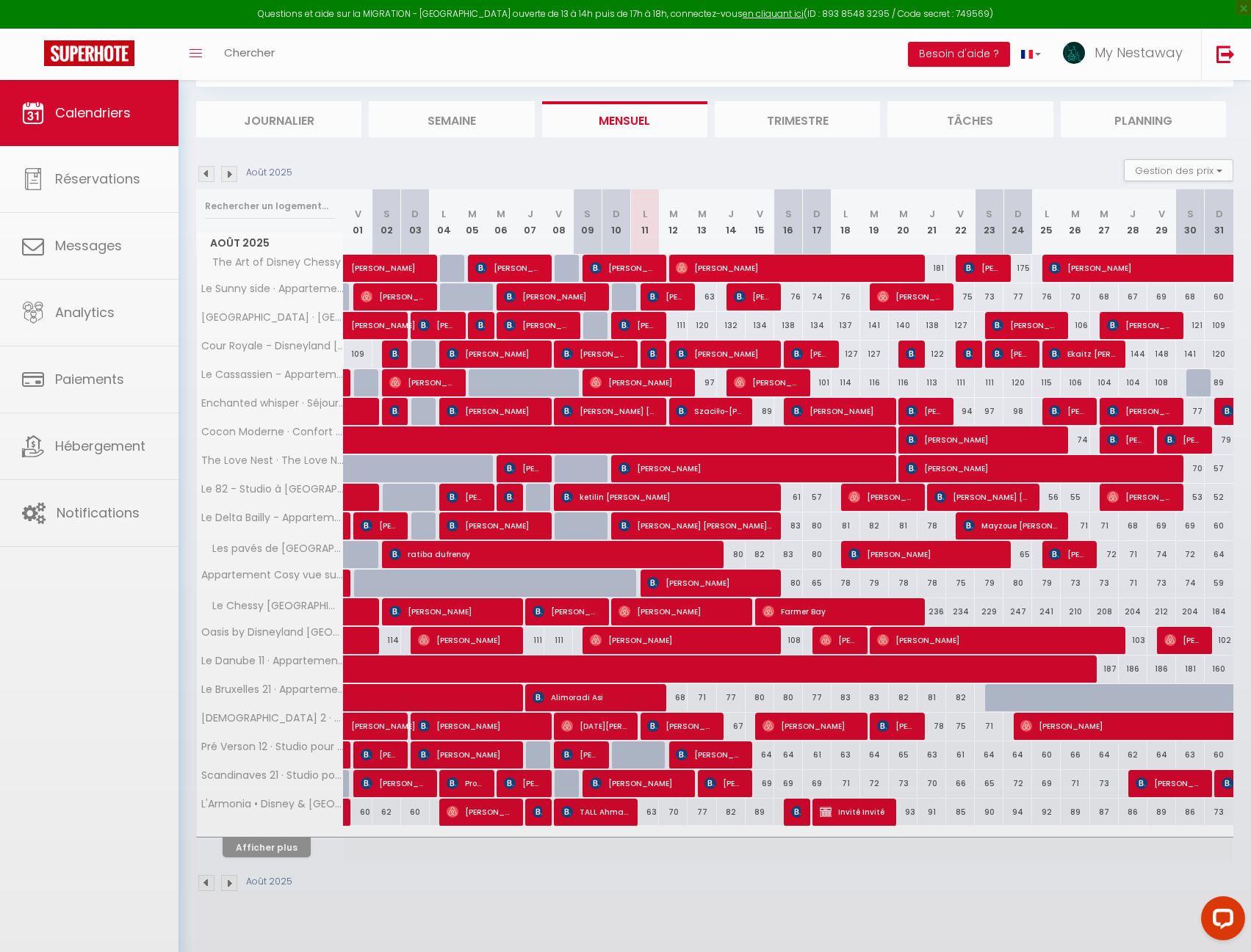
click at [224, 177] on body "Questions et aide sur la MIGRATION - [GEOGRAPHIC_DATA] ouverte de 13 à 14h puis…" at bounding box center [625, 476] width 1251 height 952
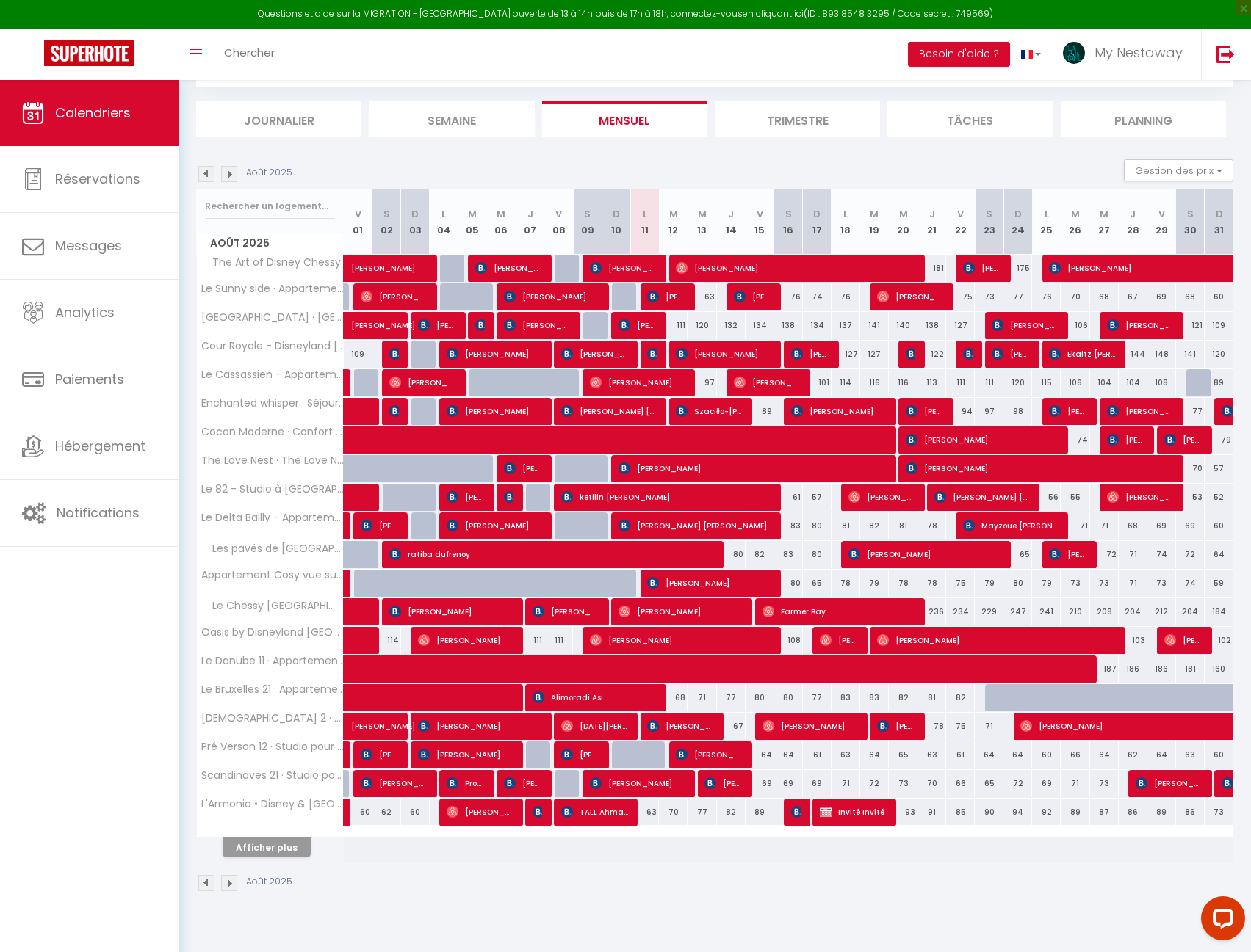
click at [228, 179] on img at bounding box center [229, 174] width 16 height 16
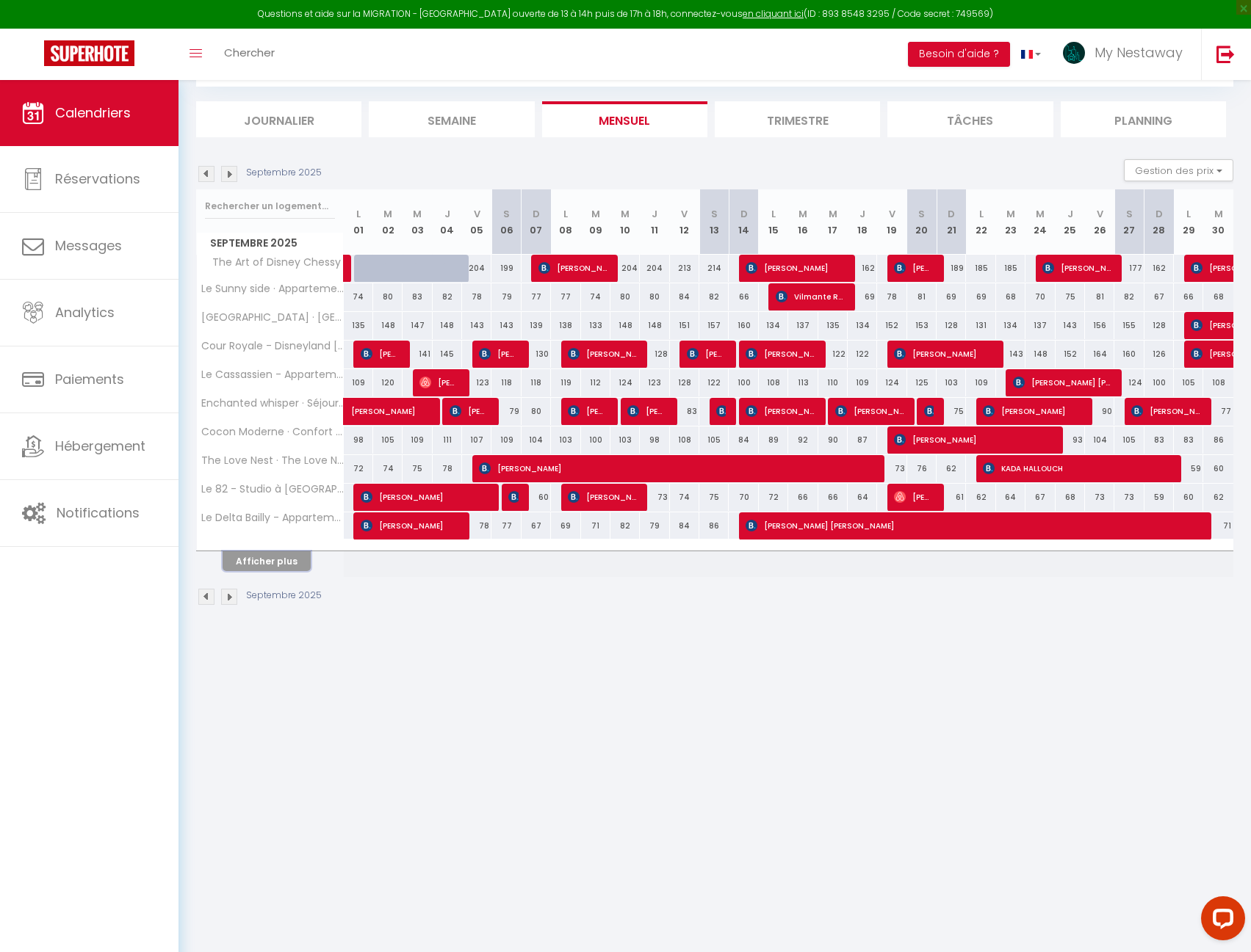
click at [307, 567] on button "Afficher plus" at bounding box center [266, 561] width 88 height 20
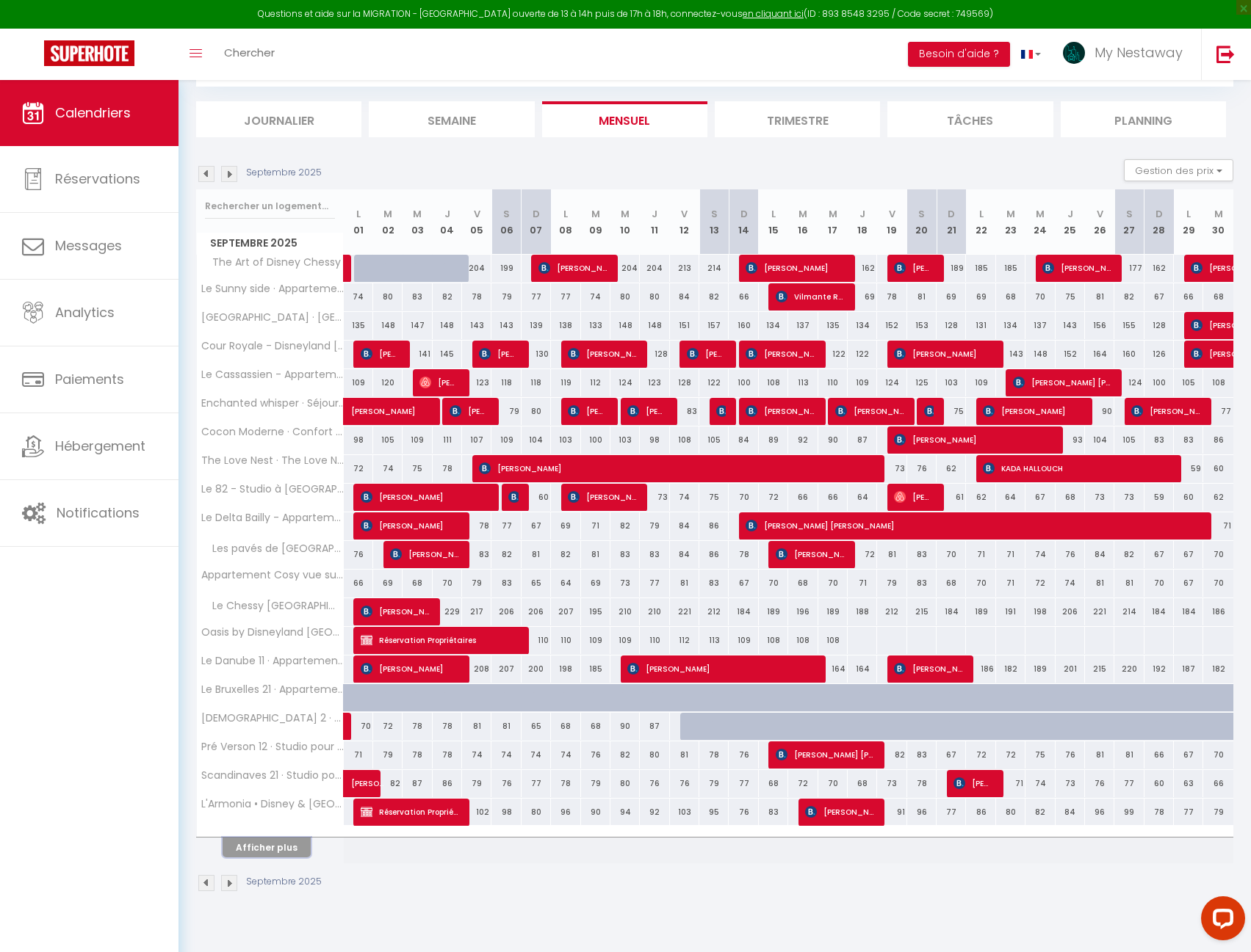
click at [302, 851] on button "Afficher plus" at bounding box center [266, 847] width 88 height 20
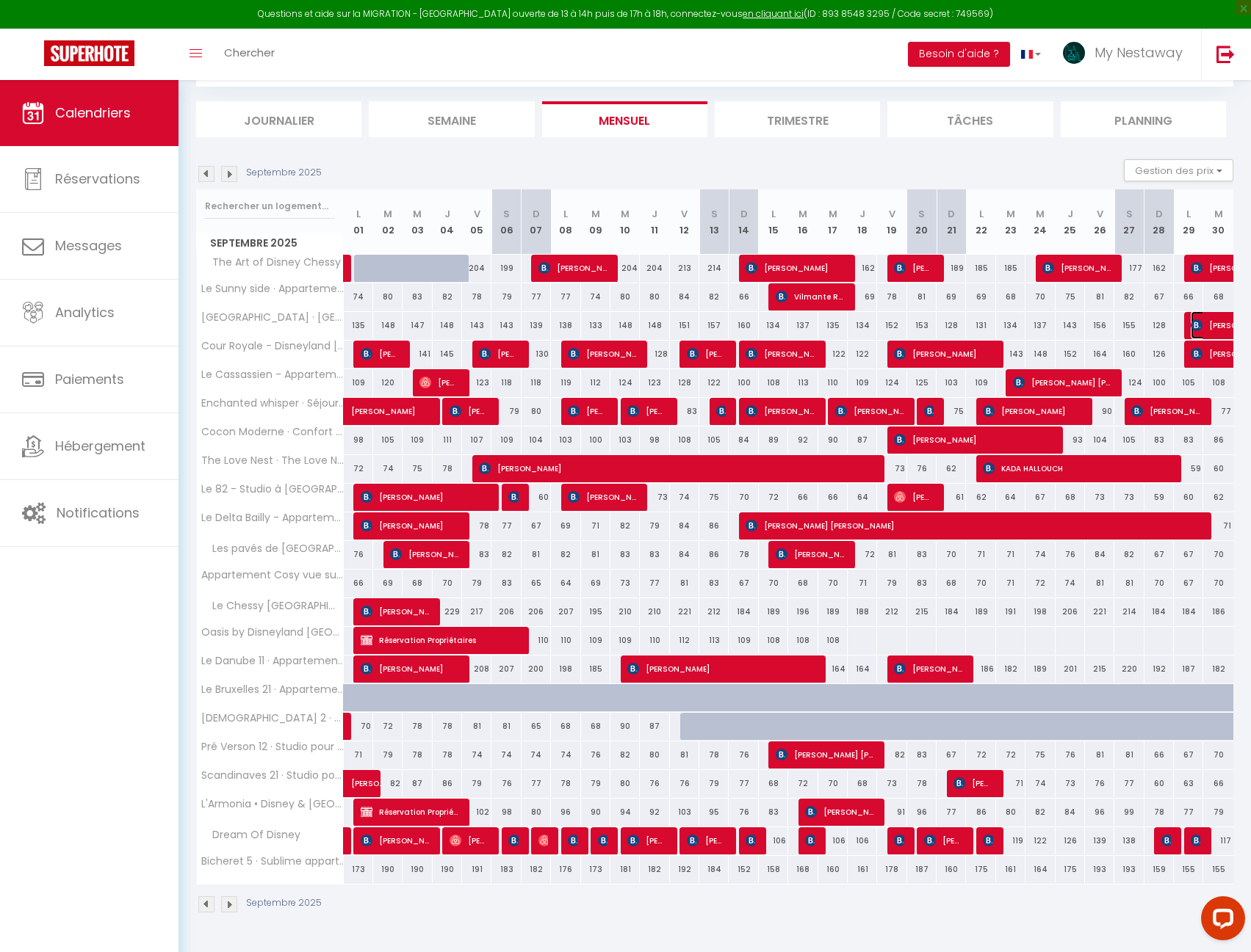
click at [1201, 322] on img at bounding box center [1196, 325] width 12 height 12
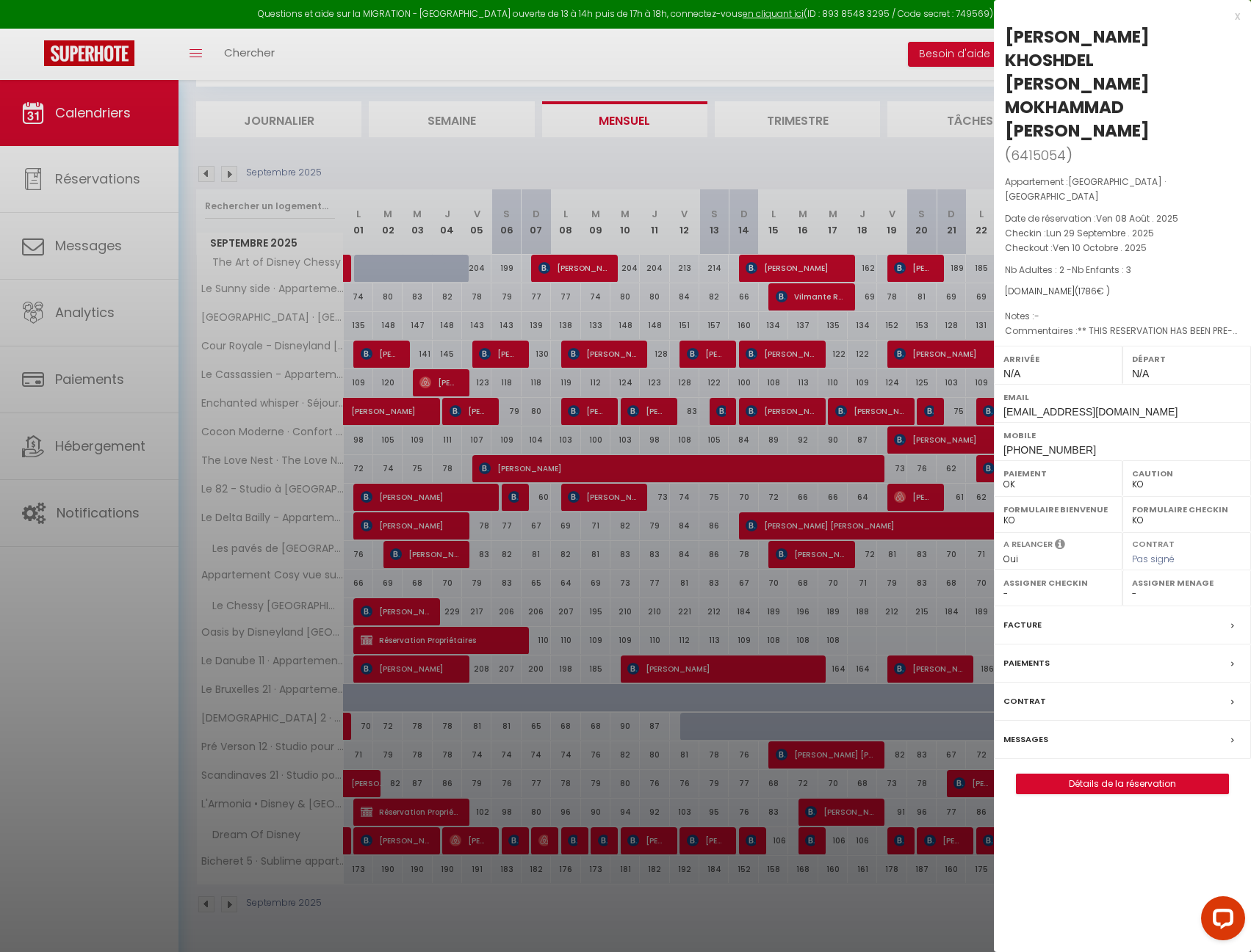
click at [869, 165] on div at bounding box center [625, 476] width 1251 height 952
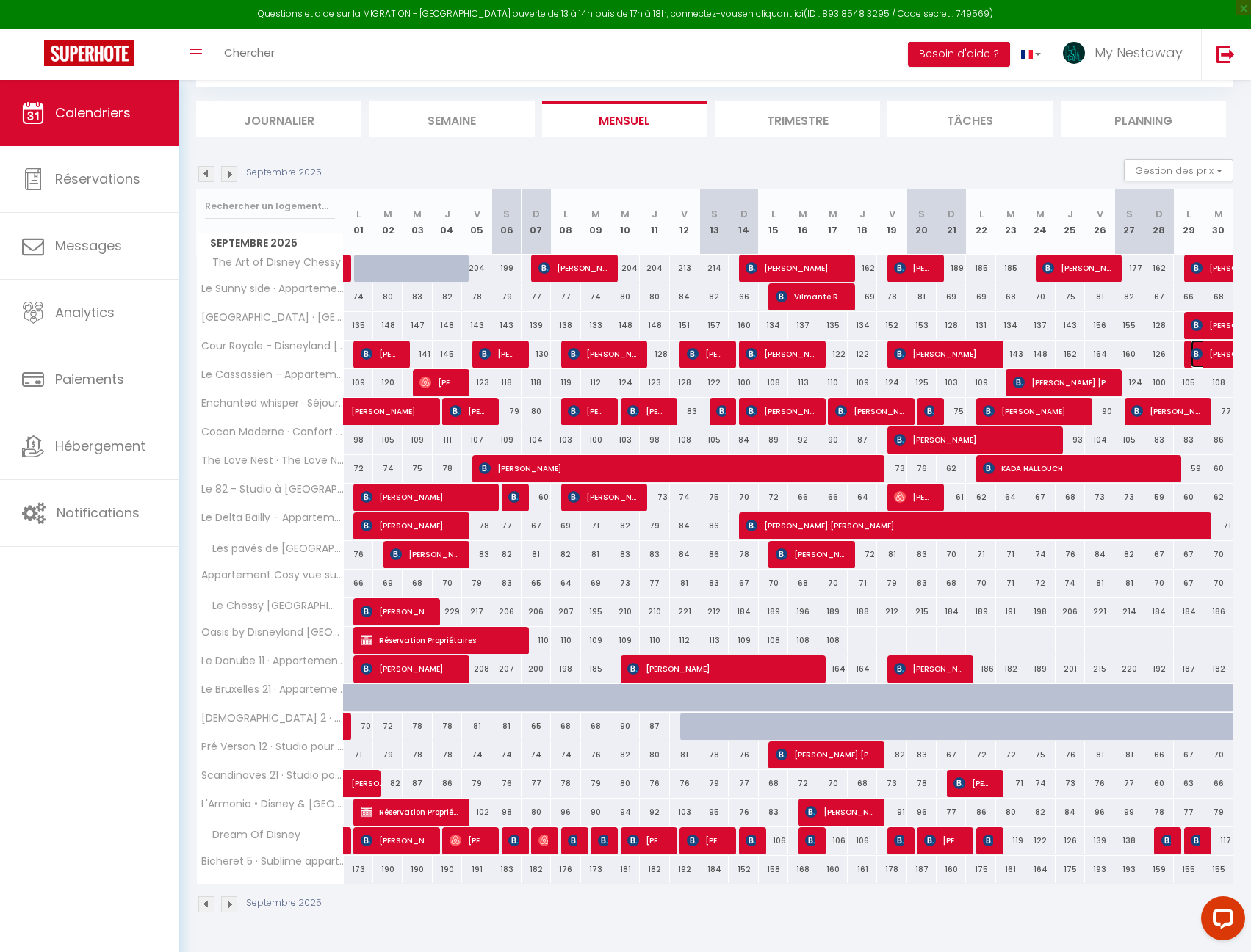
click at [1208, 359] on span "[PERSON_NAME]" at bounding box center [1241, 354] width 101 height 28
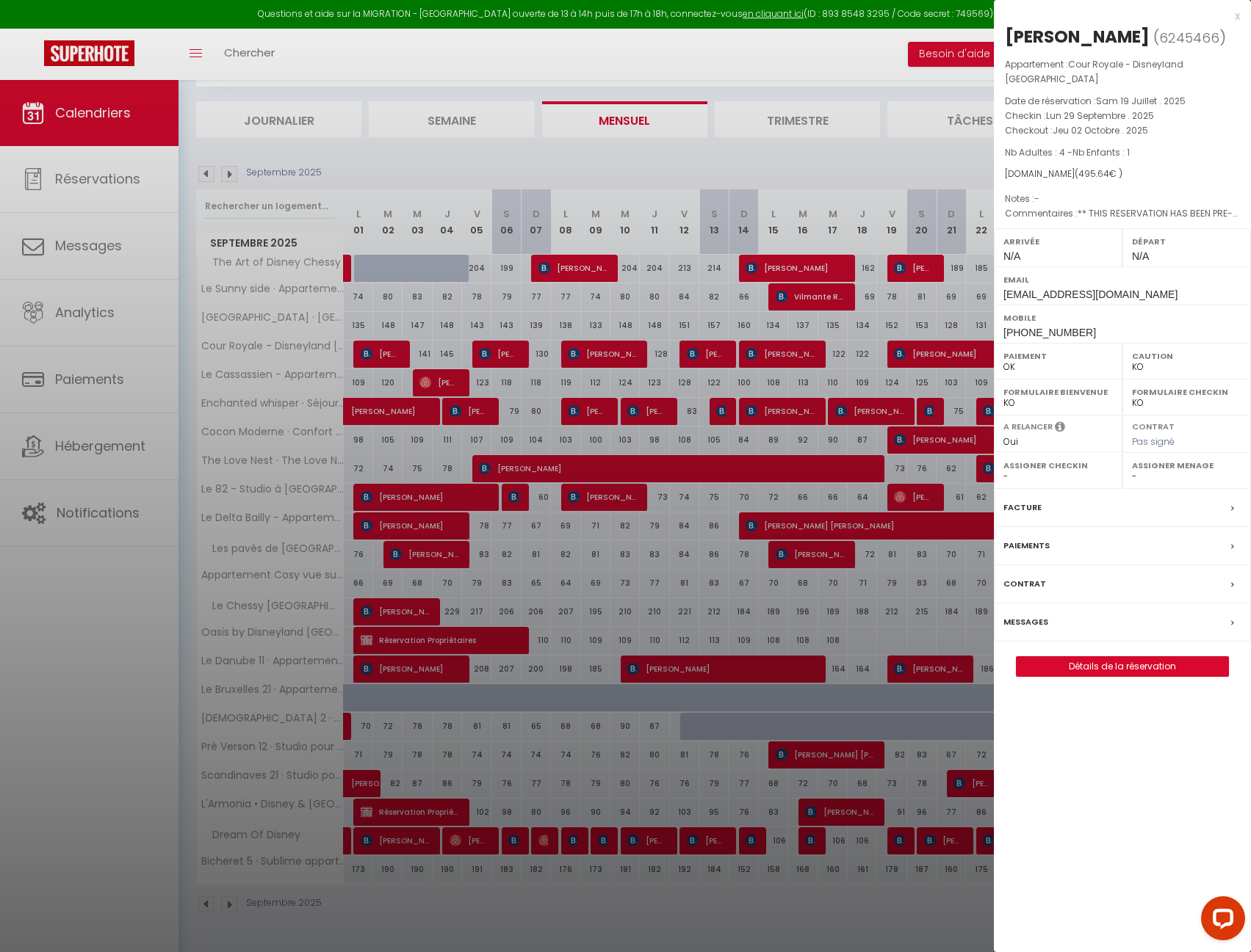
click at [385, 180] on div at bounding box center [625, 476] width 1251 height 952
